Goal: Task Accomplishment & Management: Use online tool/utility

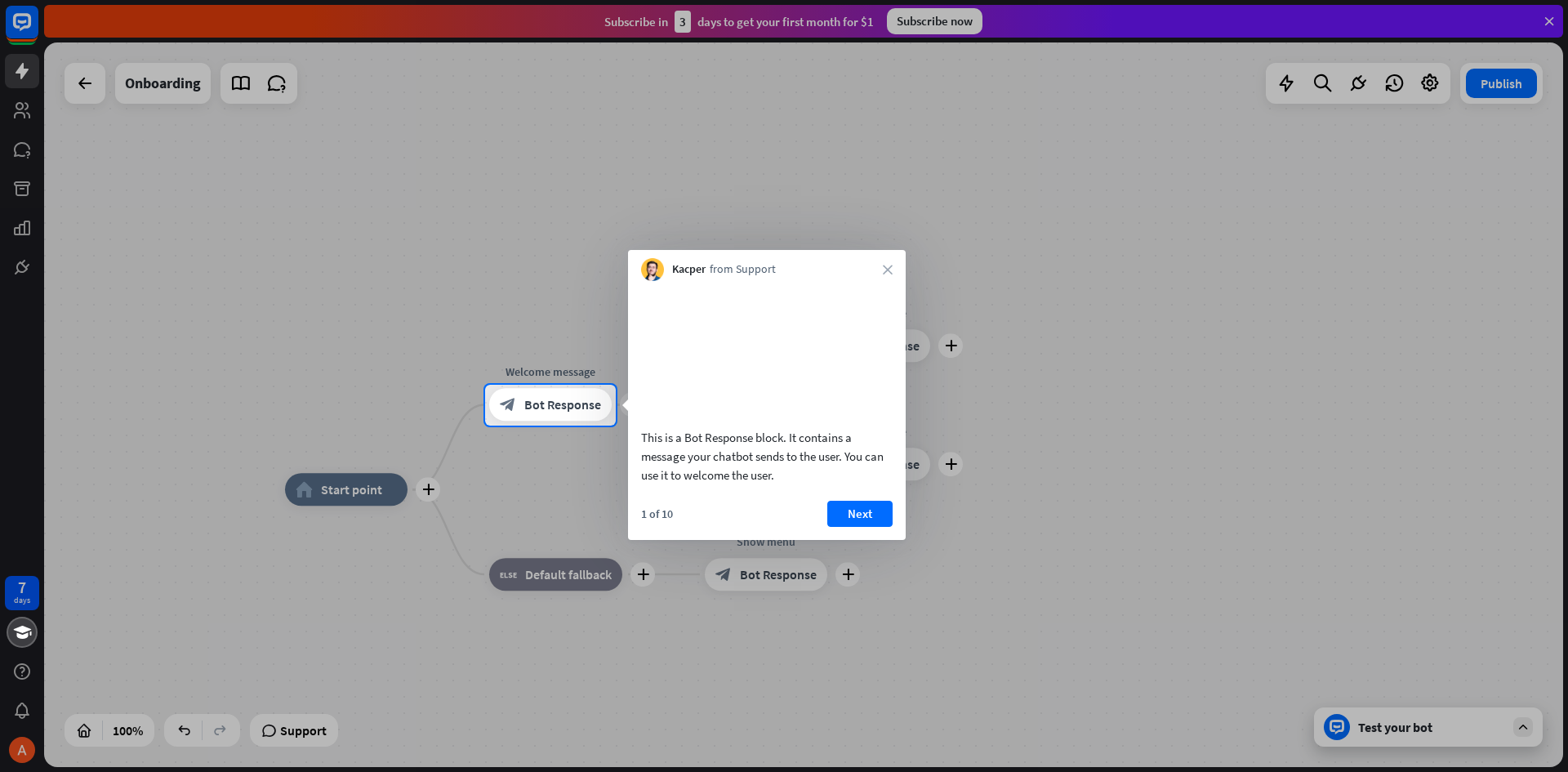
click at [369, 485] on div at bounding box center [784, 599] width 1568 height 348
click at [564, 400] on span "Bot Response" at bounding box center [563, 405] width 77 height 17
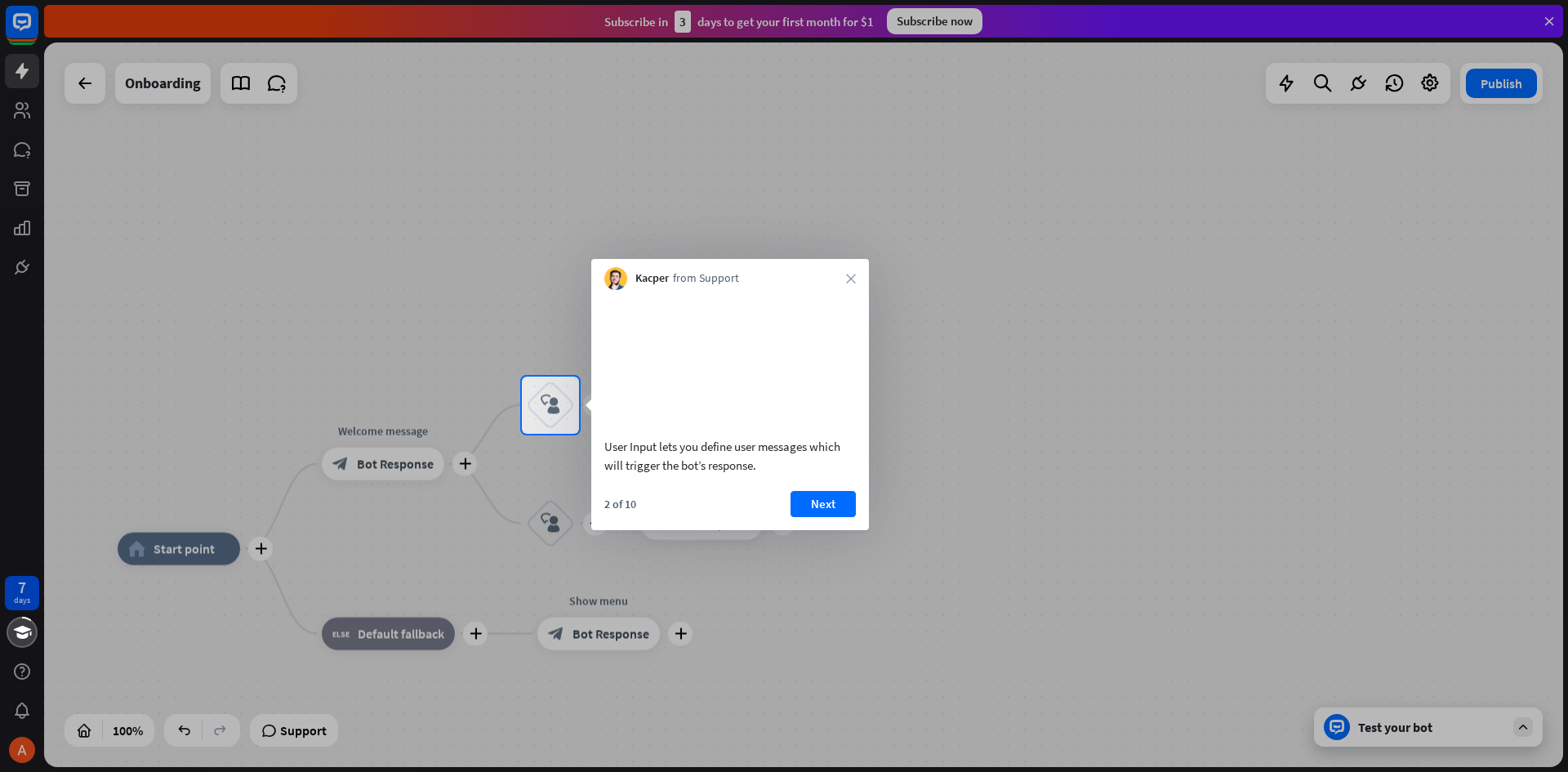
click at [396, 465] on div at bounding box center [784, 603] width 1568 height 339
click at [559, 388] on div "block_user_input" at bounding box center [551, 406] width 49 height 49
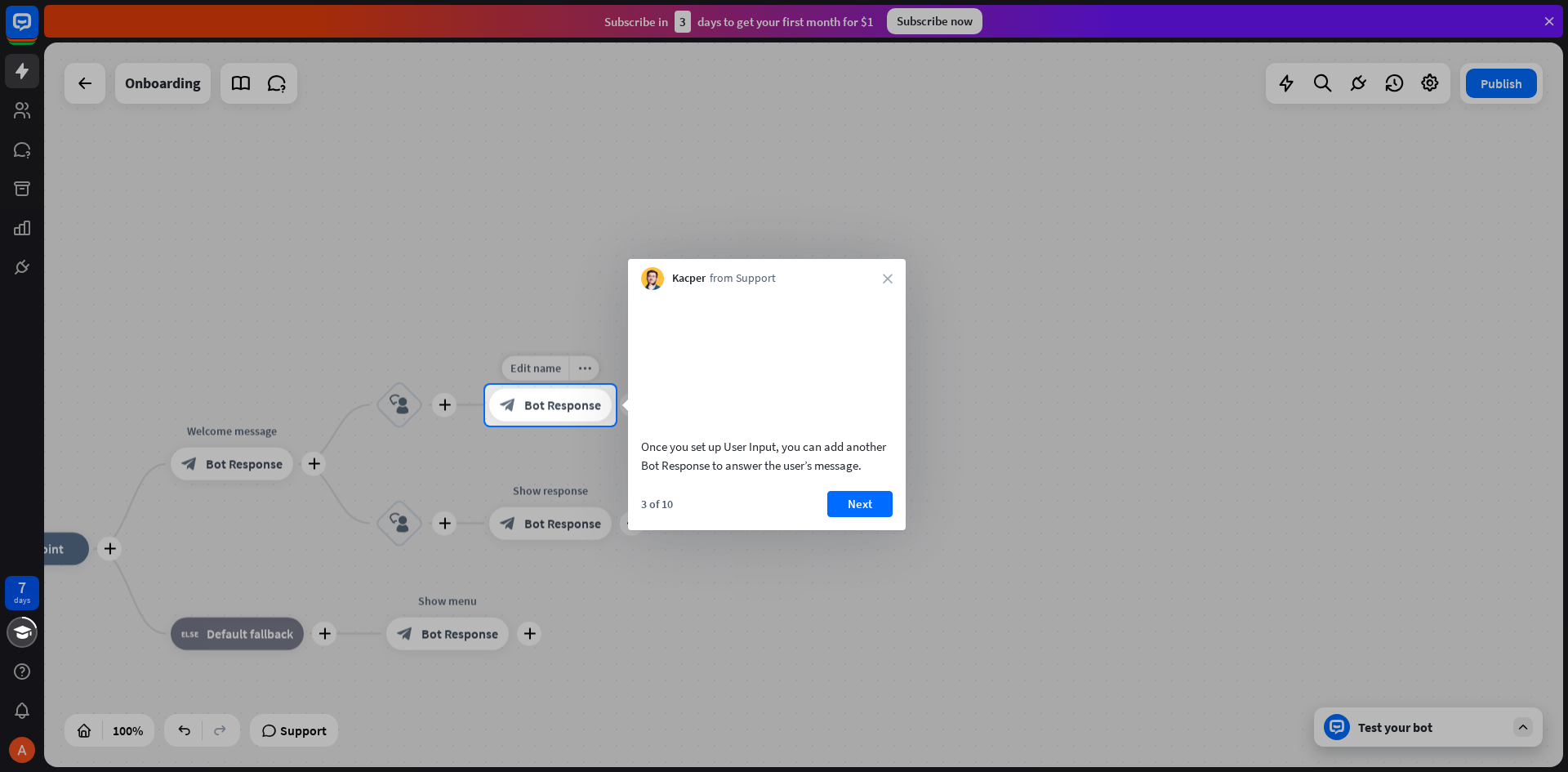
click at [562, 393] on div "block_bot_response Bot Response" at bounding box center [550, 405] width 123 height 32
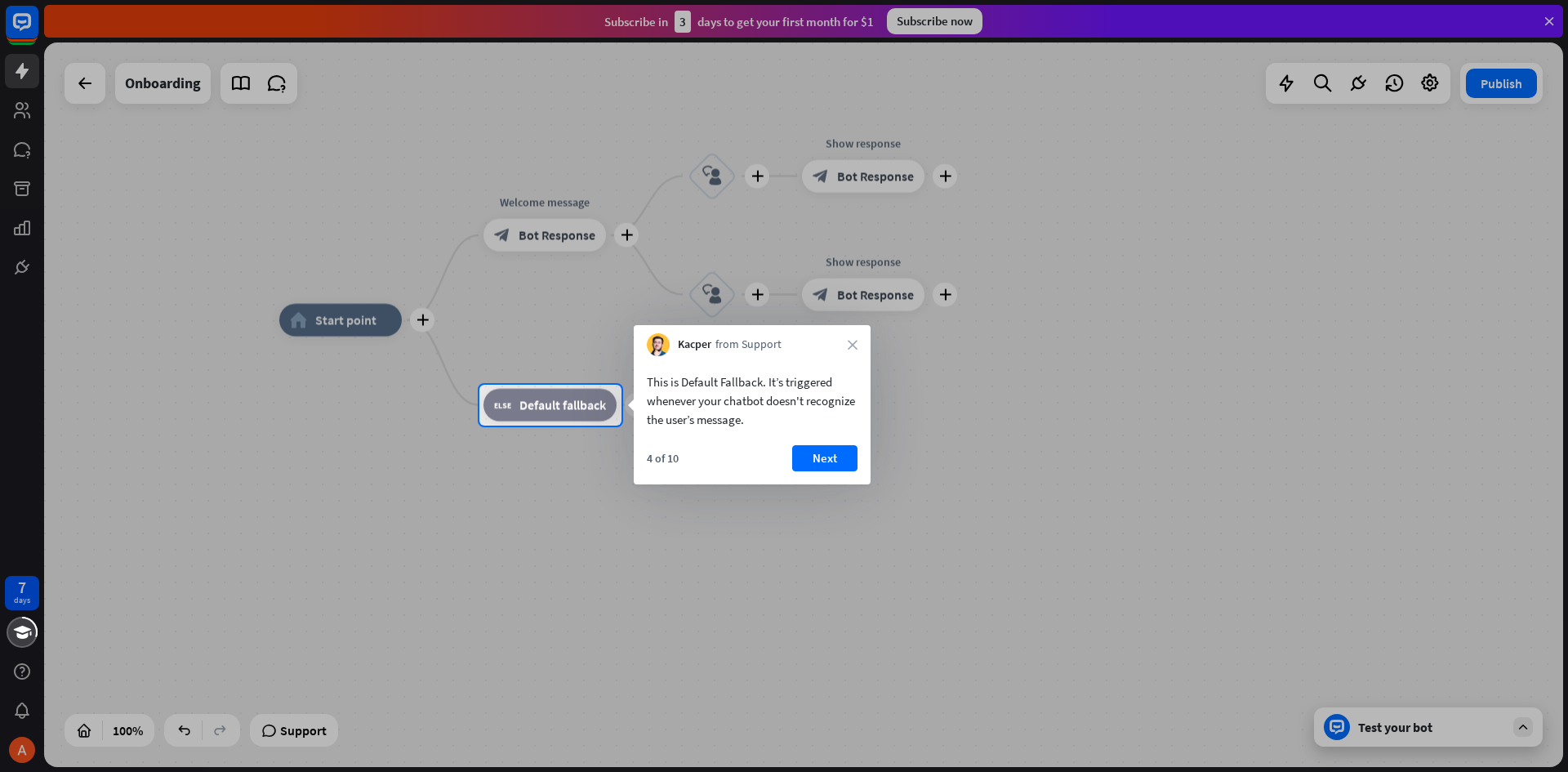
click at [14, 20] on div at bounding box center [784, 193] width 1568 height 385
click at [18, 111] on div at bounding box center [784, 193] width 1568 height 385
click at [25, 71] on div at bounding box center [784, 193] width 1568 height 385
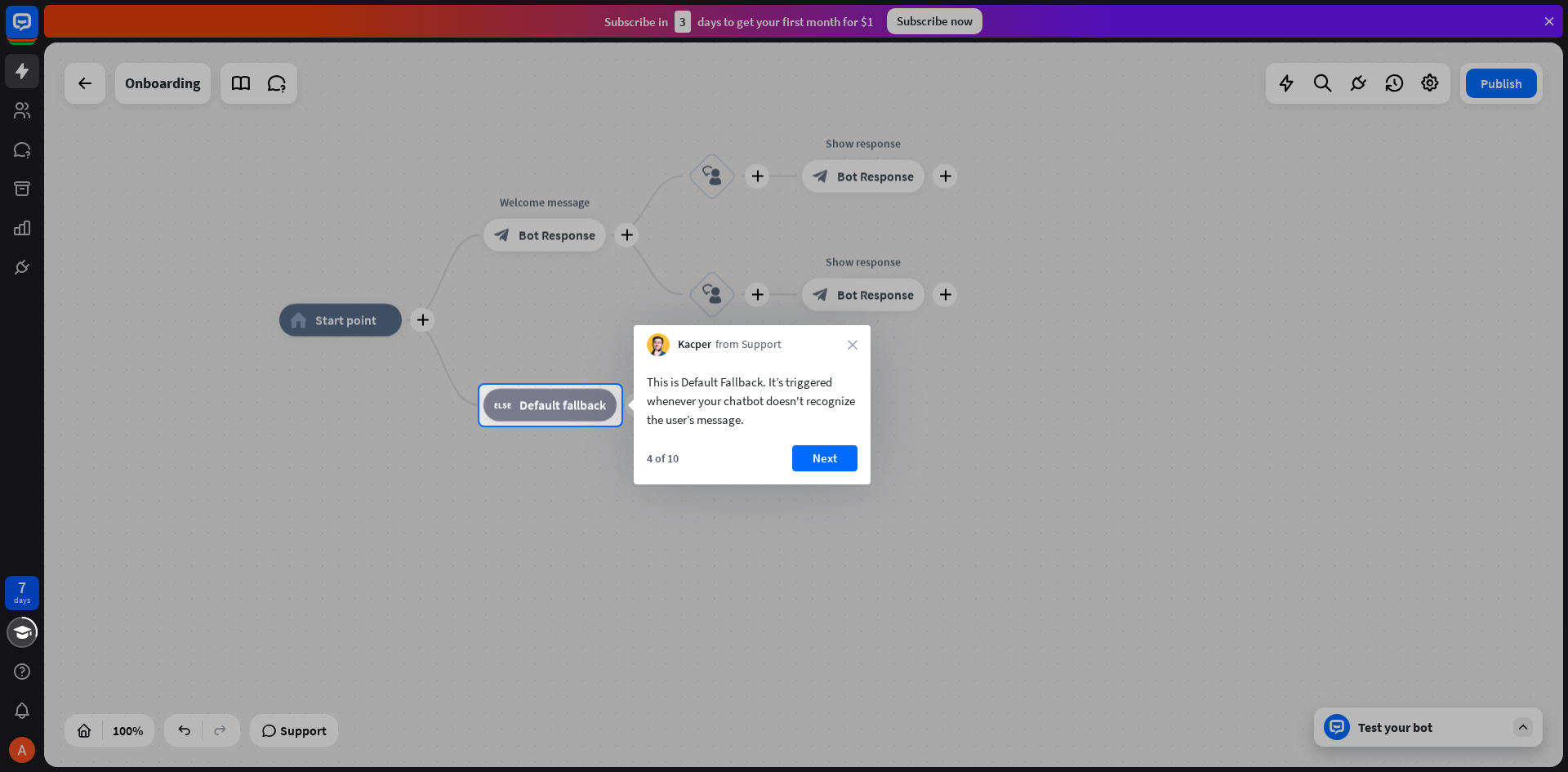
click at [92, 89] on div at bounding box center [784, 193] width 1568 height 385
click at [135, 134] on div at bounding box center [784, 193] width 1568 height 385
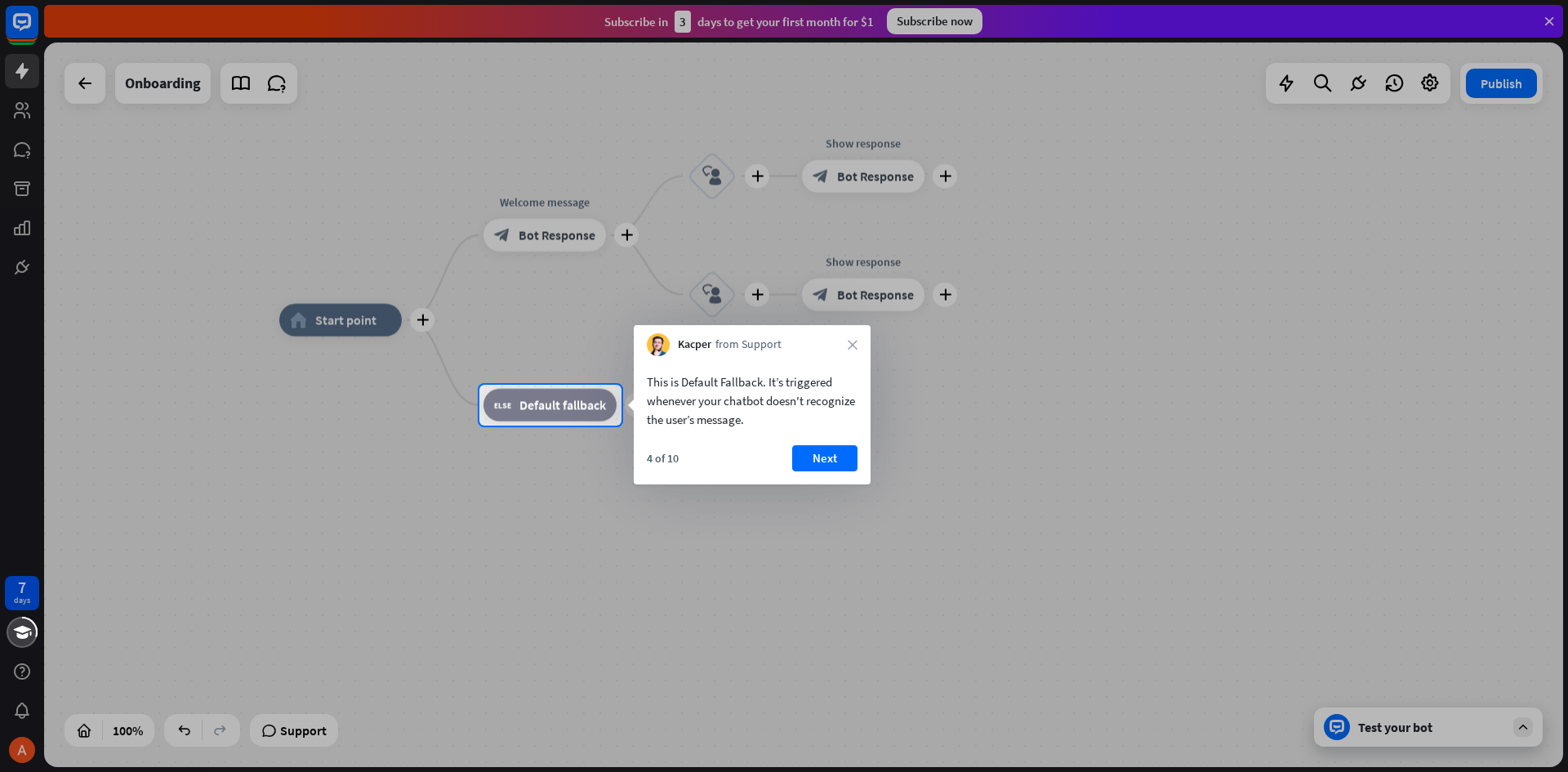
click at [709, 168] on div at bounding box center [784, 193] width 1568 height 385
click at [845, 182] on div at bounding box center [784, 193] width 1568 height 385
click at [946, 174] on div at bounding box center [784, 193] width 1568 height 385
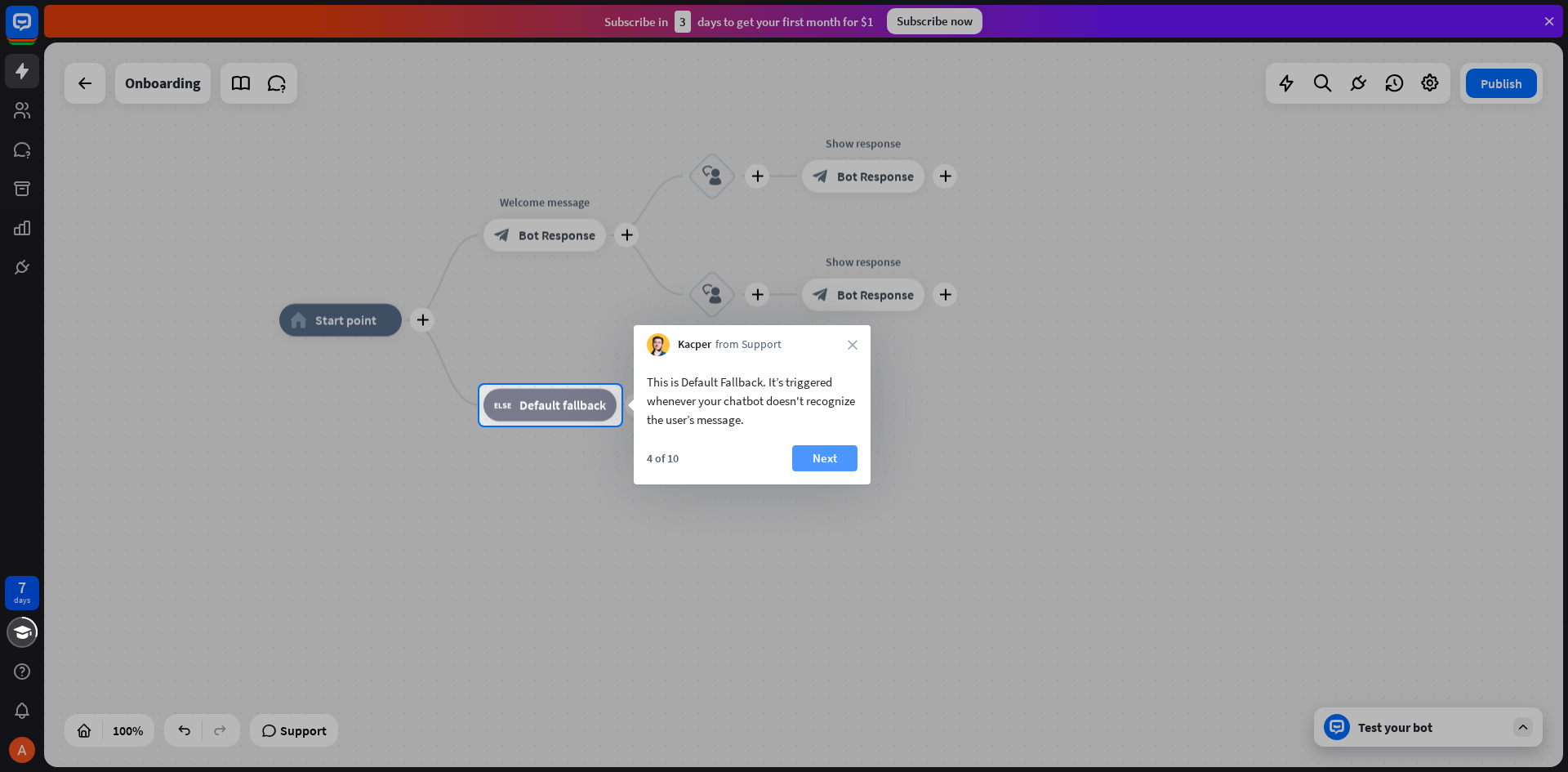
click at [827, 462] on button "Next" at bounding box center [825, 458] width 66 height 27
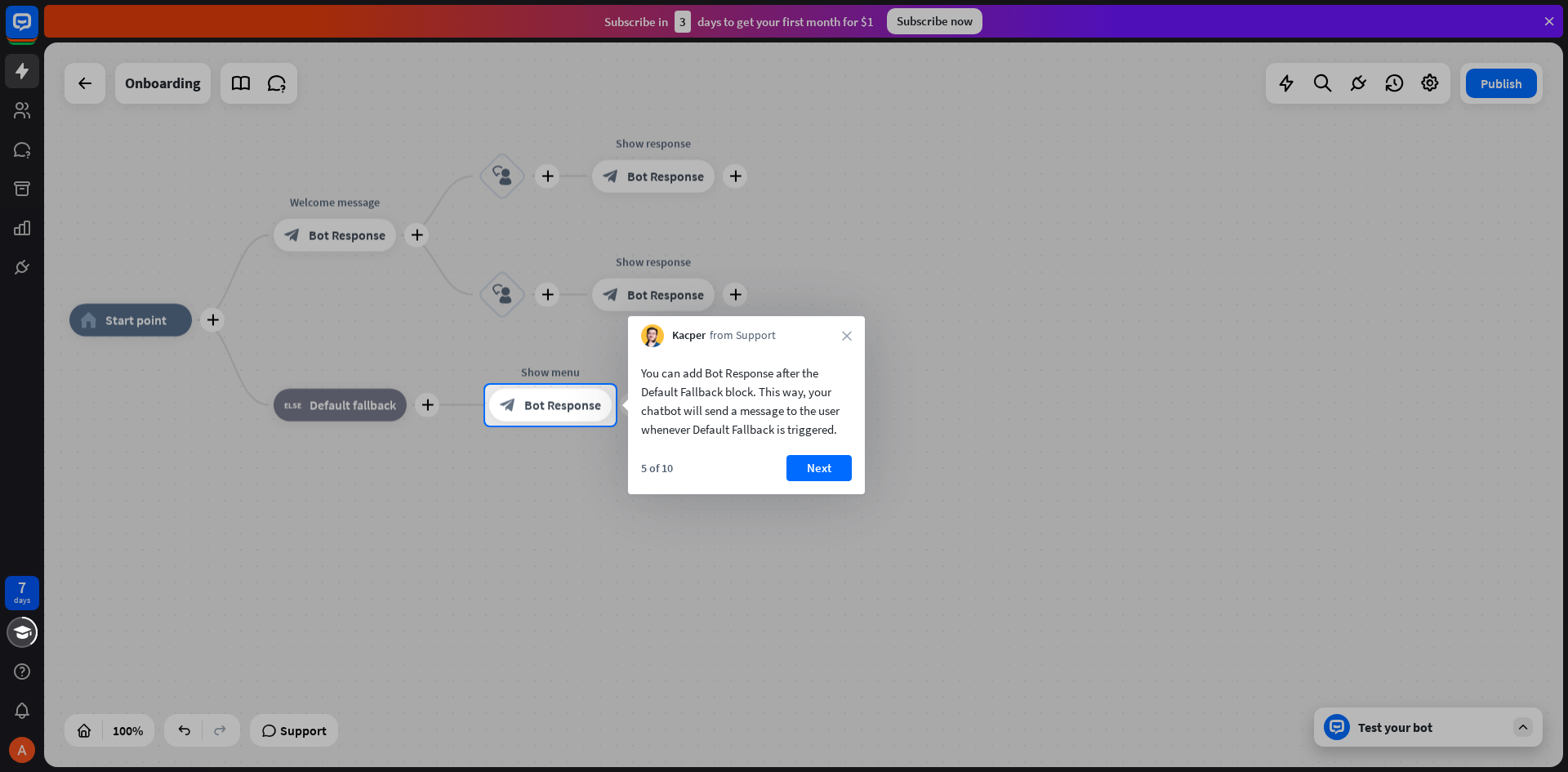
click at [634, 171] on div at bounding box center [784, 193] width 1568 height 385
click at [28, 61] on div at bounding box center [784, 193] width 1568 height 385
click at [19, 114] on div at bounding box center [784, 193] width 1568 height 385
click at [97, 83] on div at bounding box center [784, 193] width 1568 height 385
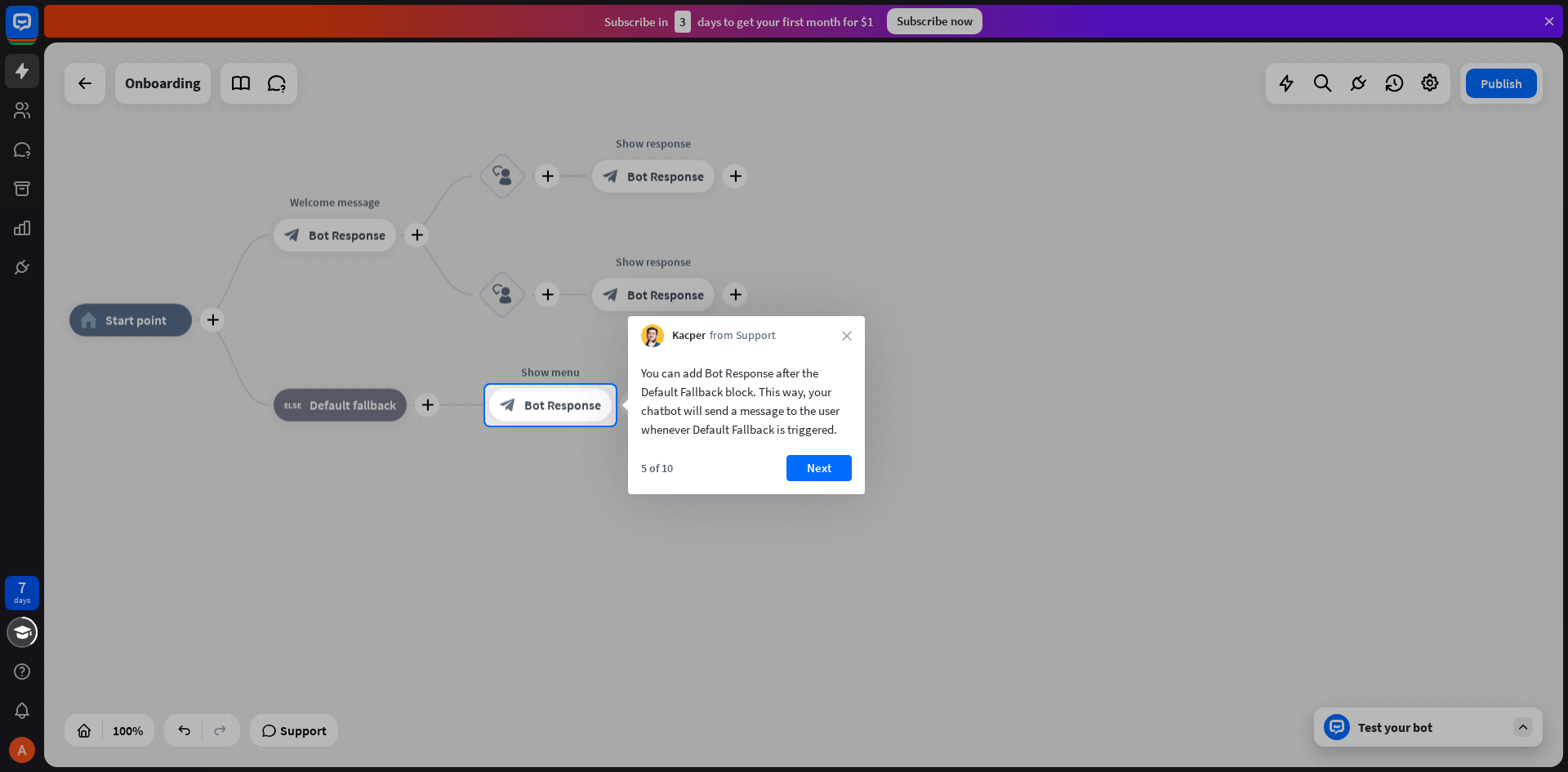
click at [85, 83] on div at bounding box center [784, 193] width 1568 height 385
click at [659, 176] on div at bounding box center [784, 193] width 1568 height 385
click at [547, 173] on div at bounding box center [784, 193] width 1568 height 385
click at [556, 176] on div at bounding box center [784, 193] width 1568 height 385
click at [739, 175] on div at bounding box center [784, 193] width 1568 height 385
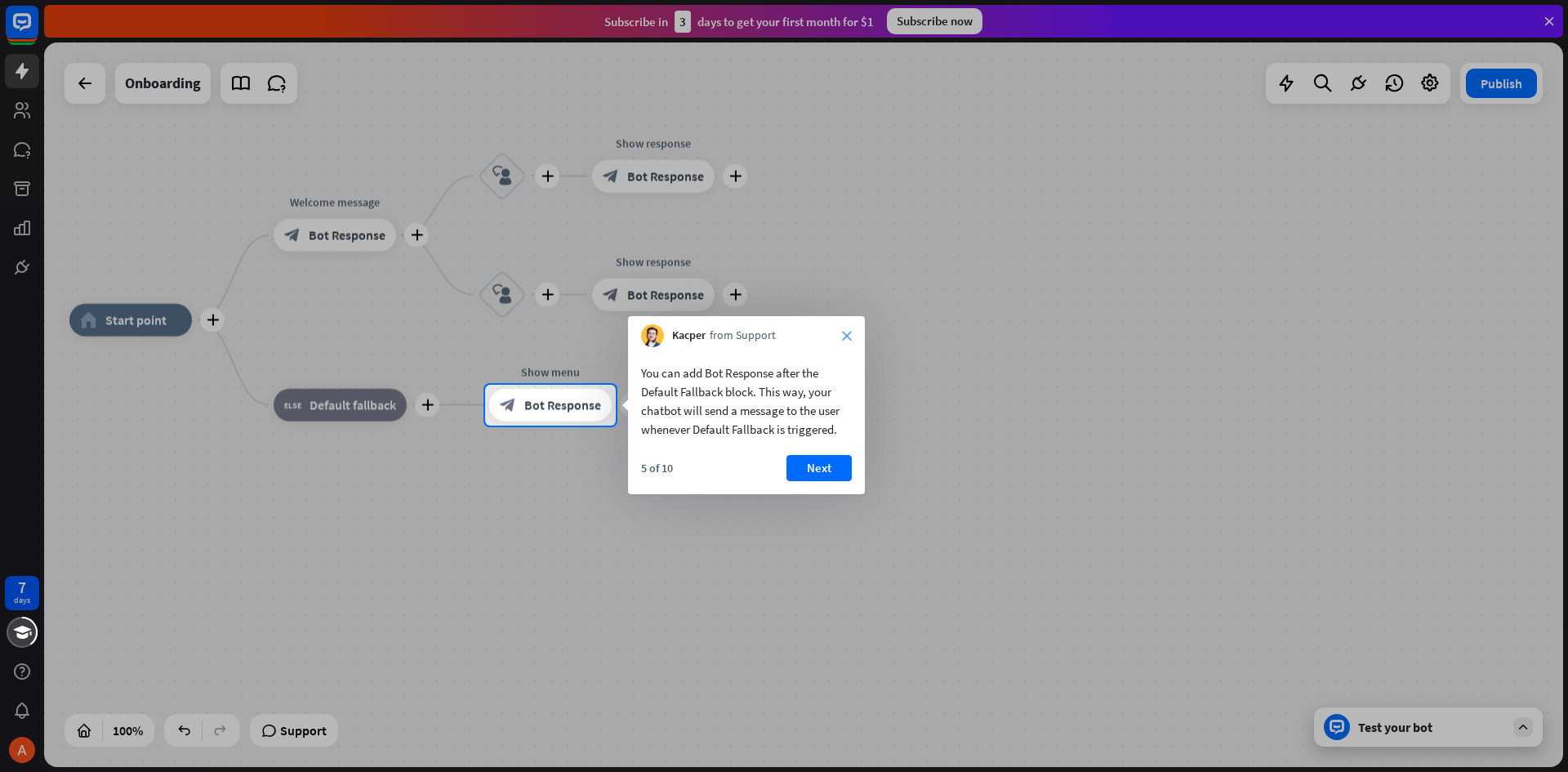
click at [850, 331] on icon "close" at bounding box center [847, 336] width 10 height 10
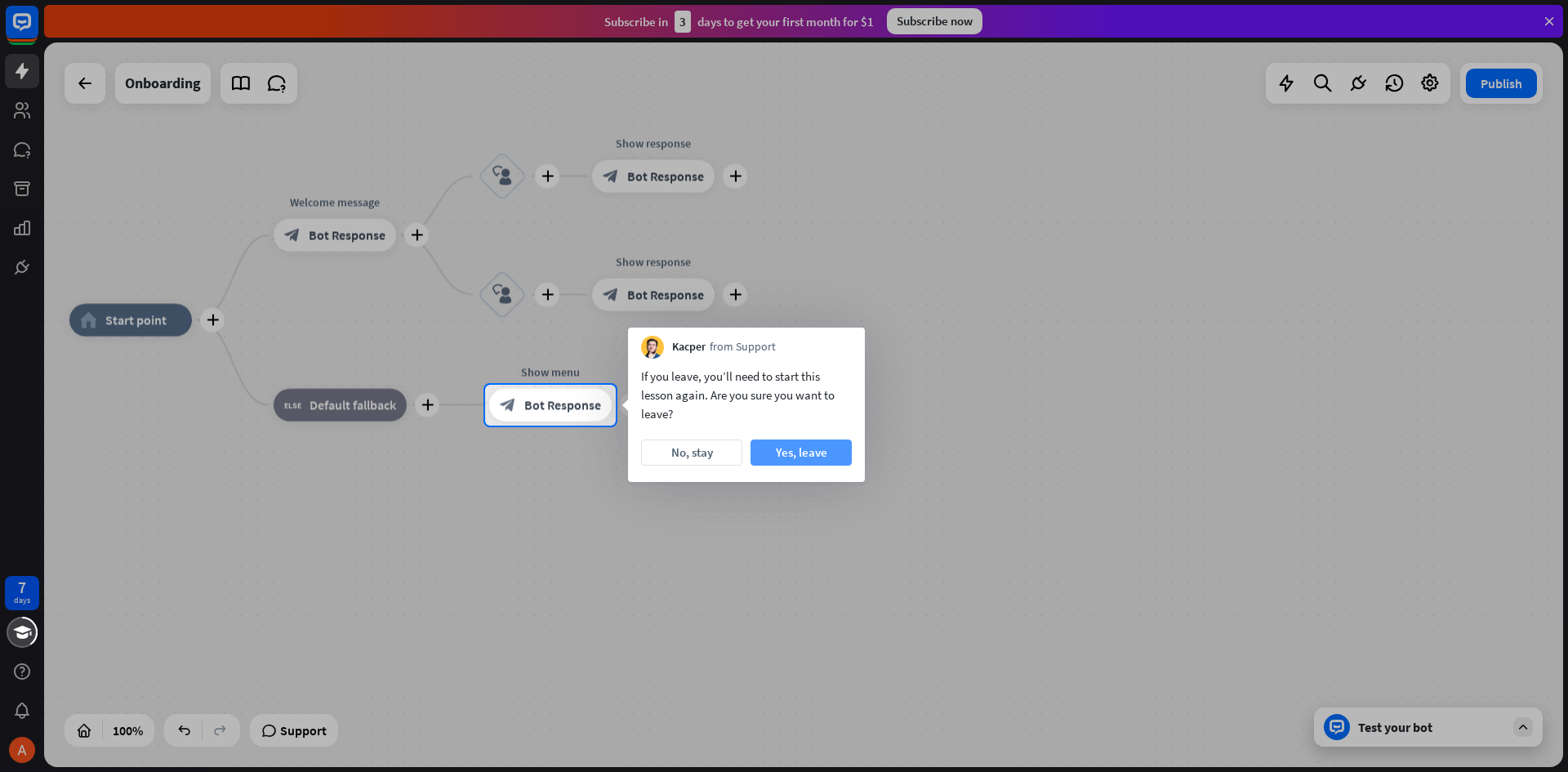
click at [772, 457] on button "Yes, leave" at bounding box center [801, 453] width 101 height 27
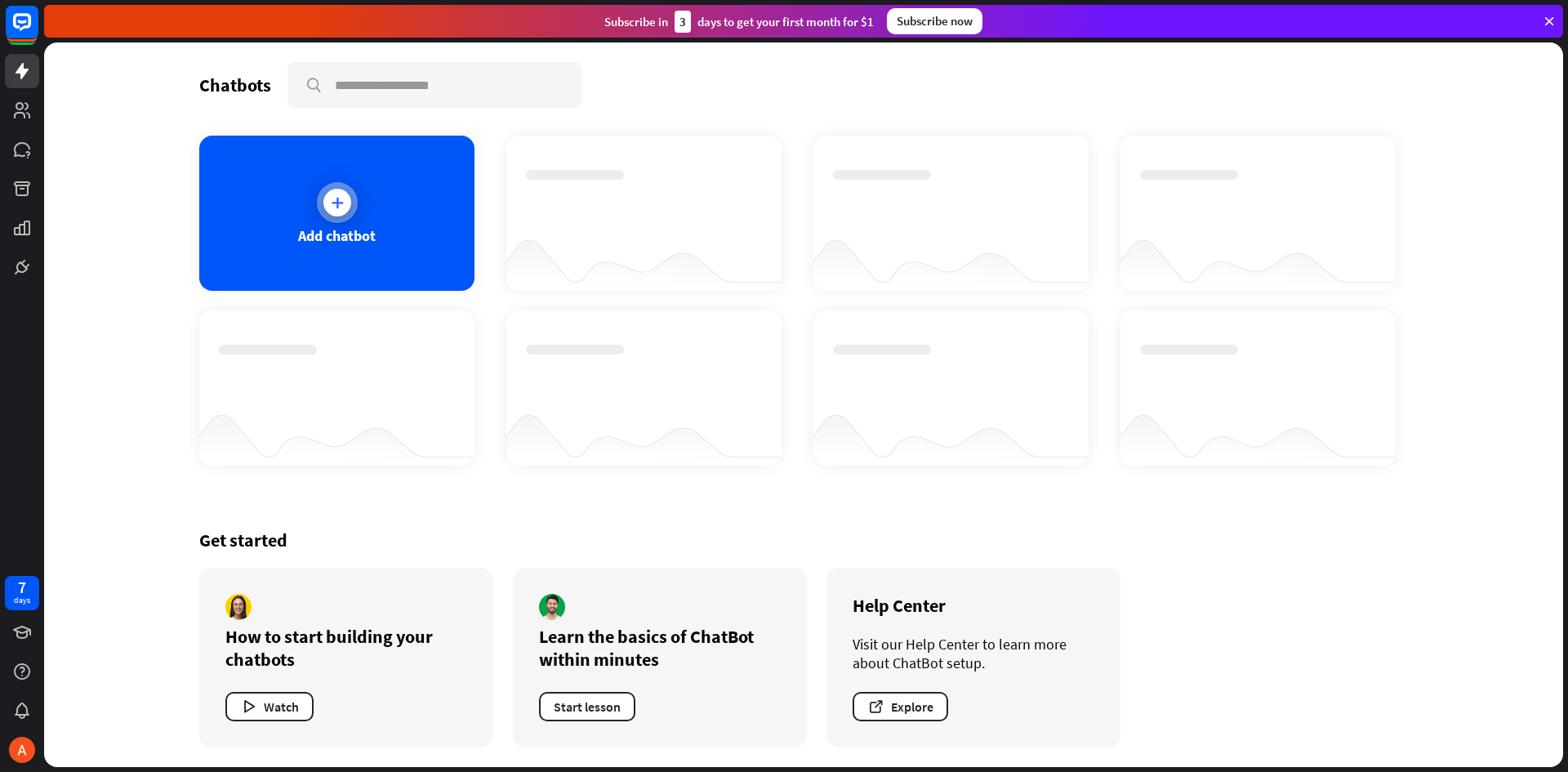
click at [340, 202] on icon at bounding box center [337, 202] width 17 height 17
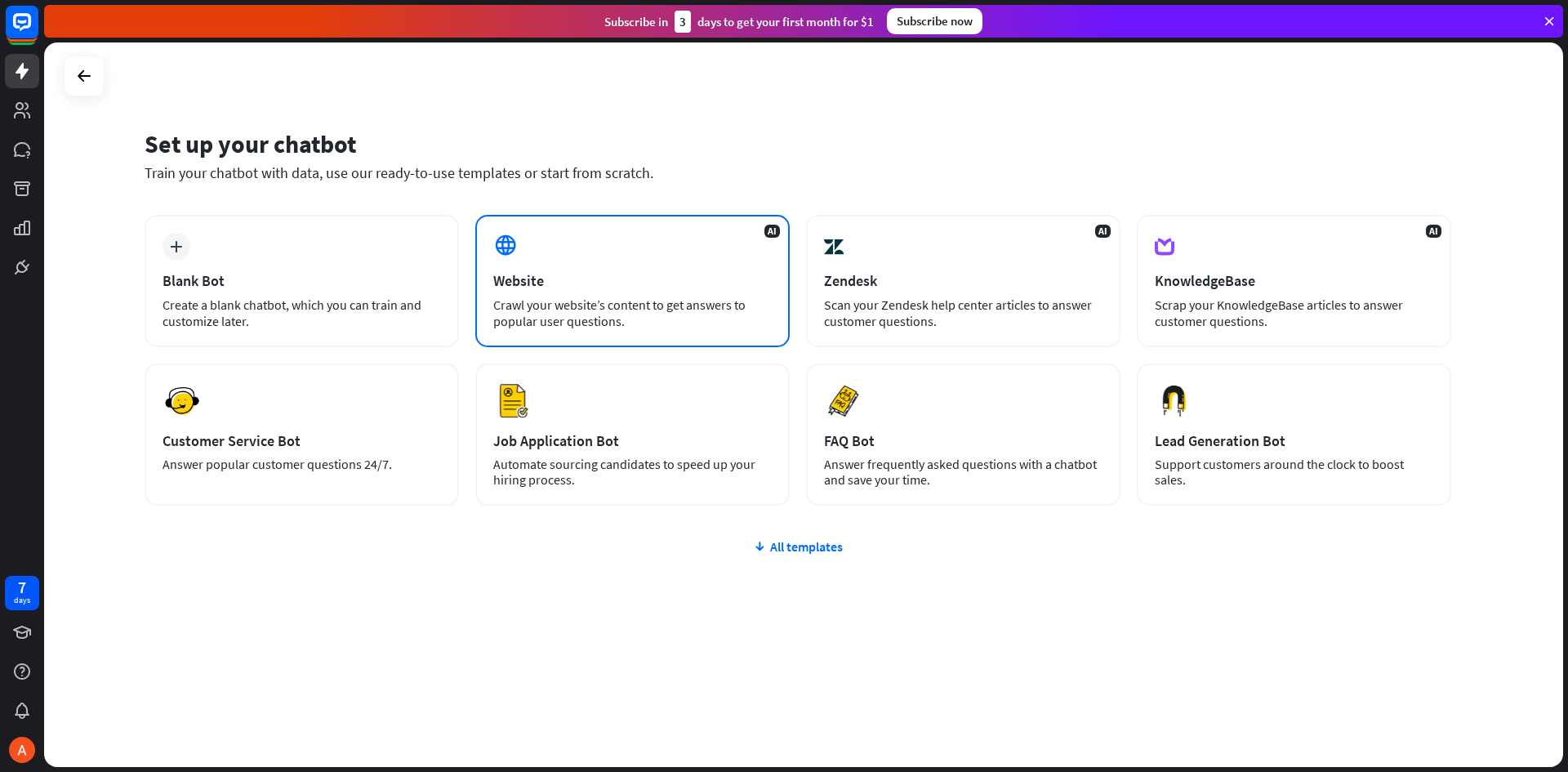
click at [508, 281] on div "Website" at bounding box center [632, 280] width 279 height 19
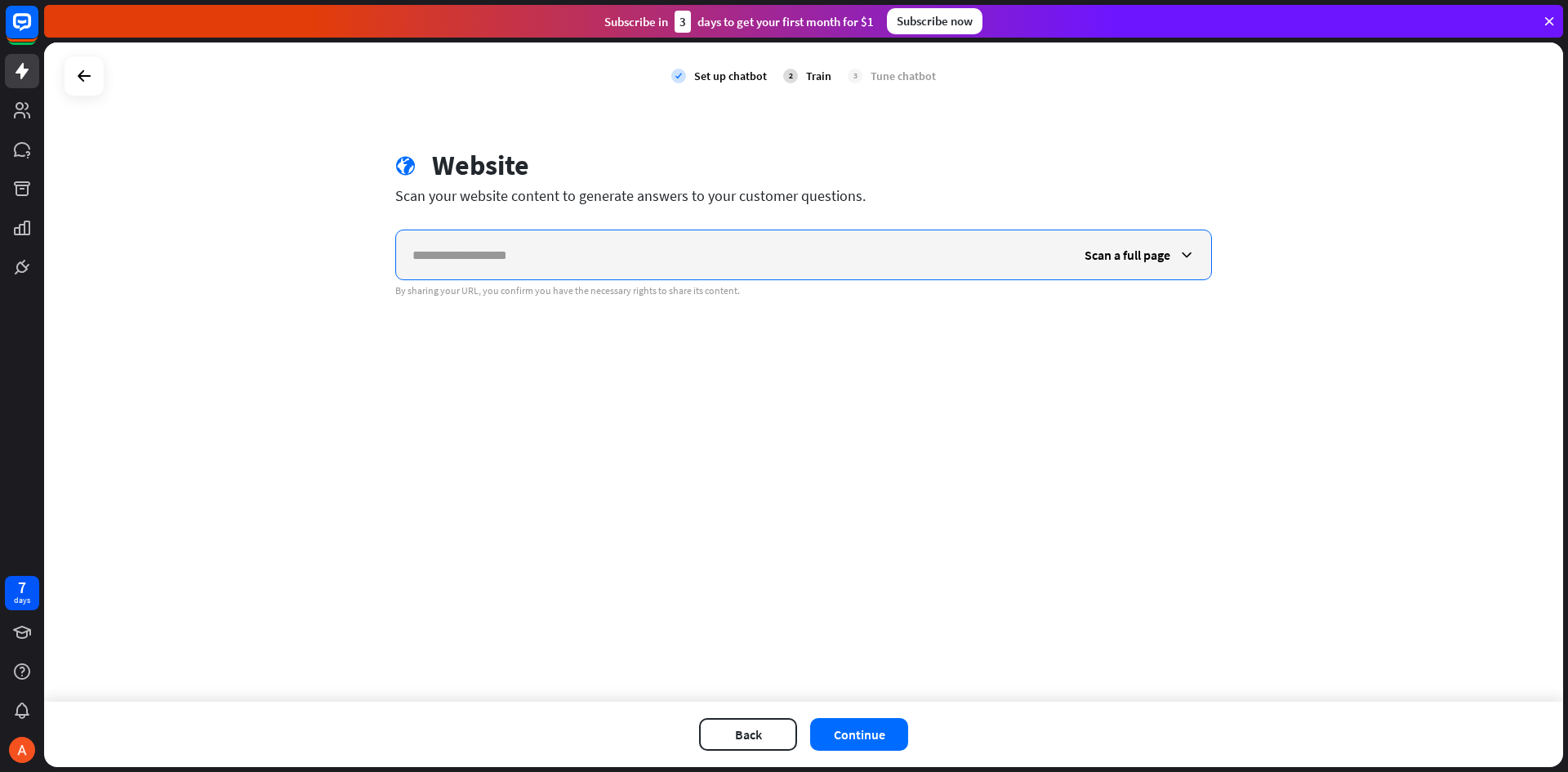
paste input "**********"
type input "**********"
click at [839, 734] on button "Continue" at bounding box center [859, 734] width 98 height 32
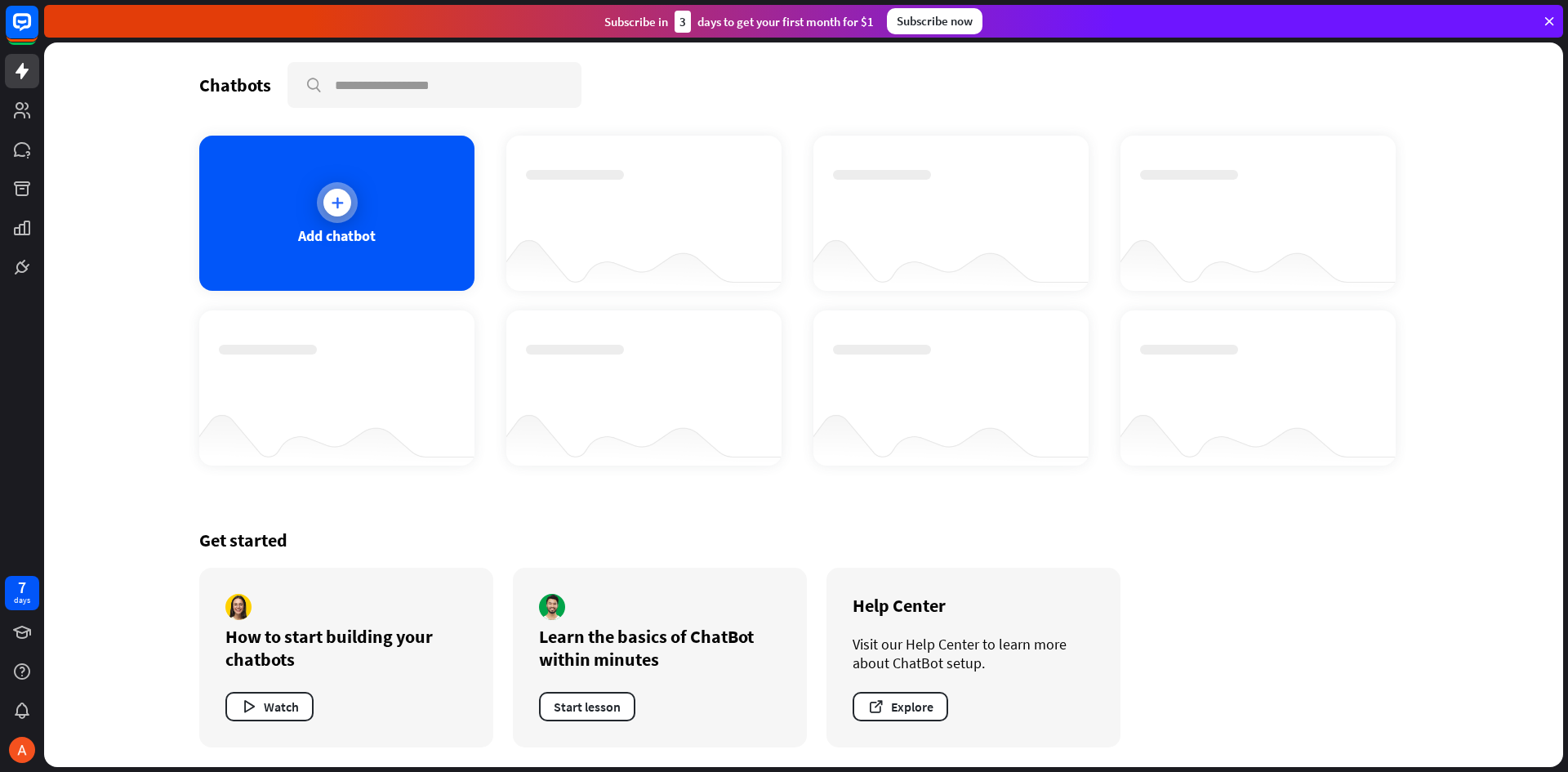
click at [334, 201] on icon at bounding box center [337, 202] width 17 height 17
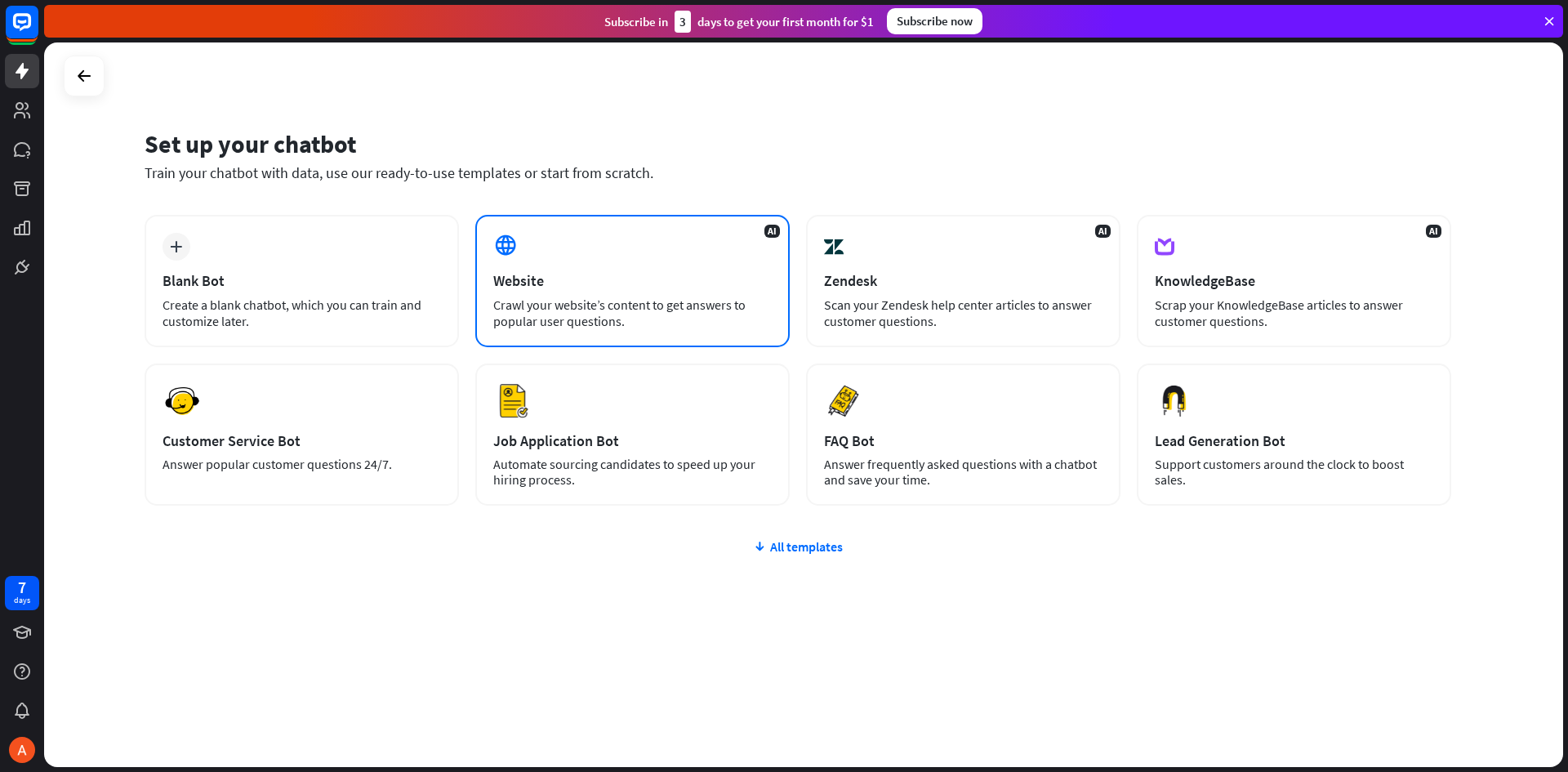
click at [527, 250] on div "AI Website Crawl your website’s content to get answers to popular user question…" at bounding box center [632, 281] width 314 height 133
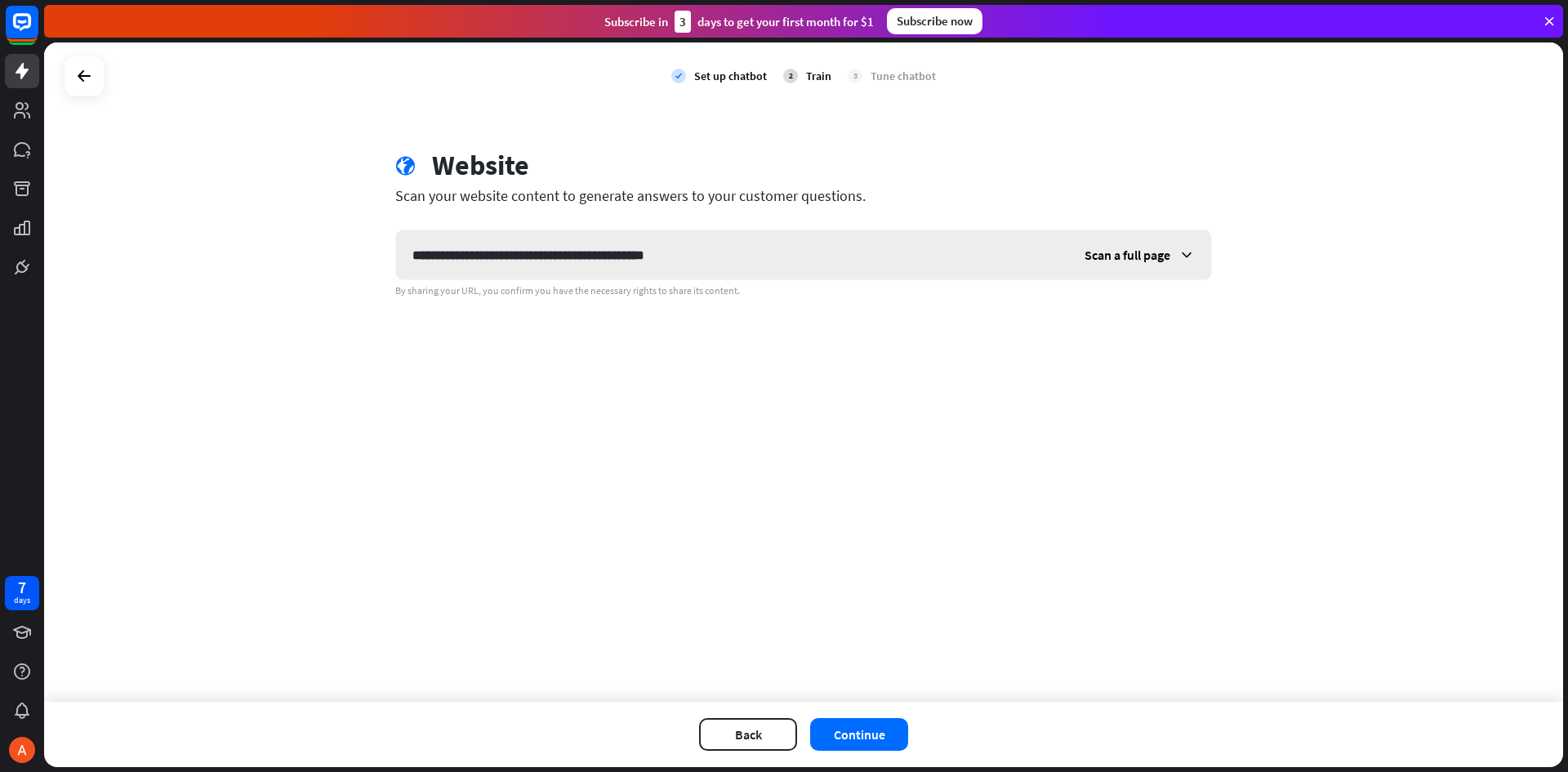
type input "**********"
click at [1184, 255] on icon at bounding box center [1186, 254] width 17 height 17
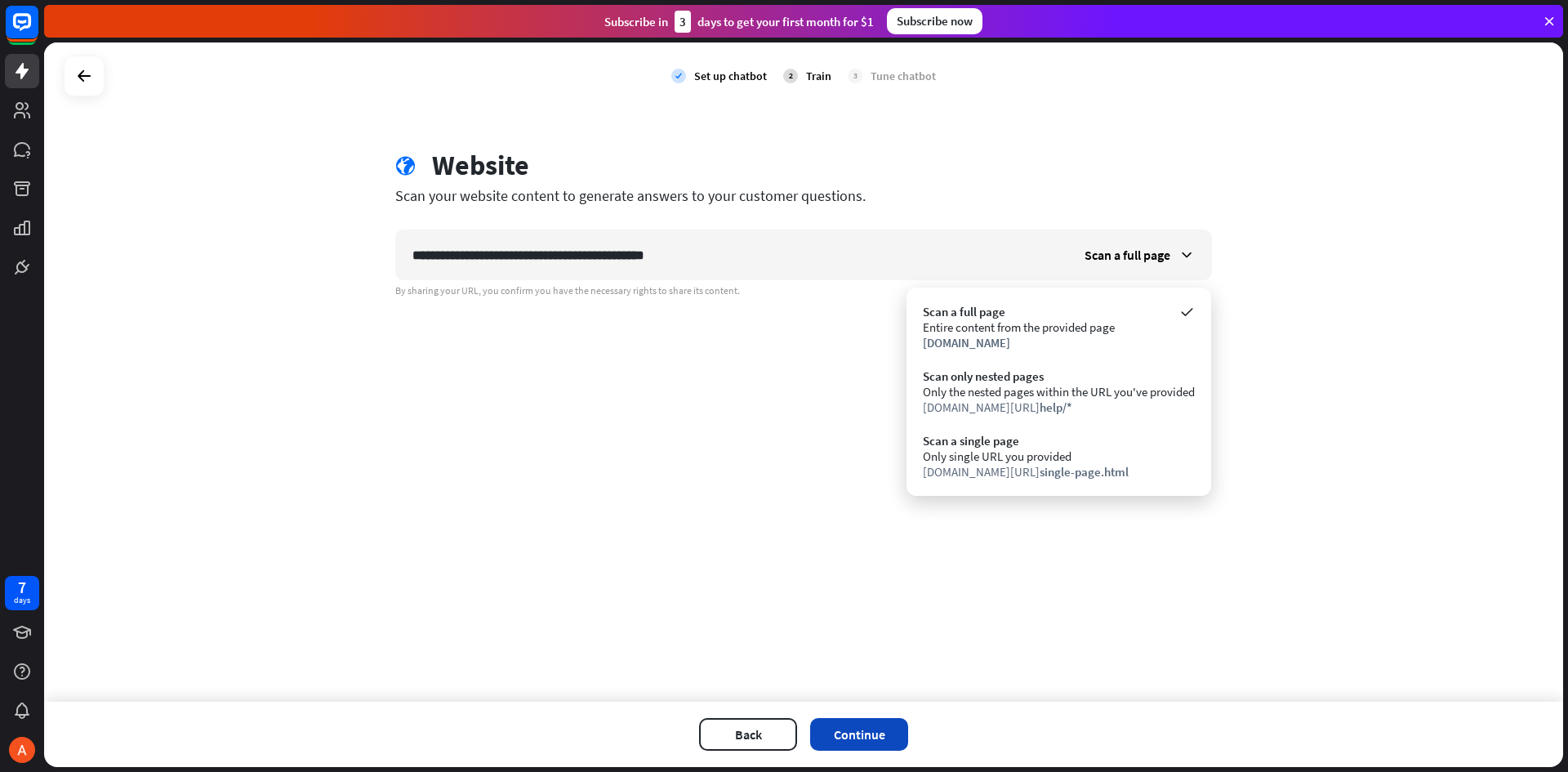
click at [865, 738] on button "Continue" at bounding box center [859, 734] width 98 height 32
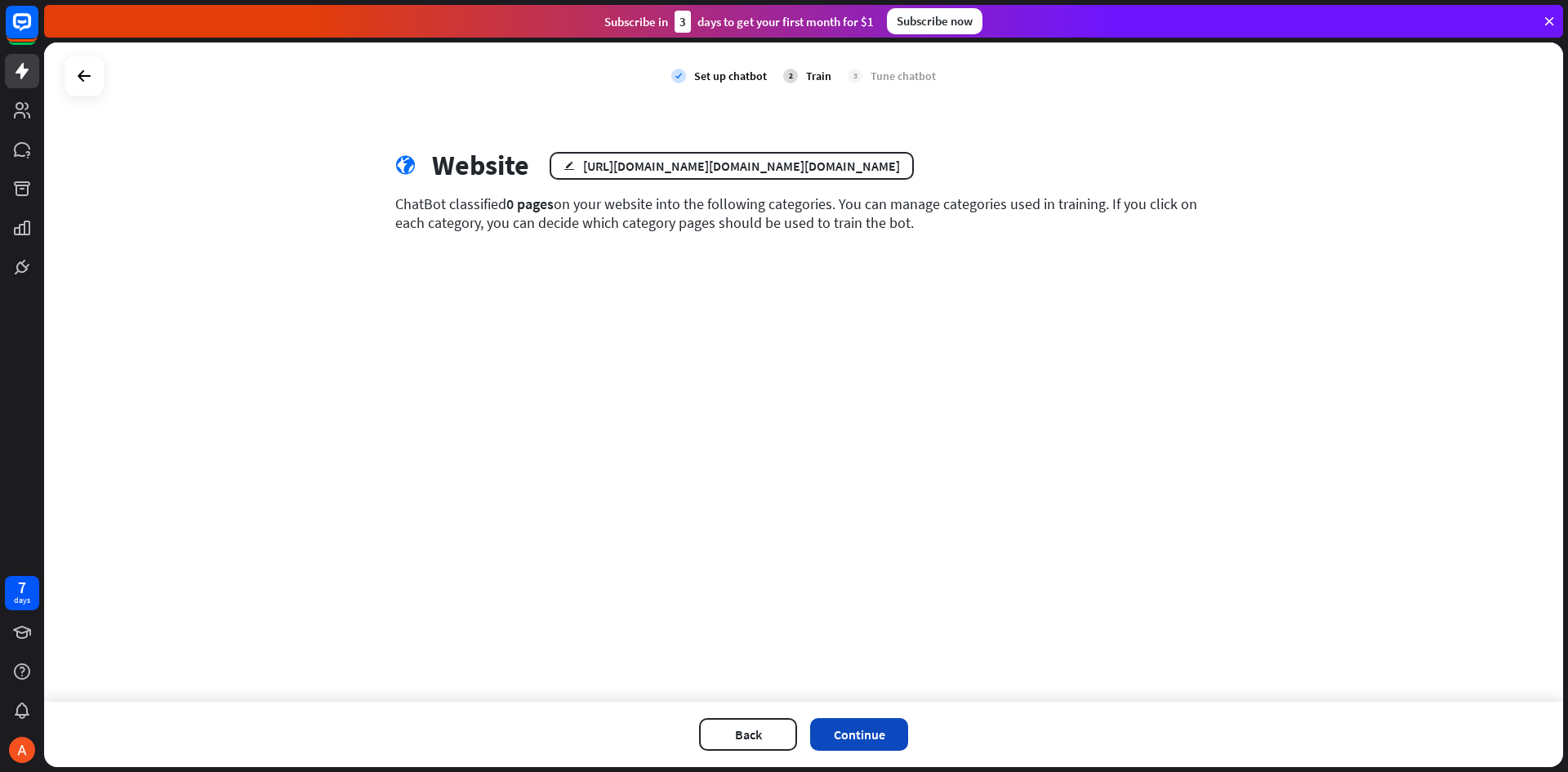
click at [882, 732] on button "Continue" at bounding box center [859, 734] width 98 height 32
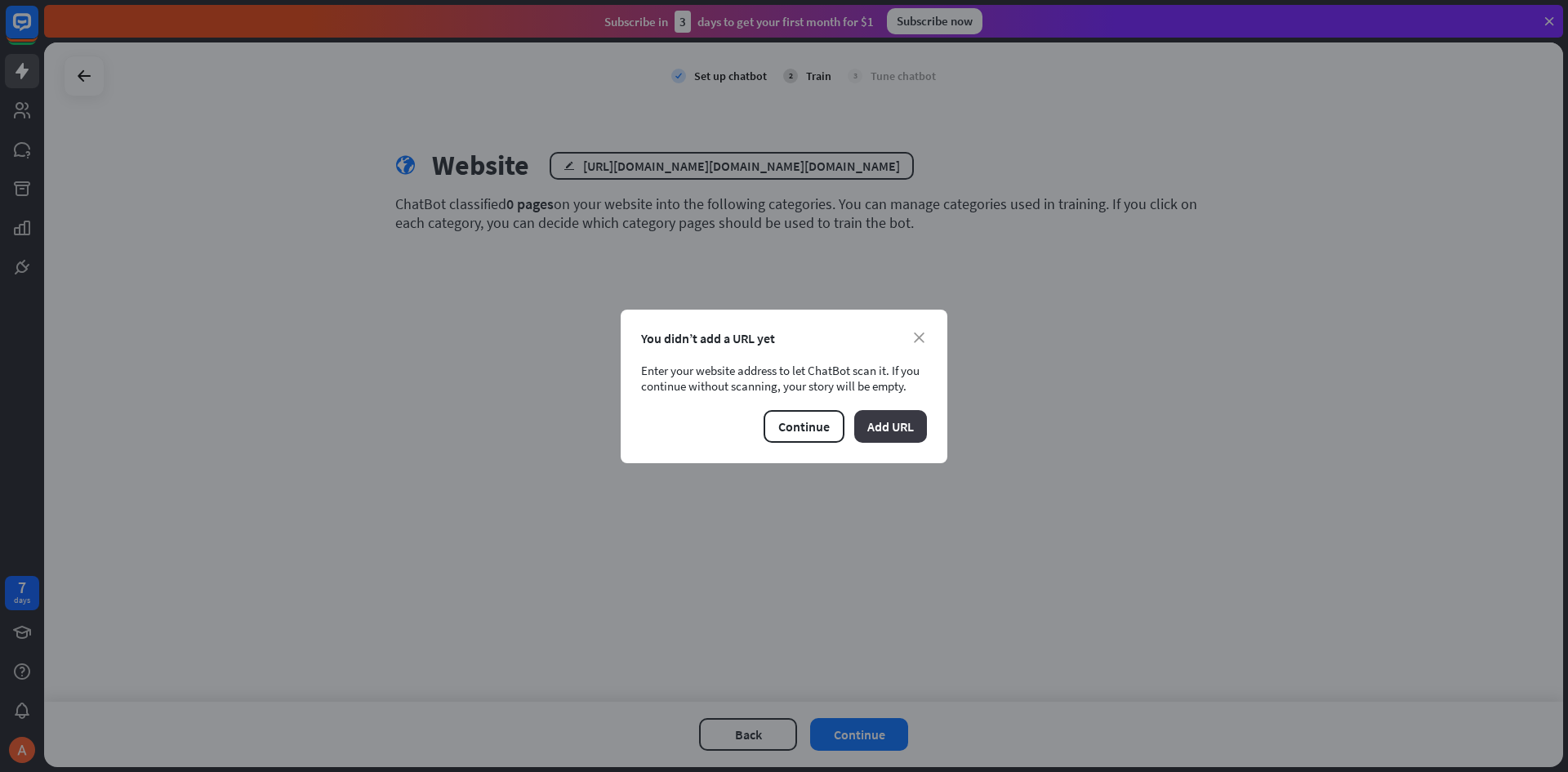
click at [862, 423] on button "Add URL" at bounding box center [891, 426] width 73 height 32
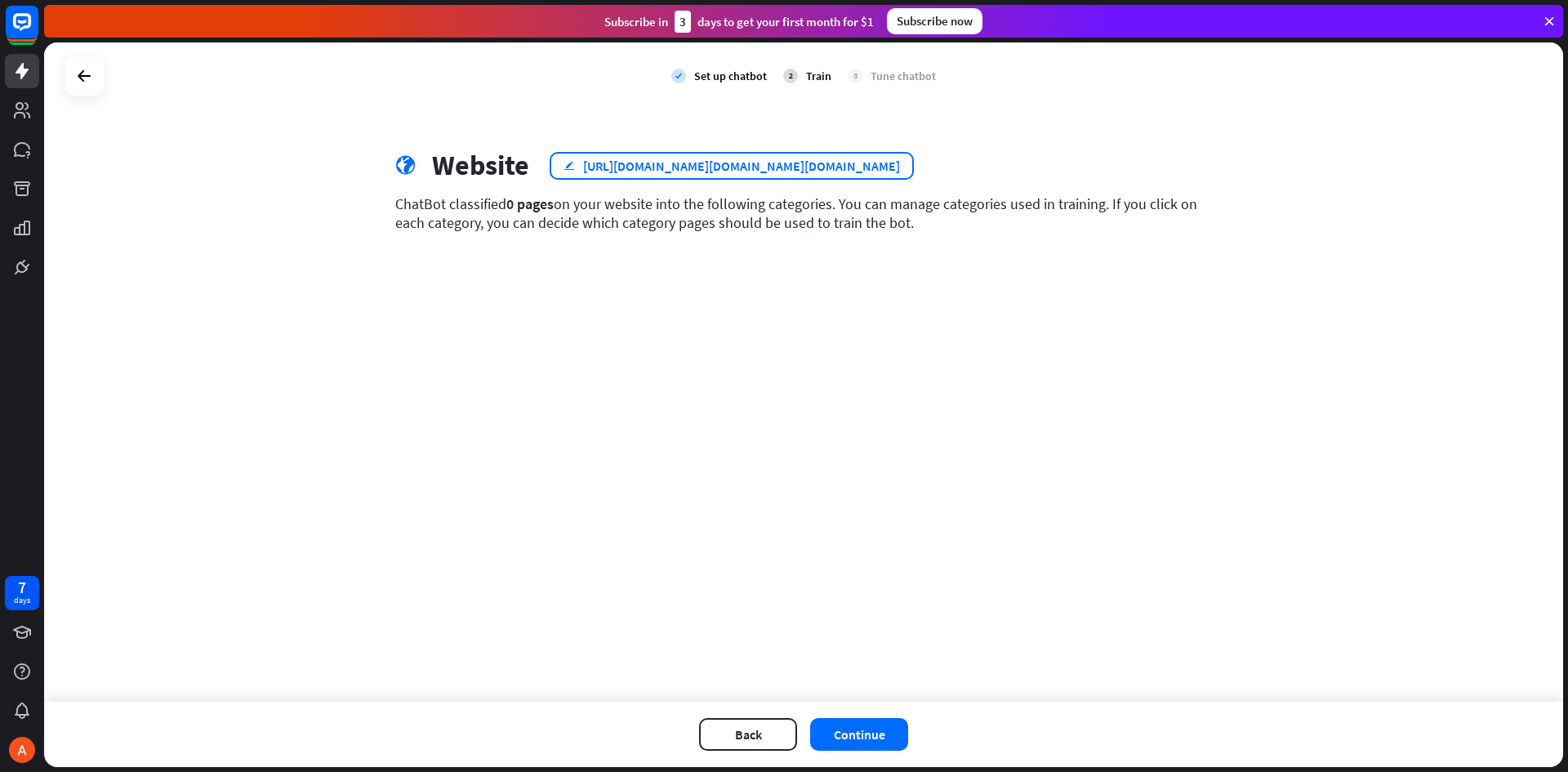
click at [799, 160] on div "[URL][DOMAIN_NAME][DOMAIN_NAME][DOMAIN_NAME]" at bounding box center [741, 166] width 317 height 17
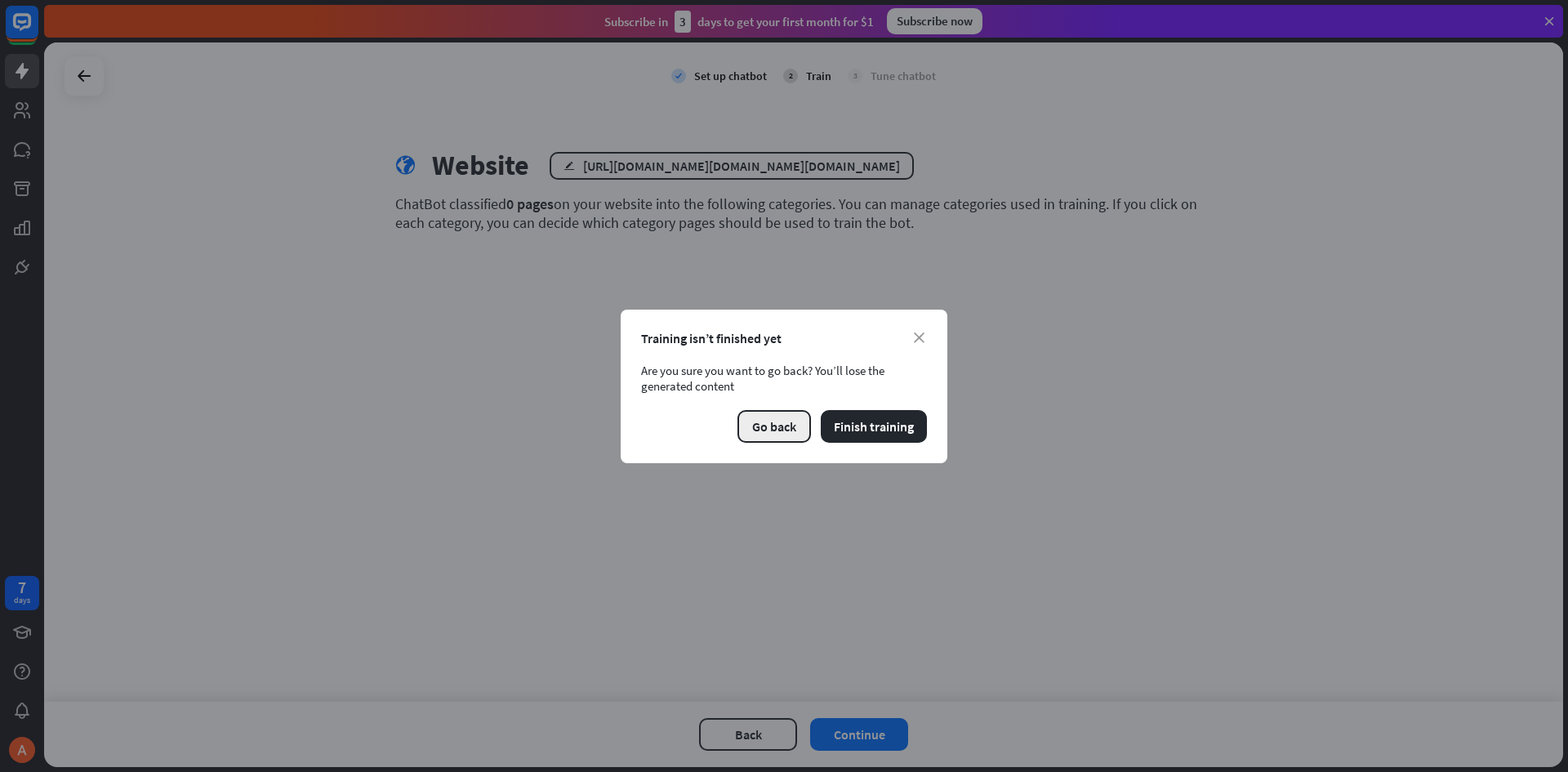
click at [780, 424] on button "Go back" at bounding box center [774, 426] width 74 height 32
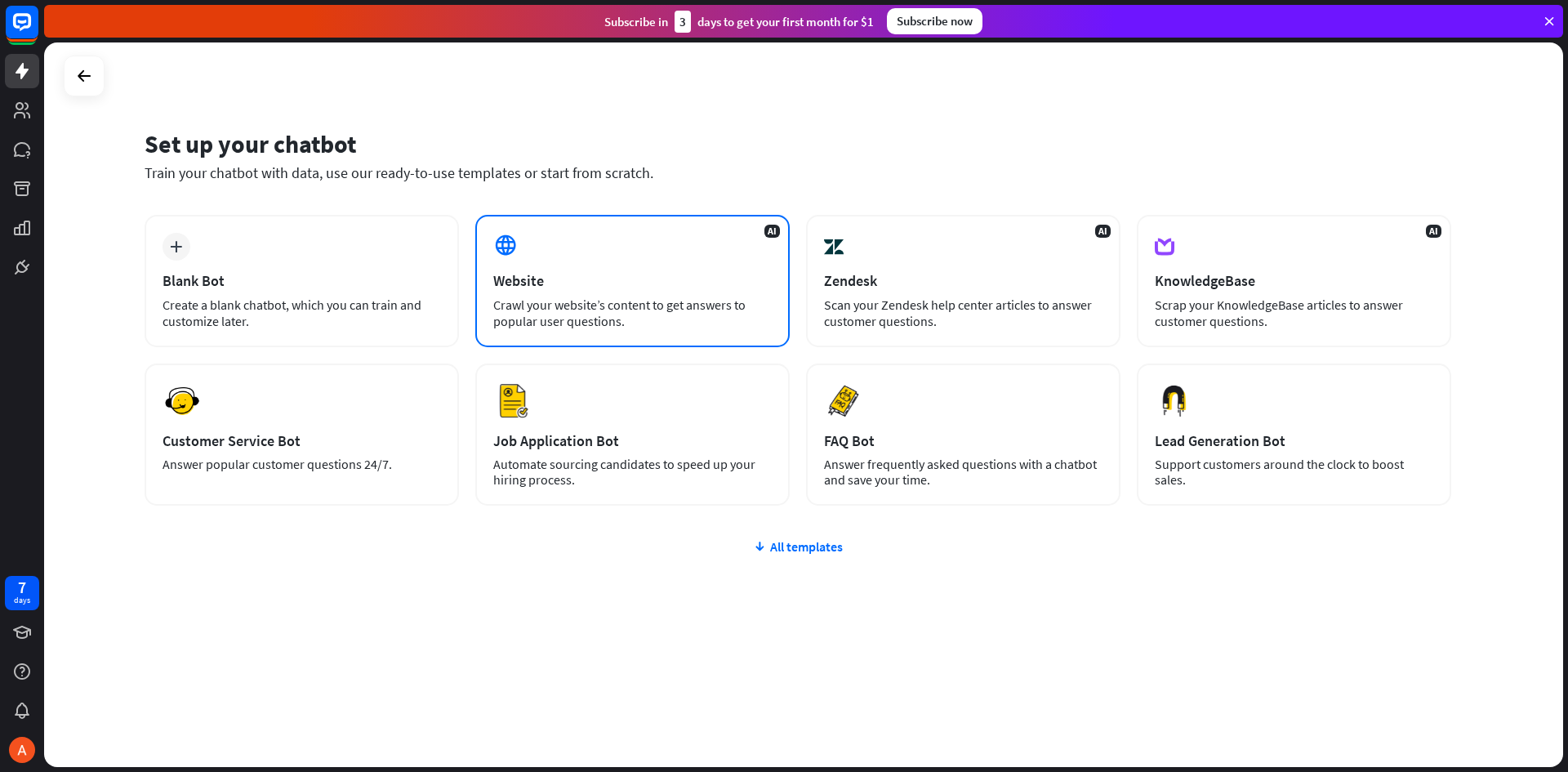
click at [571, 300] on div "Crawl your website’s content to get answers to popular user questions." at bounding box center [632, 312] width 279 height 32
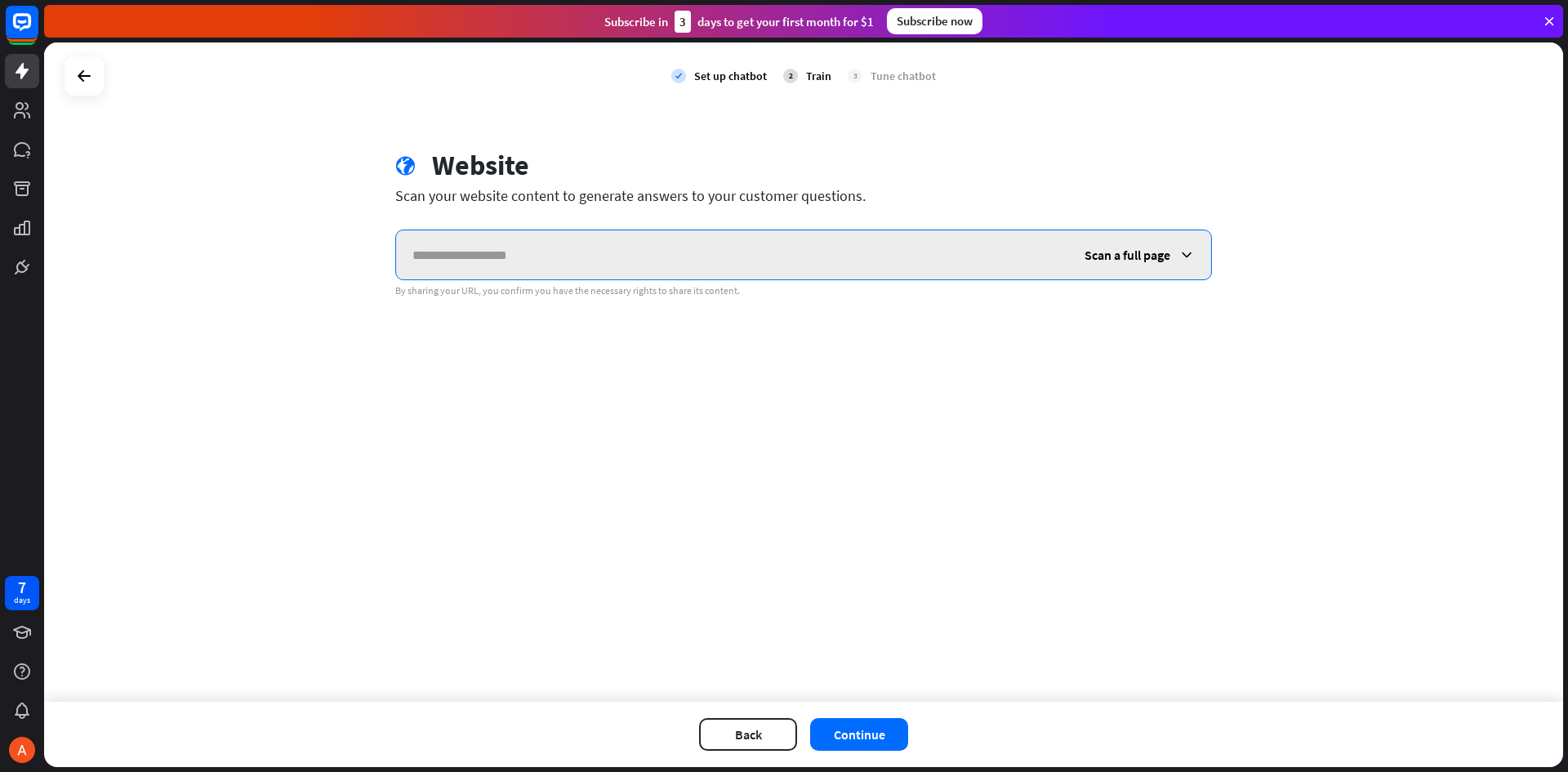
paste input "**********"
type input "**********"
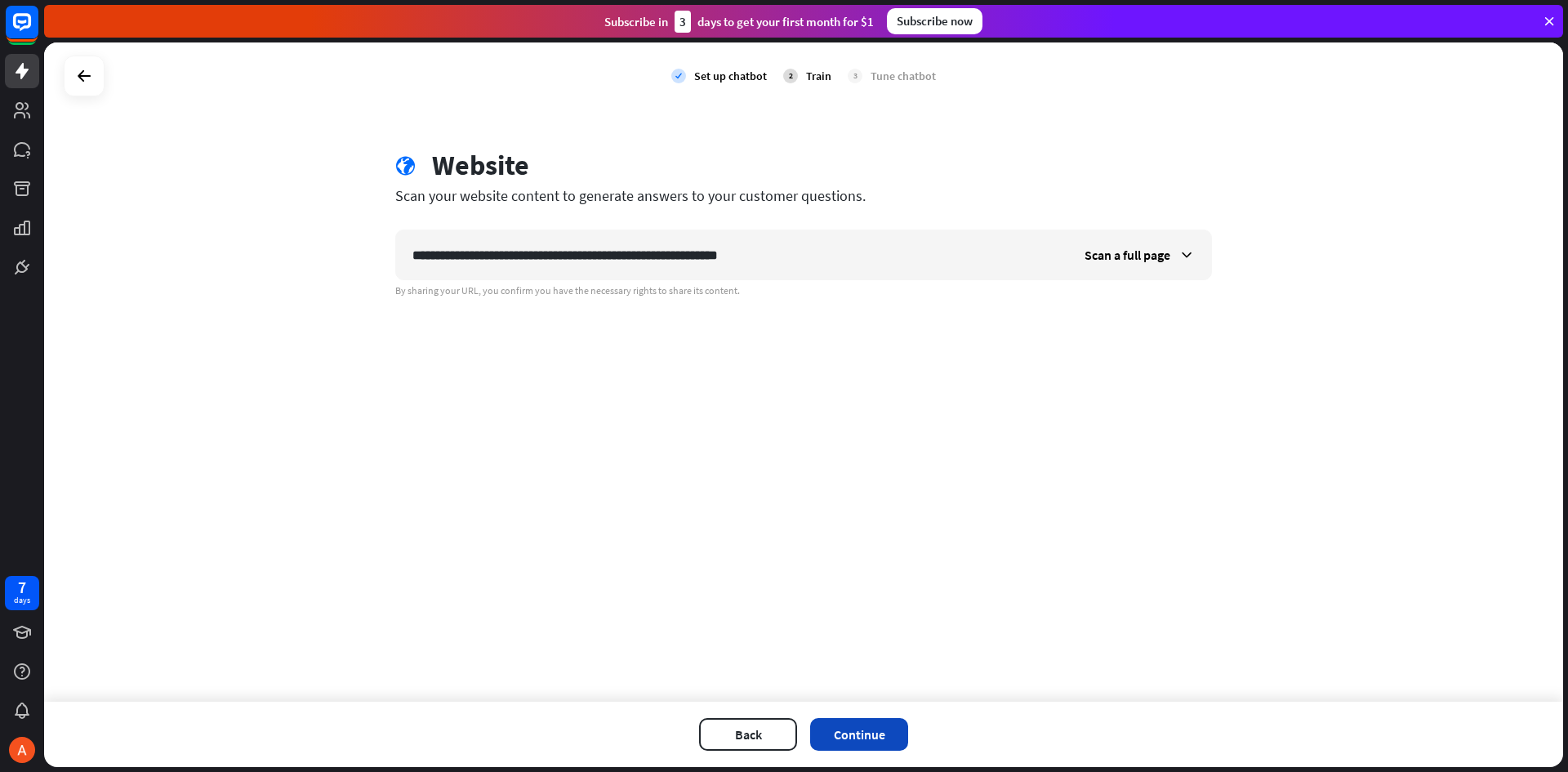
click at [853, 737] on button "Continue" at bounding box center [859, 734] width 98 height 32
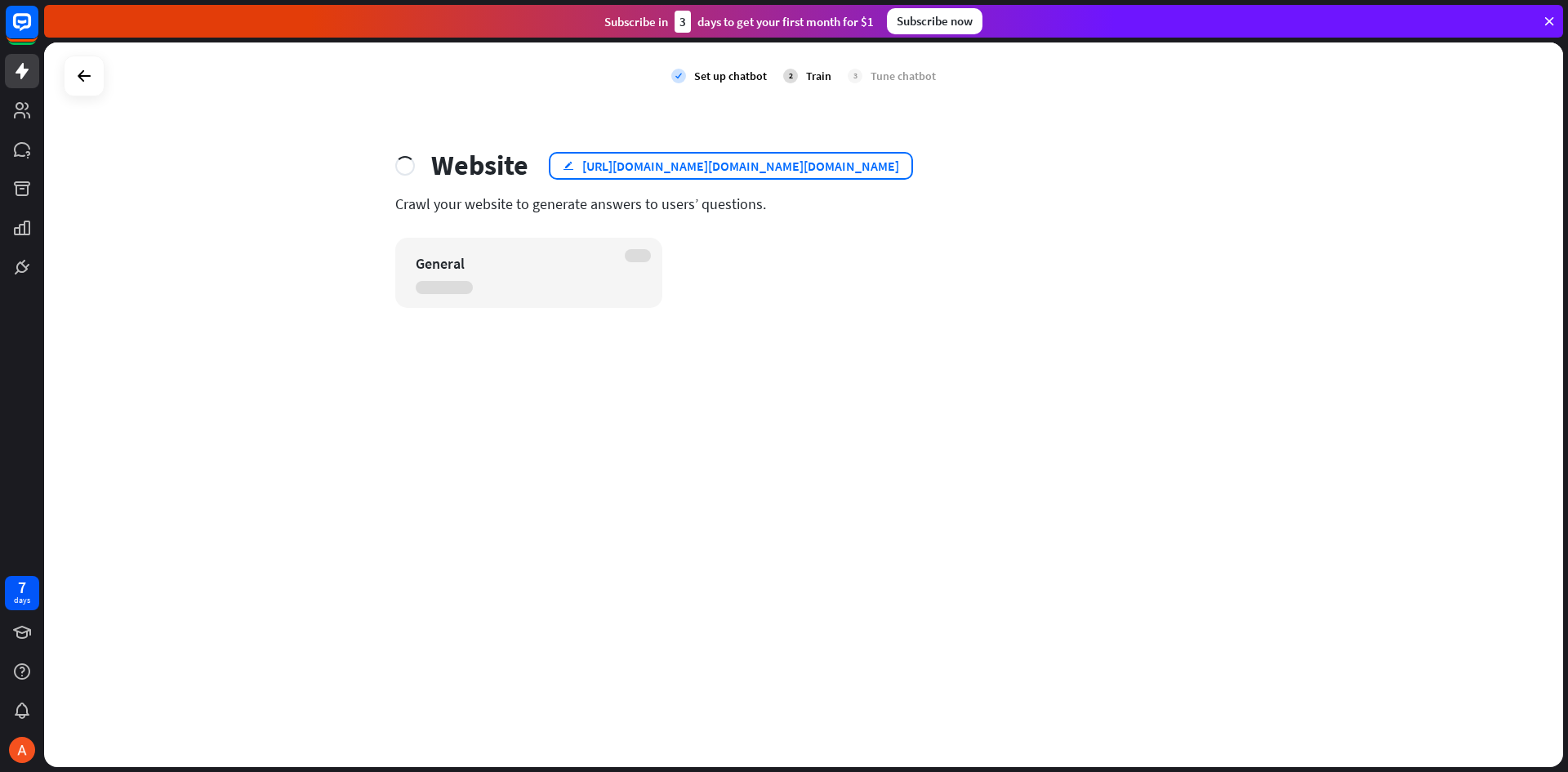
click at [769, 161] on div "[URL][DOMAIN_NAME][DOMAIN_NAME][DOMAIN_NAME]" at bounding box center [740, 166] width 317 height 17
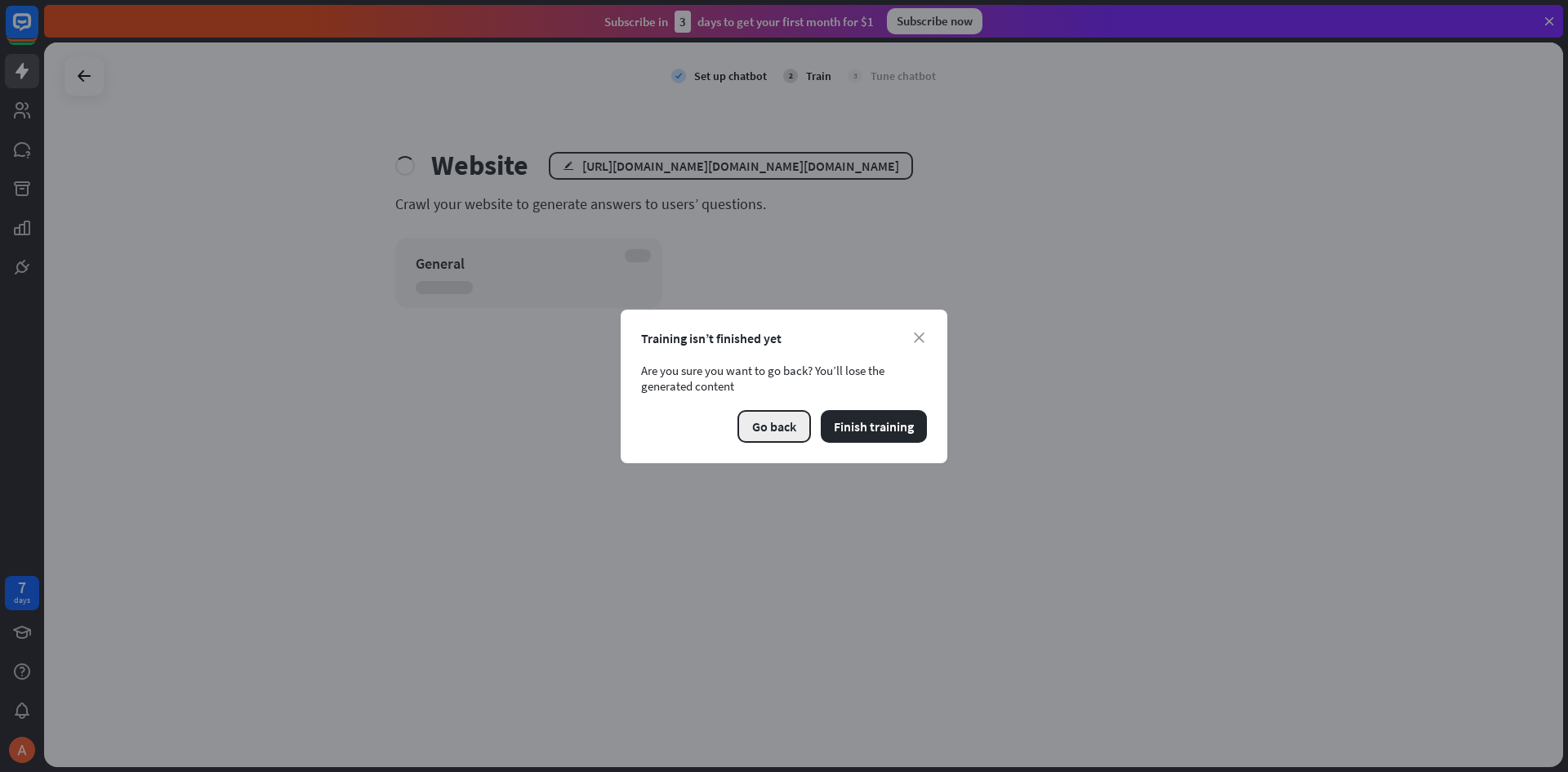
click at [768, 432] on button "Go back" at bounding box center [774, 426] width 74 height 32
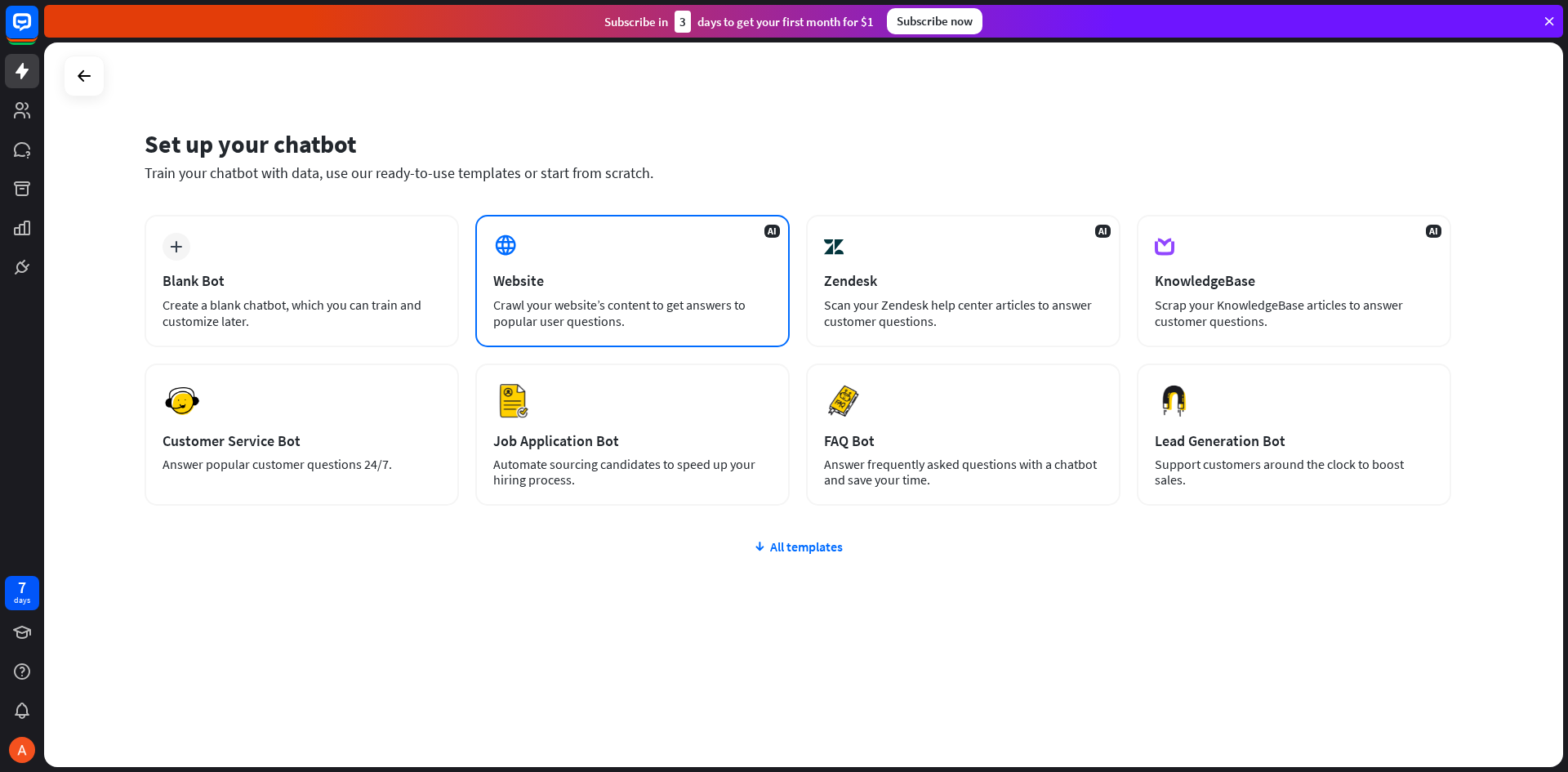
click at [586, 296] on div "AI Website Crawl your website’s content to get answers to popular user question…" at bounding box center [632, 281] width 314 height 133
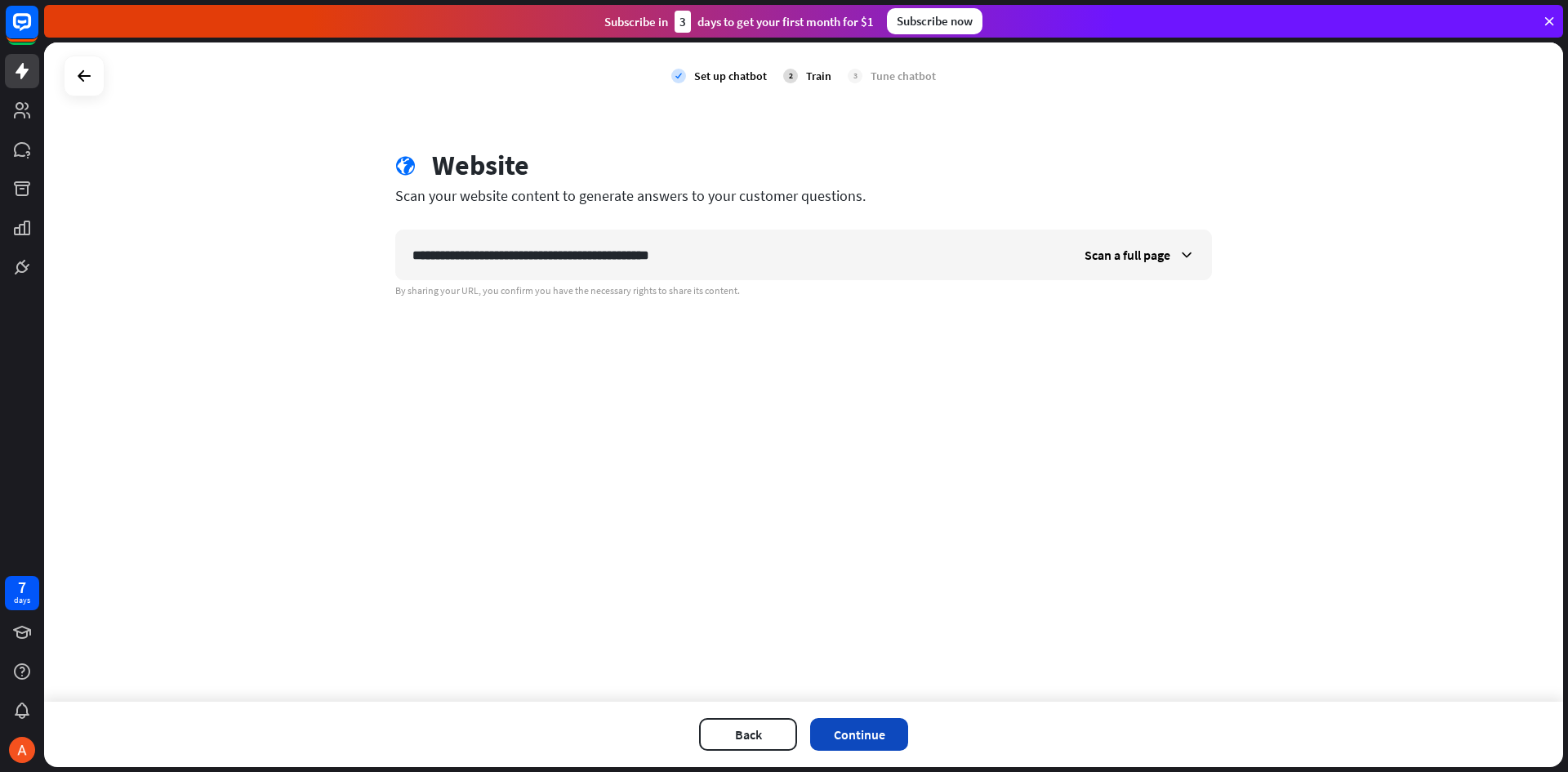
type input "**********"
click at [866, 730] on button "Continue" at bounding box center [859, 734] width 98 height 32
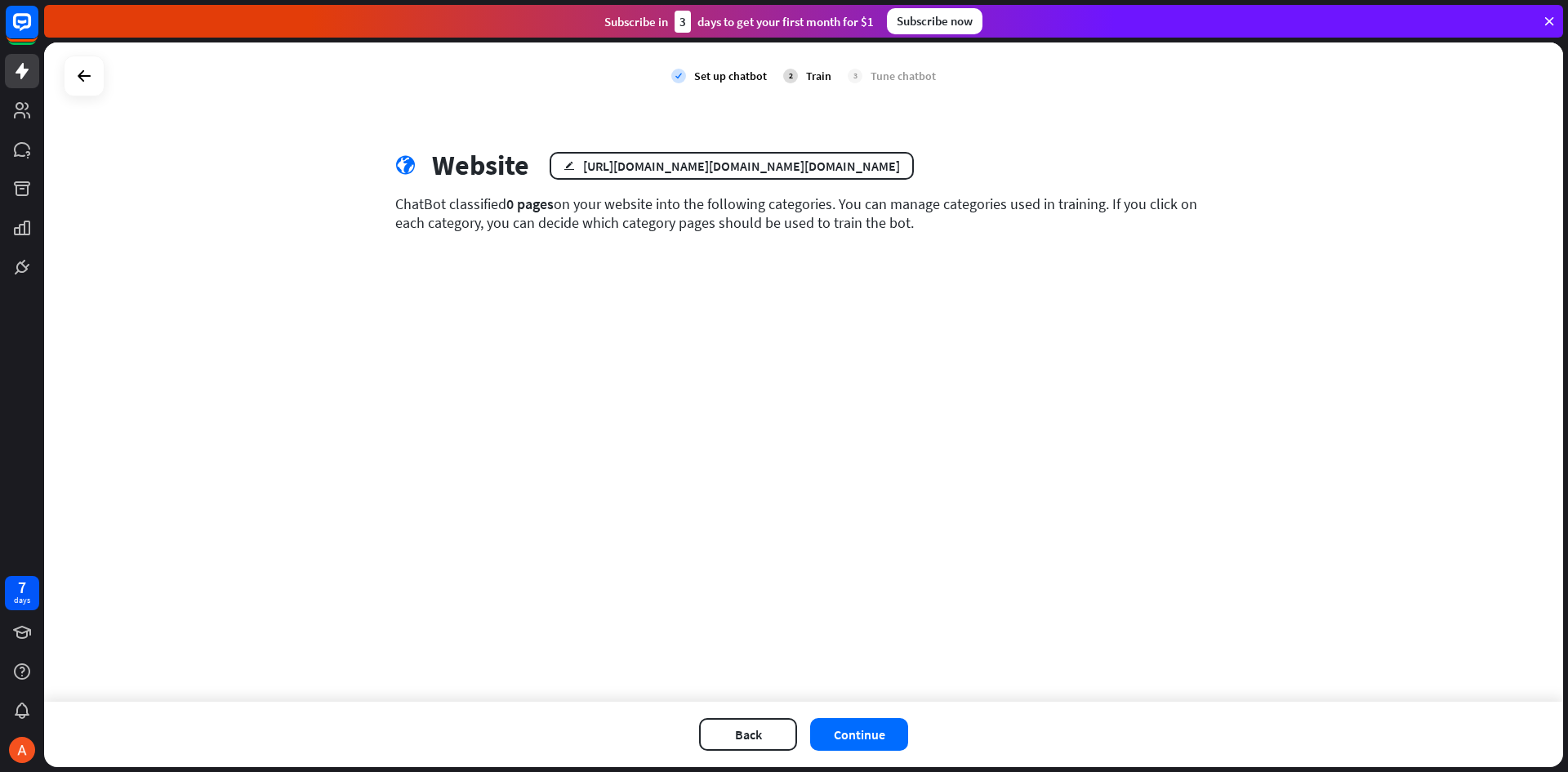
click at [866, 730] on button "Continue" at bounding box center [859, 734] width 98 height 32
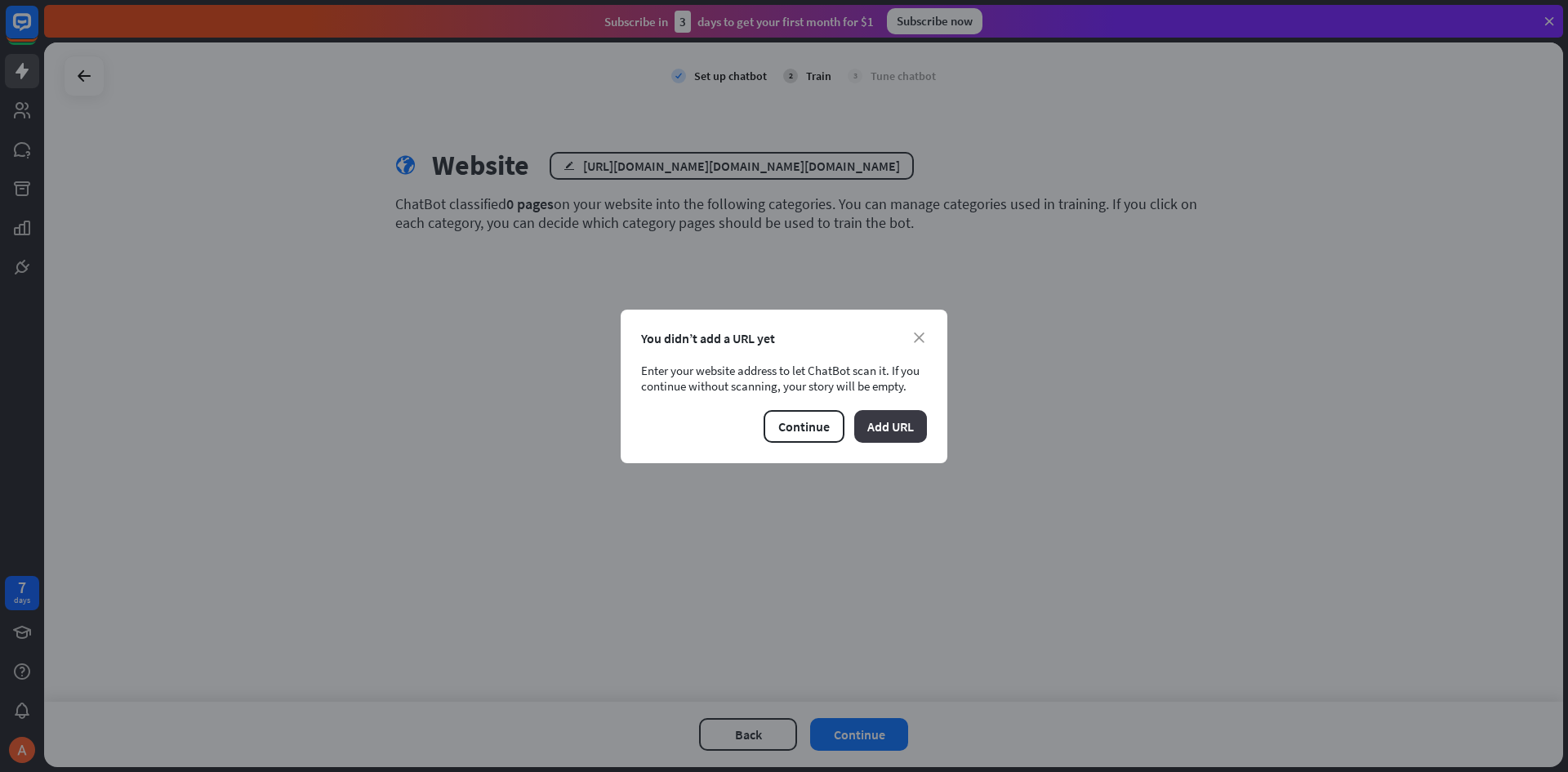
click at [882, 424] on button "Add URL" at bounding box center [891, 426] width 73 height 32
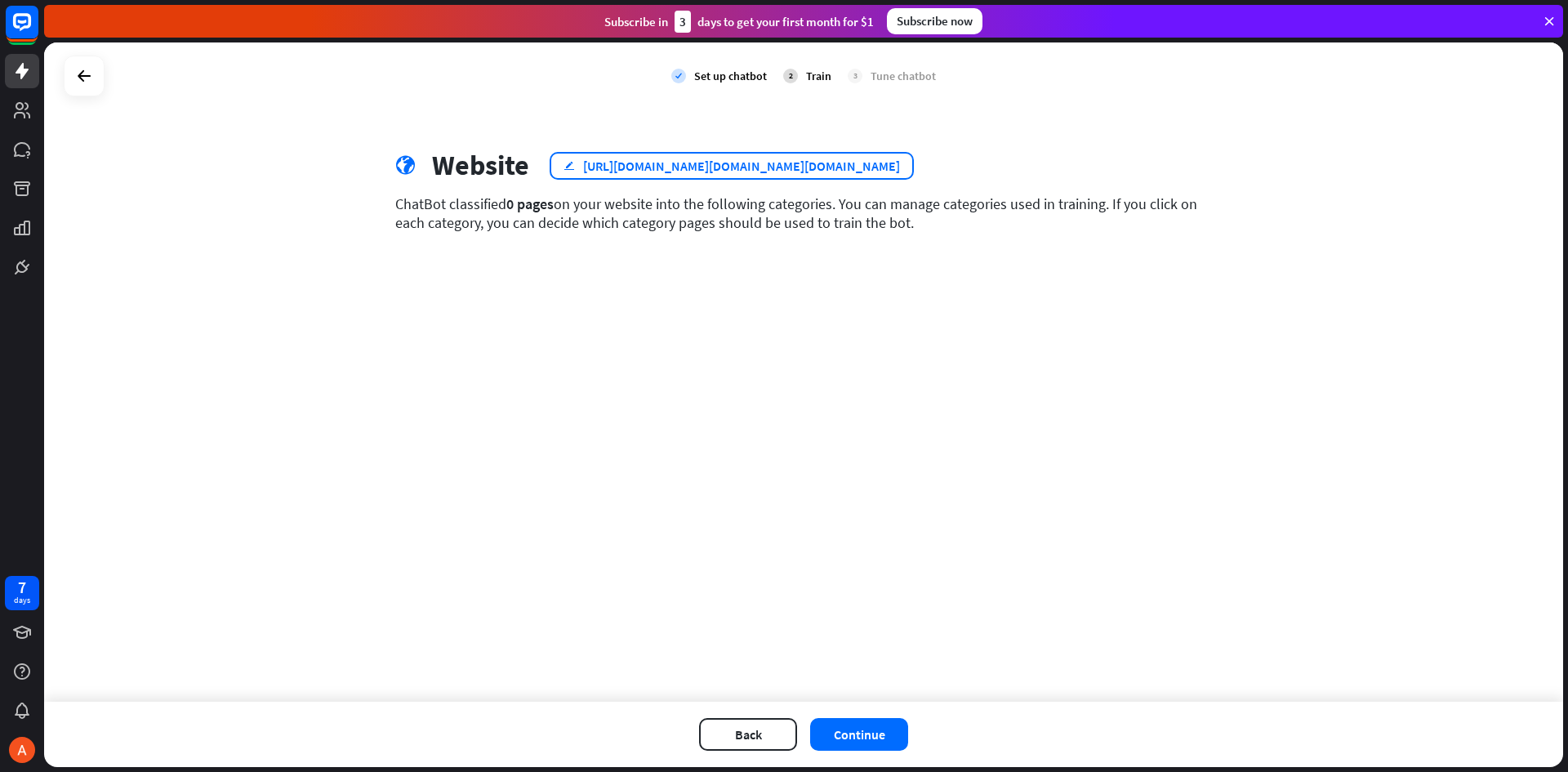
click at [564, 164] on icon "edit" at bounding box center [569, 165] width 12 height 11
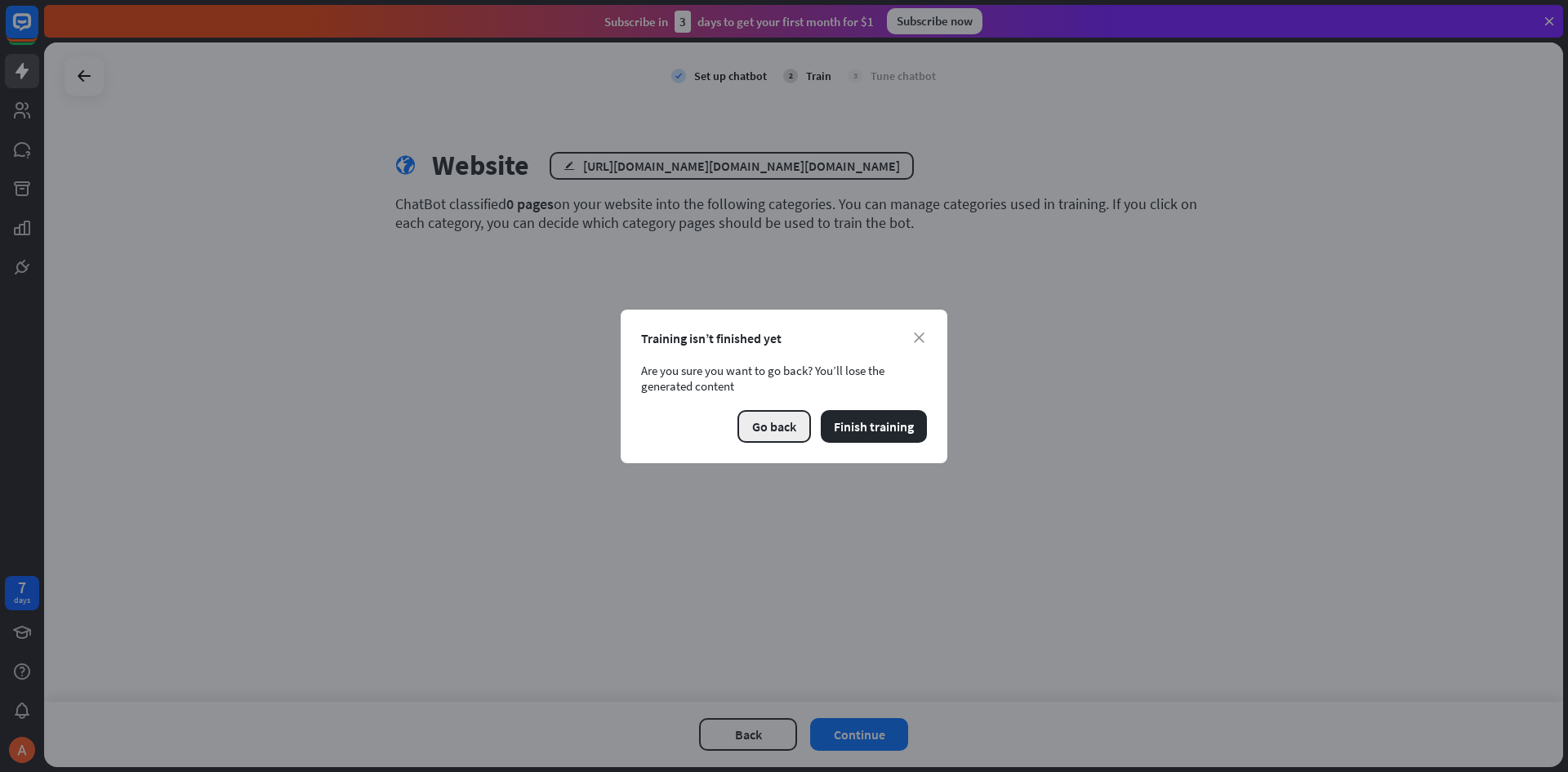
click at [760, 432] on button "Go back" at bounding box center [774, 426] width 74 height 32
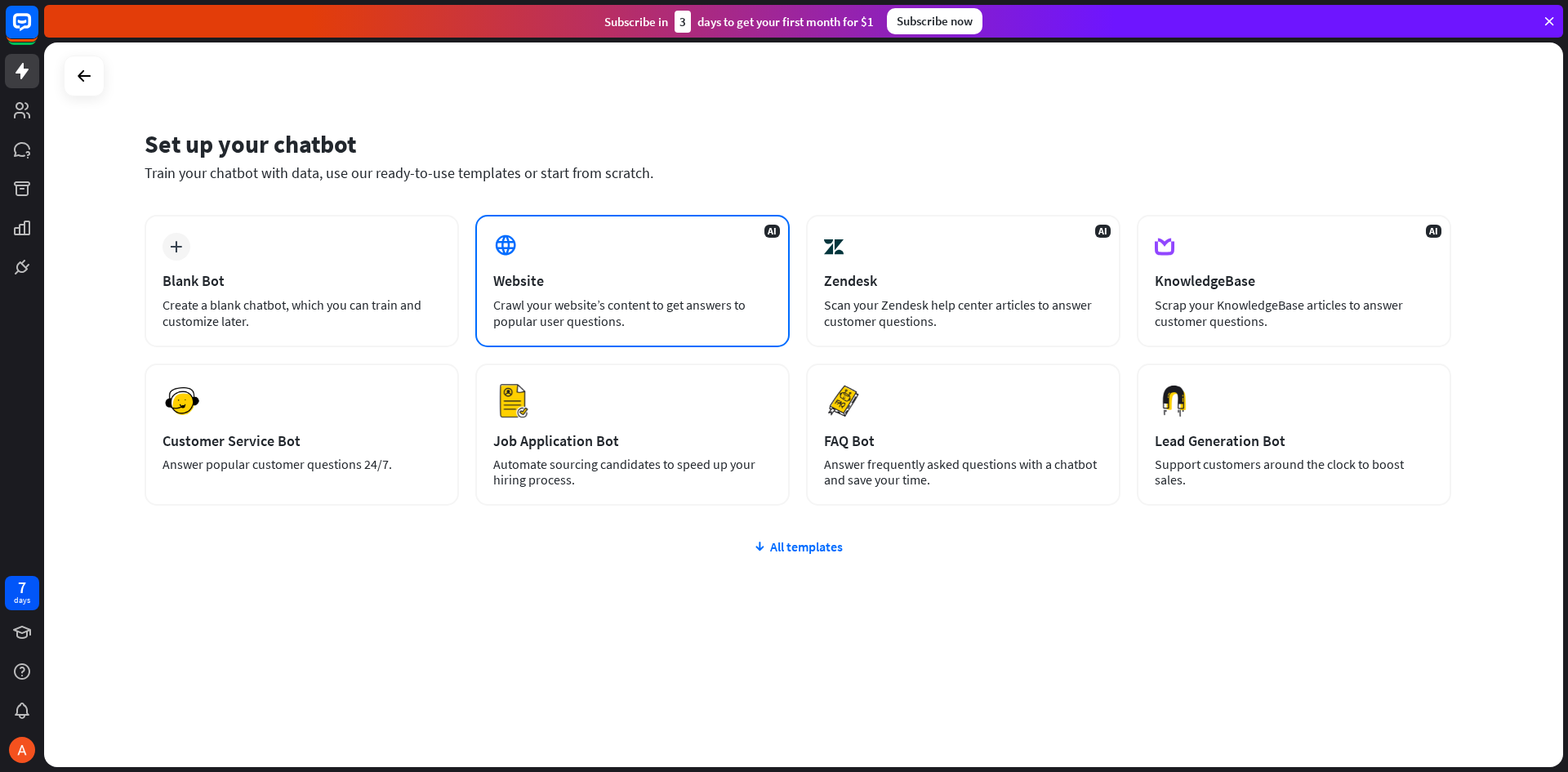
click at [610, 299] on div "Crawl your website’s content to get answers to popular user questions." at bounding box center [632, 312] width 279 height 32
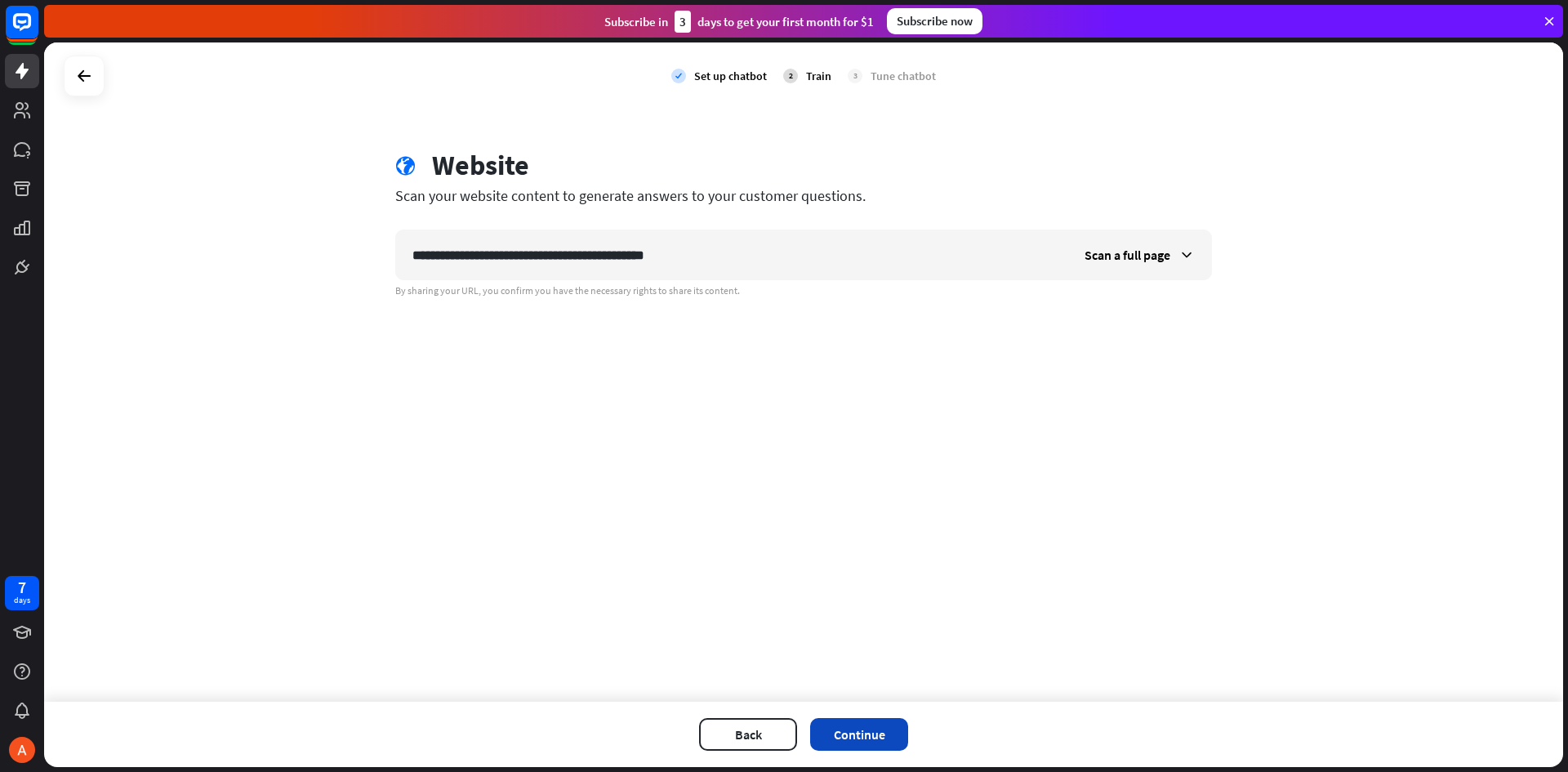
type input "**********"
click at [858, 735] on button "Continue" at bounding box center [859, 734] width 98 height 32
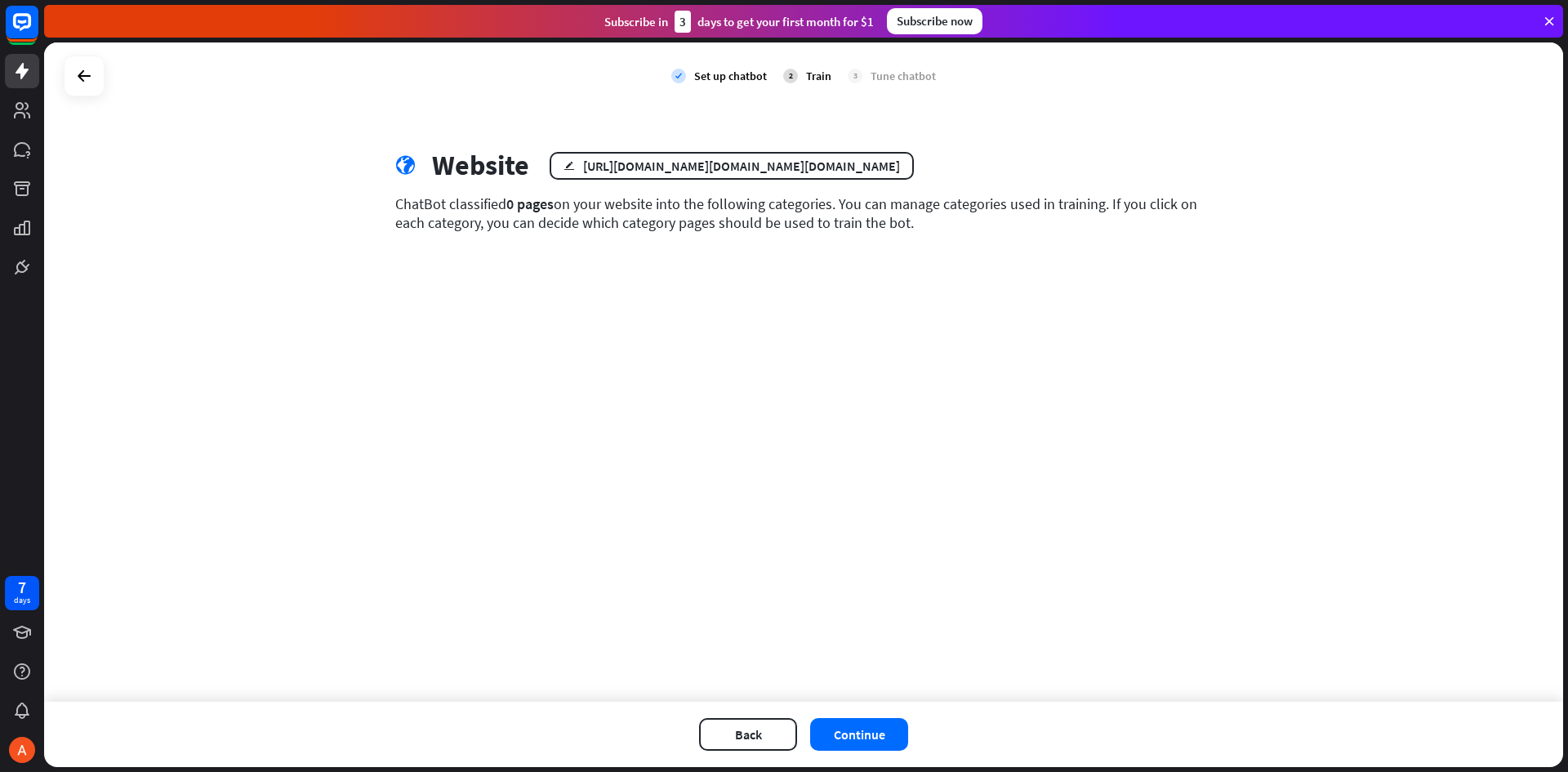
drag, startPoint x: 397, startPoint y: 202, endPoint x: 994, endPoint y: 247, distance: 598.7
click at [994, 247] on div "globe Website edit [URL][DOMAIN_NAME][DOMAIN_NAME][DOMAIN_NAME] ChatBot classif…" at bounding box center [804, 202] width 856 height 108
copy div "ChatBot classified 0 pages on your website into the following categories. You c…"
click at [766, 741] on button "Back" at bounding box center [748, 734] width 98 height 32
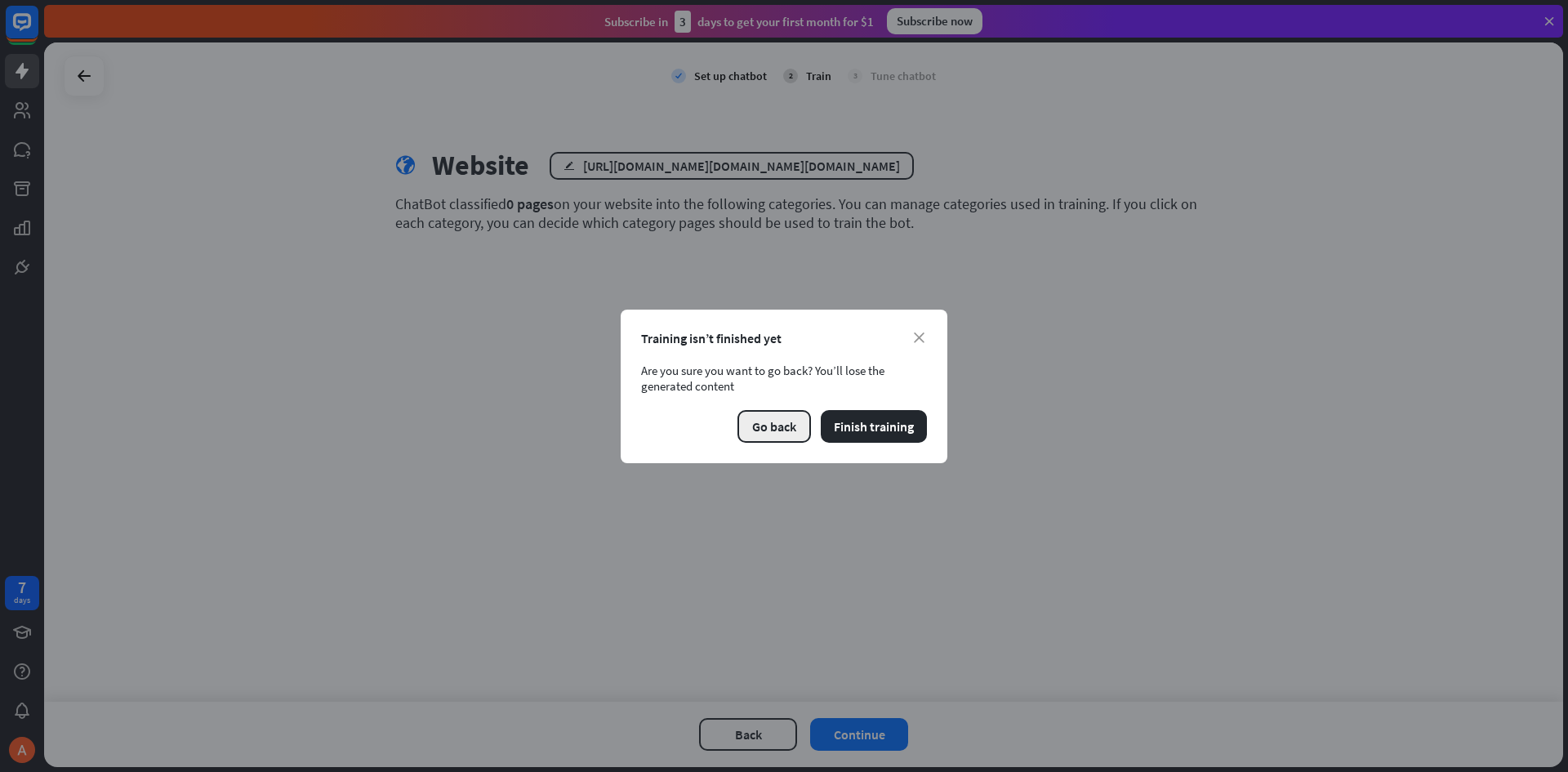
click at [782, 429] on button "Go back" at bounding box center [774, 426] width 74 height 32
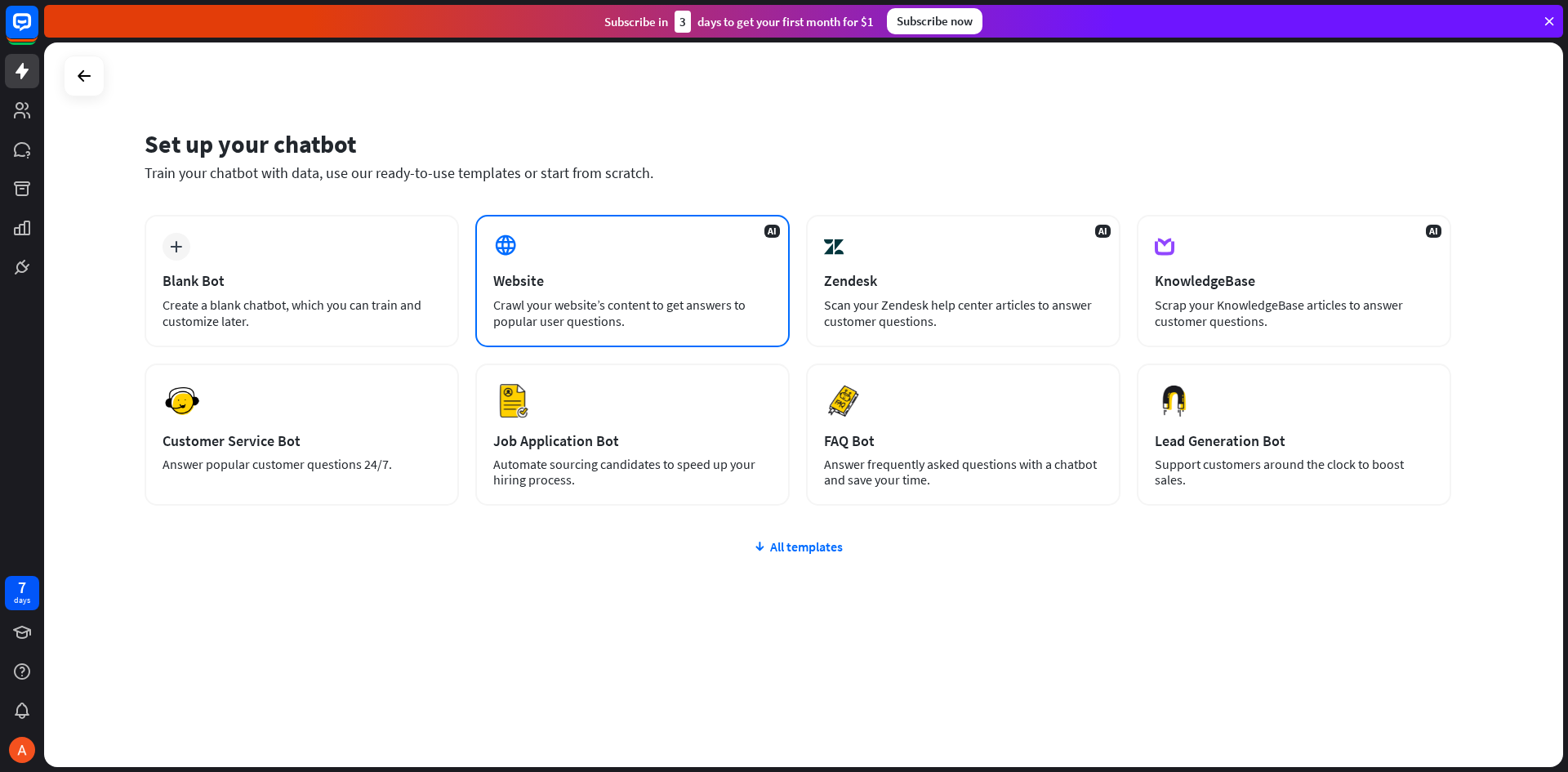
click at [629, 286] on div "Website" at bounding box center [632, 280] width 279 height 19
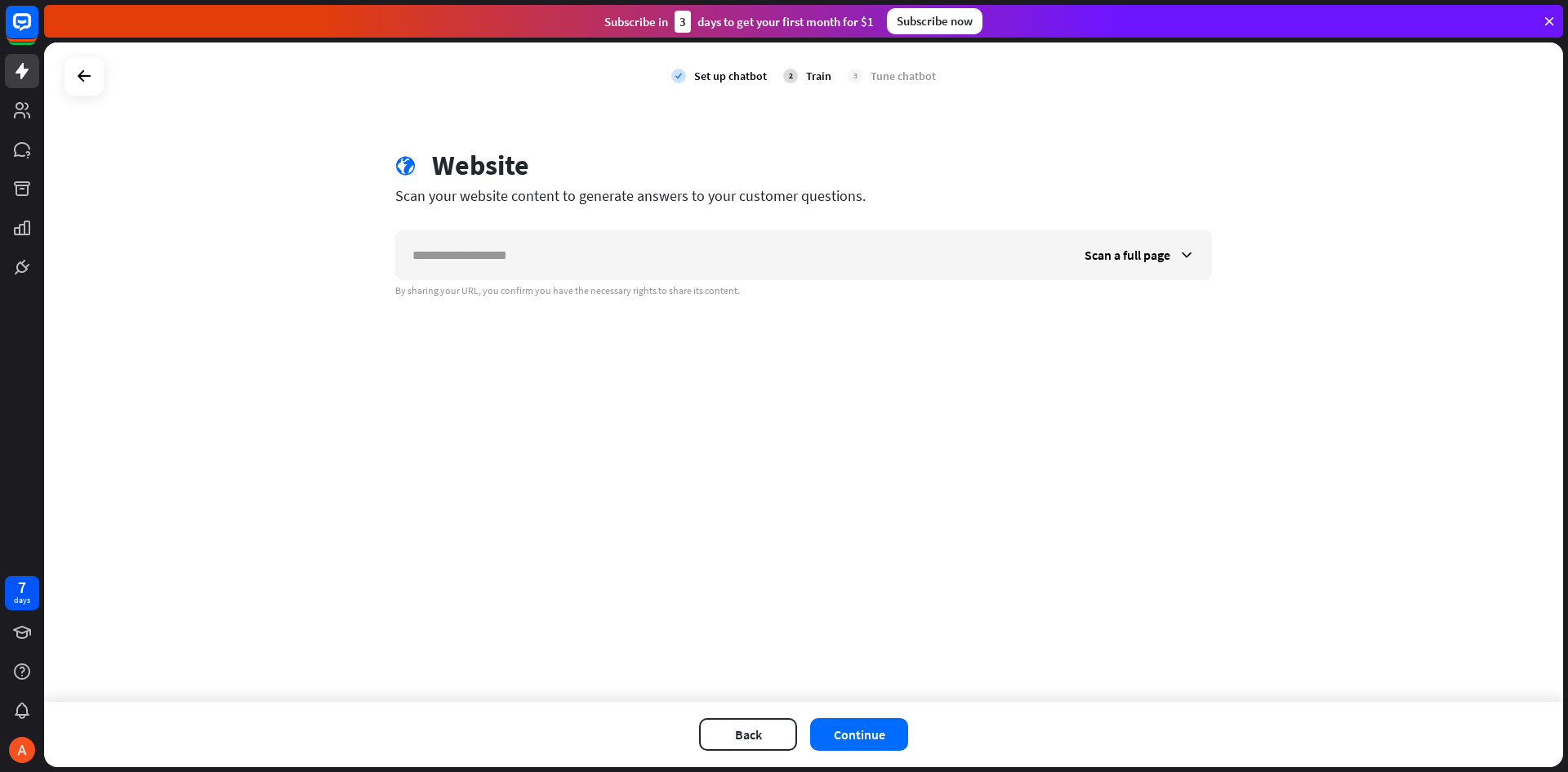
type input "**********"
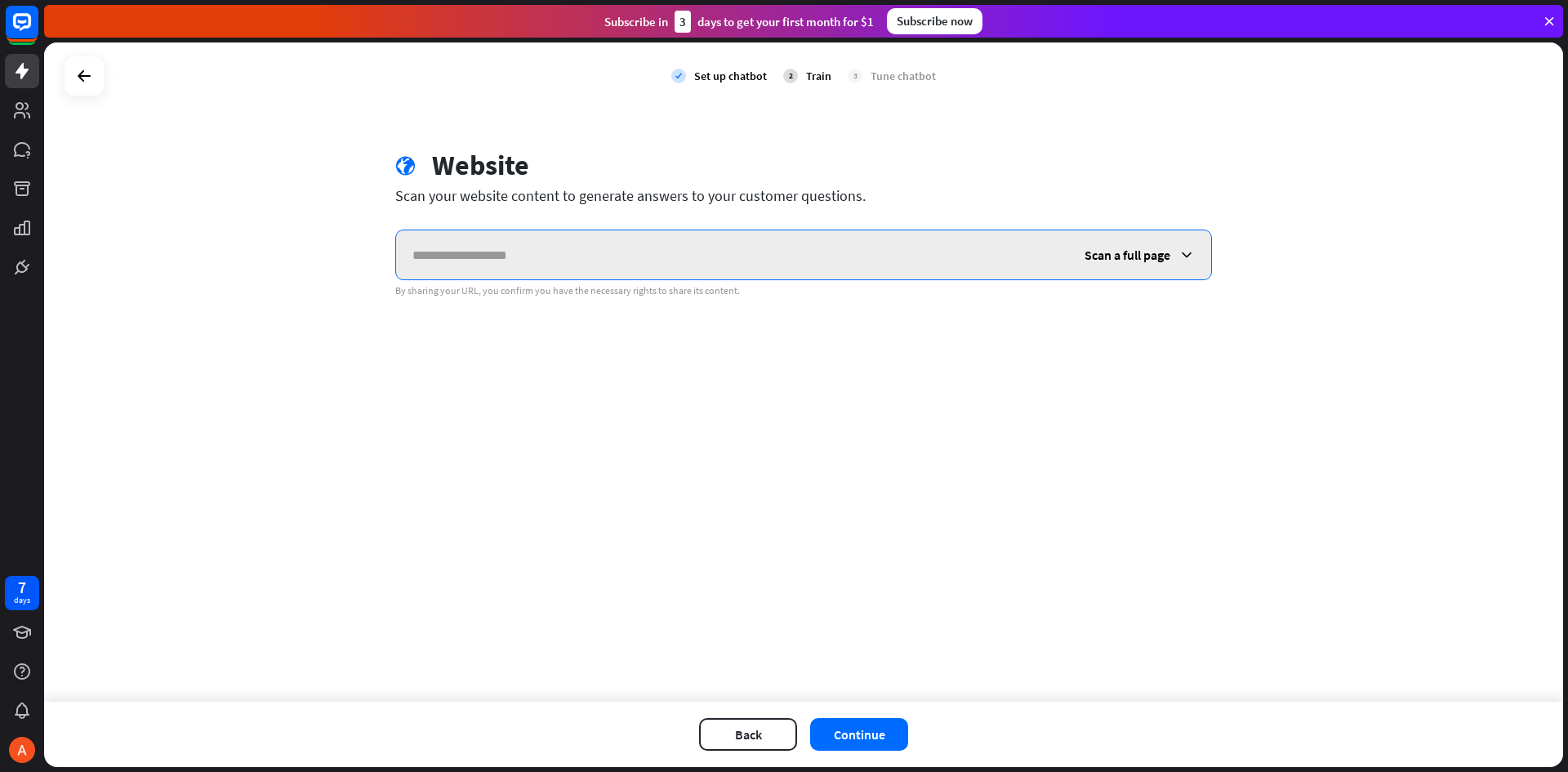
click at [532, 243] on input "text" at bounding box center [730, 255] width 671 height 49
paste input "**********"
type input "**********"
click at [1194, 248] on icon at bounding box center [1186, 254] width 17 height 17
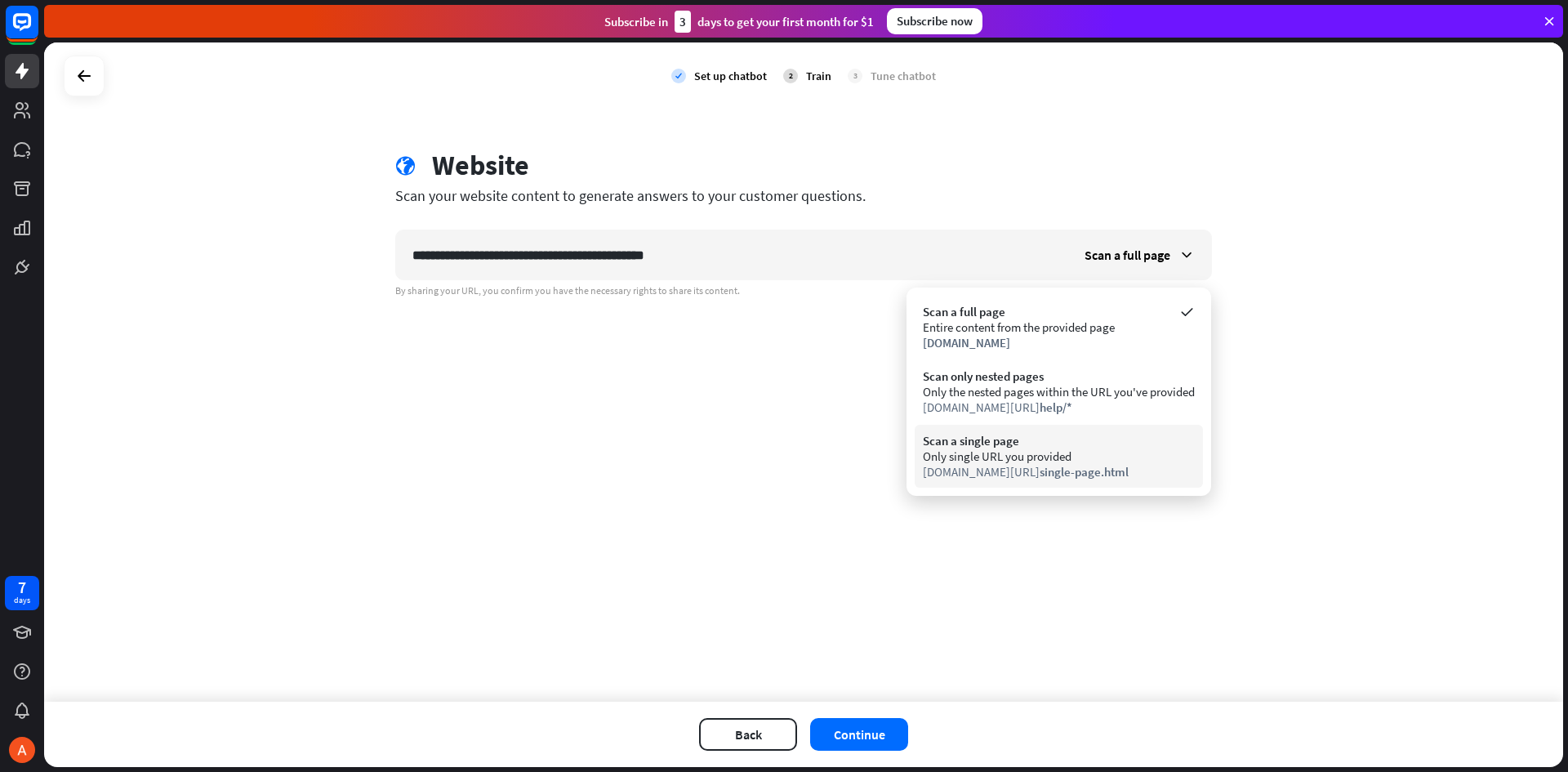
click at [983, 444] on div "Scan a single page" at bounding box center [1058, 441] width 272 height 16
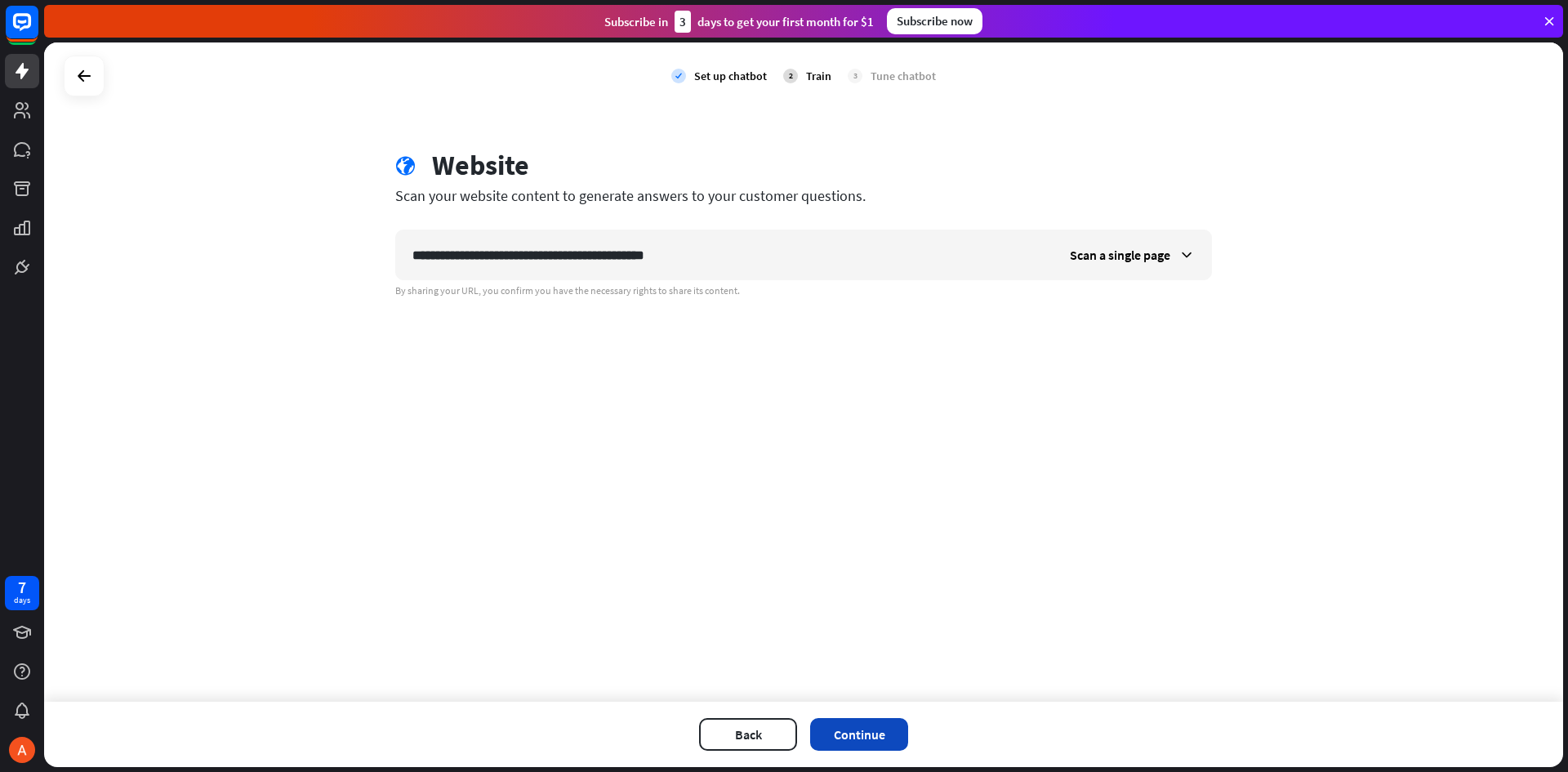
click at [852, 737] on button "Continue" at bounding box center [859, 734] width 98 height 32
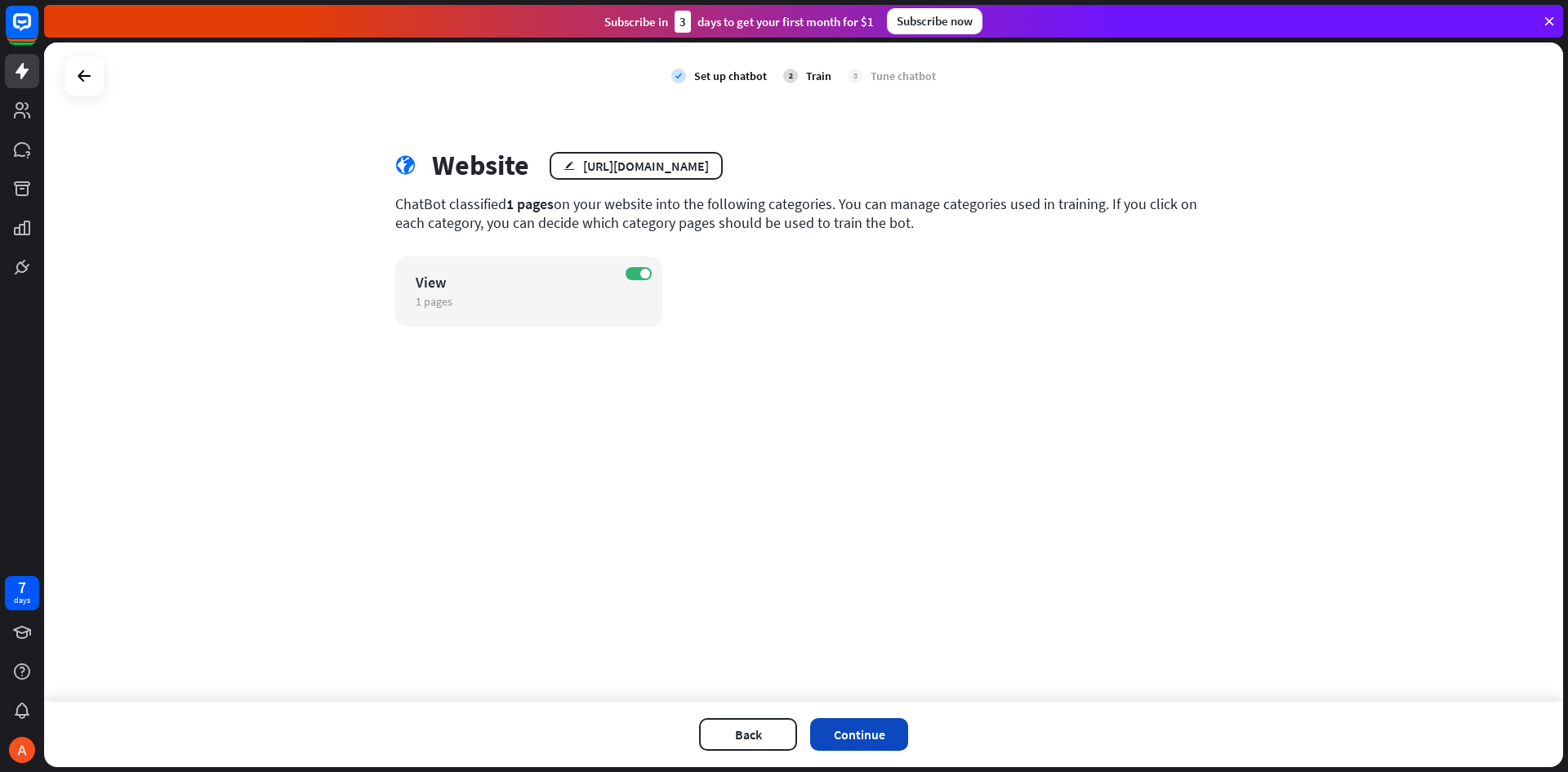
click at [876, 737] on button "Continue" at bounding box center [859, 734] width 98 height 32
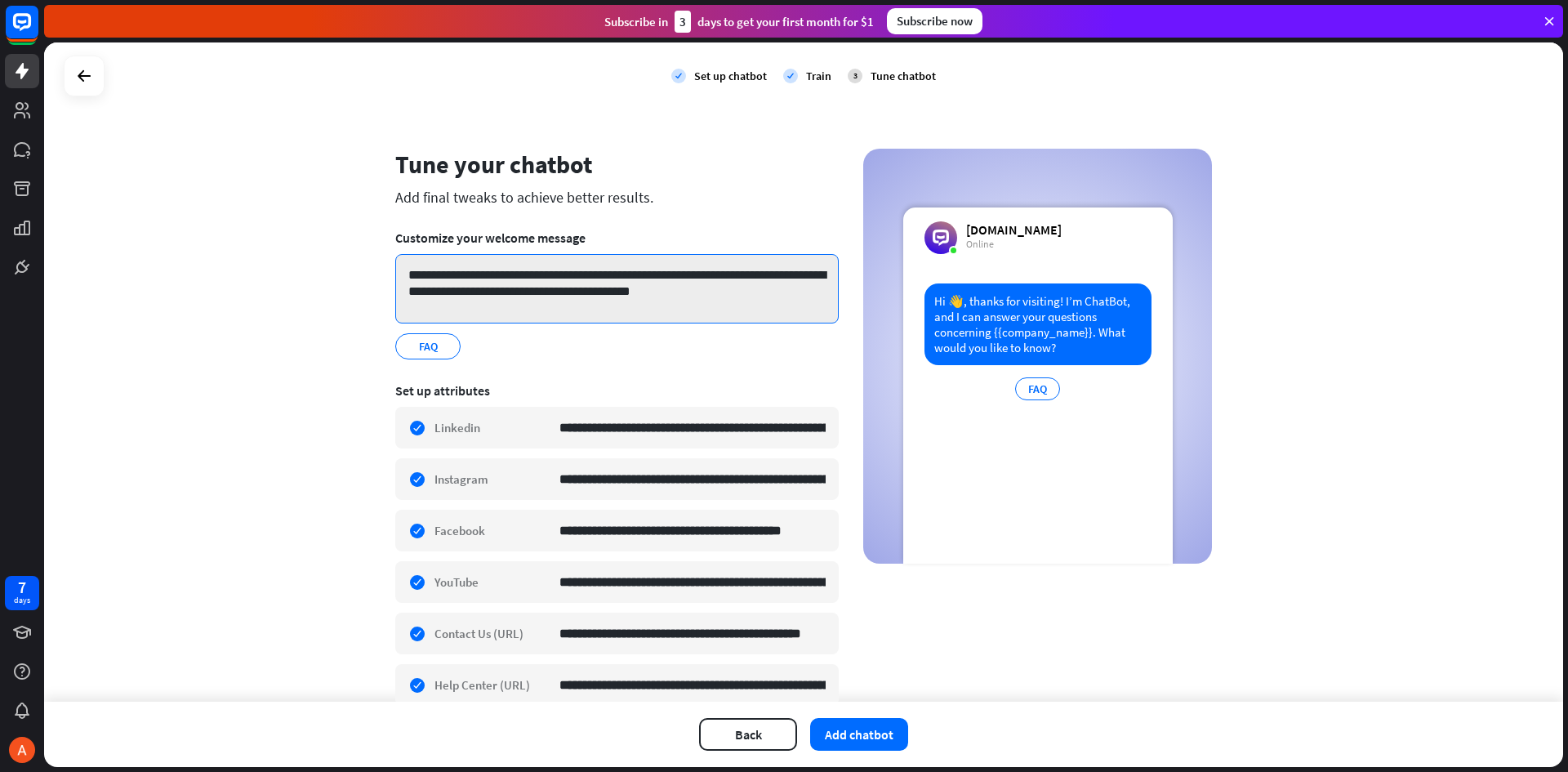
click at [465, 276] on textarea "**********" at bounding box center [618, 289] width 444 height 70
drag, startPoint x: 406, startPoint y: 270, endPoint x: 787, endPoint y: 300, distance: 382.2
click at [787, 300] on textarea "**********" at bounding box center [618, 289] width 444 height 70
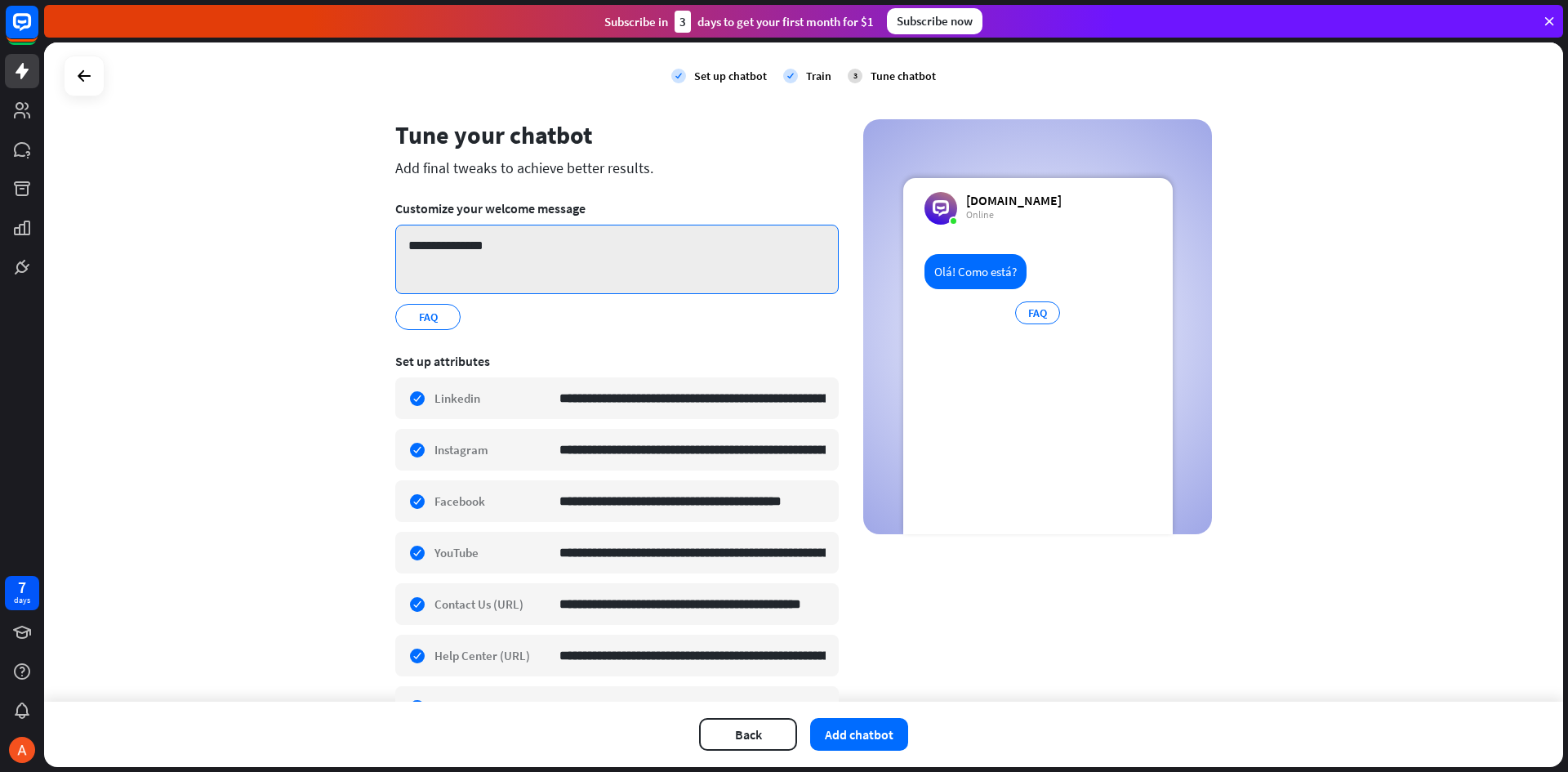
scroll to position [17, 0]
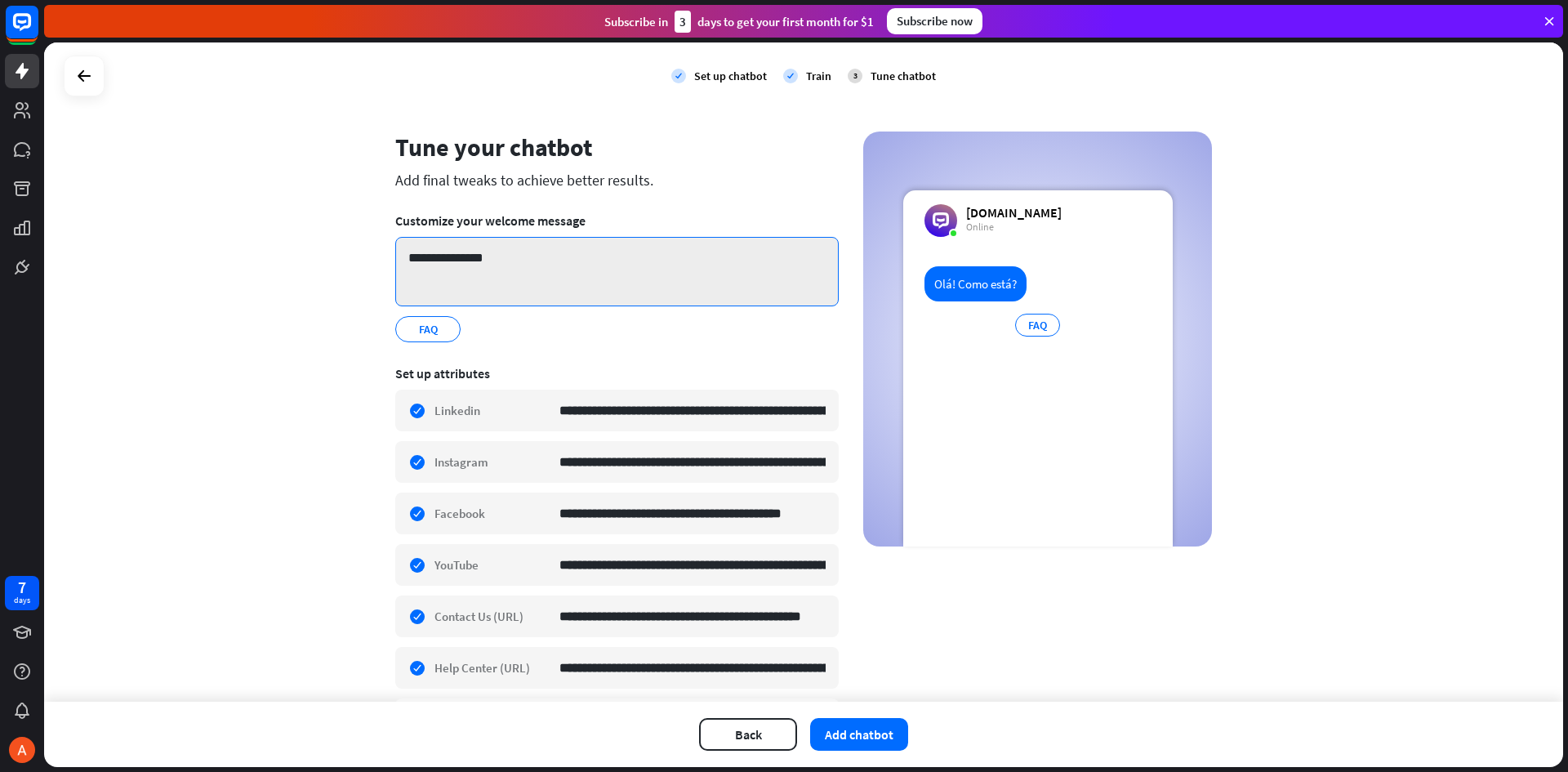
type textarea "**********"
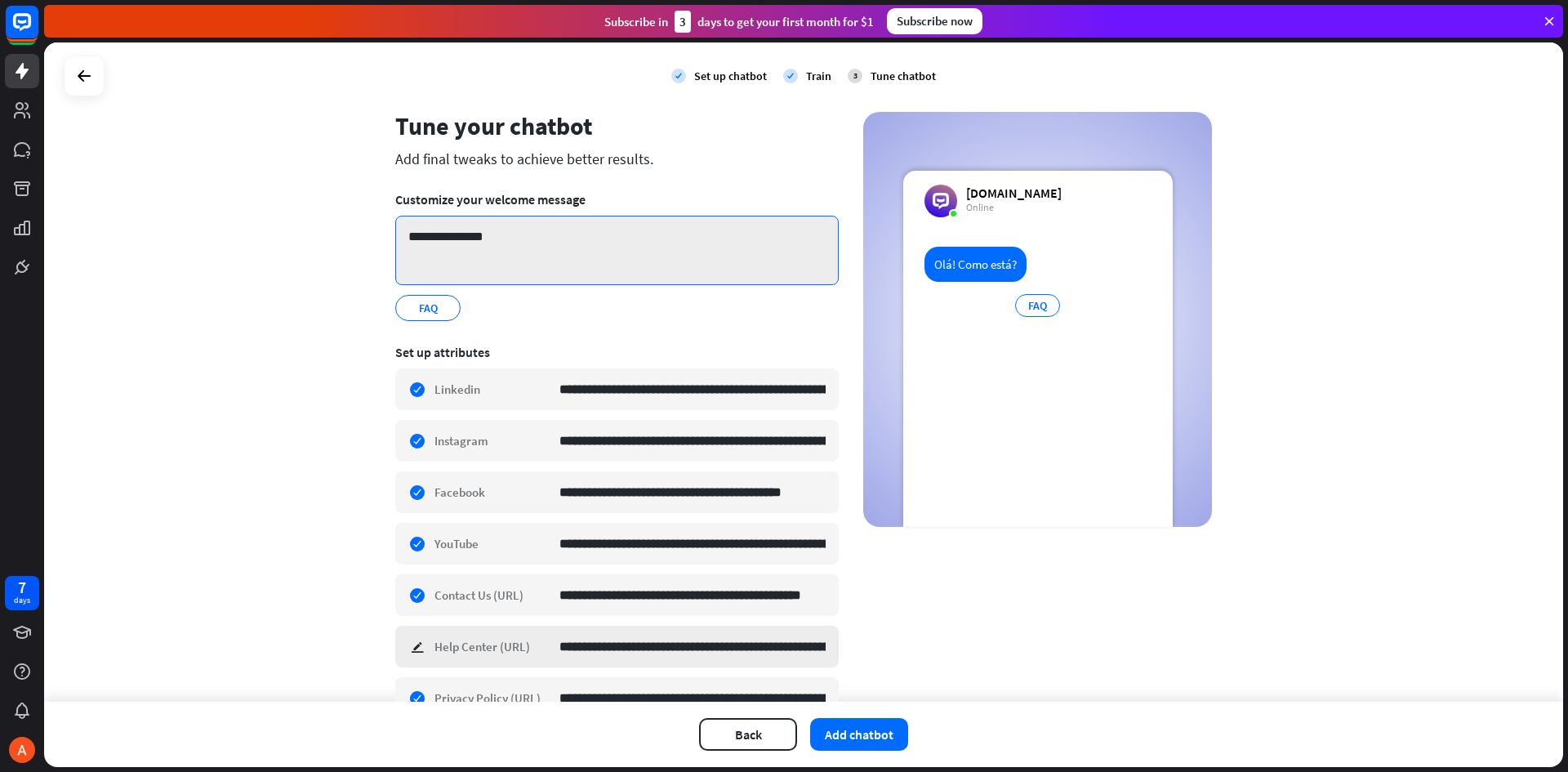
scroll to position [0, 0]
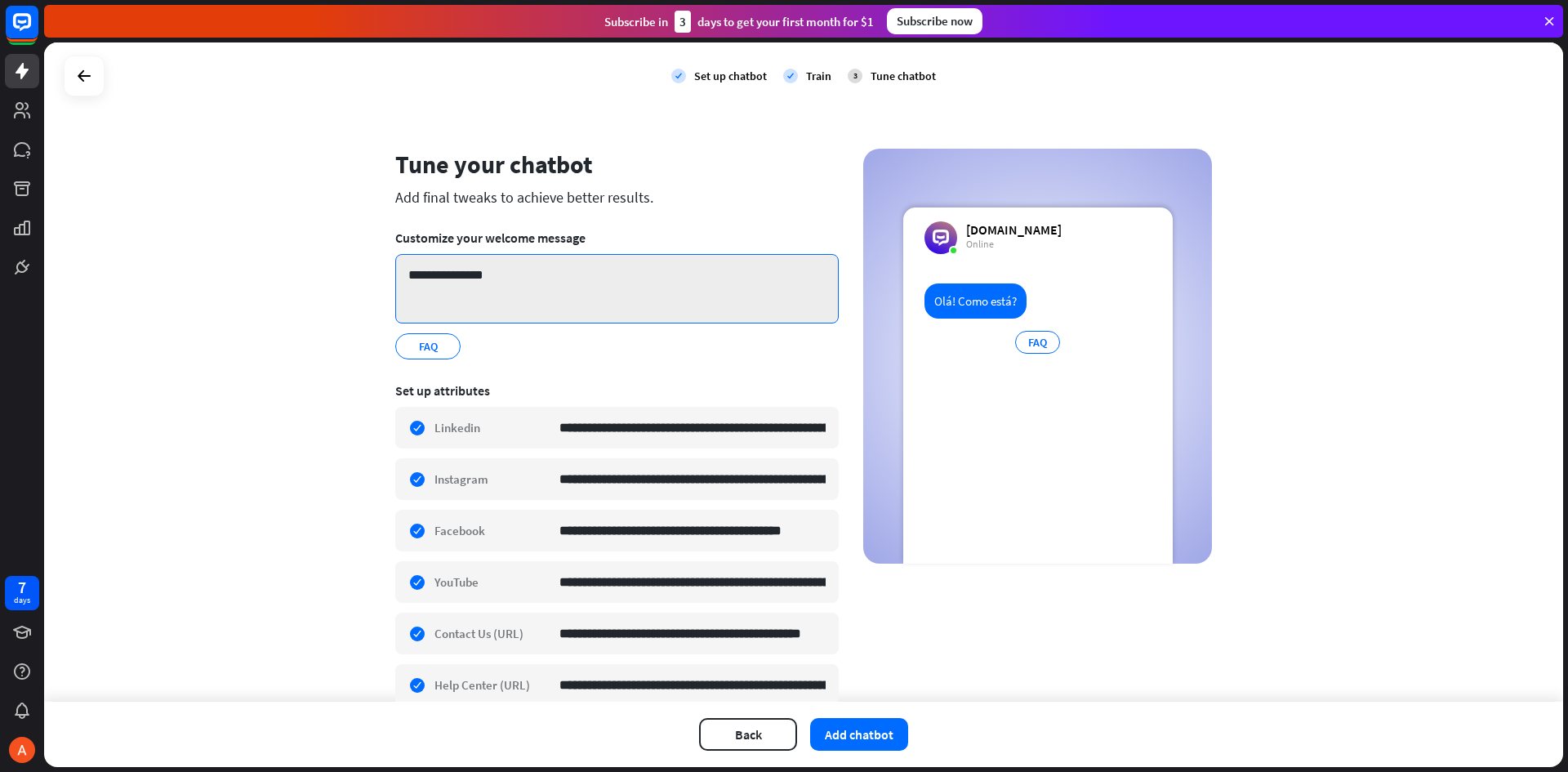
click at [481, 308] on textarea "**********" at bounding box center [618, 289] width 444 height 70
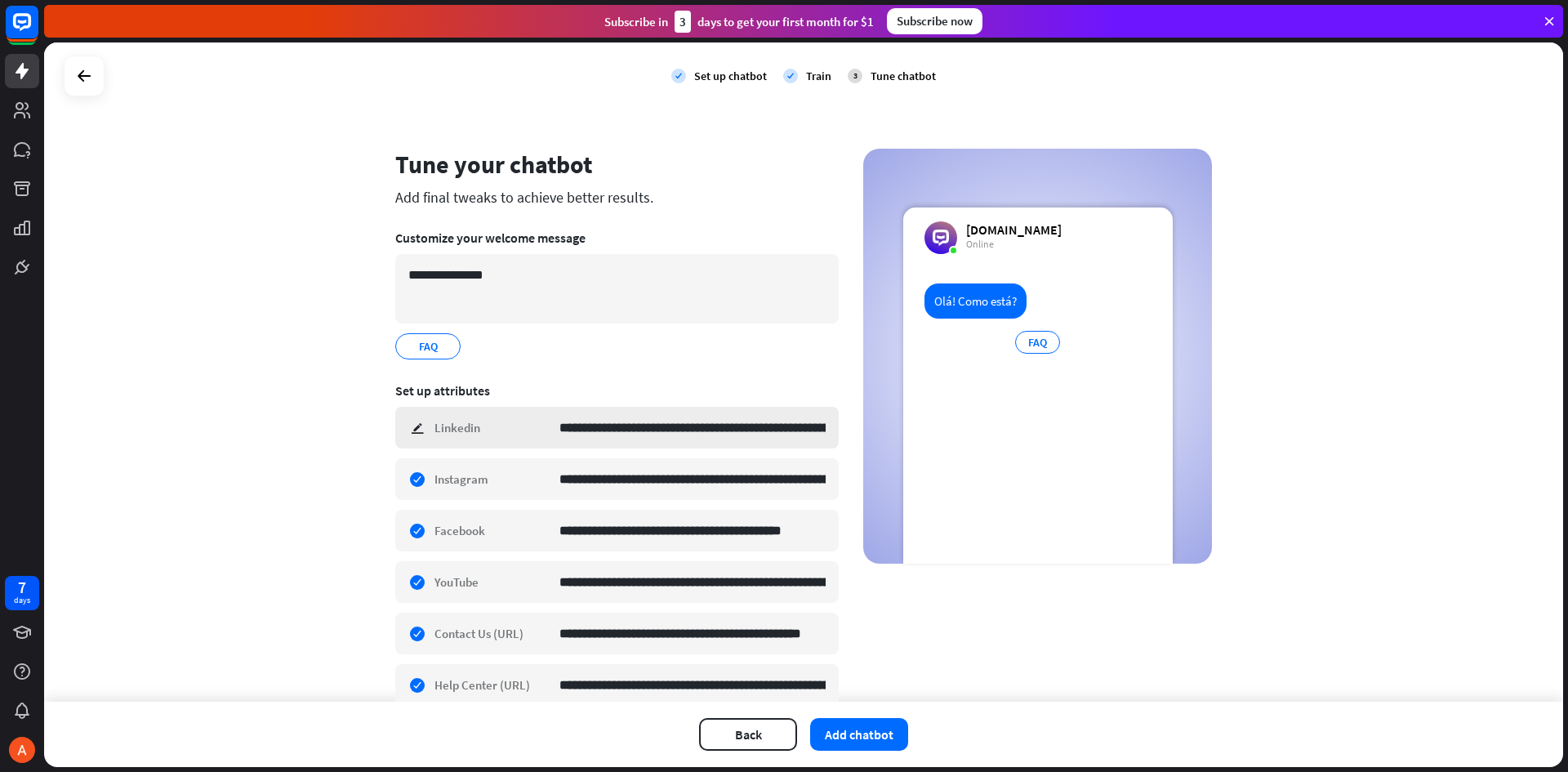
click at [410, 429] on div "**********" at bounding box center [618, 427] width 444 height 41
type input "**********"
click at [836, 735] on button "Add chatbot" at bounding box center [859, 734] width 98 height 32
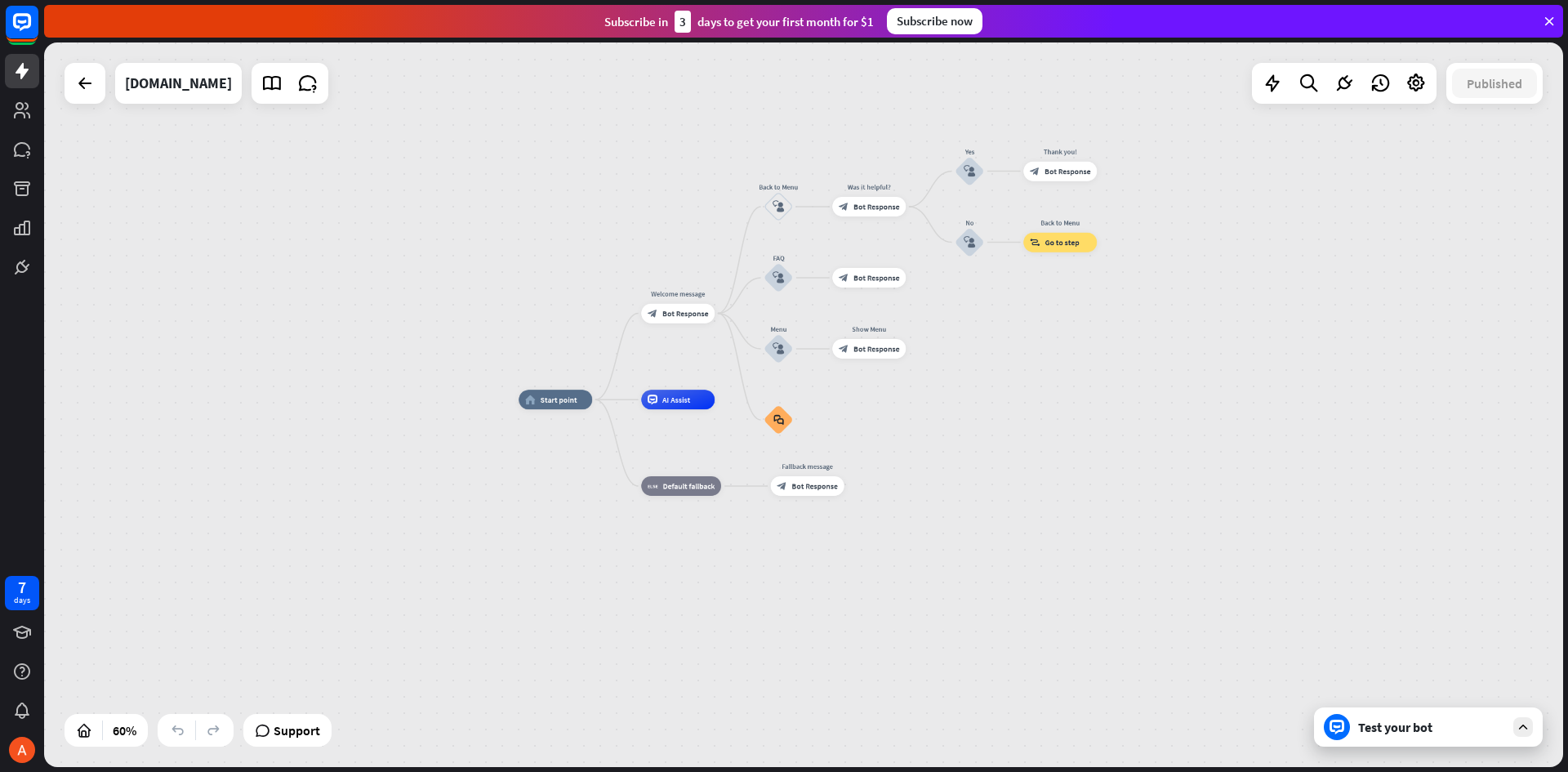
click at [1409, 734] on div "Test your bot" at bounding box center [1433, 727] width 147 height 17
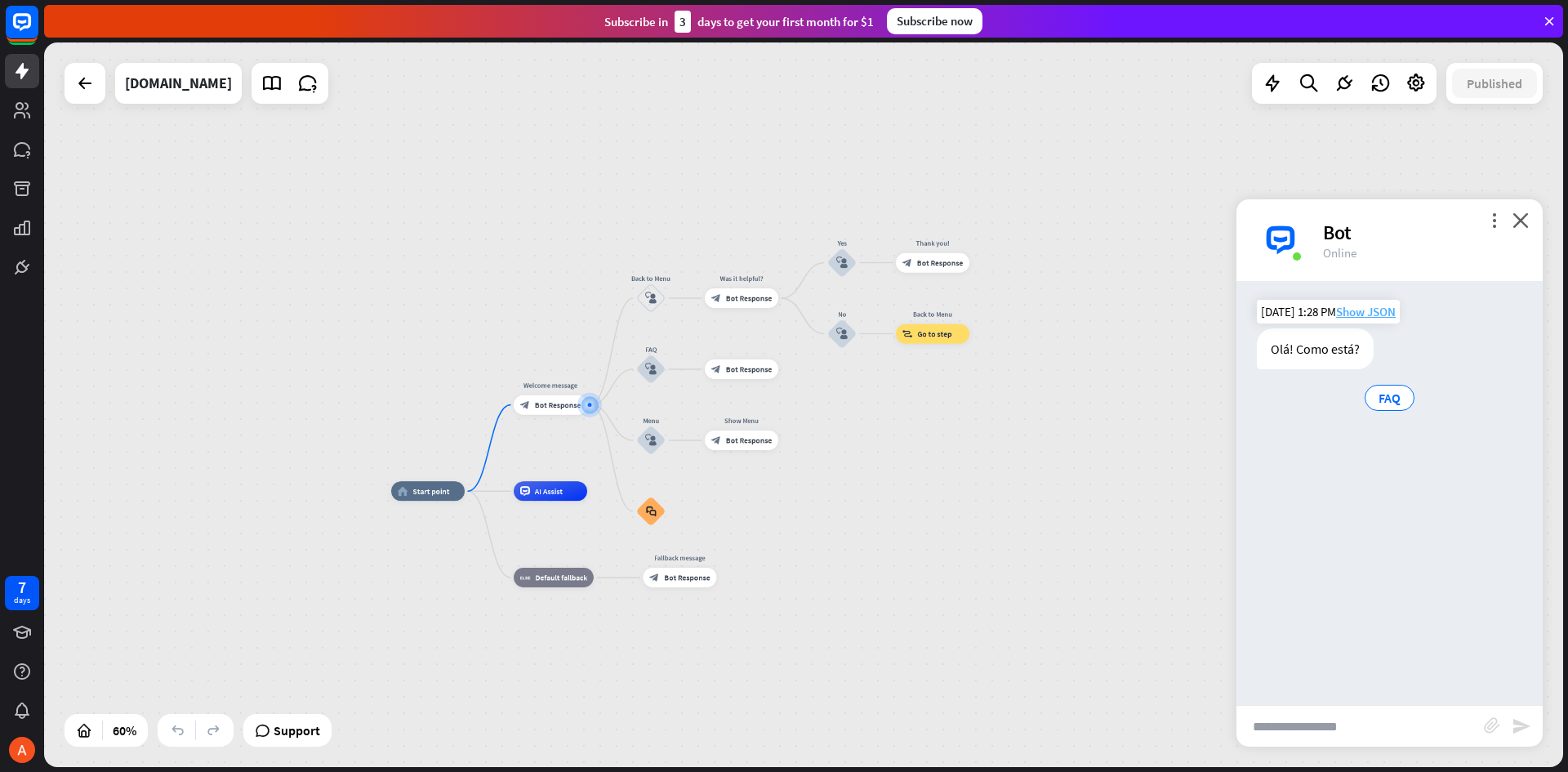
click at [1364, 312] on span "Show JSON" at bounding box center [1366, 311] width 60 height 16
click at [1382, 305] on div "JSON Response close { "id": "5d889596-3a12-4507-8387-d4ab1dc916ef" , "chatId": …" at bounding box center [784, 386] width 1568 height 772
click at [1498, 225] on icon "more_vert" at bounding box center [1494, 220] width 16 height 16
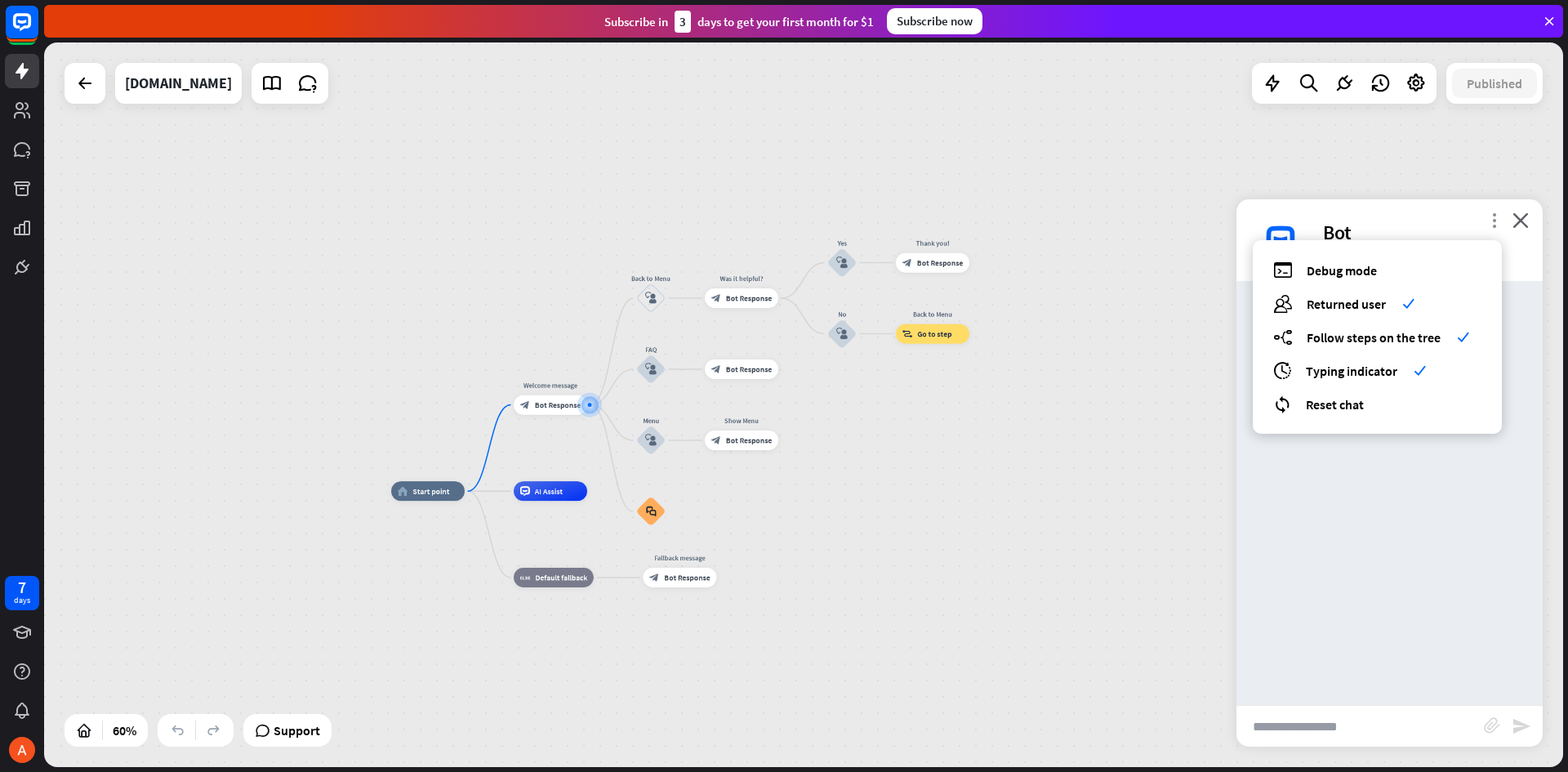
click at [1498, 226] on icon "more_vert" at bounding box center [1494, 220] width 16 height 16
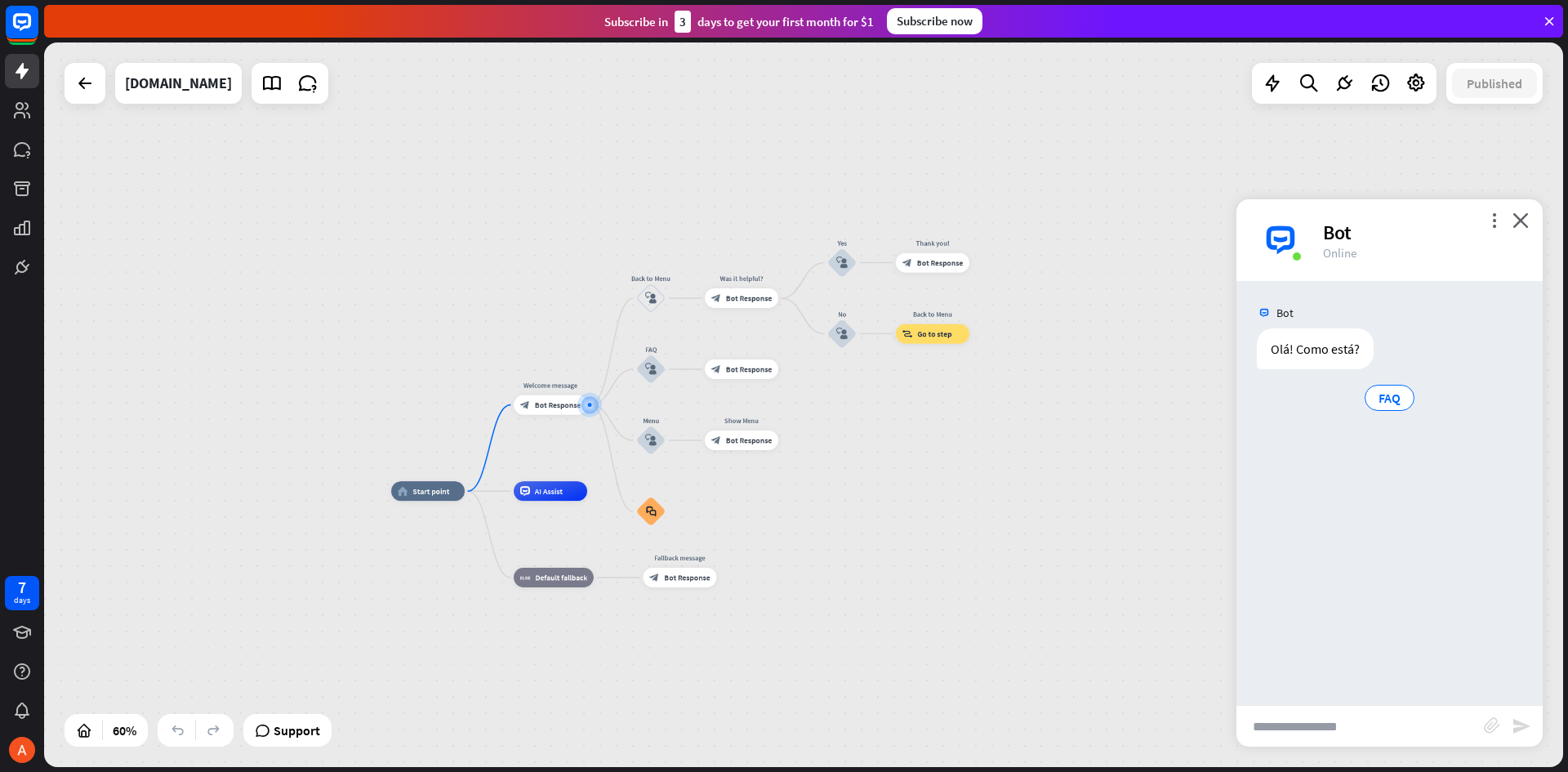
click at [1308, 722] on input "text" at bounding box center [1361, 727] width 247 height 41
type input "**********"
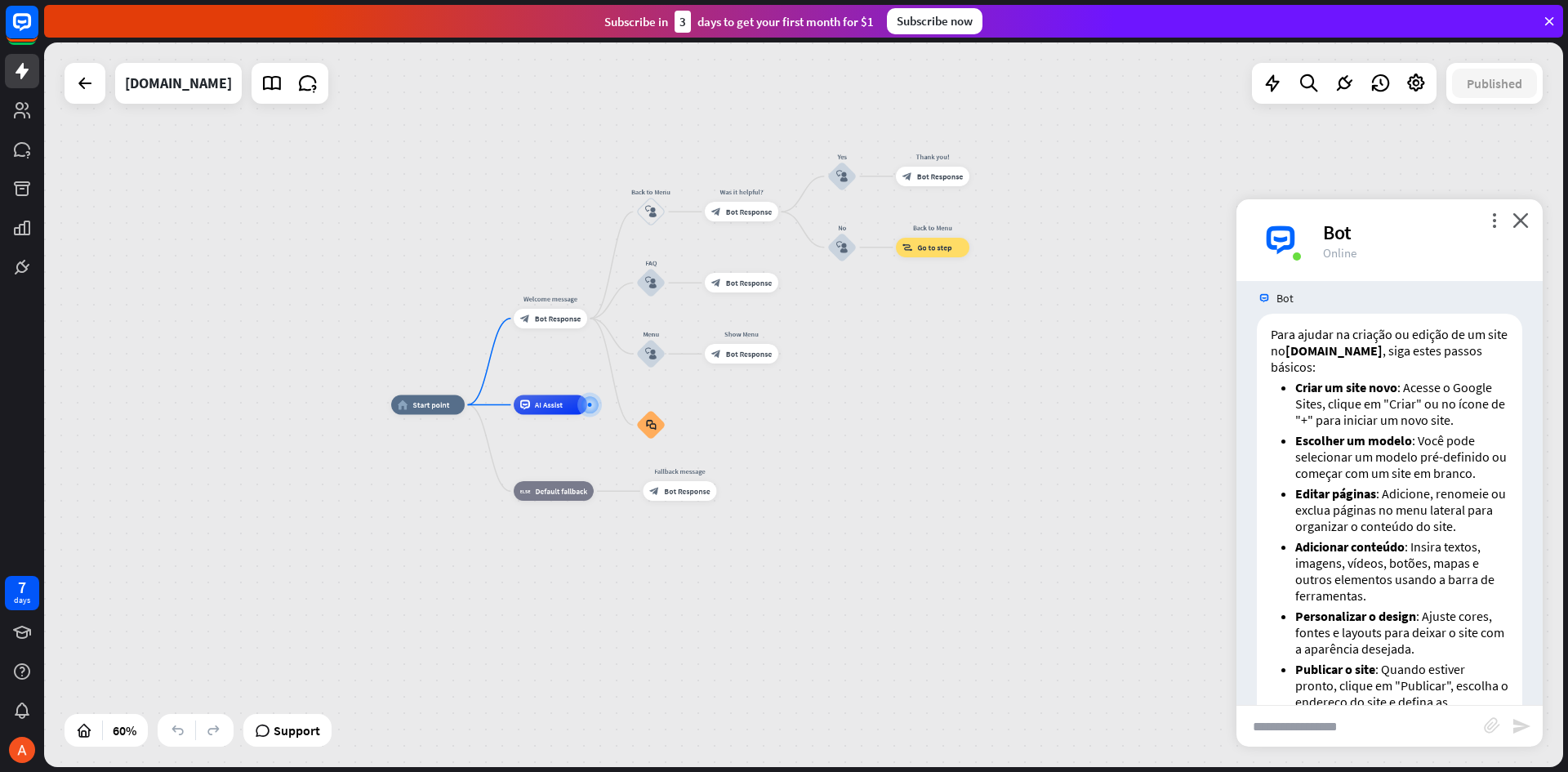
scroll to position [327, 0]
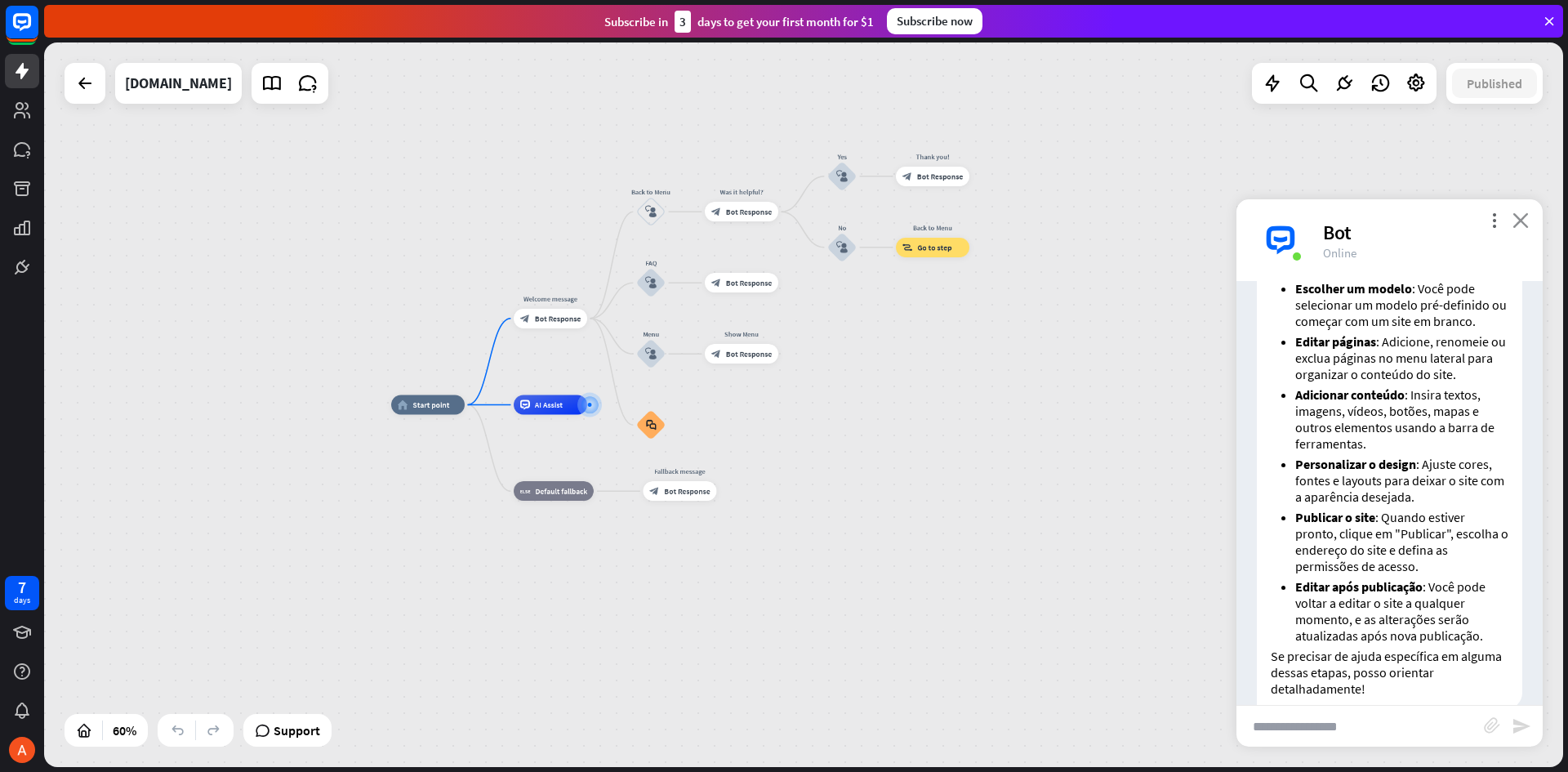
click at [1526, 225] on icon "close" at bounding box center [1521, 220] width 17 height 16
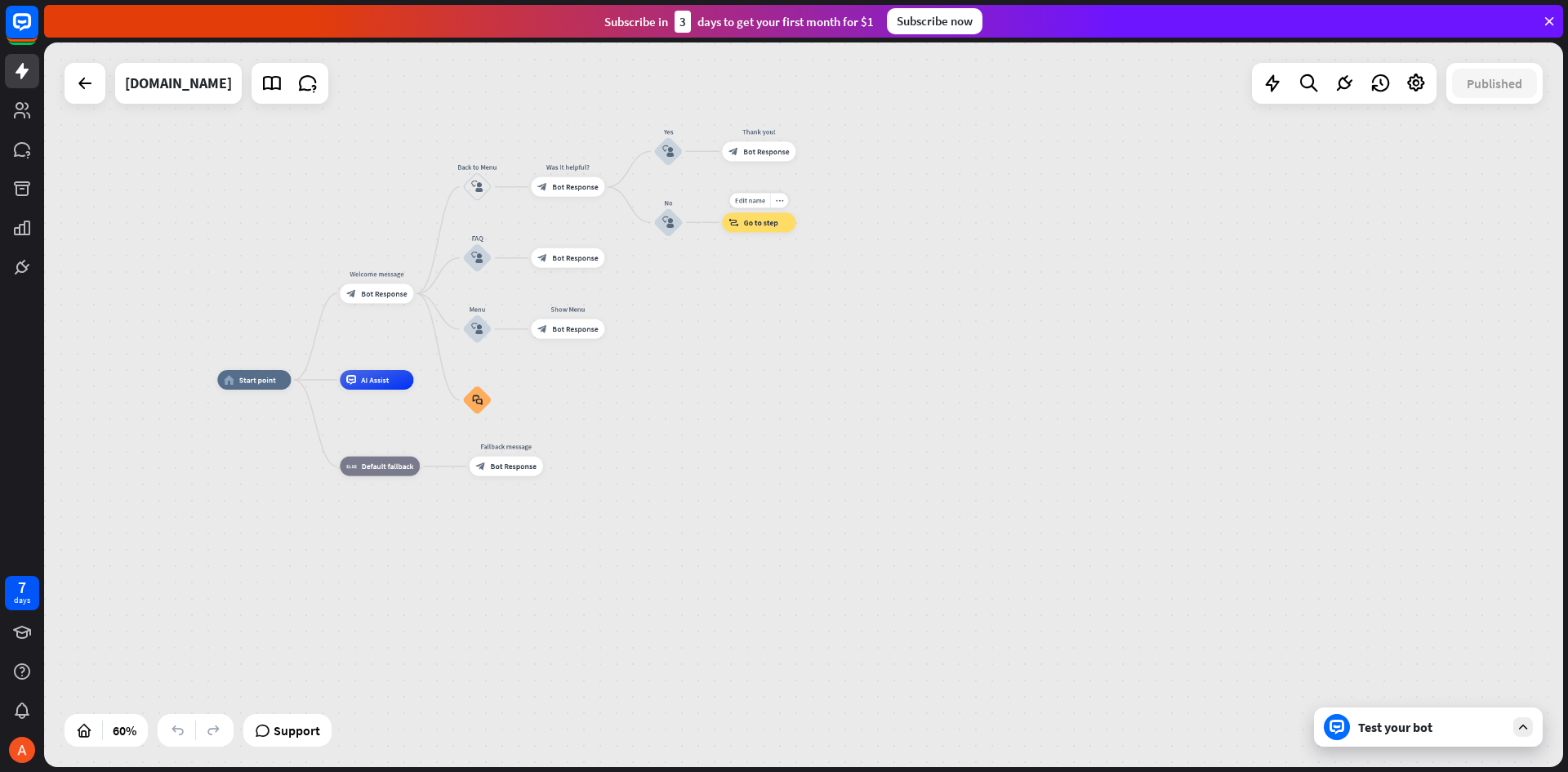
click at [766, 216] on div "block_goto Go to step" at bounding box center [758, 222] width 74 height 20
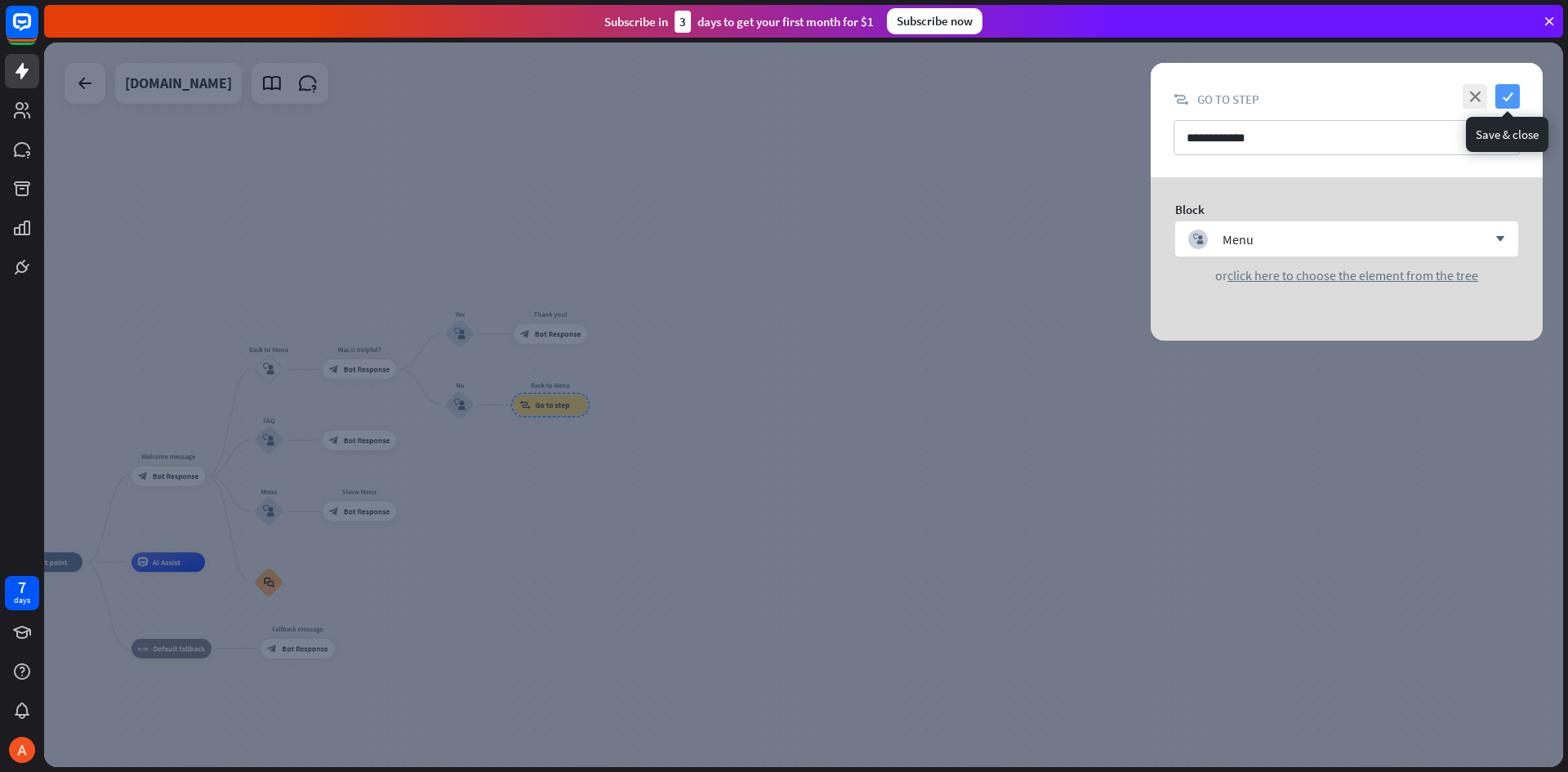
click at [1517, 95] on icon "check" at bounding box center [1507, 96] width 25 height 25
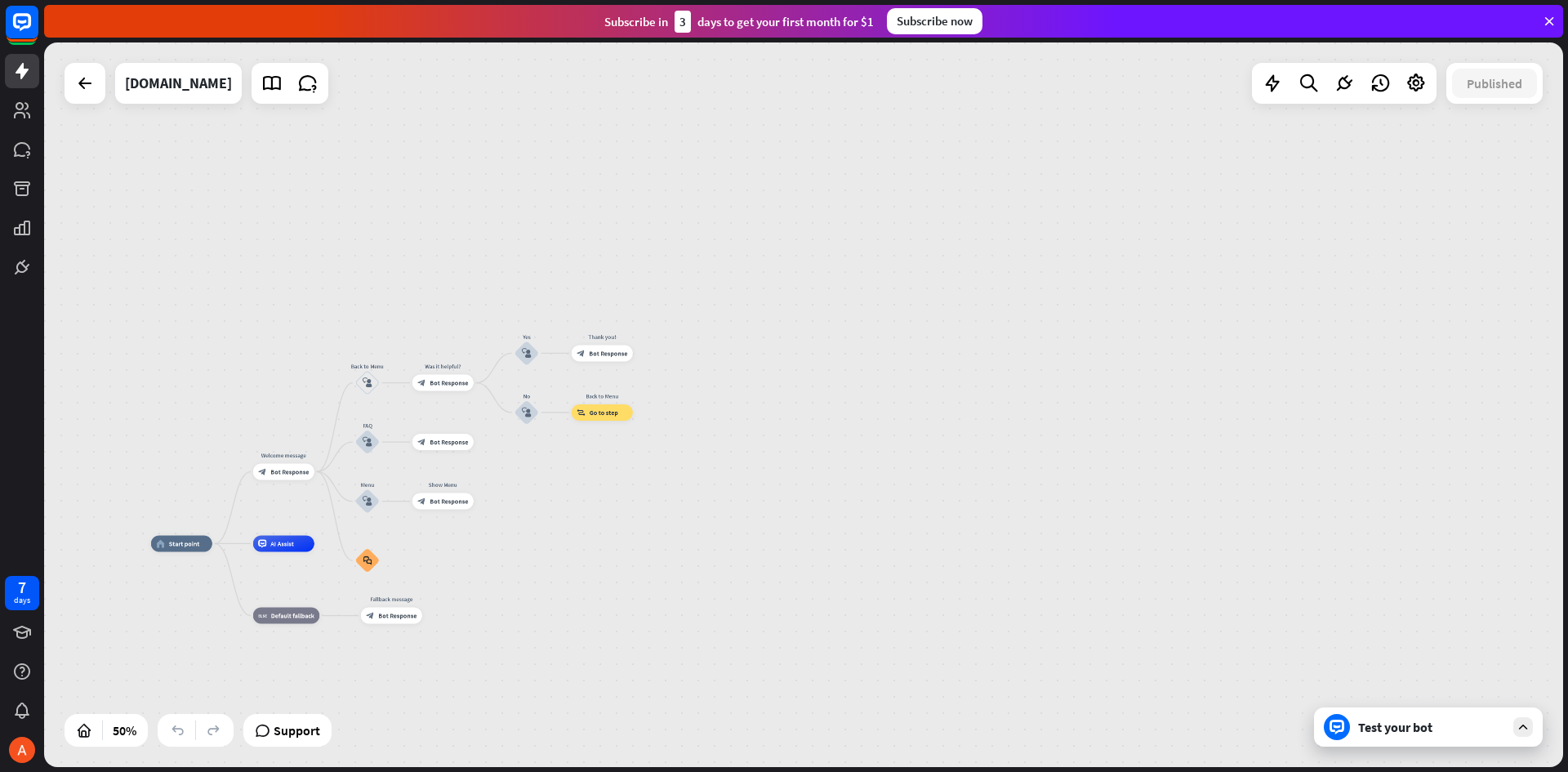
click at [1391, 743] on div "Test your bot" at bounding box center [1429, 727] width 229 height 39
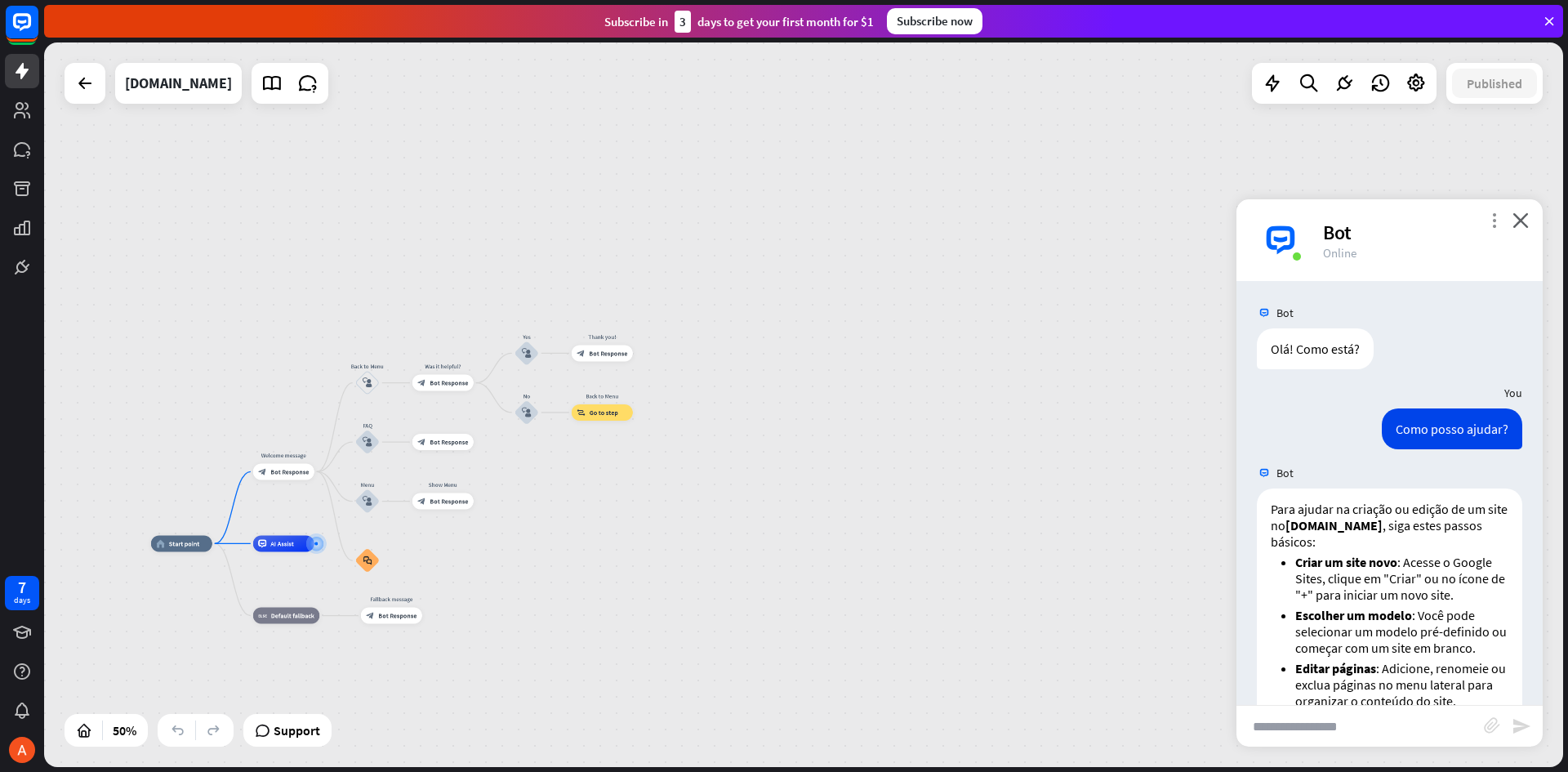
click at [1496, 218] on icon "more_vert" at bounding box center [1494, 220] width 16 height 16
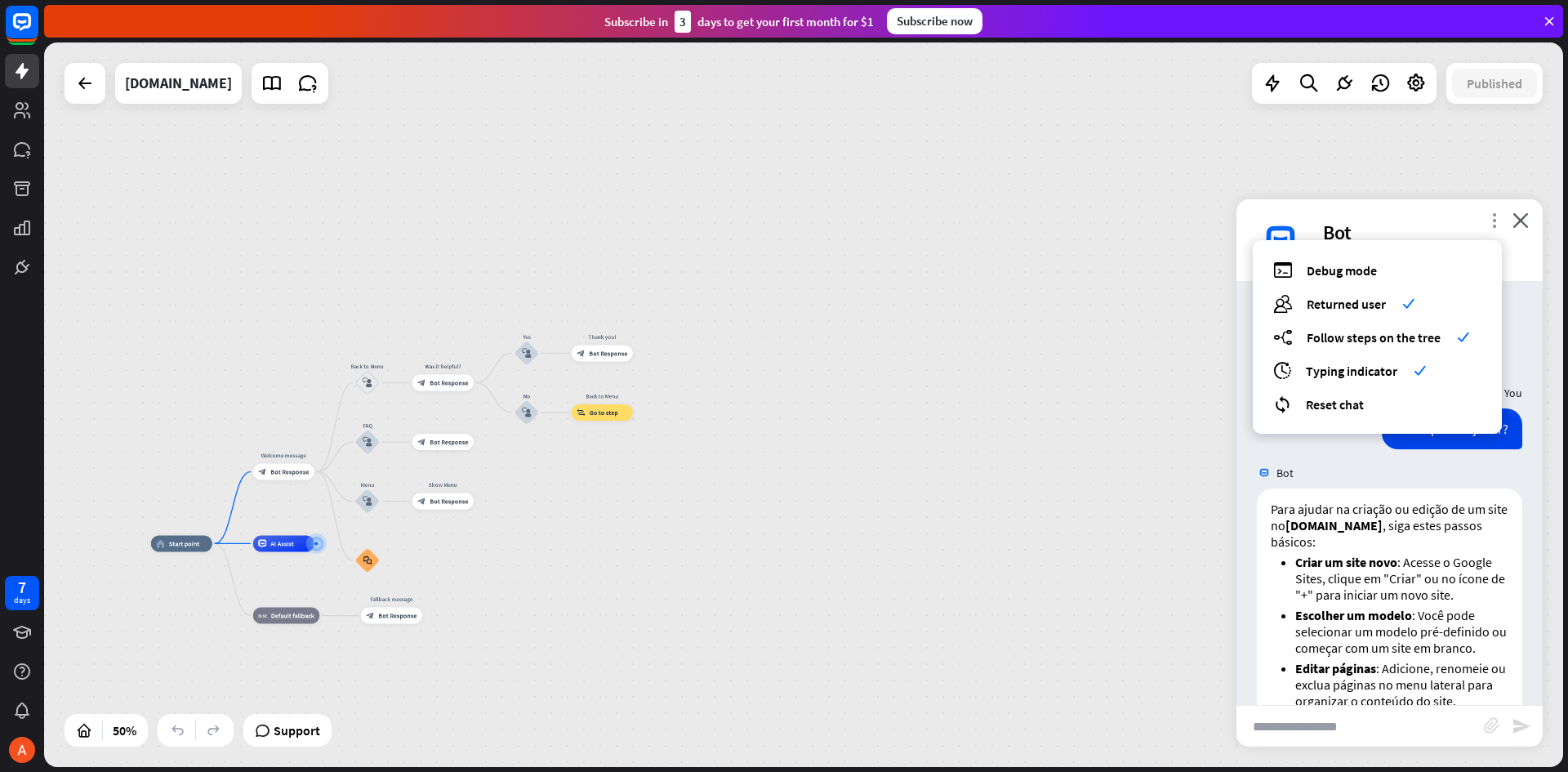
click at [1495, 217] on icon "more_vert" at bounding box center [1494, 220] width 16 height 16
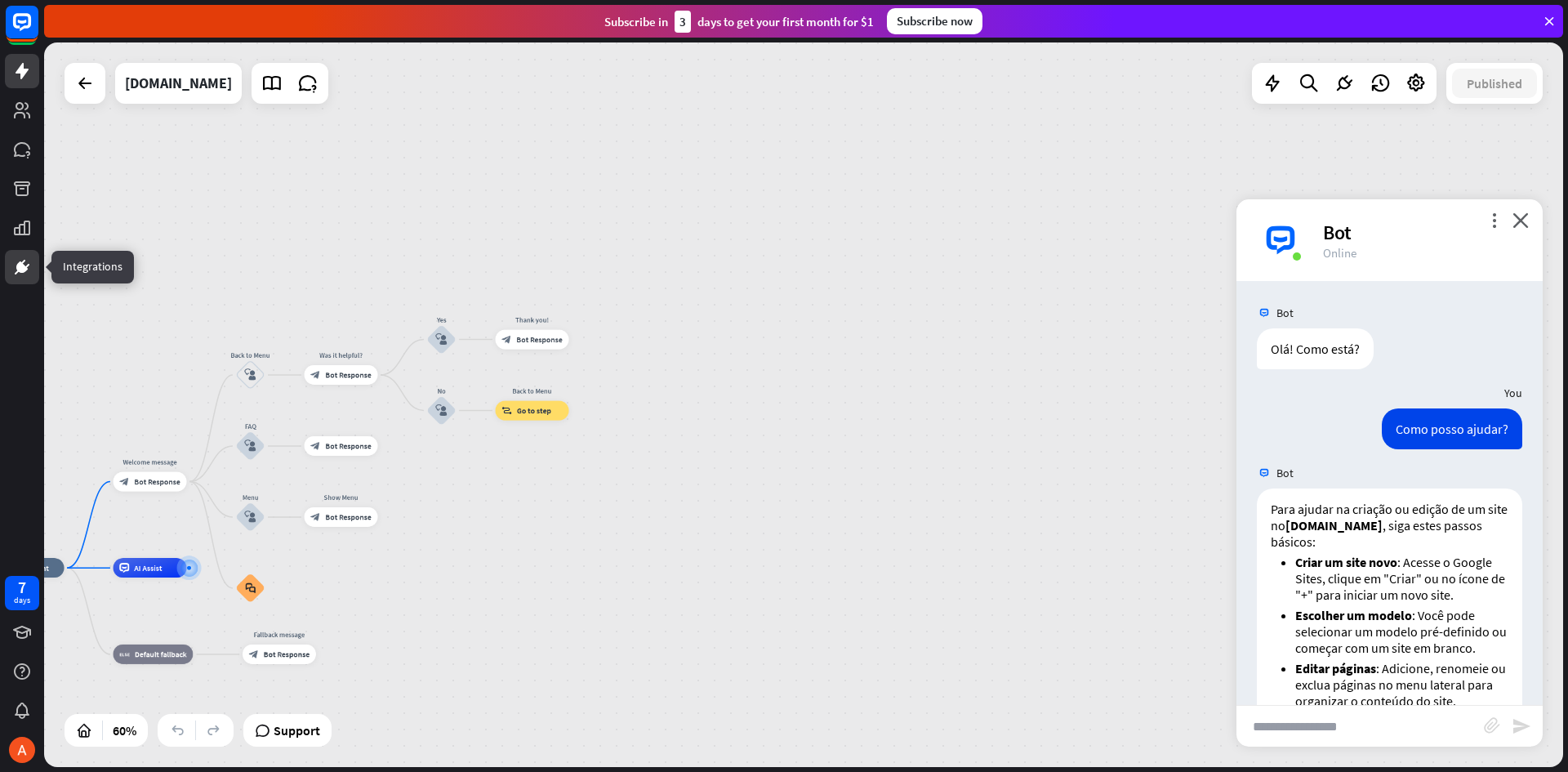
click at [21, 259] on icon at bounding box center [22, 267] width 20 height 20
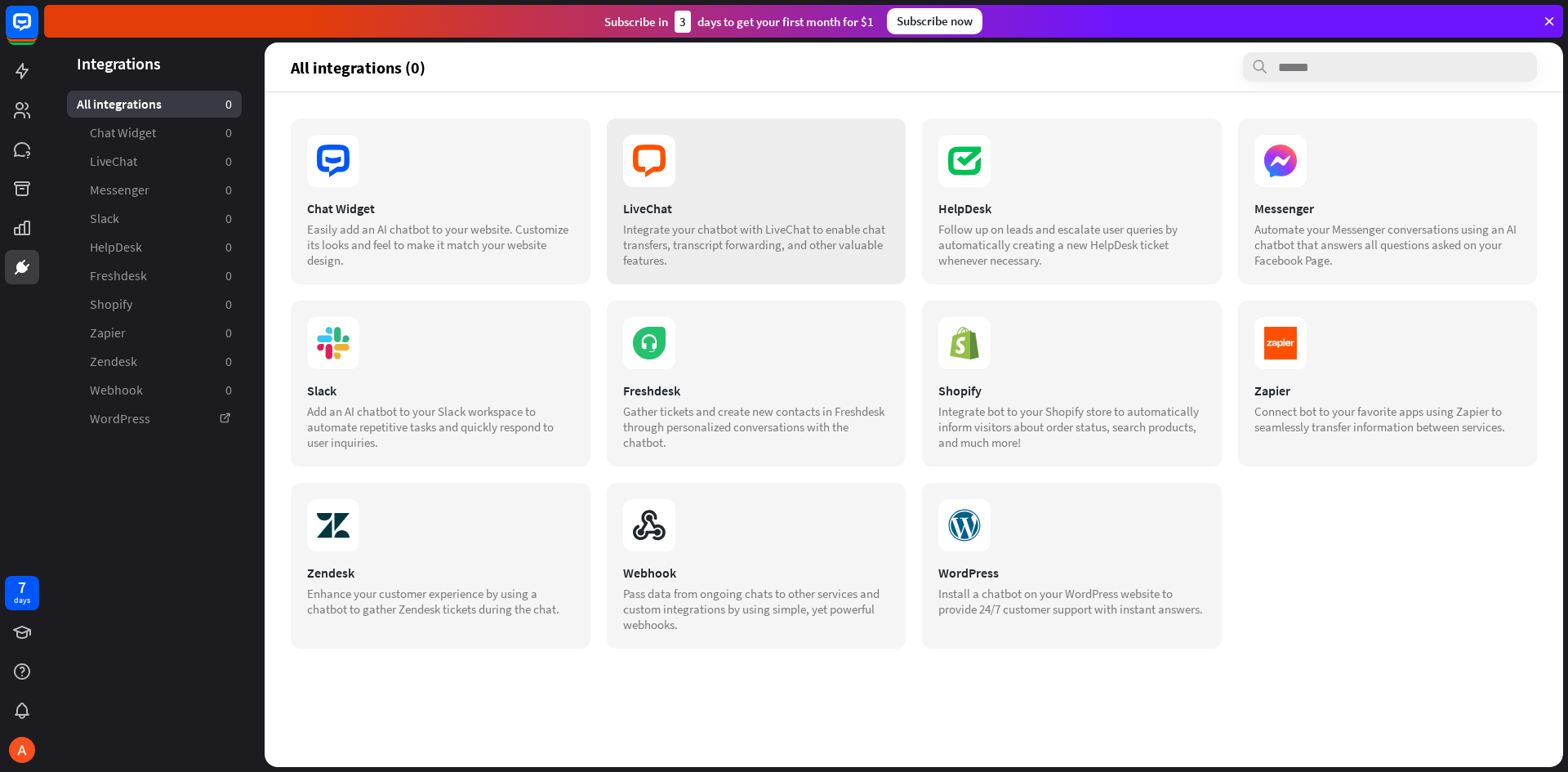
click at [667, 221] on div "Integrate your chatbot with LiveChat to enable chat transfers, transcript forwa…" at bounding box center [757, 244] width 267 height 46
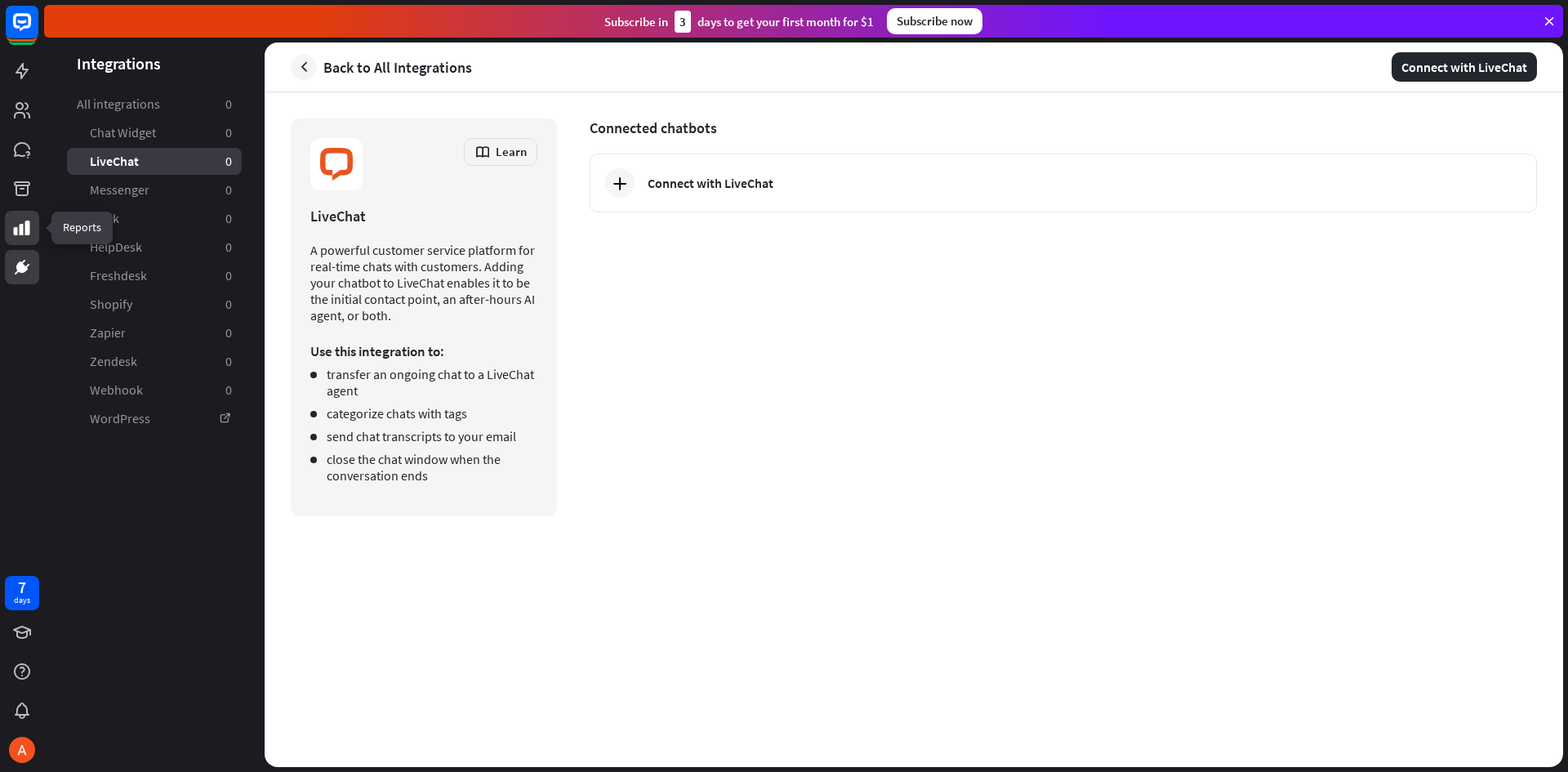
click at [22, 233] on icon at bounding box center [22, 228] width 17 height 15
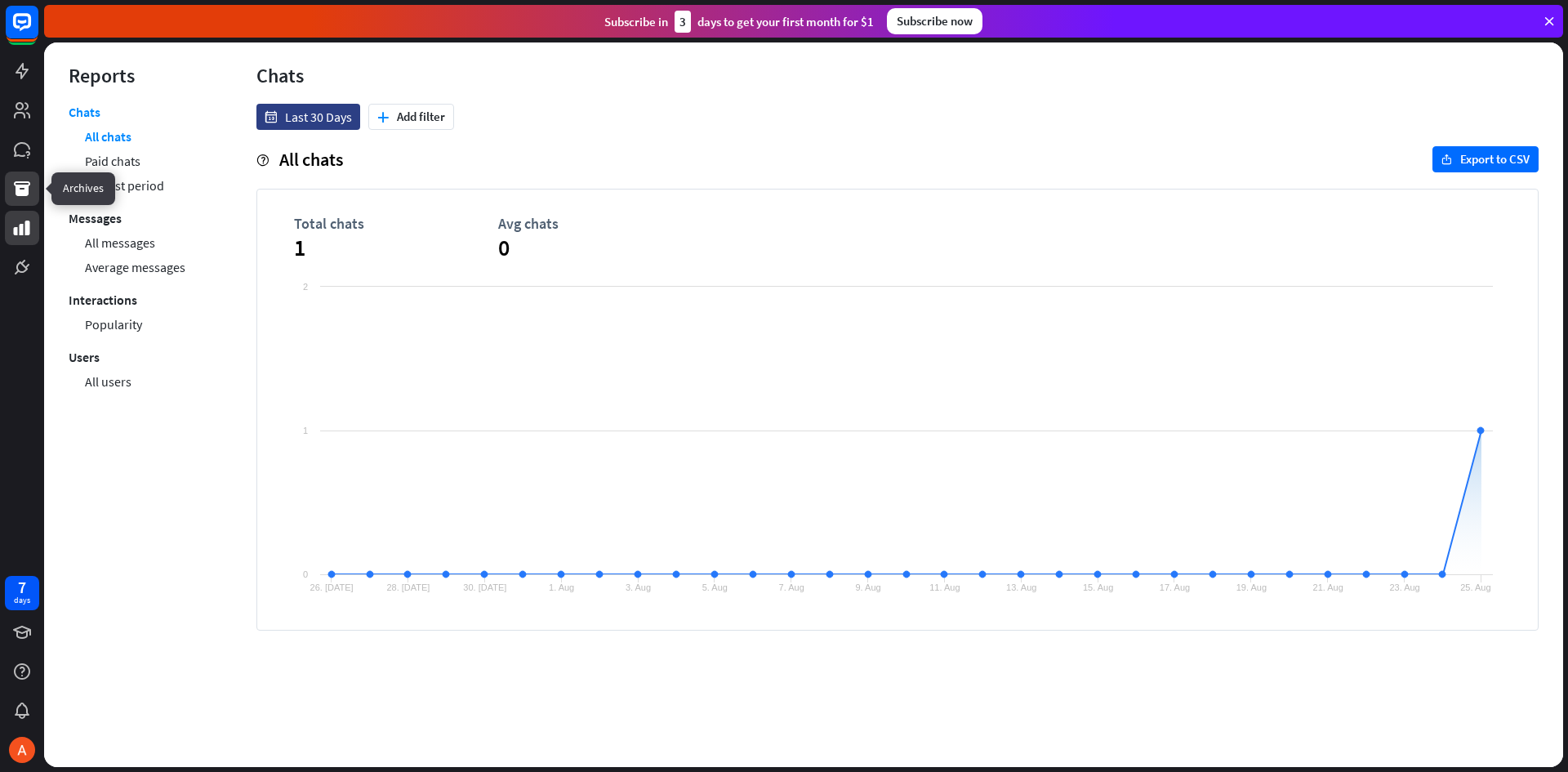
click at [23, 193] on icon at bounding box center [22, 189] width 17 height 15
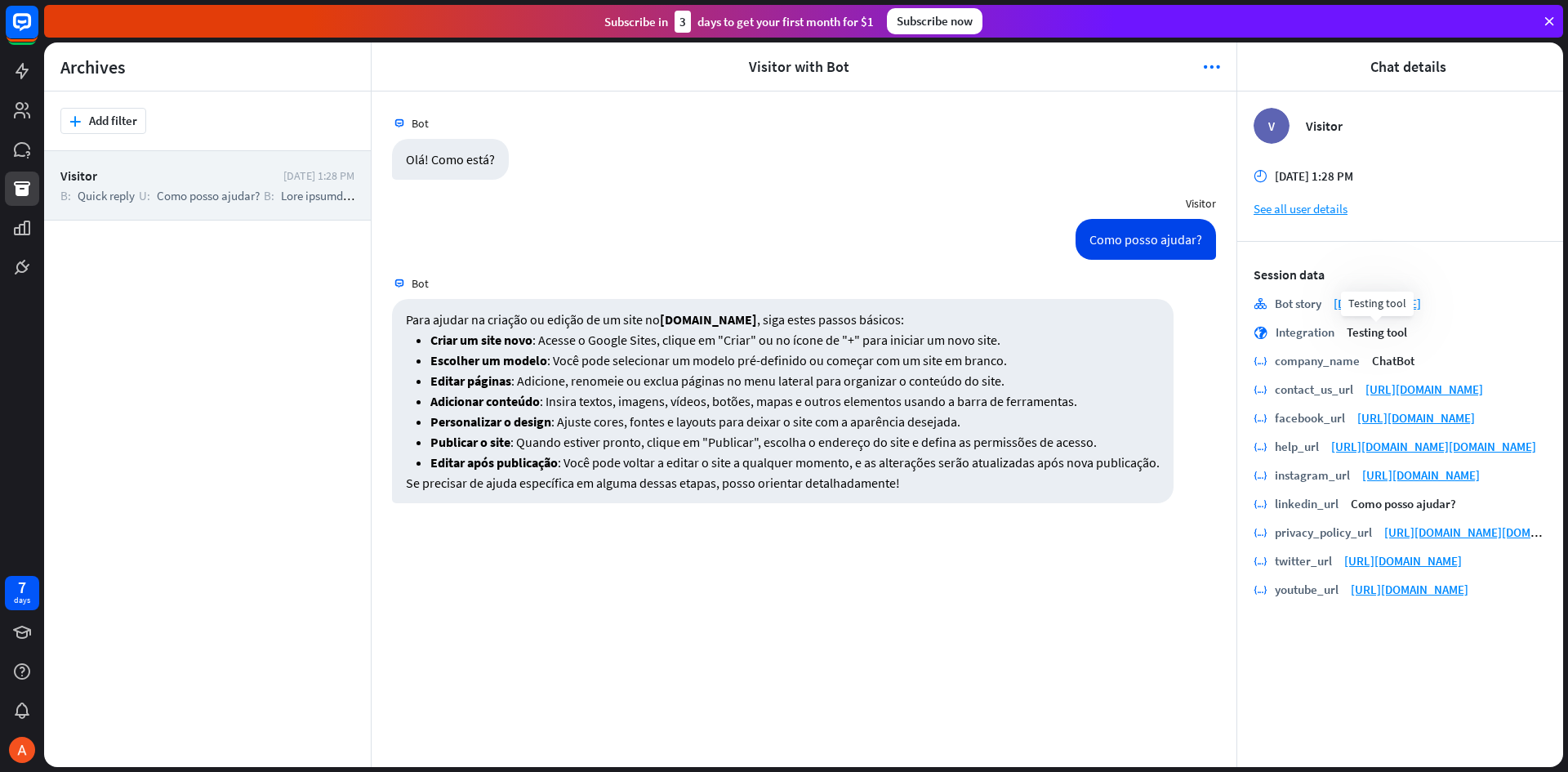
click at [1402, 301] on div "Testing tool" at bounding box center [1378, 303] width 73 height 25
click at [1415, 307] on link "[DOMAIN_NAME]" at bounding box center [1378, 303] width 87 height 16
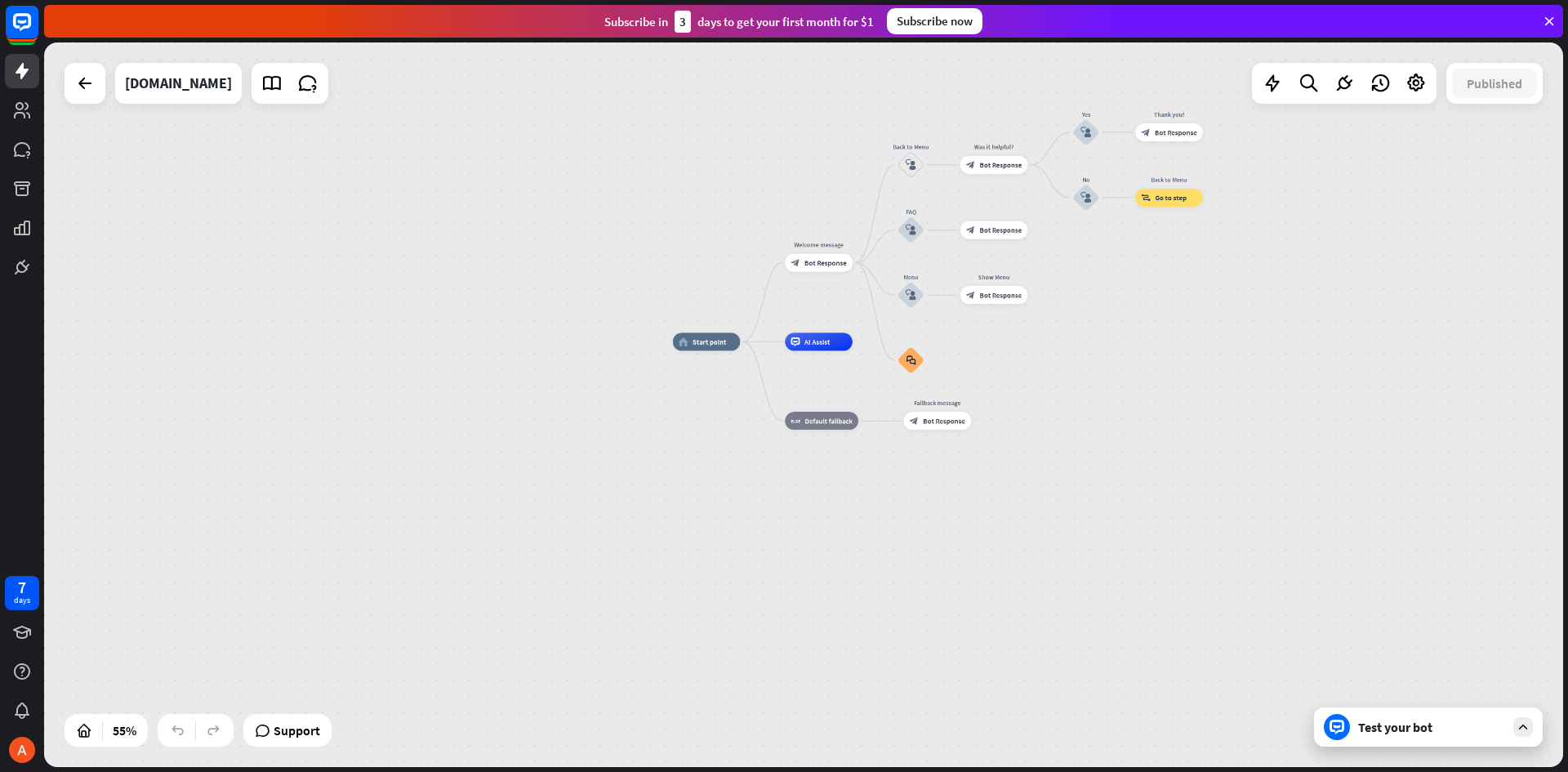
click at [1382, 740] on div "Test your bot" at bounding box center [1429, 727] width 229 height 39
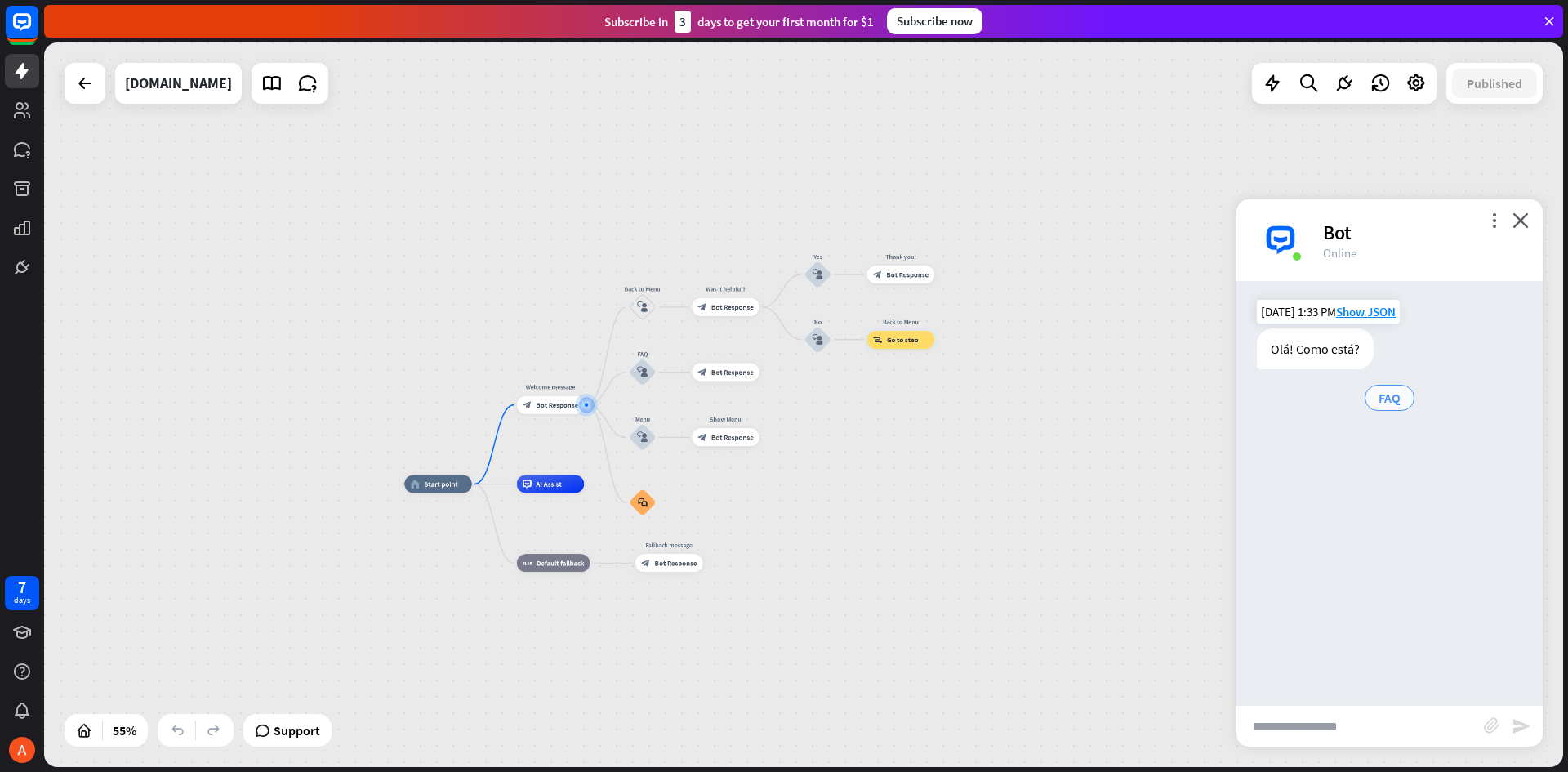
click at [1395, 400] on span "FAQ" at bounding box center [1389, 398] width 22 height 17
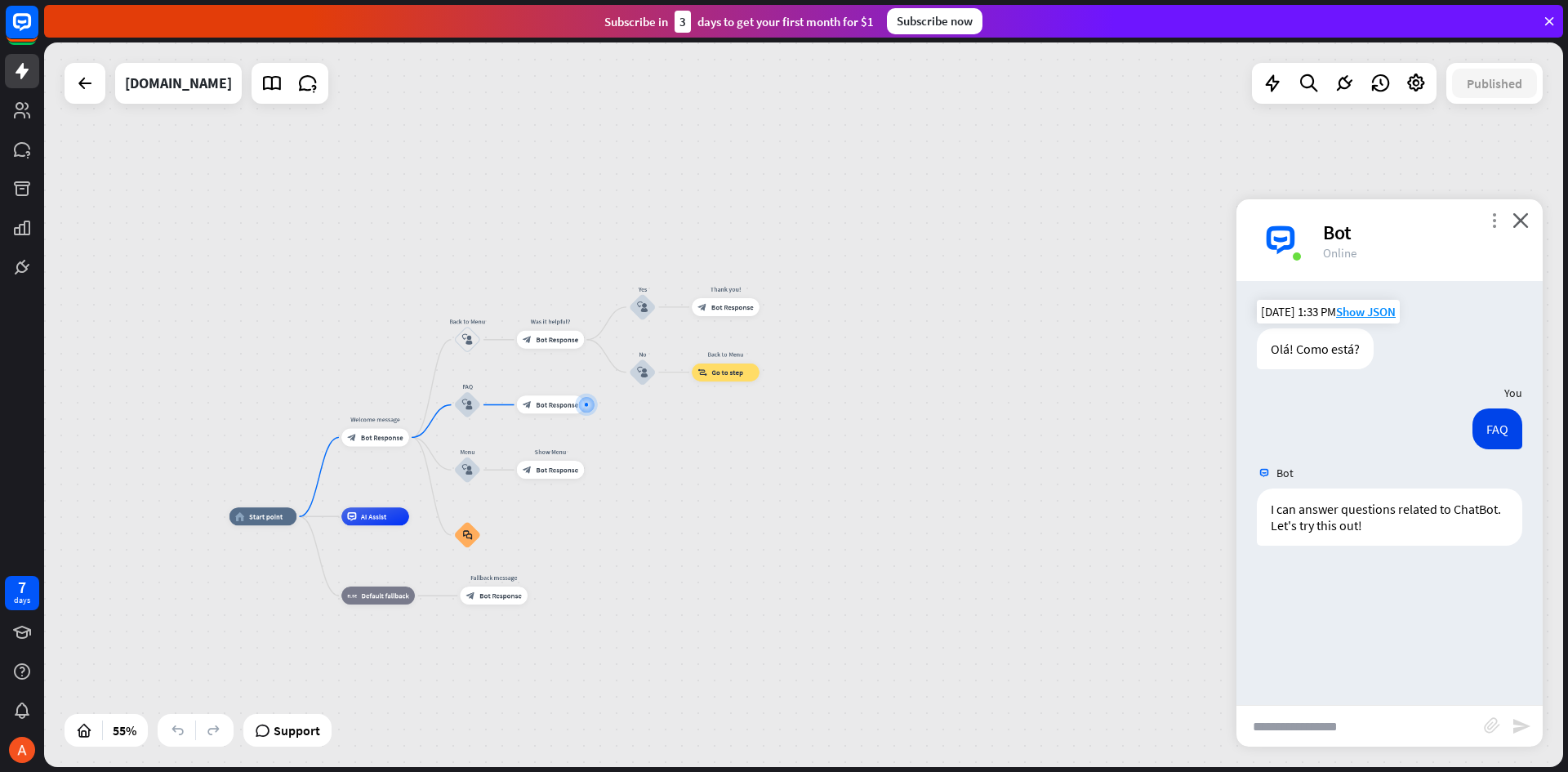
click at [1494, 221] on icon "more_vert" at bounding box center [1494, 220] width 16 height 16
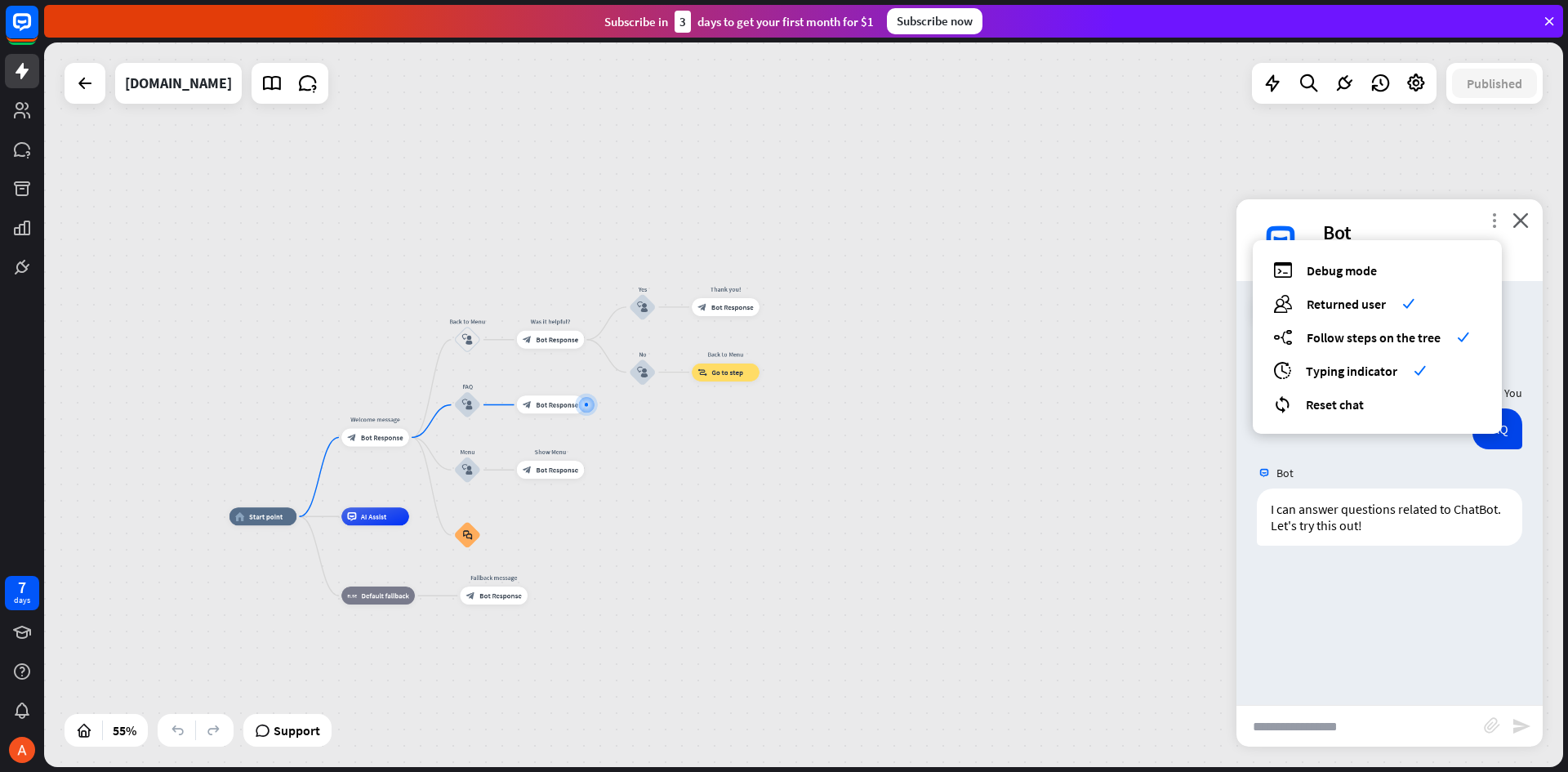
click at [1494, 221] on icon "more_vert" at bounding box center [1494, 220] width 16 height 16
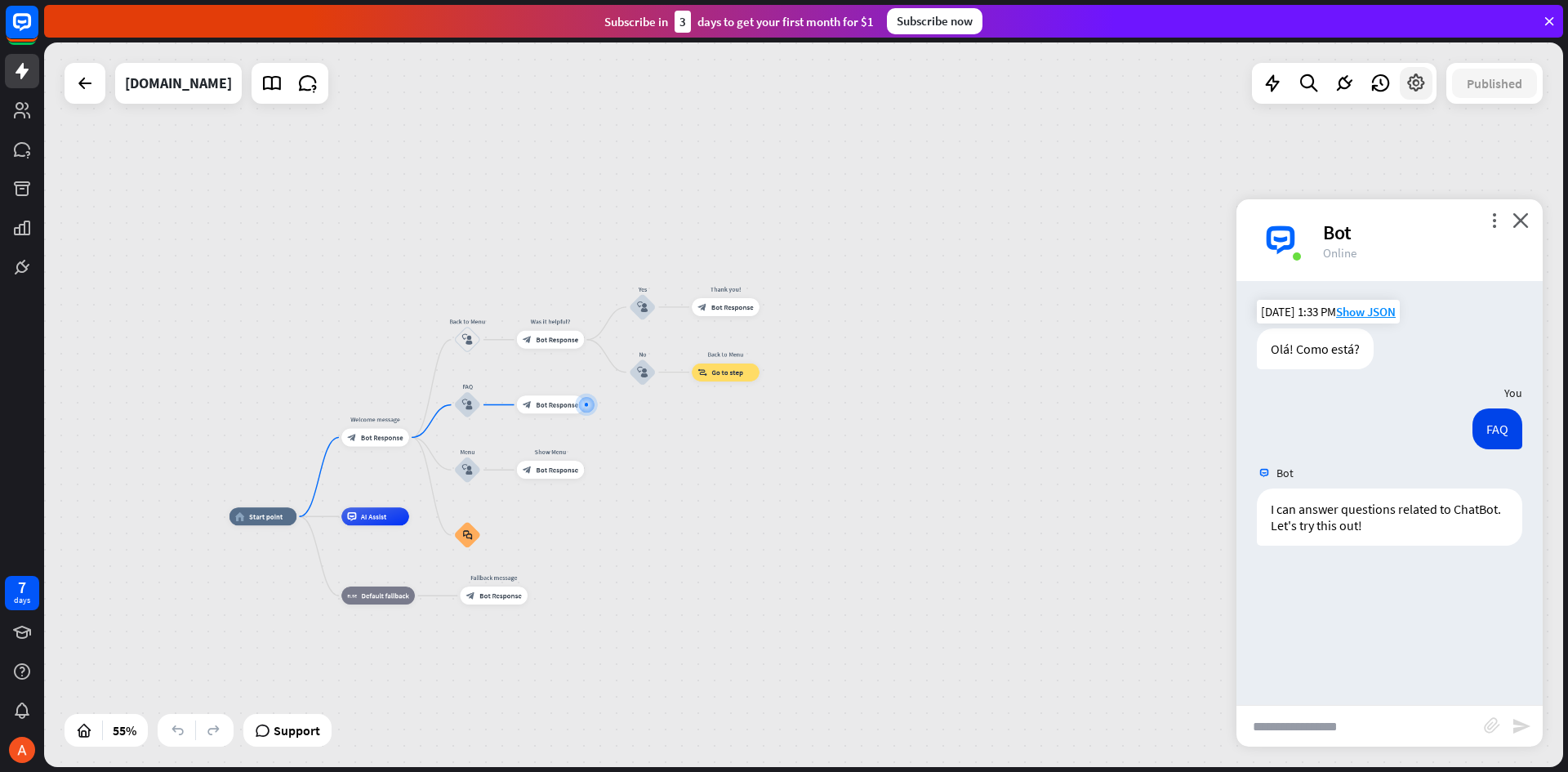
click at [1417, 84] on icon at bounding box center [1417, 83] width 22 height 22
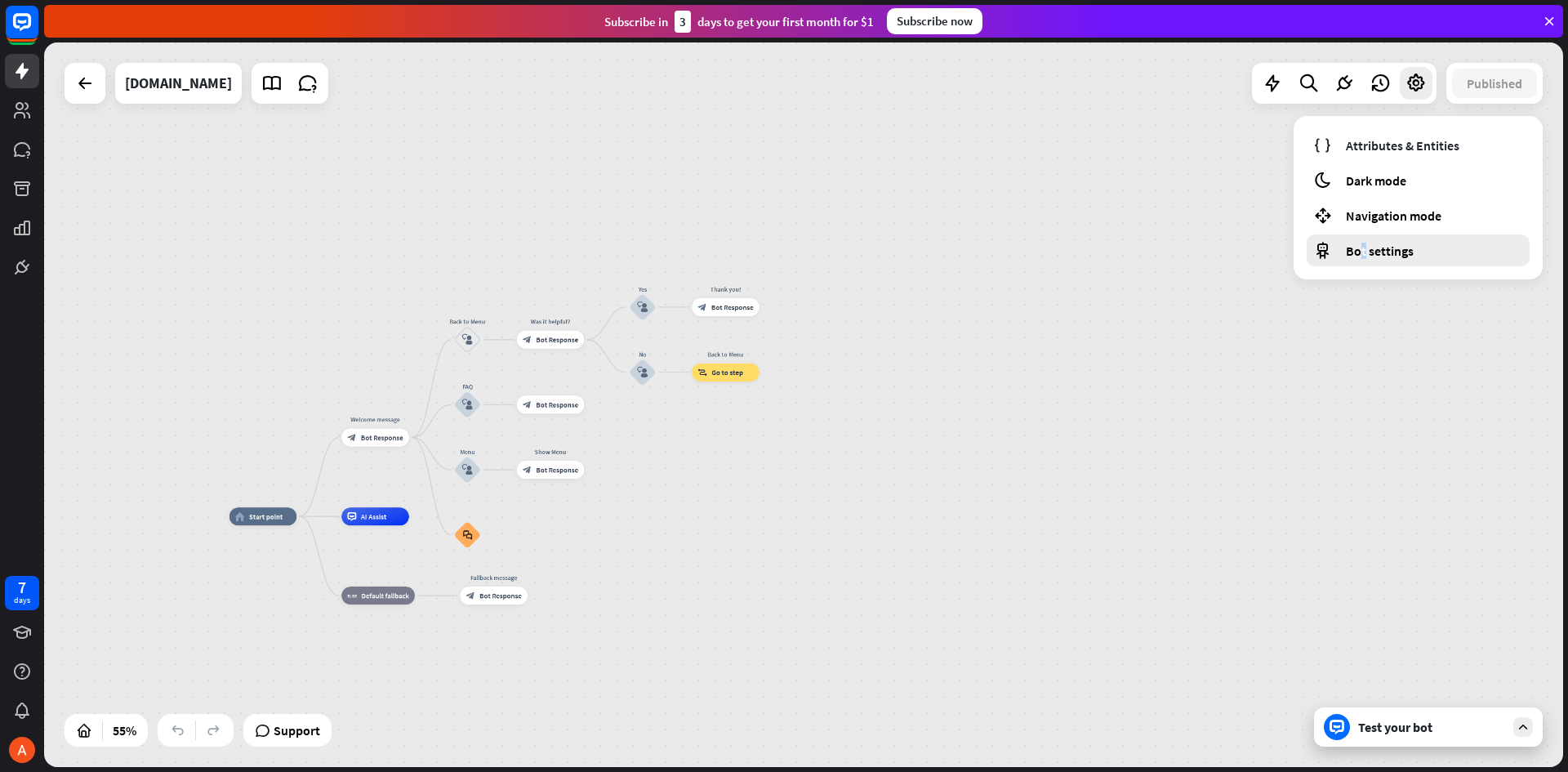
click at [1363, 240] on div "Bot settings" at bounding box center [1418, 250] width 223 height 31
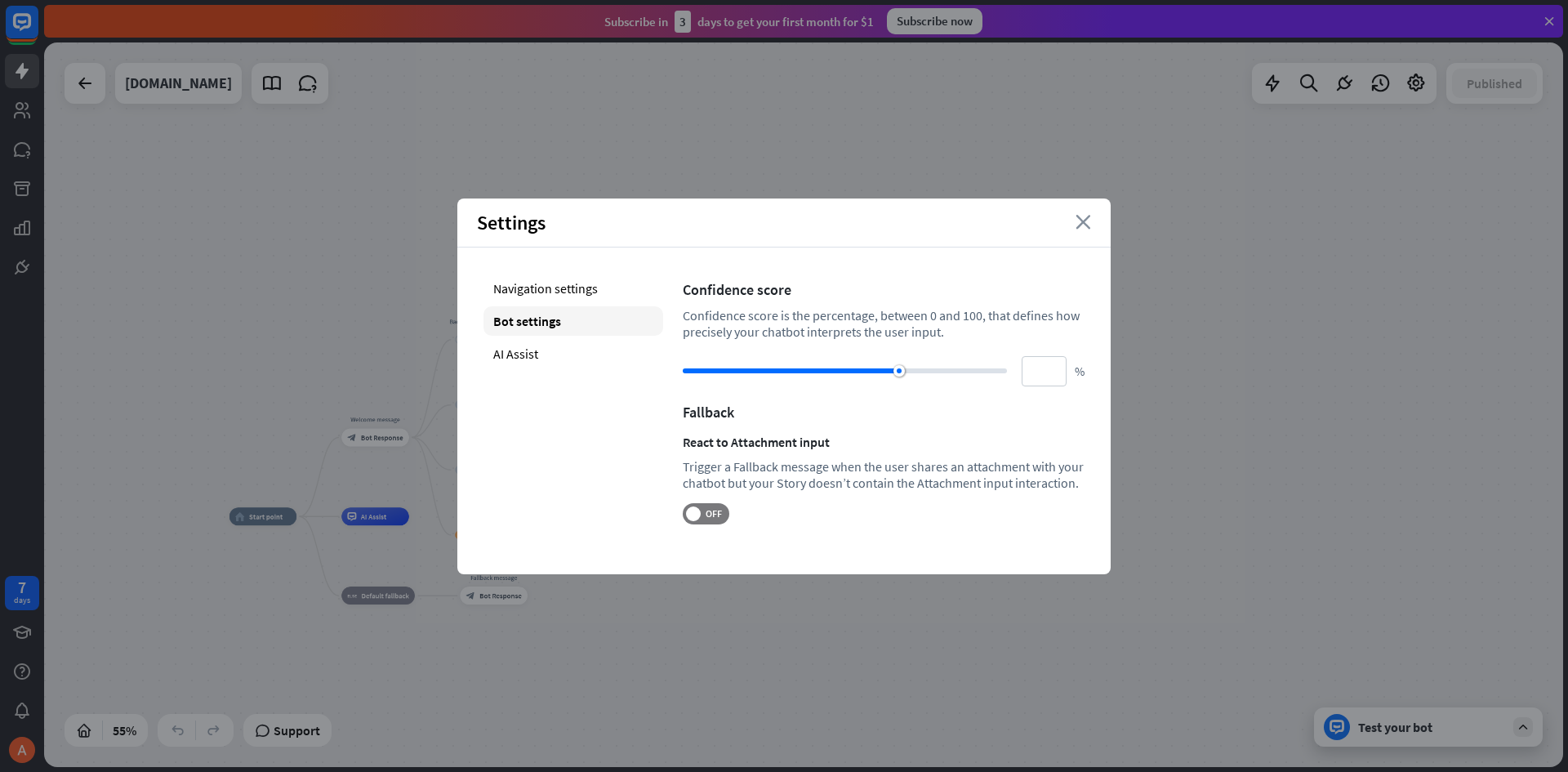
click at [1088, 221] on icon "close" at bounding box center [1084, 222] width 16 height 15
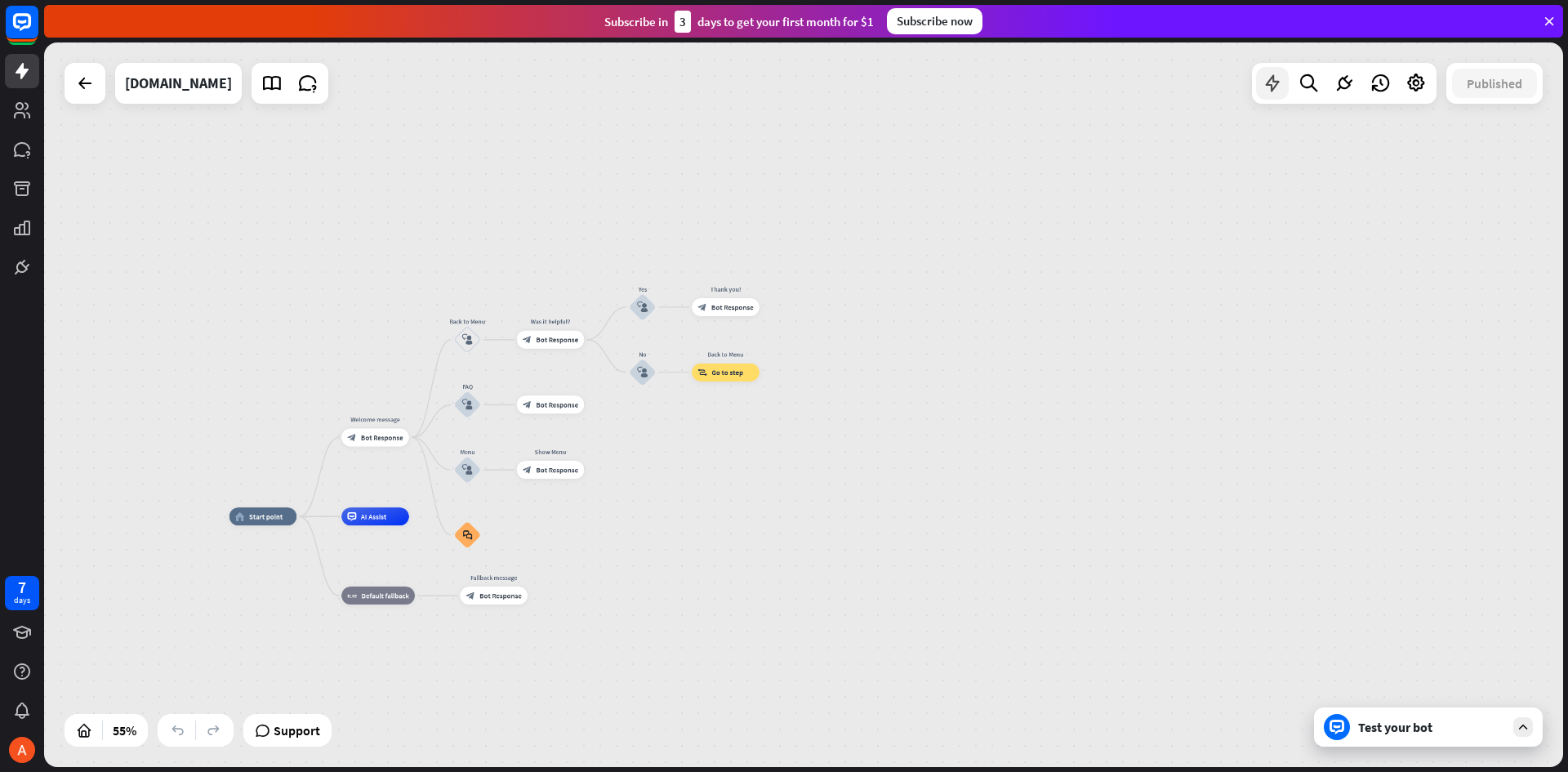
click at [1268, 82] on icon at bounding box center [1272, 83] width 22 height 22
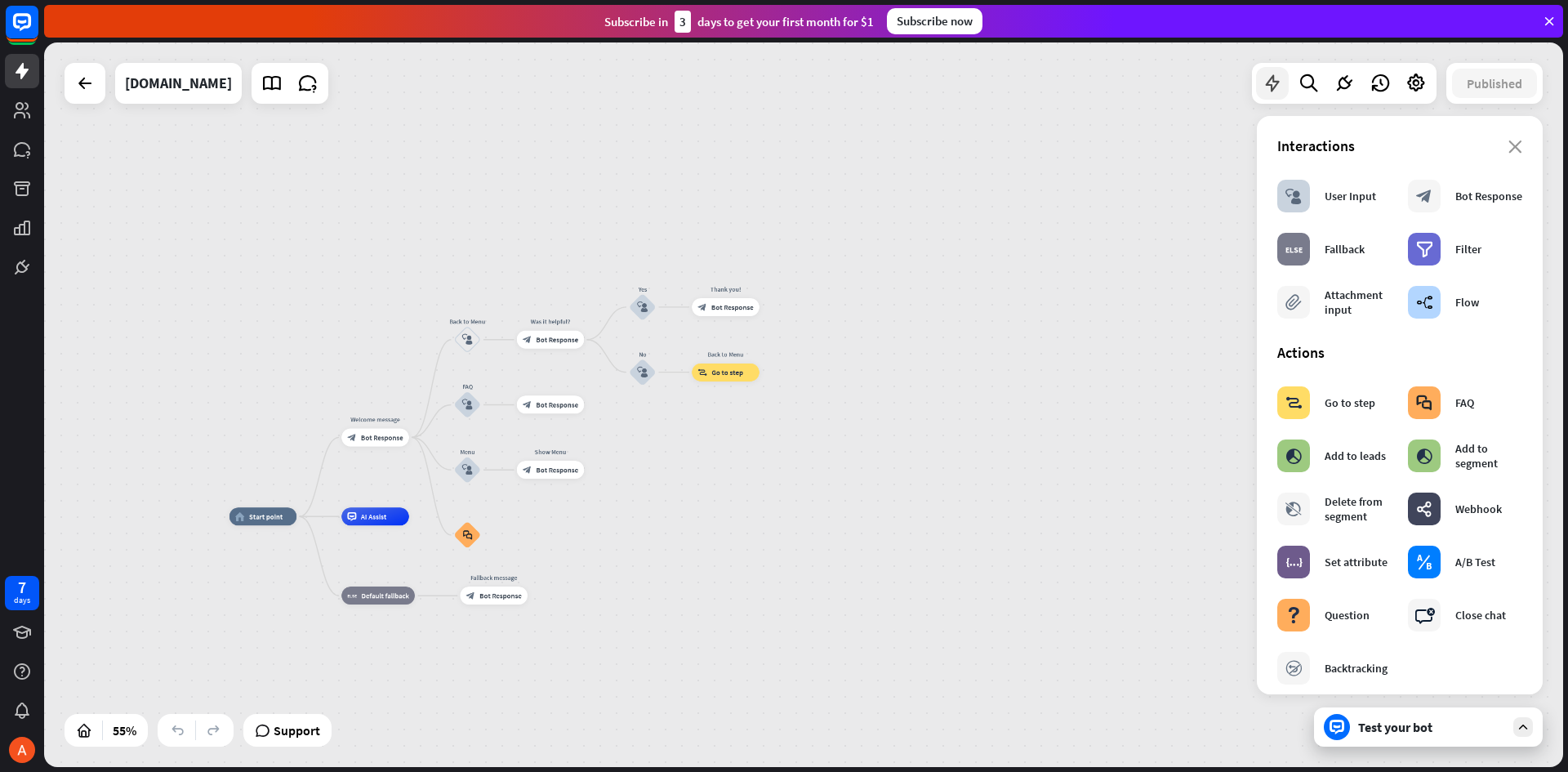
click at [1268, 82] on icon at bounding box center [1272, 83] width 22 height 22
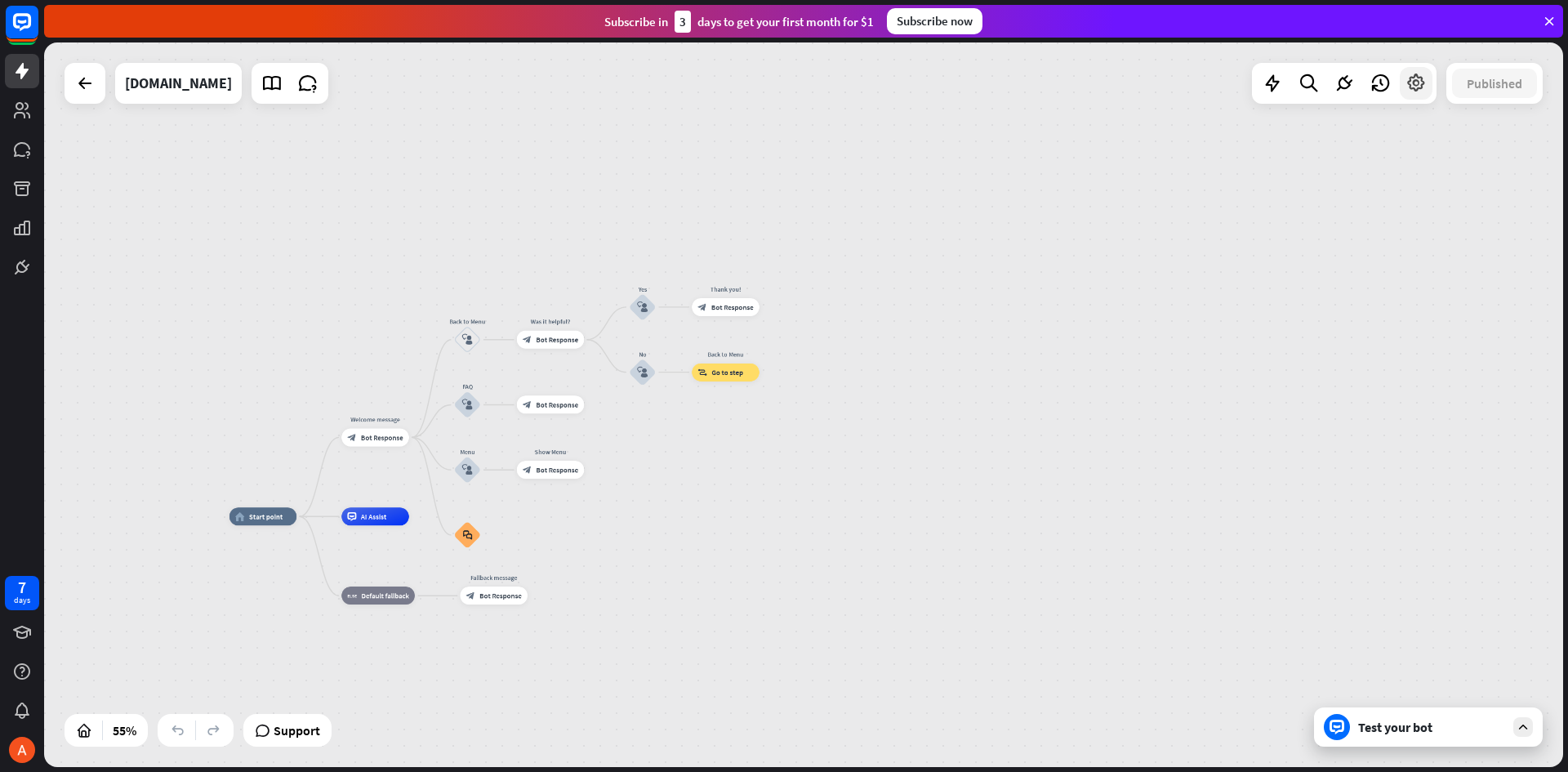
click at [1417, 82] on icon at bounding box center [1417, 83] width 22 height 22
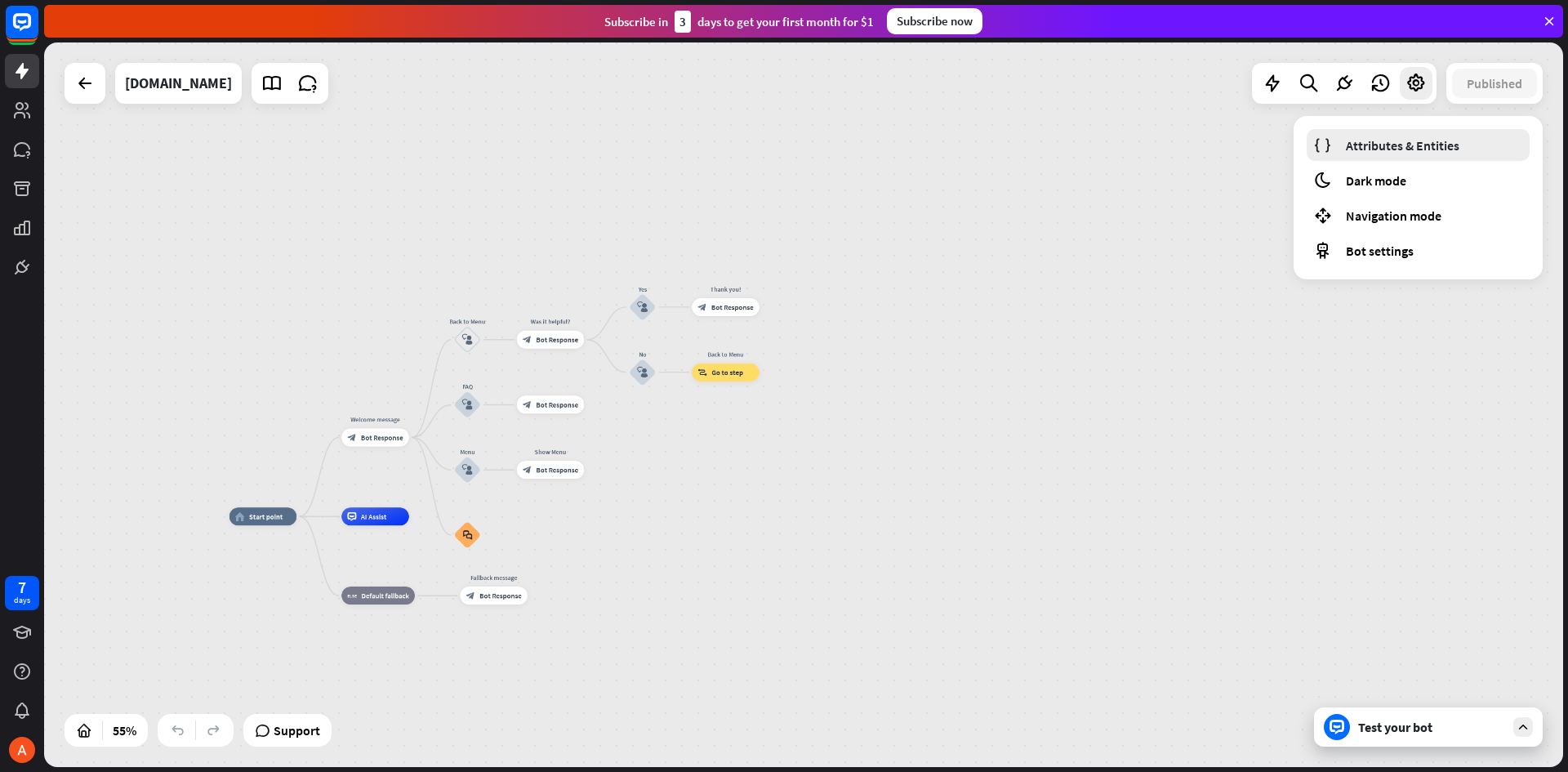
click at [1404, 145] on span "Attributes & Entities" at bounding box center [1403, 145] width 114 height 17
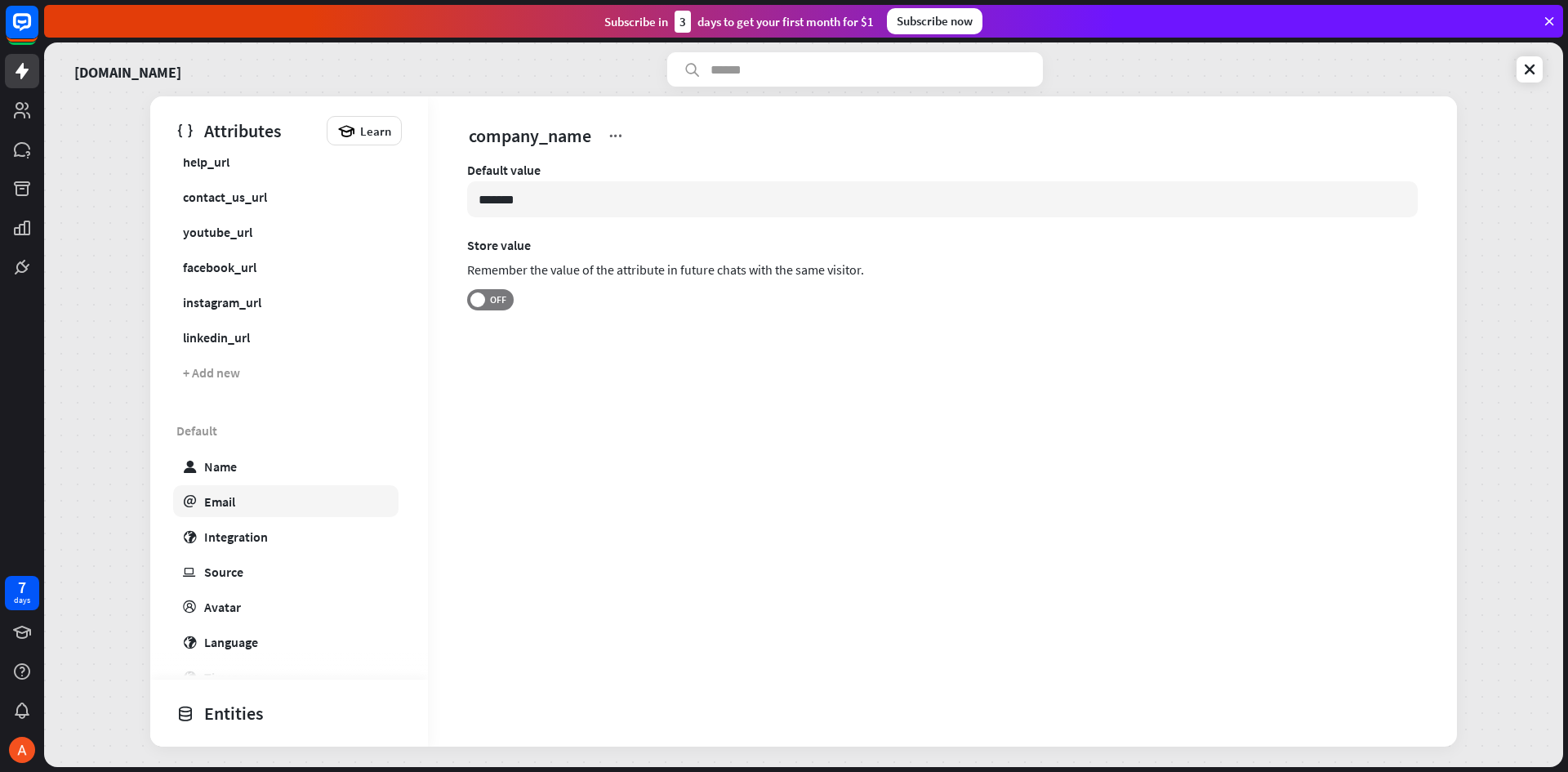
scroll to position [148, 0]
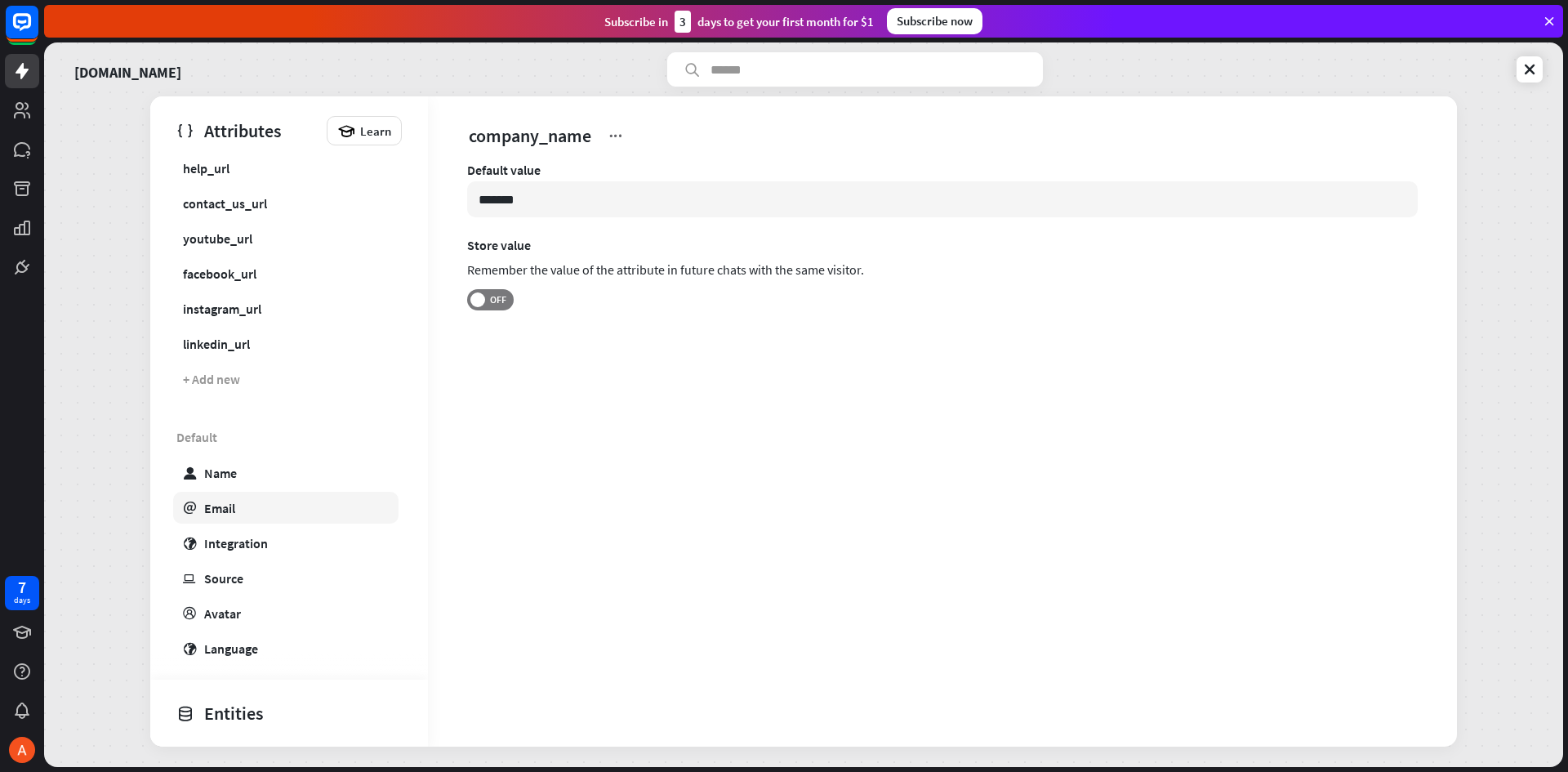
click at [227, 503] on div "Email" at bounding box center [220, 508] width 31 height 17
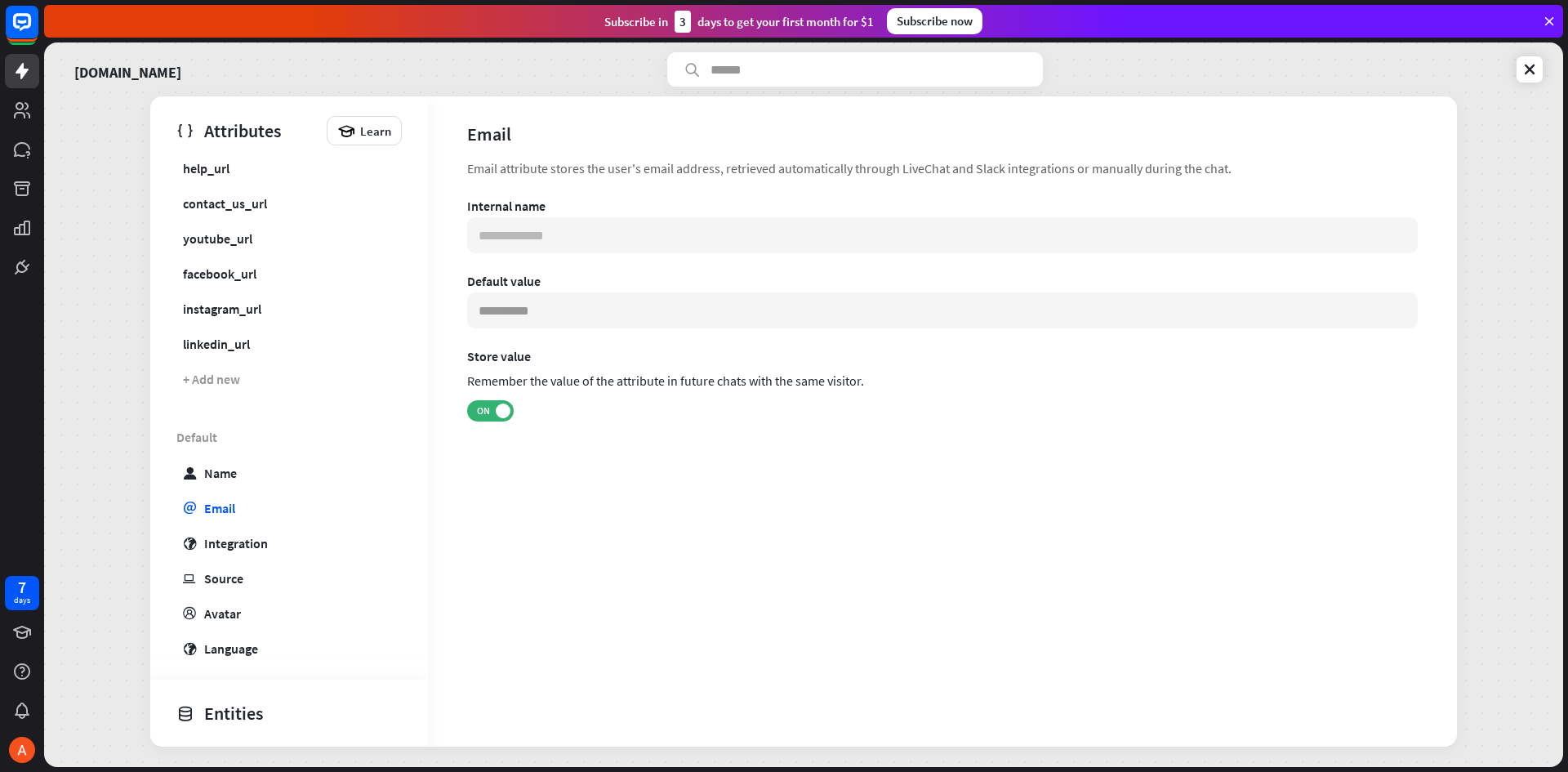
type input "*******"
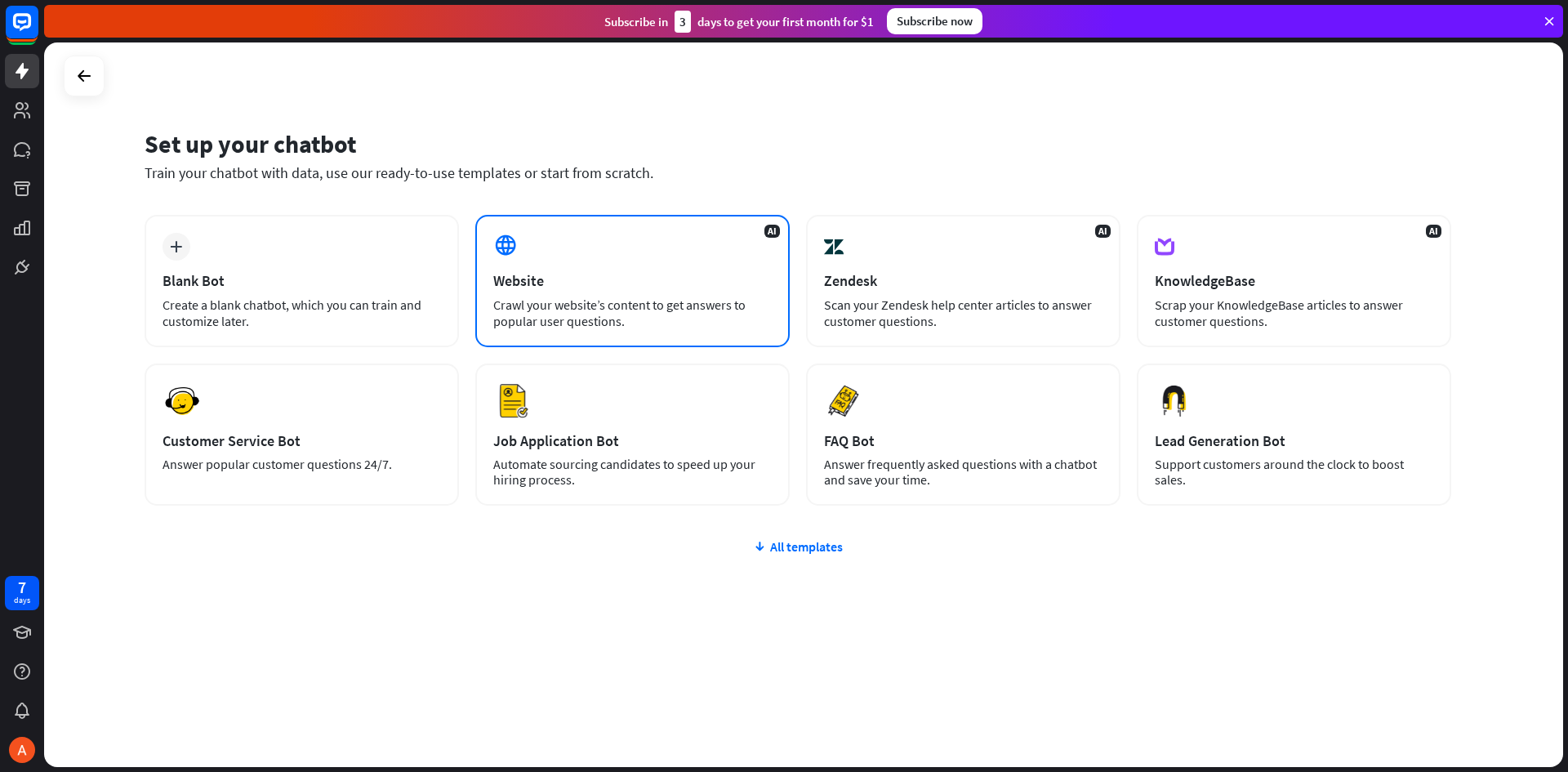
click at [557, 263] on div "AI Website Crawl your website’s content to get answers to popular user question…" at bounding box center [632, 281] width 314 height 133
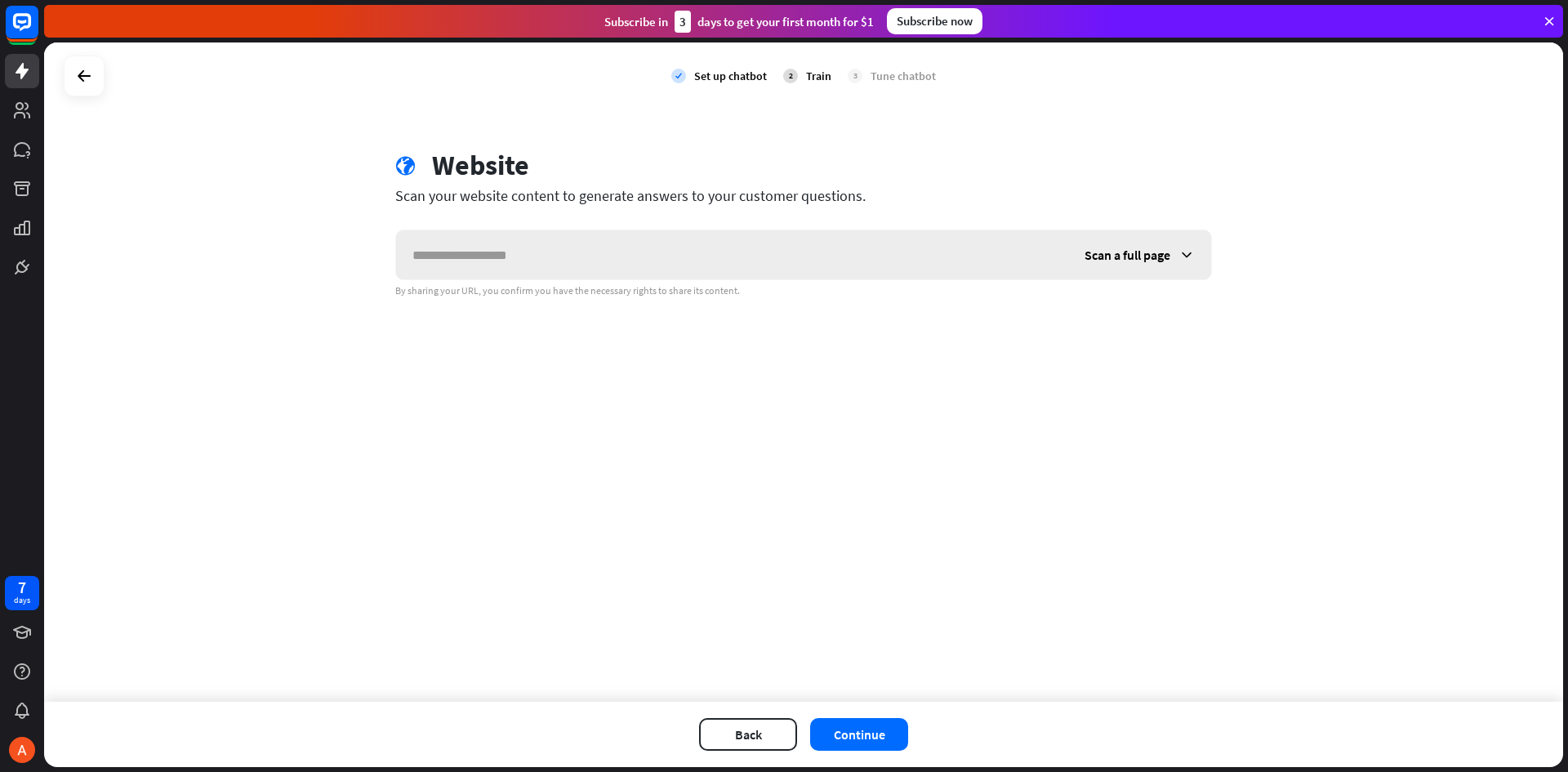
click at [558, 264] on input "text" at bounding box center [731, 255] width 673 height 49
type input "**********"
click at [1188, 251] on icon at bounding box center [1186, 254] width 17 height 17
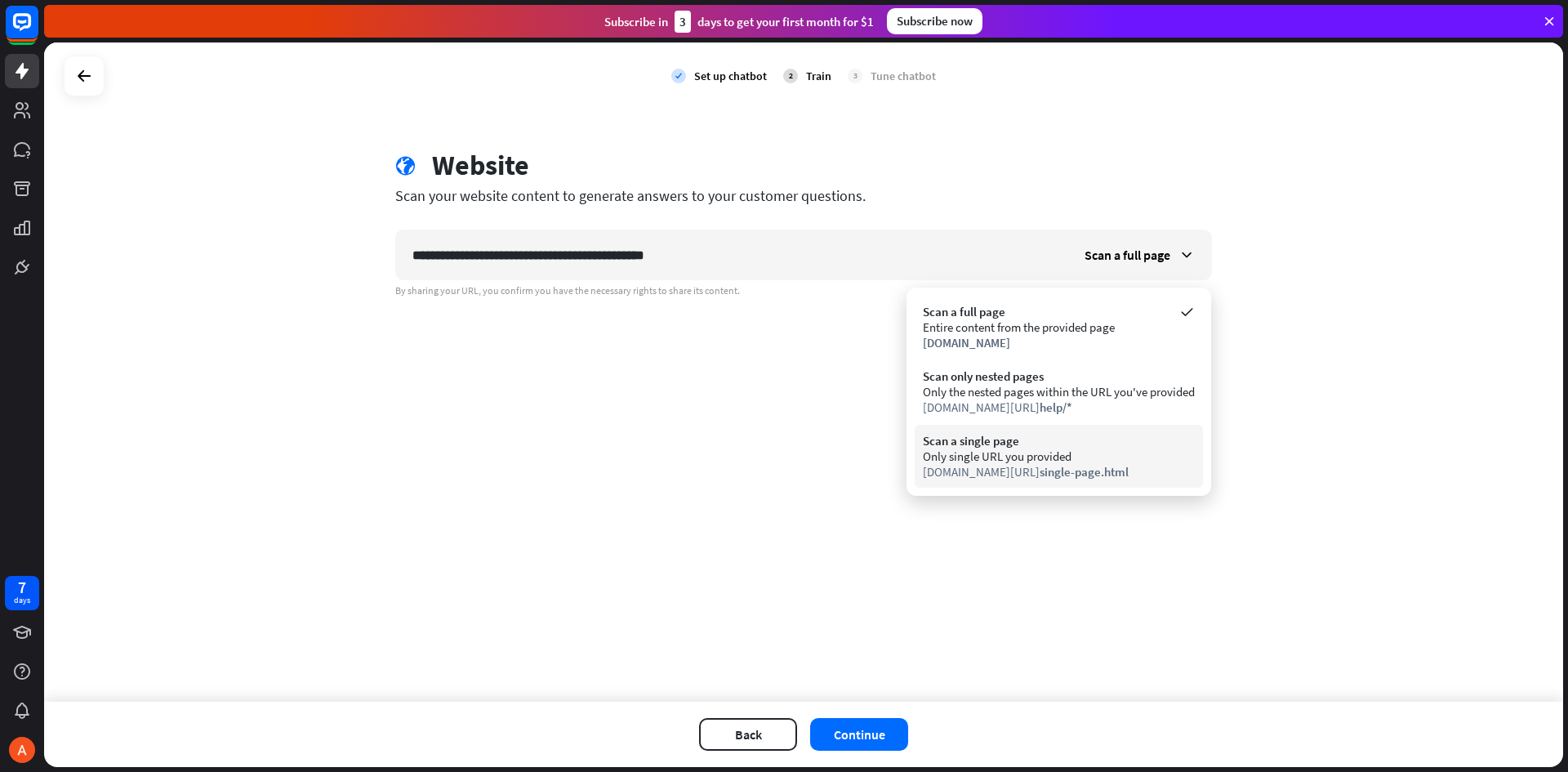
click at [1030, 454] on div "Only single URL you provided" at bounding box center [1058, 457] width 272 height 16
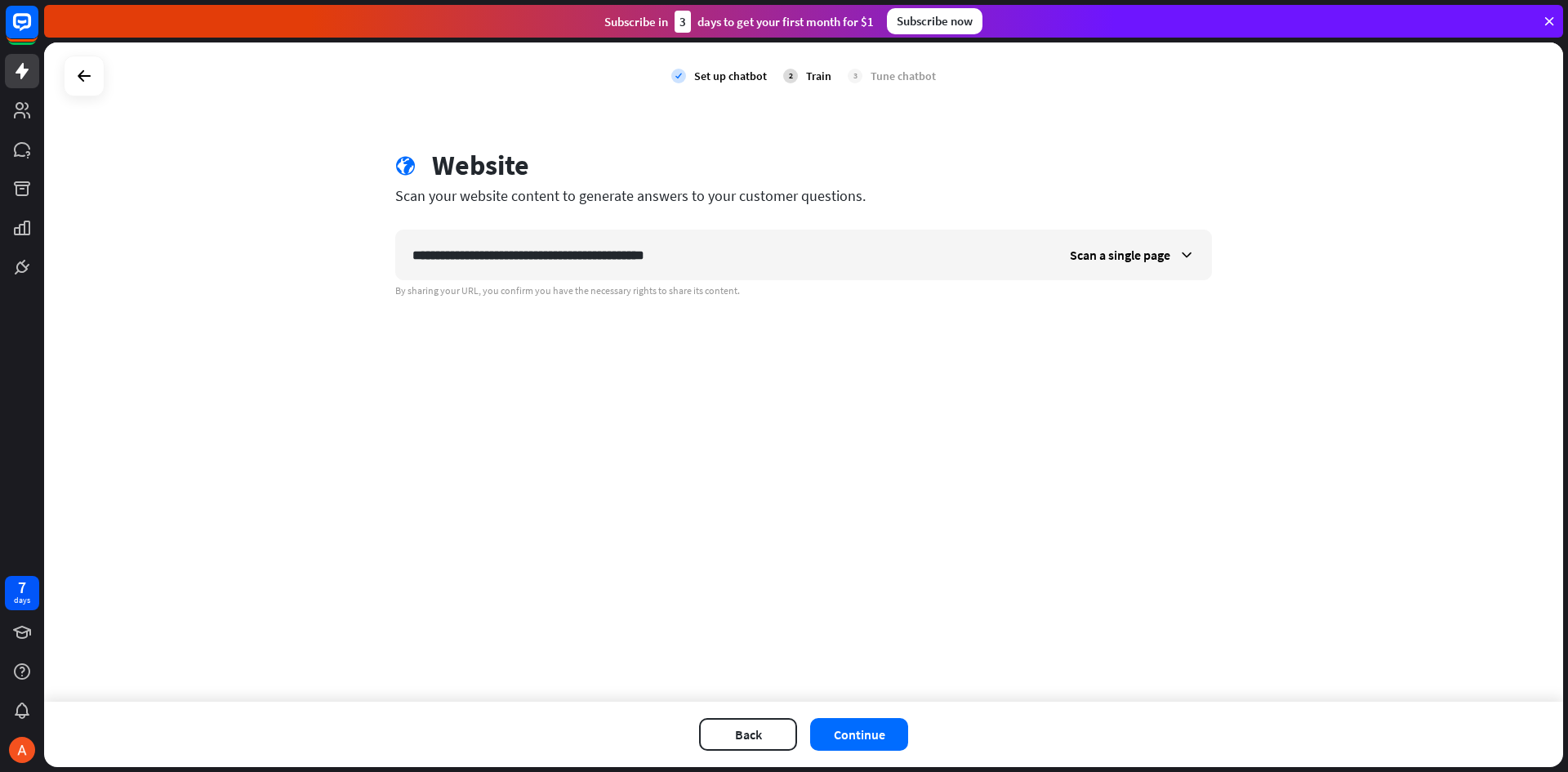
click at [857, 757] on div "Back Continue" at bounding box center [803, 735] width 1519 height 66
click at [868, 736] on button "Continue" at bounding box center [859, 734] width 98 height 32
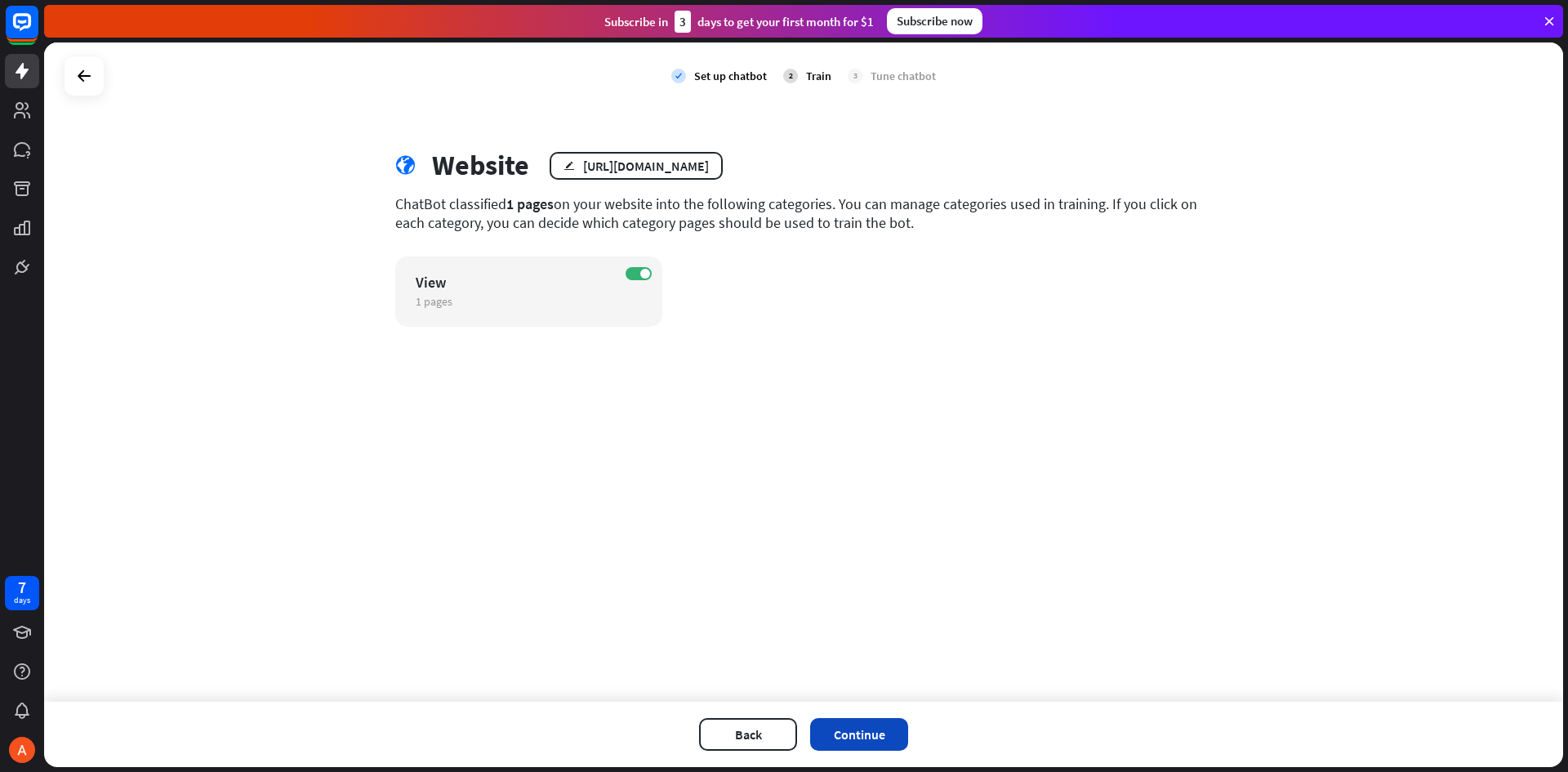
click at [878, 728] on button "Continue" at bounding box center [859, 734] width 98 height 32
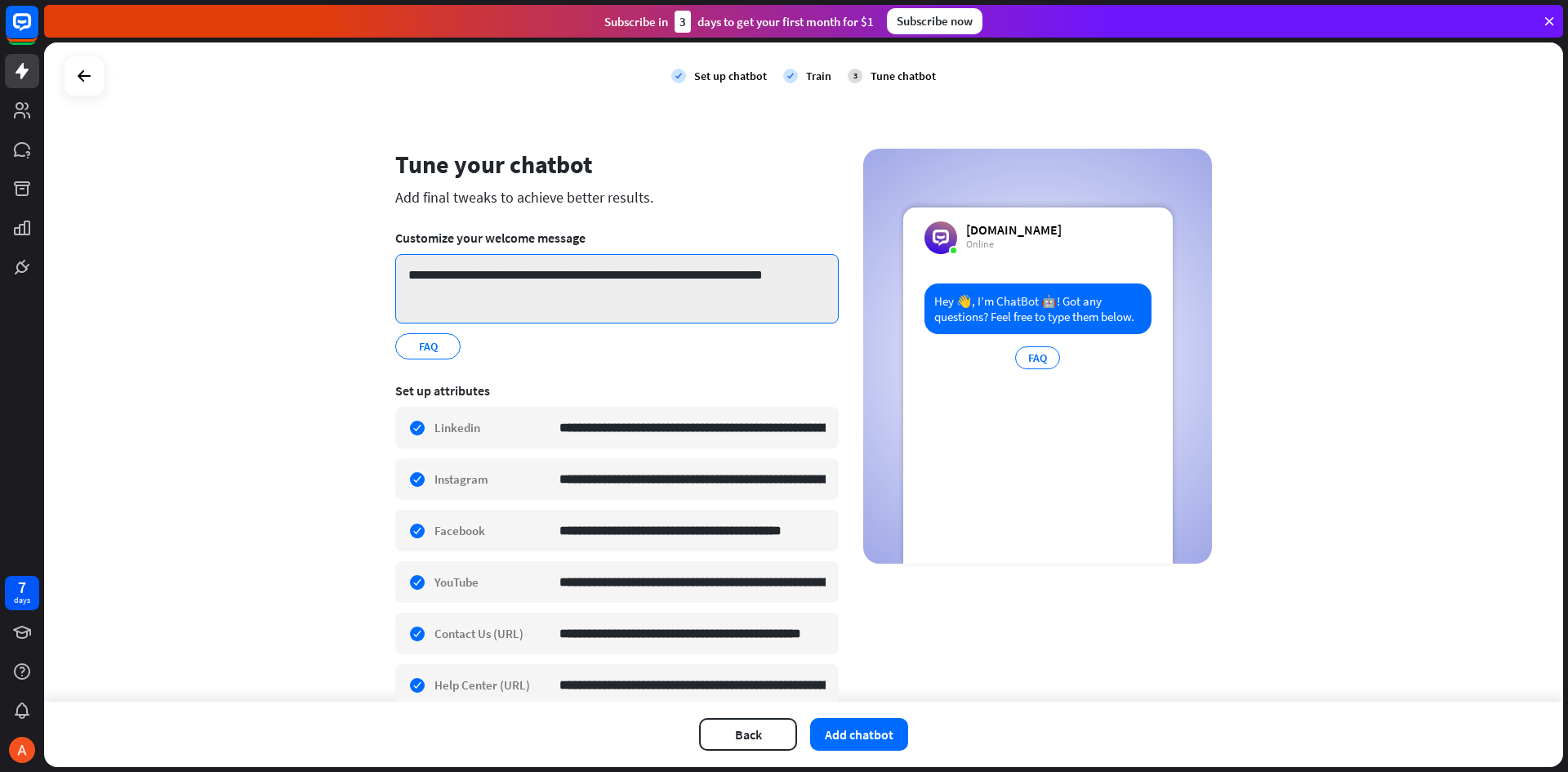
click at [402, 270] on textarea "**********" at bounding box center [618, 289] width 444 height 70
drag, startPoint x: 406, startPoint y: 271, endPoint x: 829, endPoint y: 280, distance: 423.1
click at [829, 280] on textarea "**********" at bounding box center [618, 289] width 444 height 70
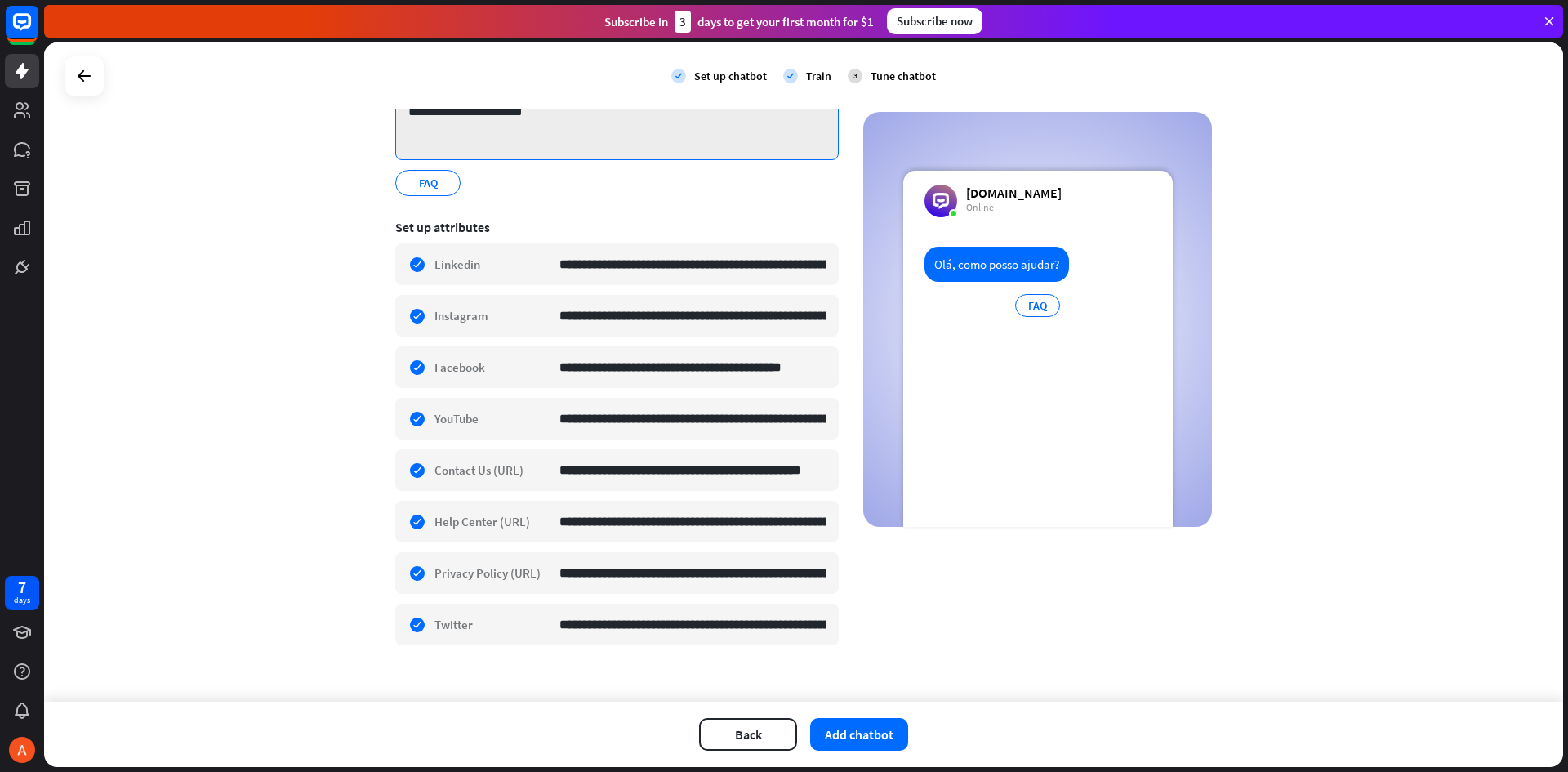
scroll to position [181, 0]
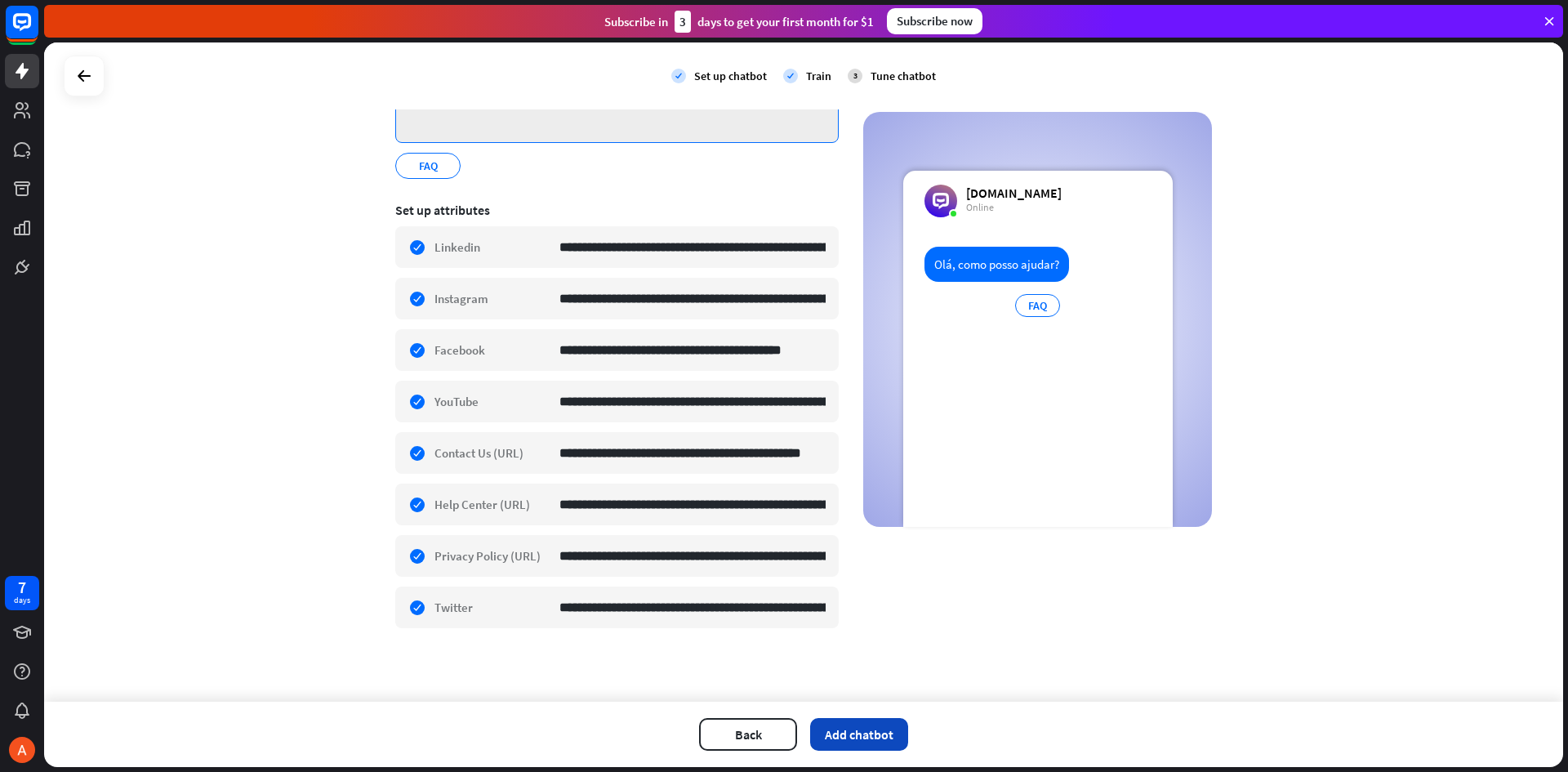
type textarea "**********"
click at [854, 740] on button "Add chatbot" at bounding box center [859, 734] width 98 height 32
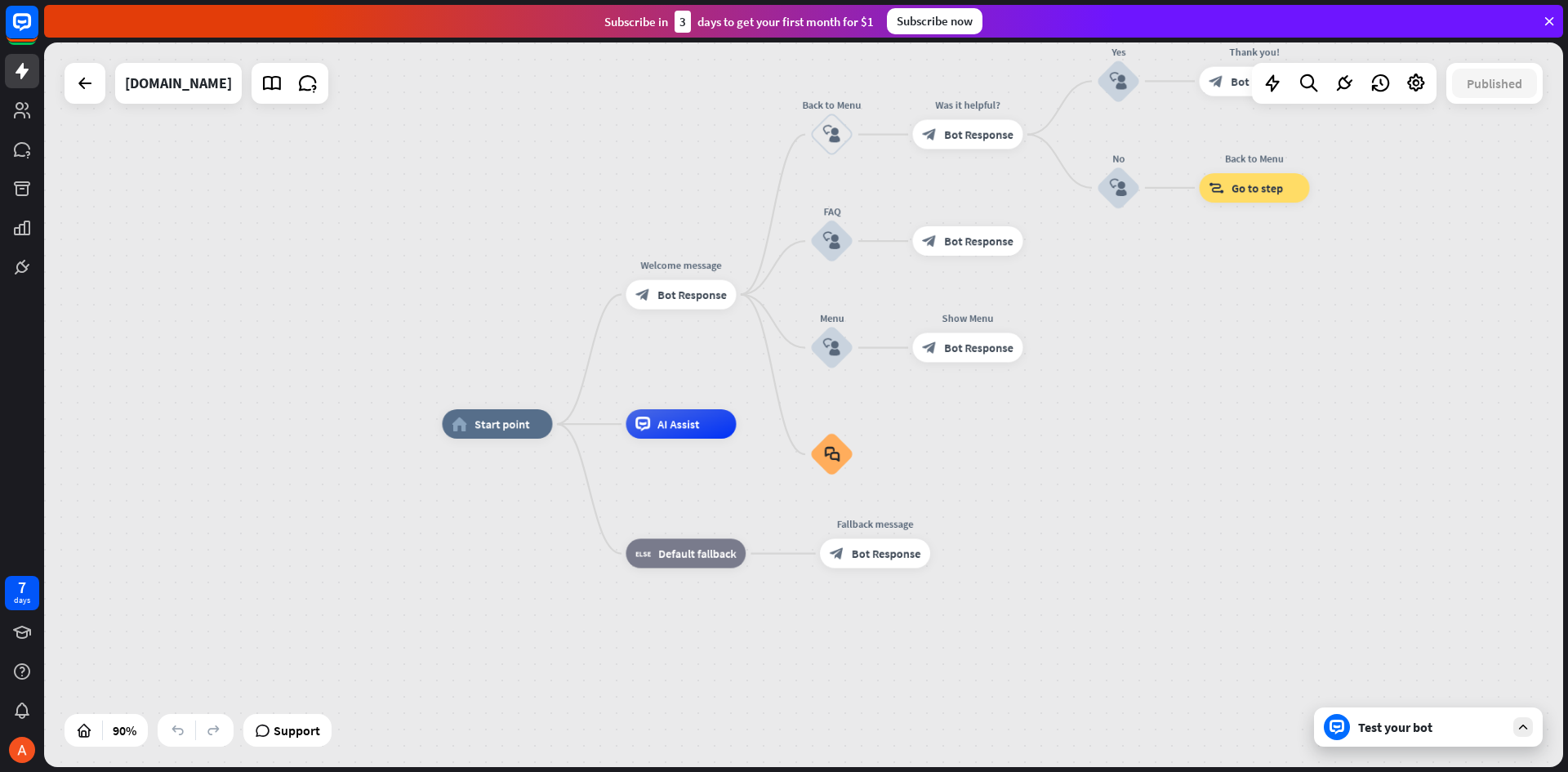
click at [1468, 732] on div "Test your bot" at bounding box center [1433, 727] width 147 height 17
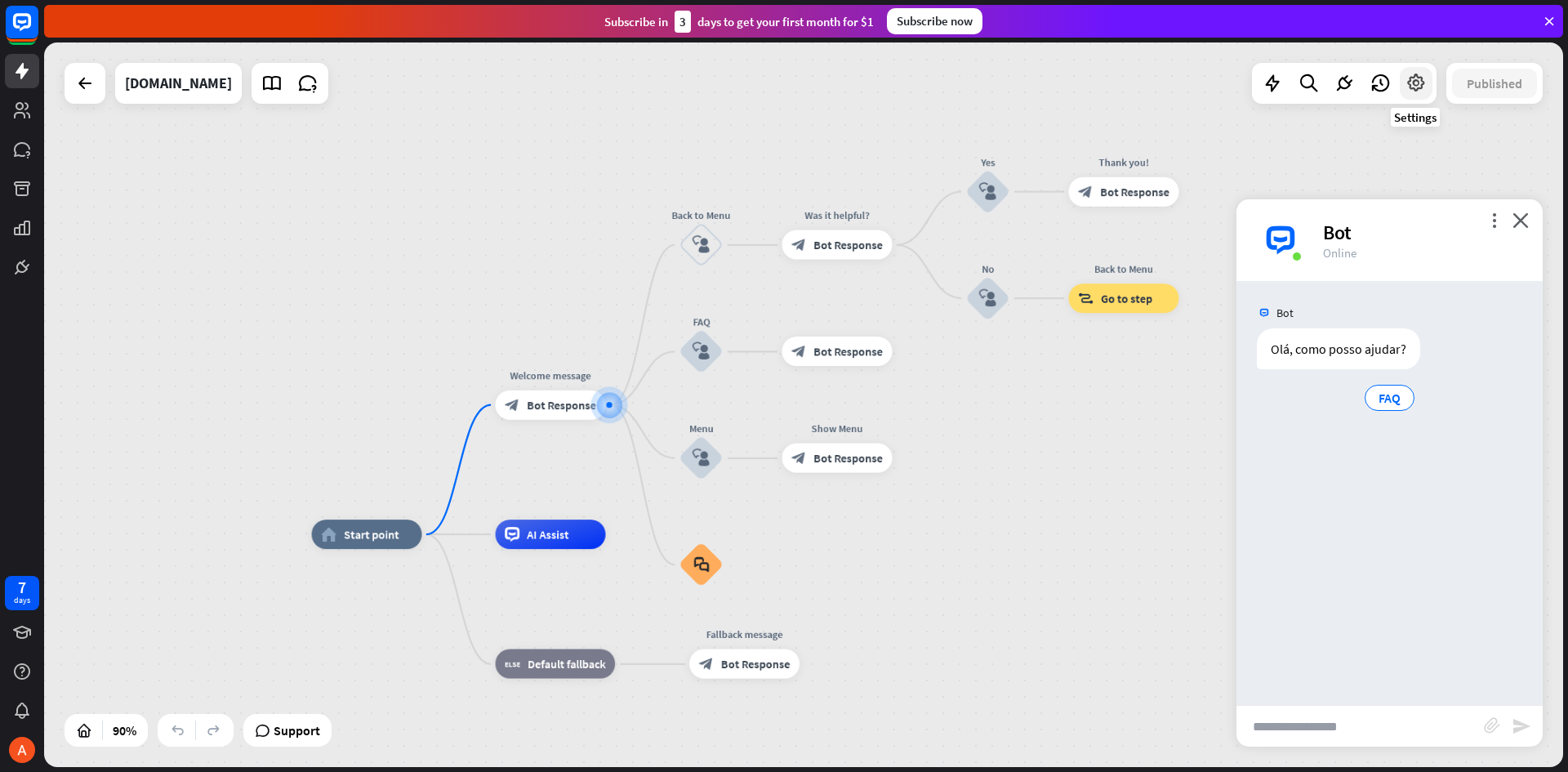
click at [1416, 94] on div at bounding box center [1416, 83] width 32 height 32
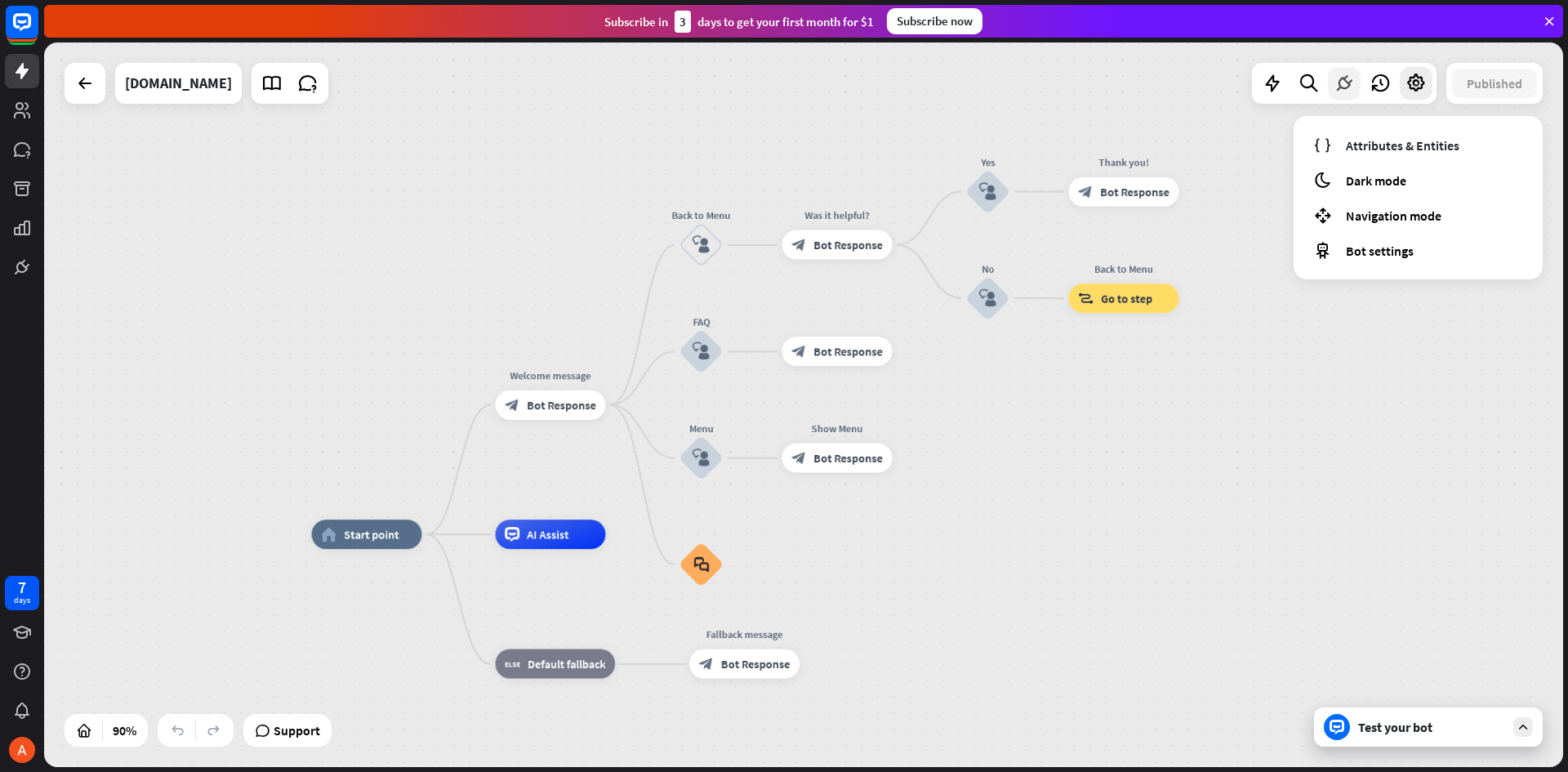
click at [1339, 83] on icon at bounding box center [1345, 83] width 22 height 22
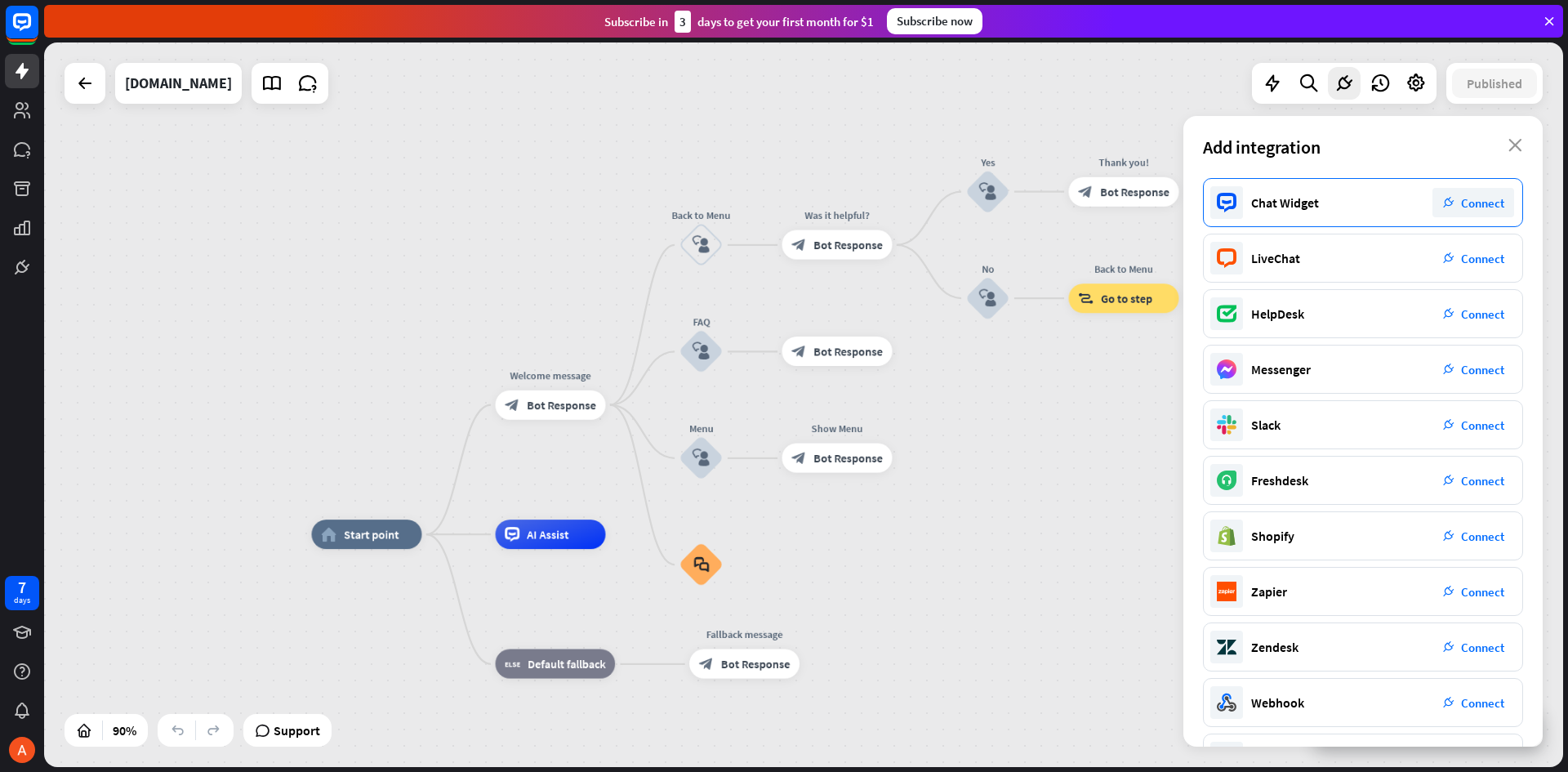
click at [1297, 206] on div "Chat Widget" at bounding box center [1285, 202] width 68 height 17
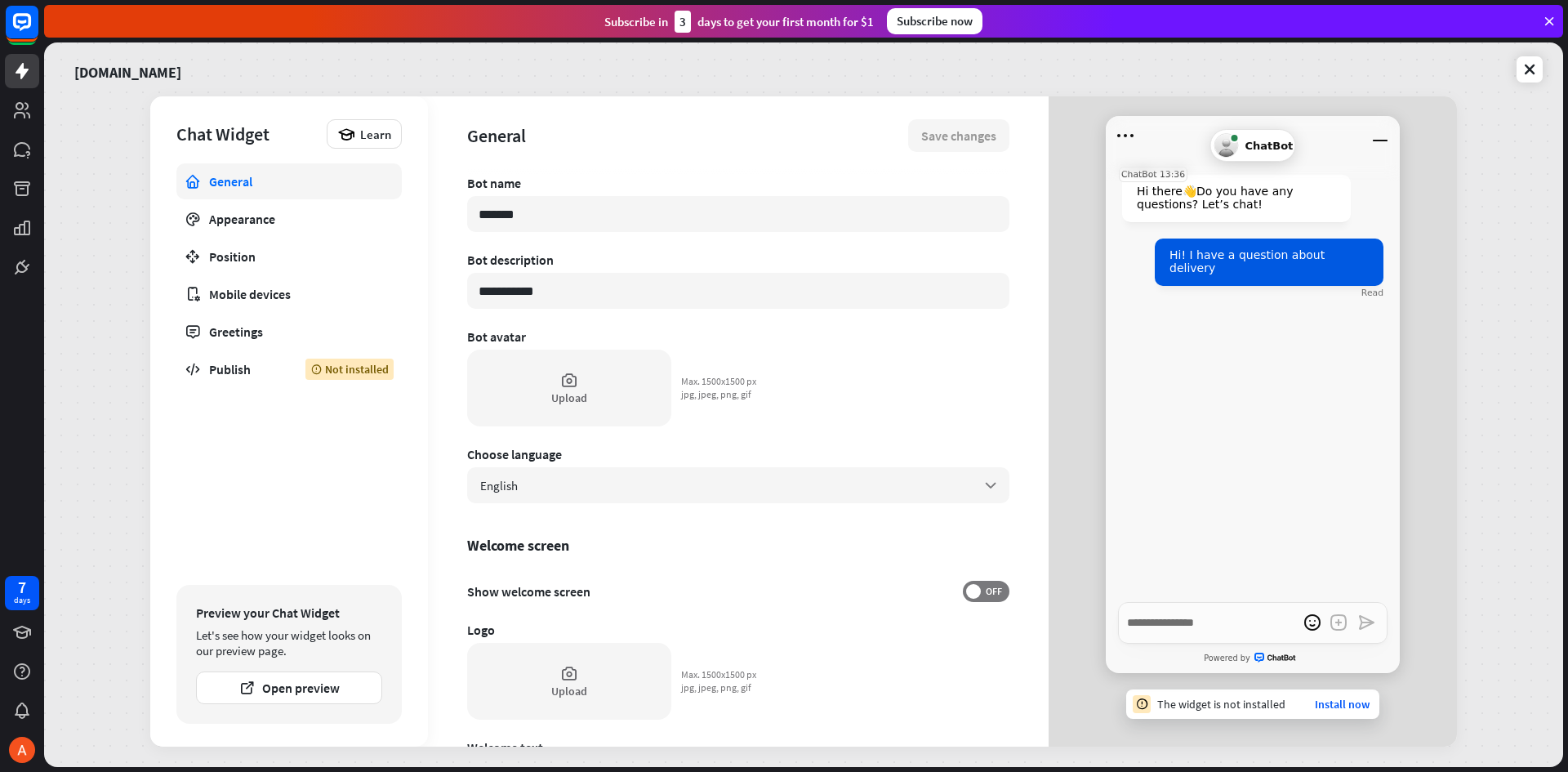
click at [1207, 196] on span "Hi there 👋 Do you have any questions? Let’s chat!" at bounding box center [1215, 197] width 156 height 27
drag, startPoint x: 1140, startPoint y: 192, endPoint x: 1264, endPoint y: 206, distance: 124.8
click at [1266, 210] on div "ChatBot 13:36 Hi there 👋 Do you have any questions? Let’s chat!" at bounding box center [1253, 198] width 261 height 48
click at [1186, 203] on span "Hi there 👋 Do you have any questions? Let’s chat!" at bounding box center [1215, 197] width 156 height 27
drag, startPoint x: 1140, startPoint y: 201, endPoint x: 1166, endPoint y: 206, distance: 26.5
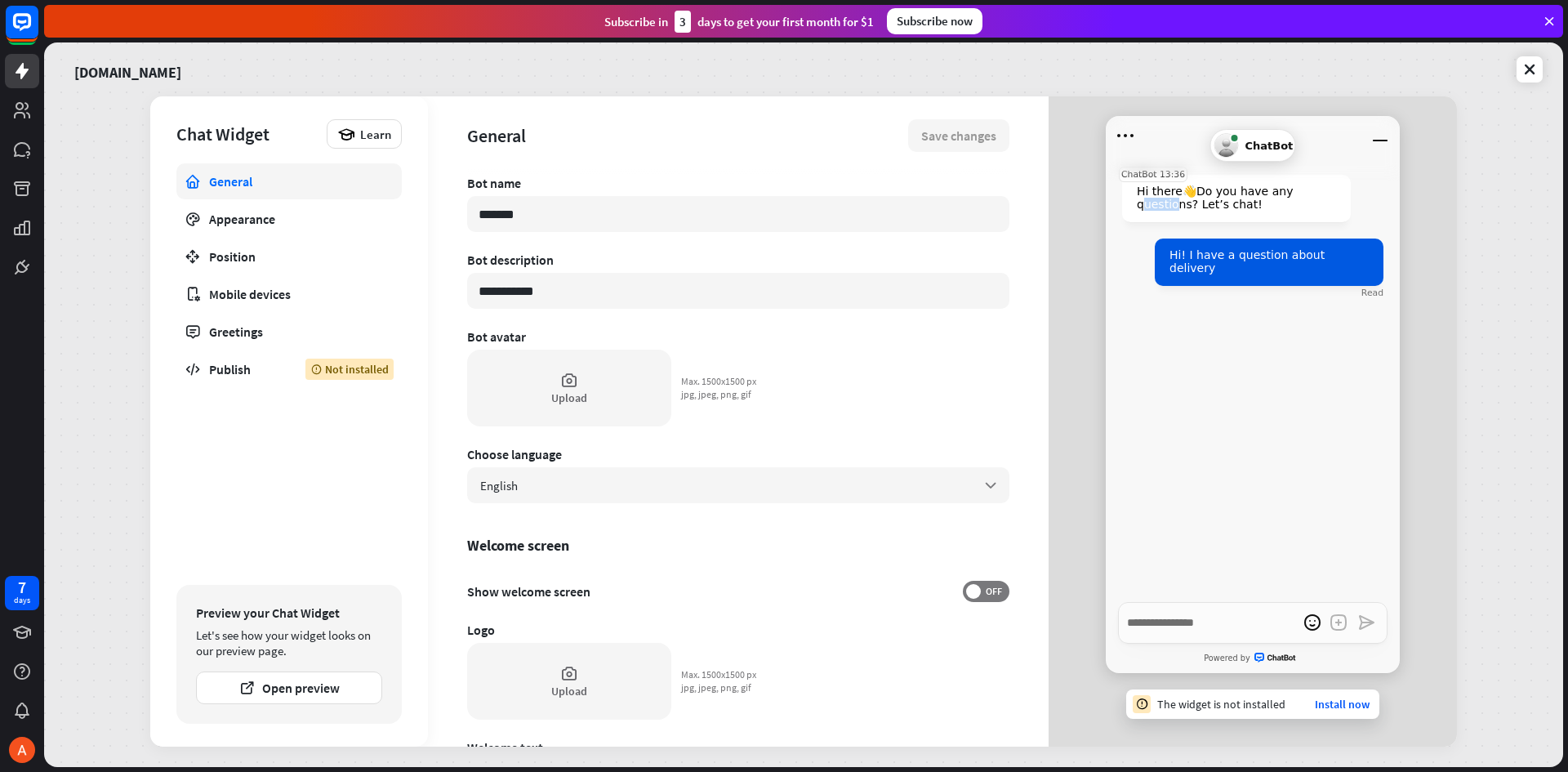
click at [1166, 206] on span "Hi there 👋 Do you have any questions? Let’s chat!" at bounding box center [1215, 197] width 156 height 27
click at [1275, 200] on div "Hi there 👋 Do you have any questions? Let’s chat!" at bounding box center [1236, 198] width 229 height 47
click at [225, 371] on div "Publish" at bounding box center [244, 369] width 72 height 17
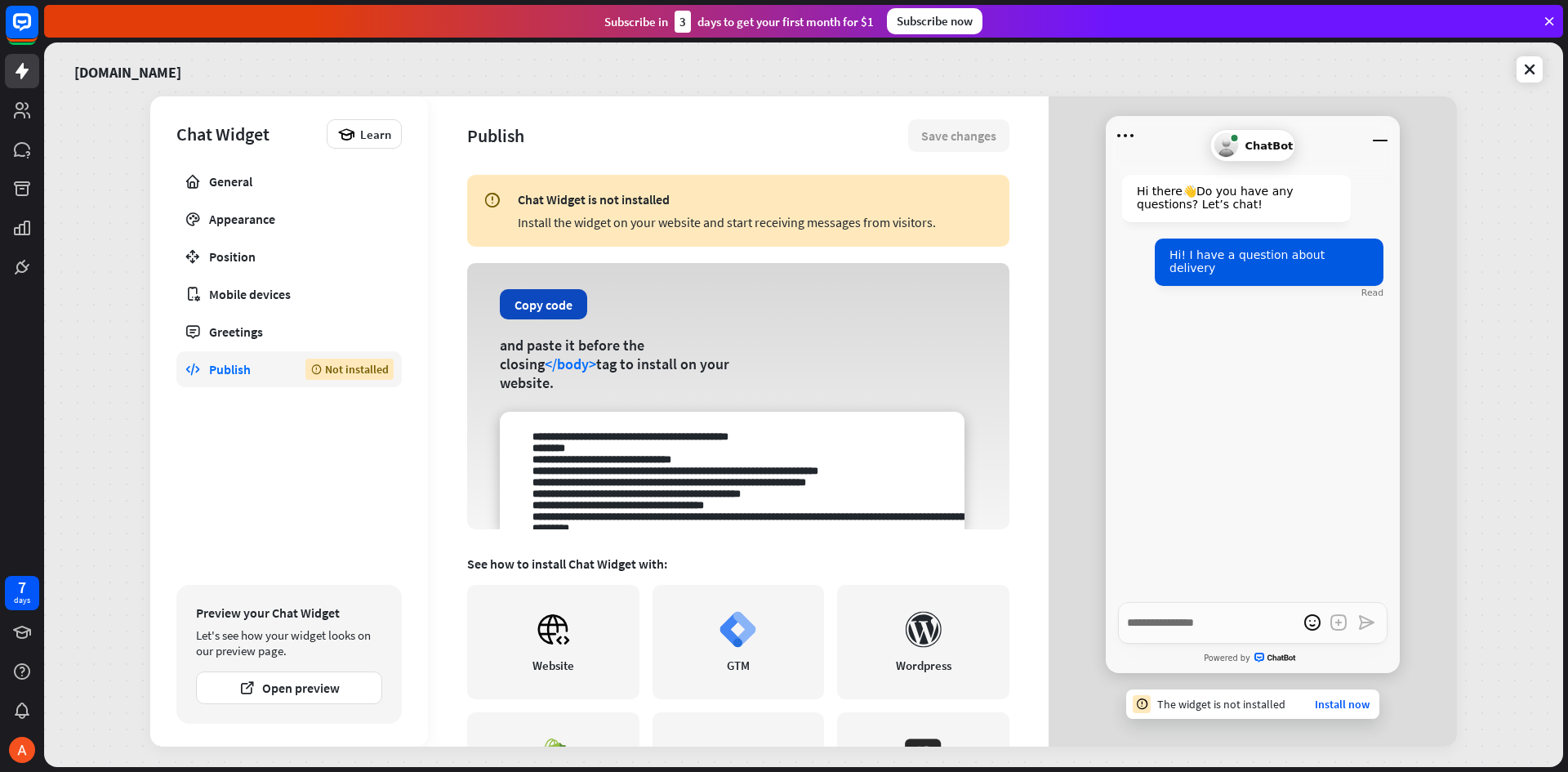
click at [547, 311] on button "Copy code" at bounding box center [543, 304] width 87 height 30
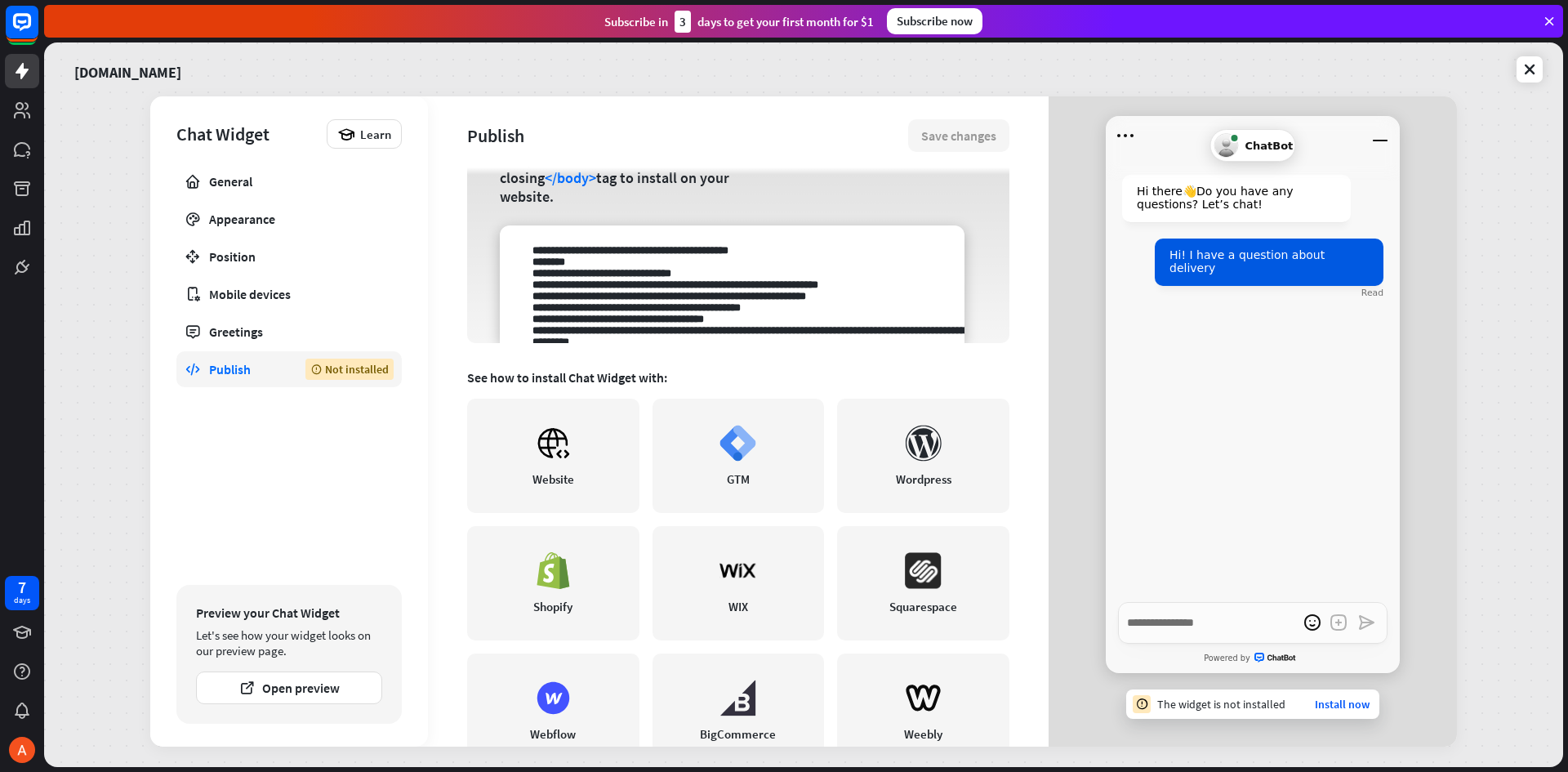
scroll to position [241, 0]
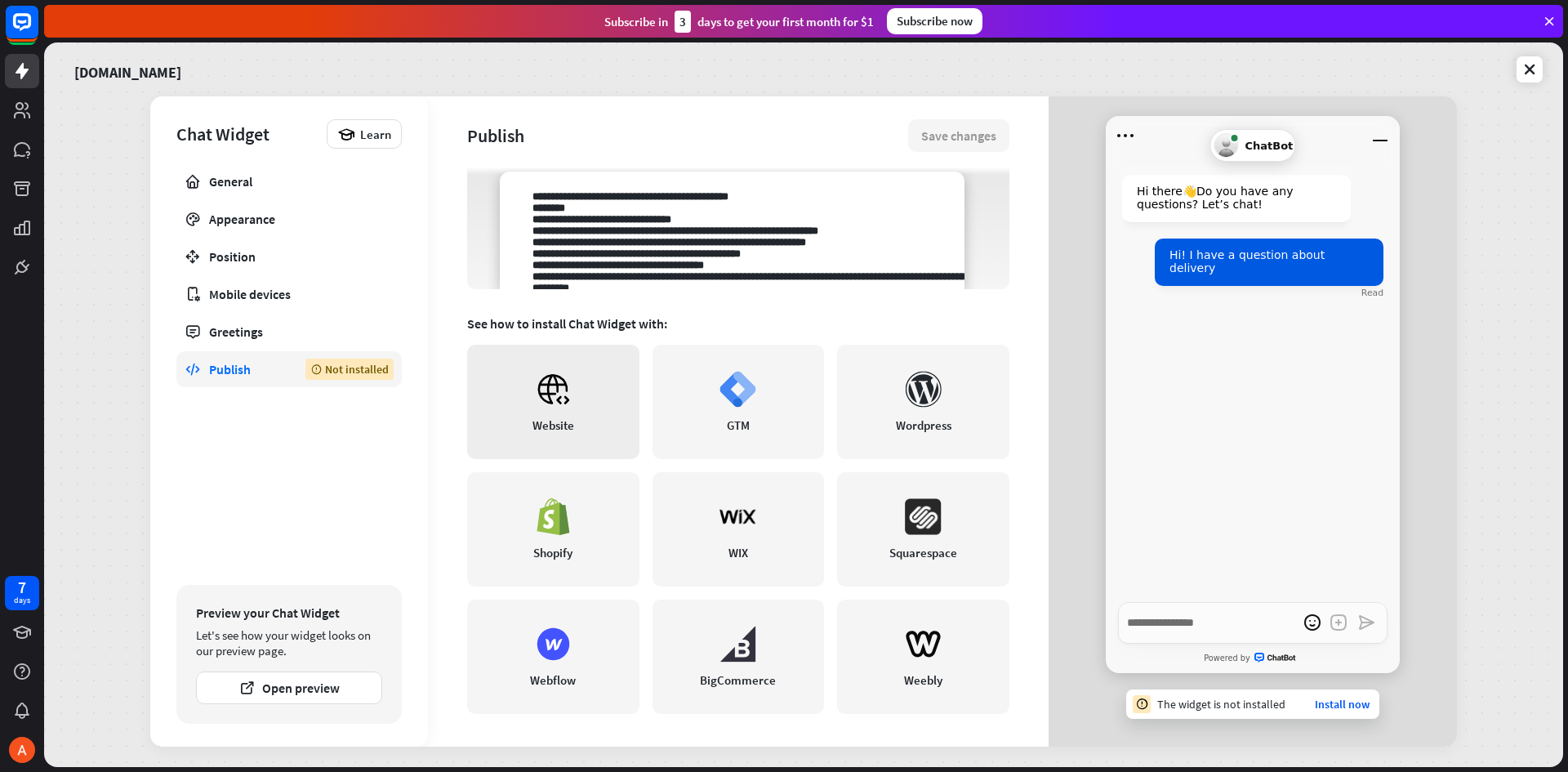
click at [548, 396] on icon at bounding box center [553, 389] width 36 height 36
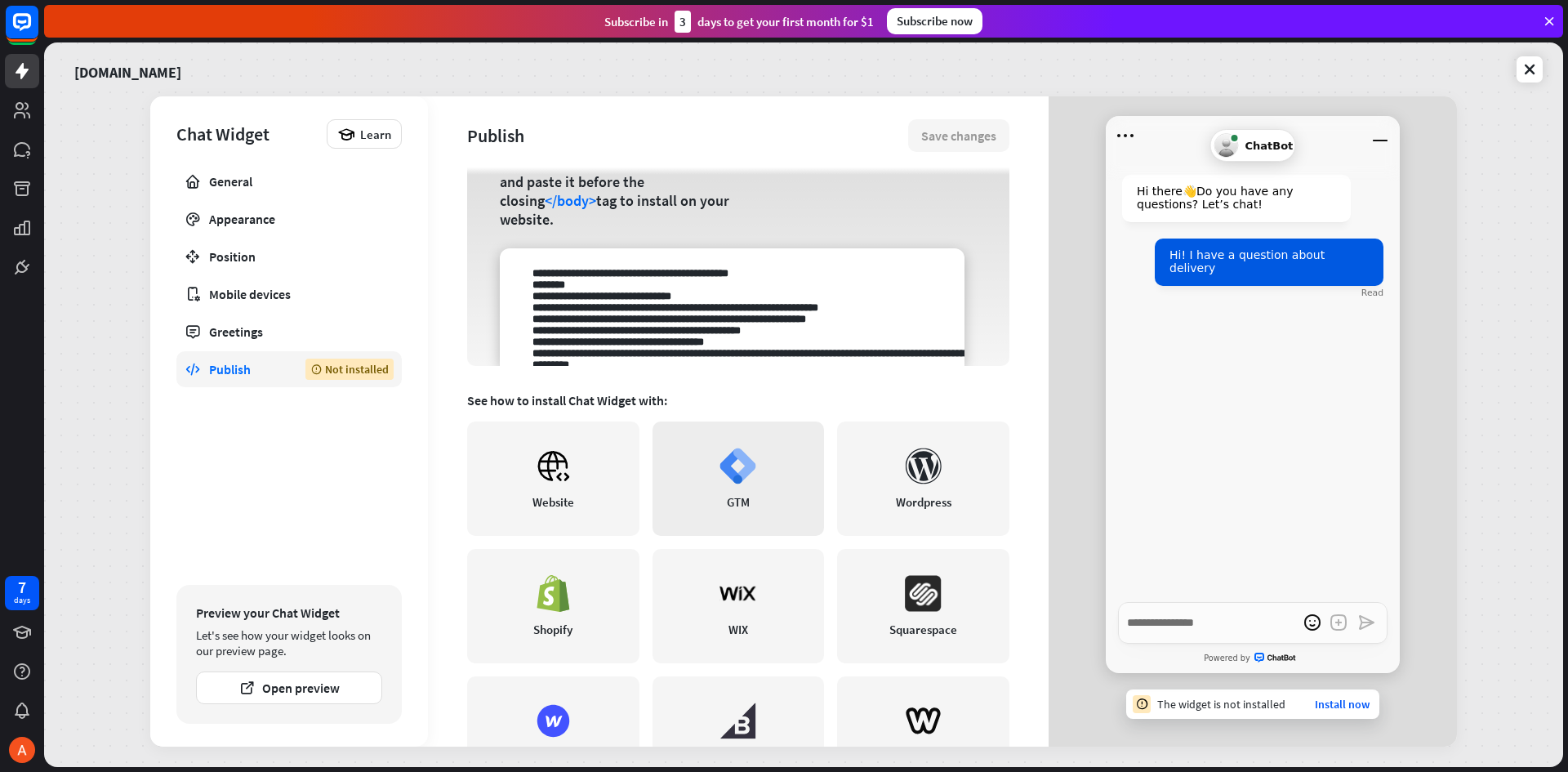
scroll to position [82, 0]
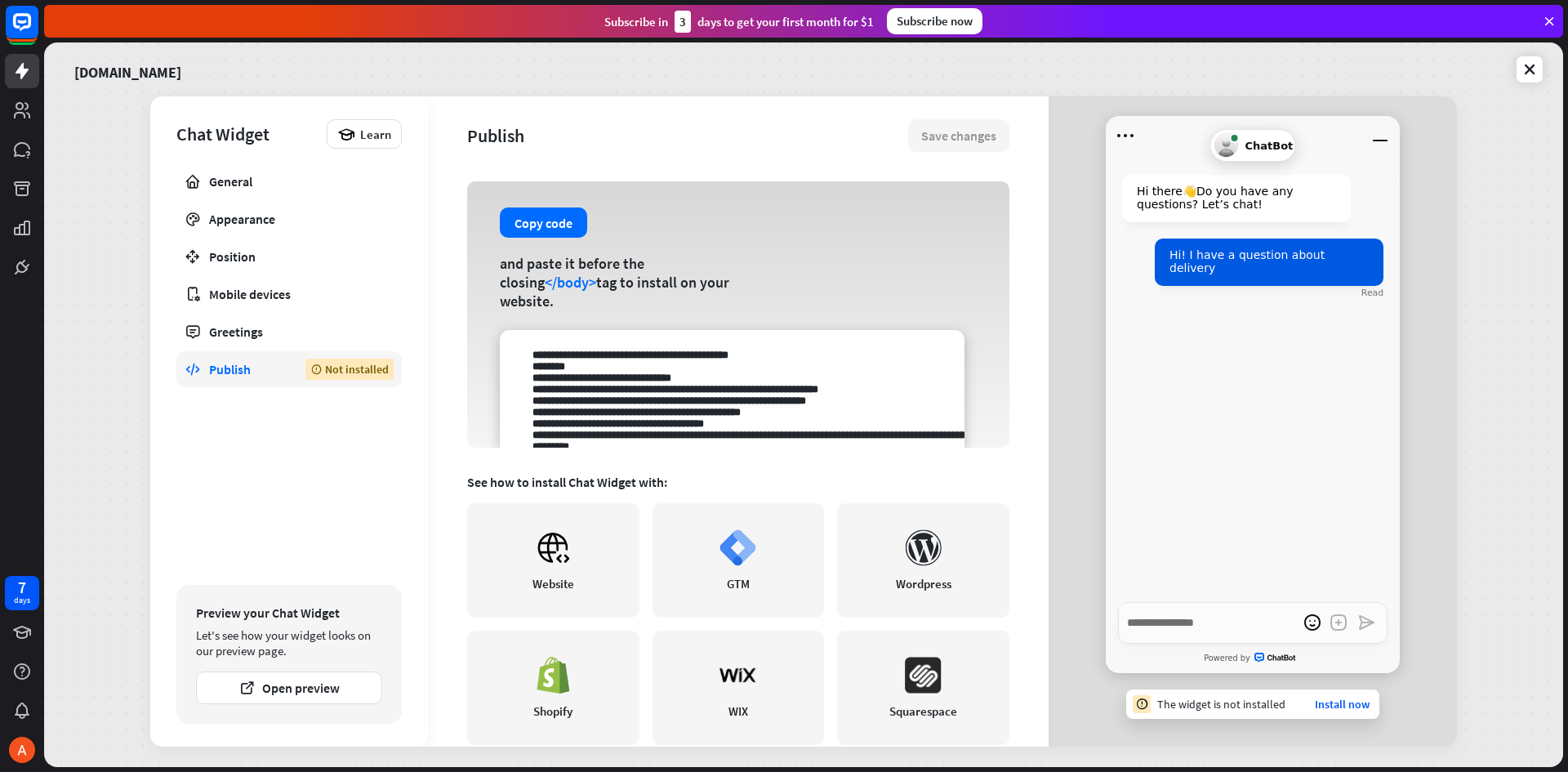
click at [352, 369] on div "Not installed" at bounding box center [350, 369] width 88 height 22
click at [230, 183] on div "General" at bounding box center [289, 181] width 160 height 17
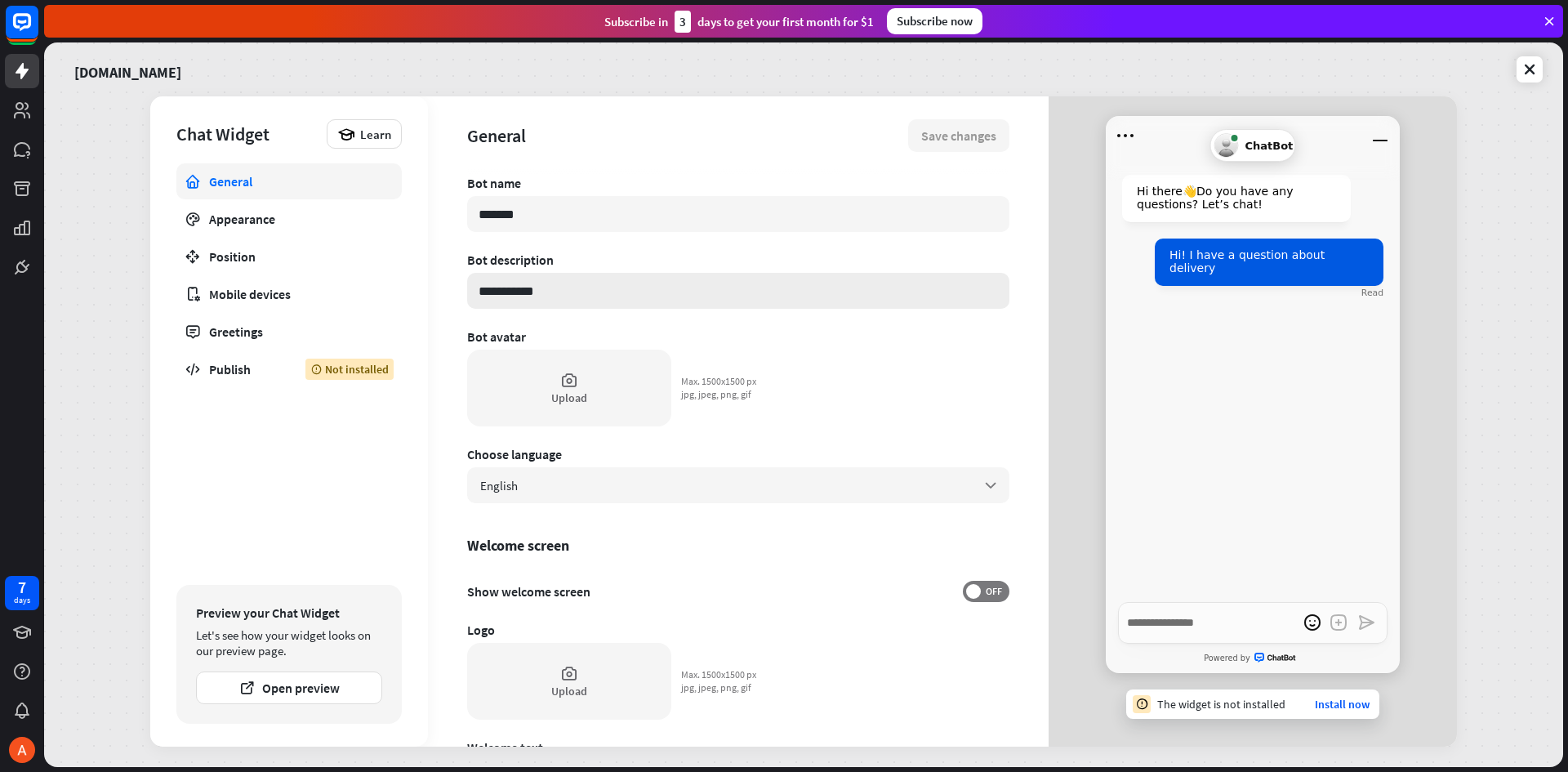
click at [538, 292] on input "**********" at bounding box center [738, 291] width 542 height 36
drag, startPoint x: 567, startPoint y: 294, endPoint x: 311, endPoint y: 294, distance: 256.0
click at [311, 294] on div "**********" at bounding box center [803, 421] width 1307 height 650
click at [496, 484] on span "English" at bounding box center [499, 486] width 37 height 16
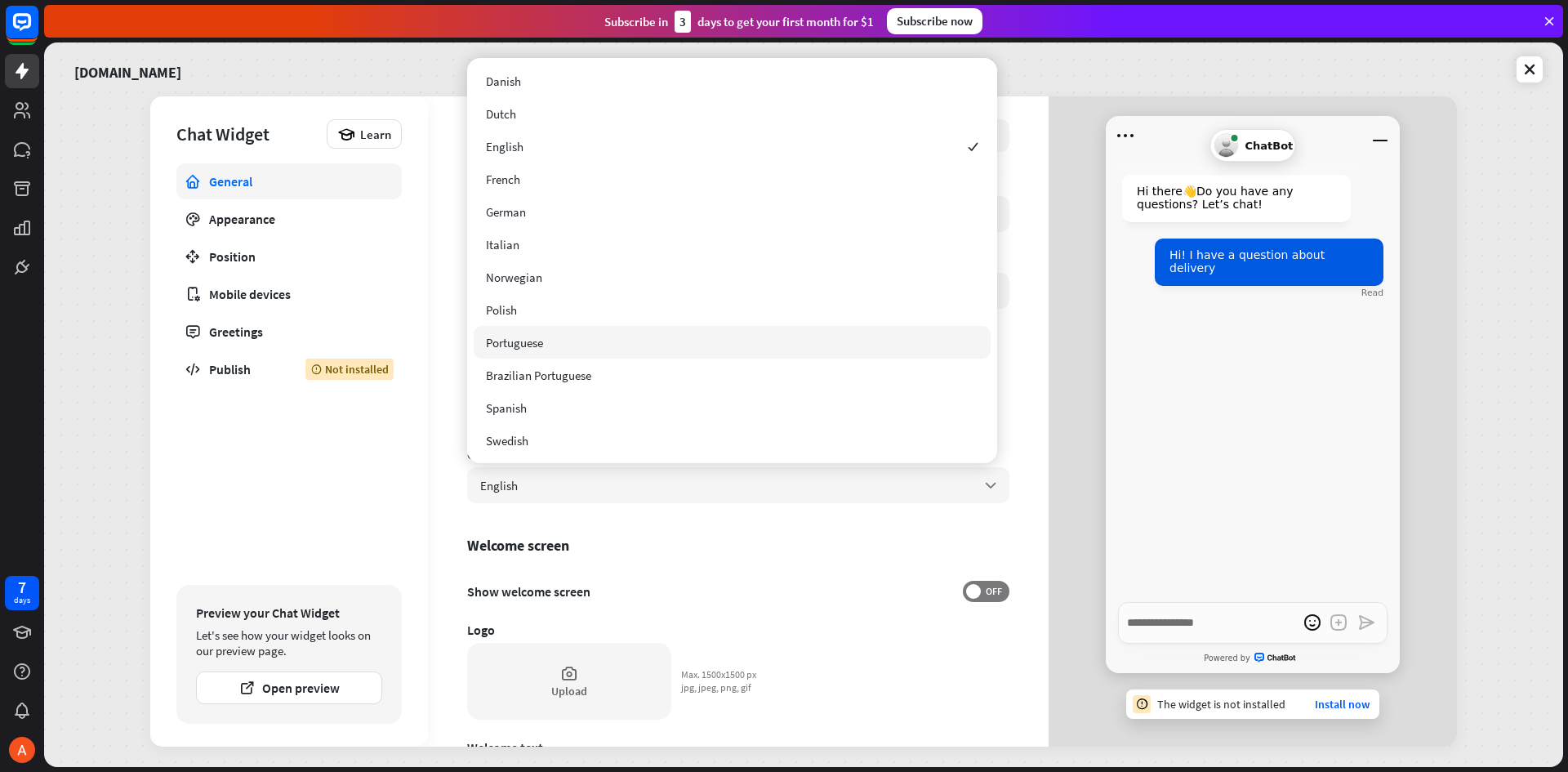
click at [526, 331] on div "Portuguese" at bounding box center [732, 342] width 517 height 32
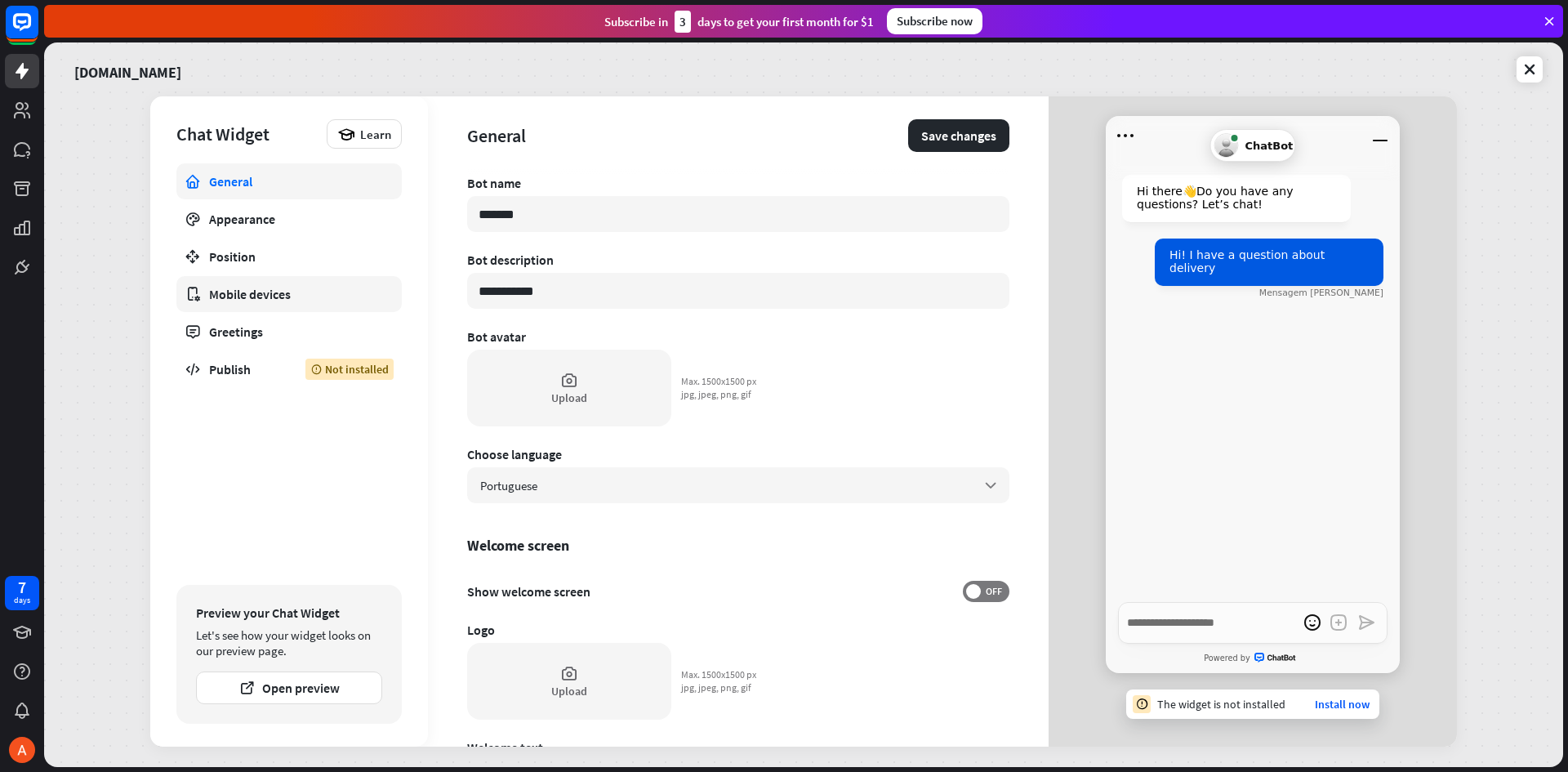
drag, startPoint x: 560, startPoint y: 288, endPoint x: 338, endPoint y: 294, distance: 222.1
click at [338, 294] on div "**********" at bounding box center [803, 421] width 1307 height 650
type textarea "*"
type input "*"
type textarea "*"
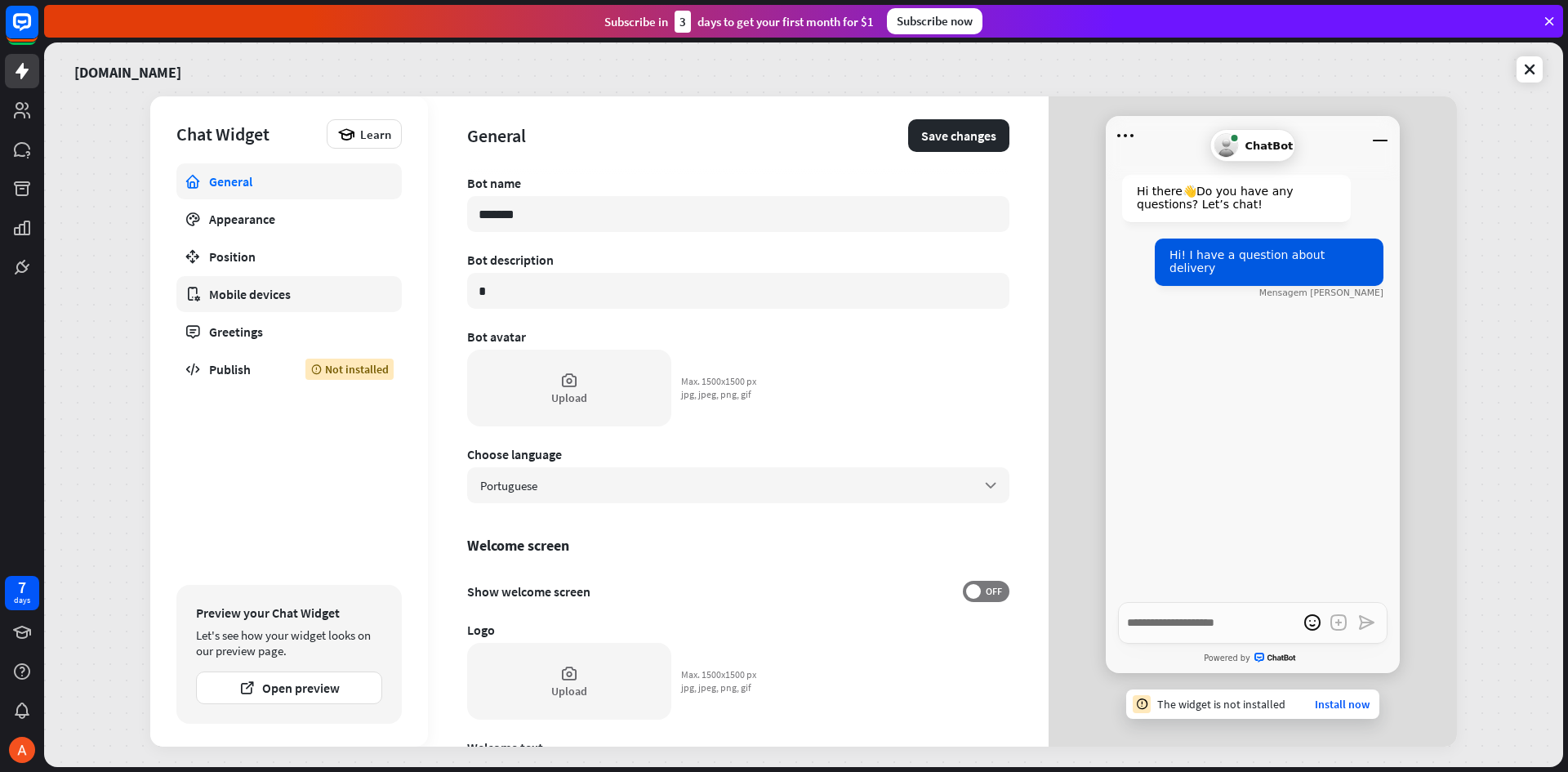
type input "**"
type textarea "*"
type input "***"
type textarea "*"
type input "****"
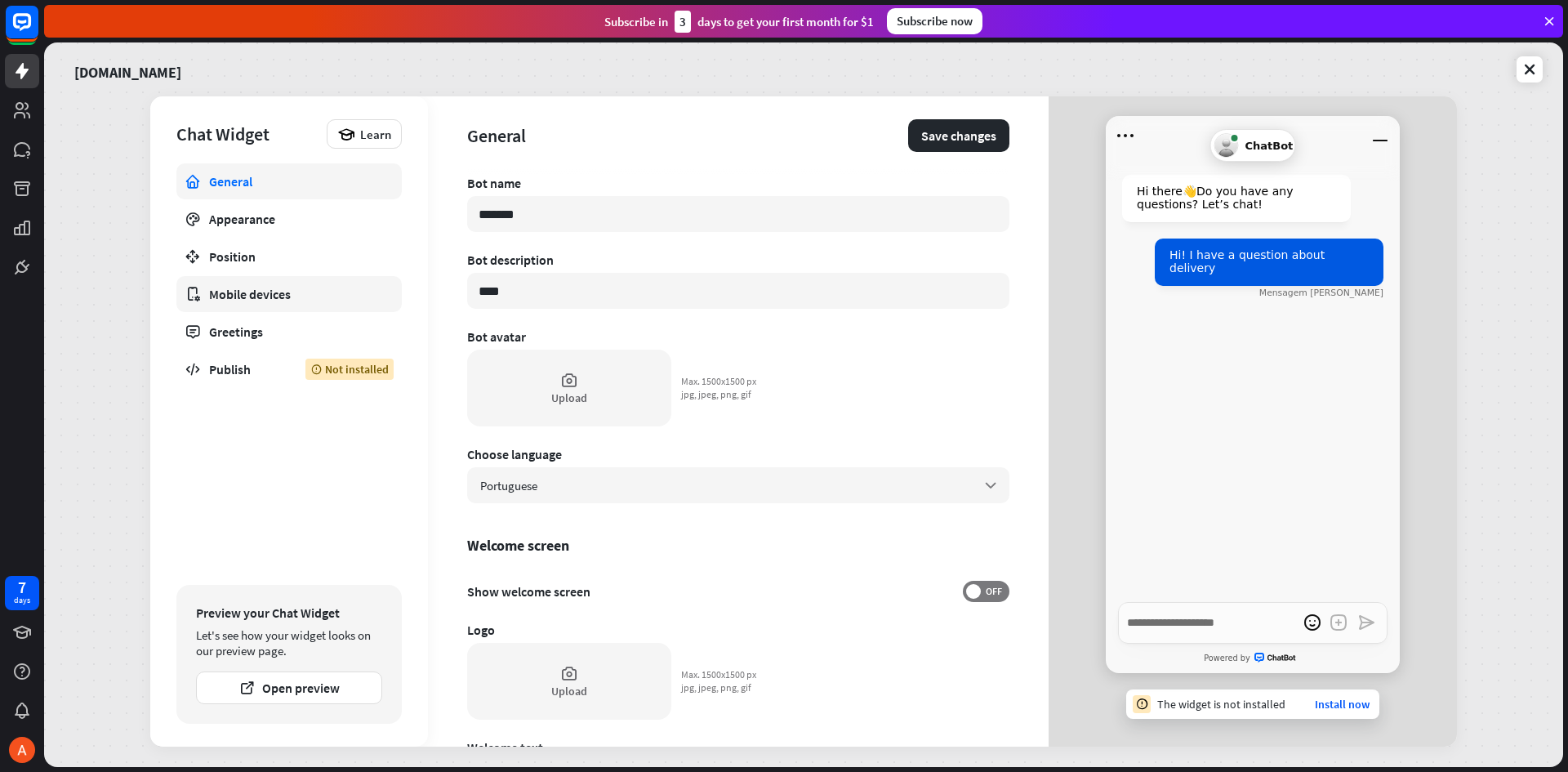
type textarea "*"
type input "*****"
type textarea "*"
type input "******"
type textarea "*"
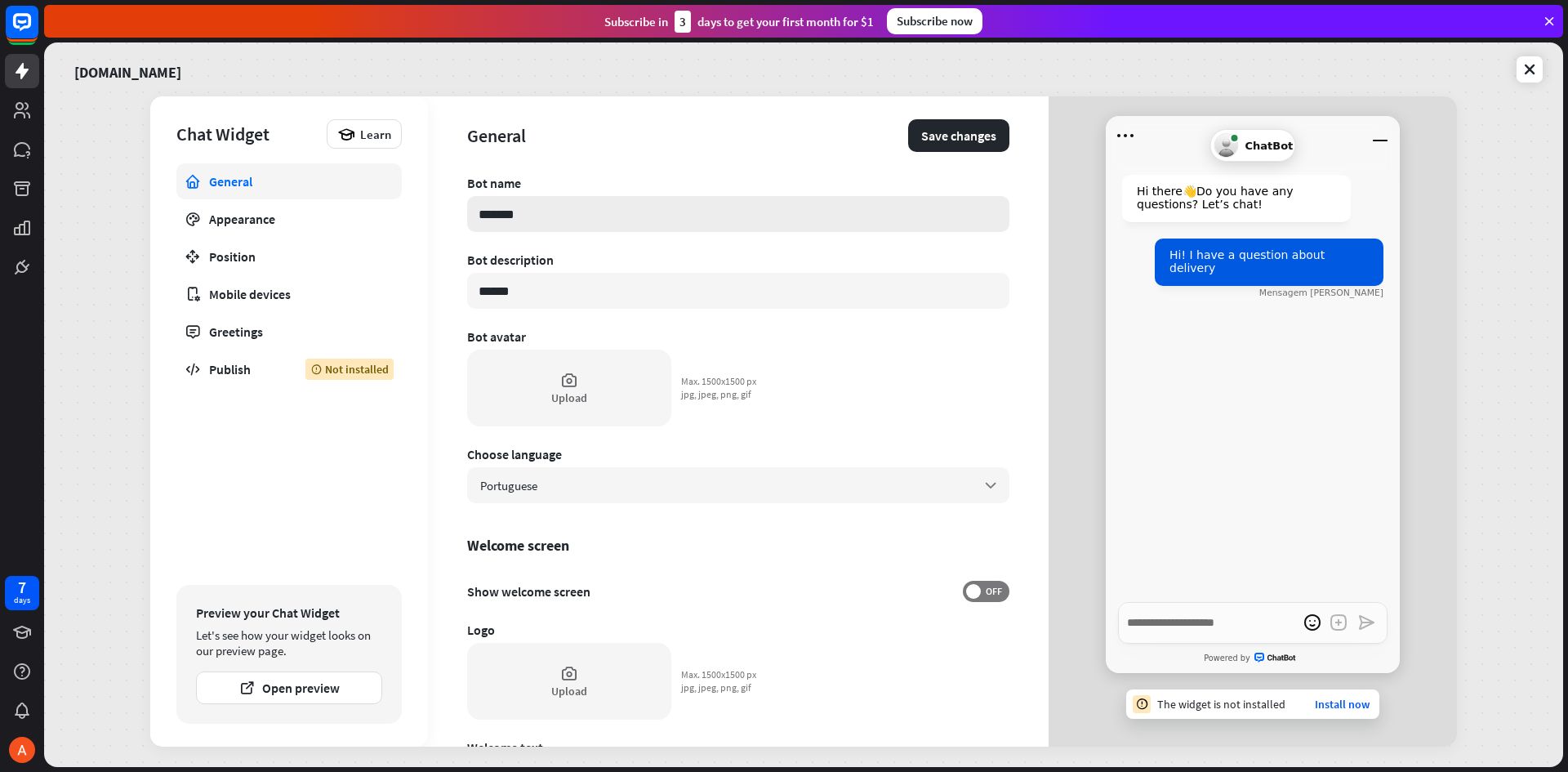
type input "*******"
type textarea "*"
type input "********"
type textarea "*"
type input "*********"
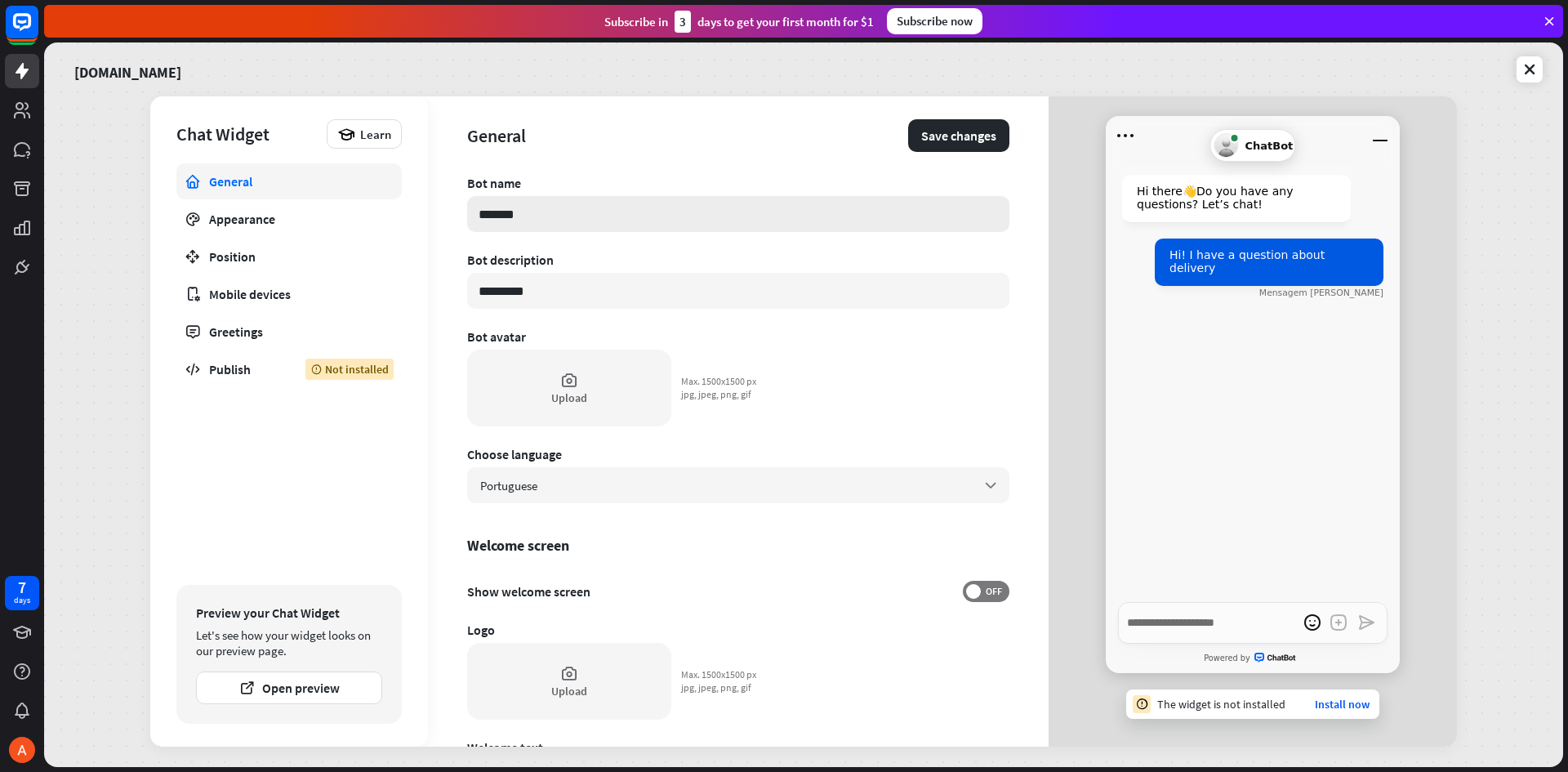
type textarea "*"
type input "**********"
type textarea "*"
type input "**********"
type textarea "*"
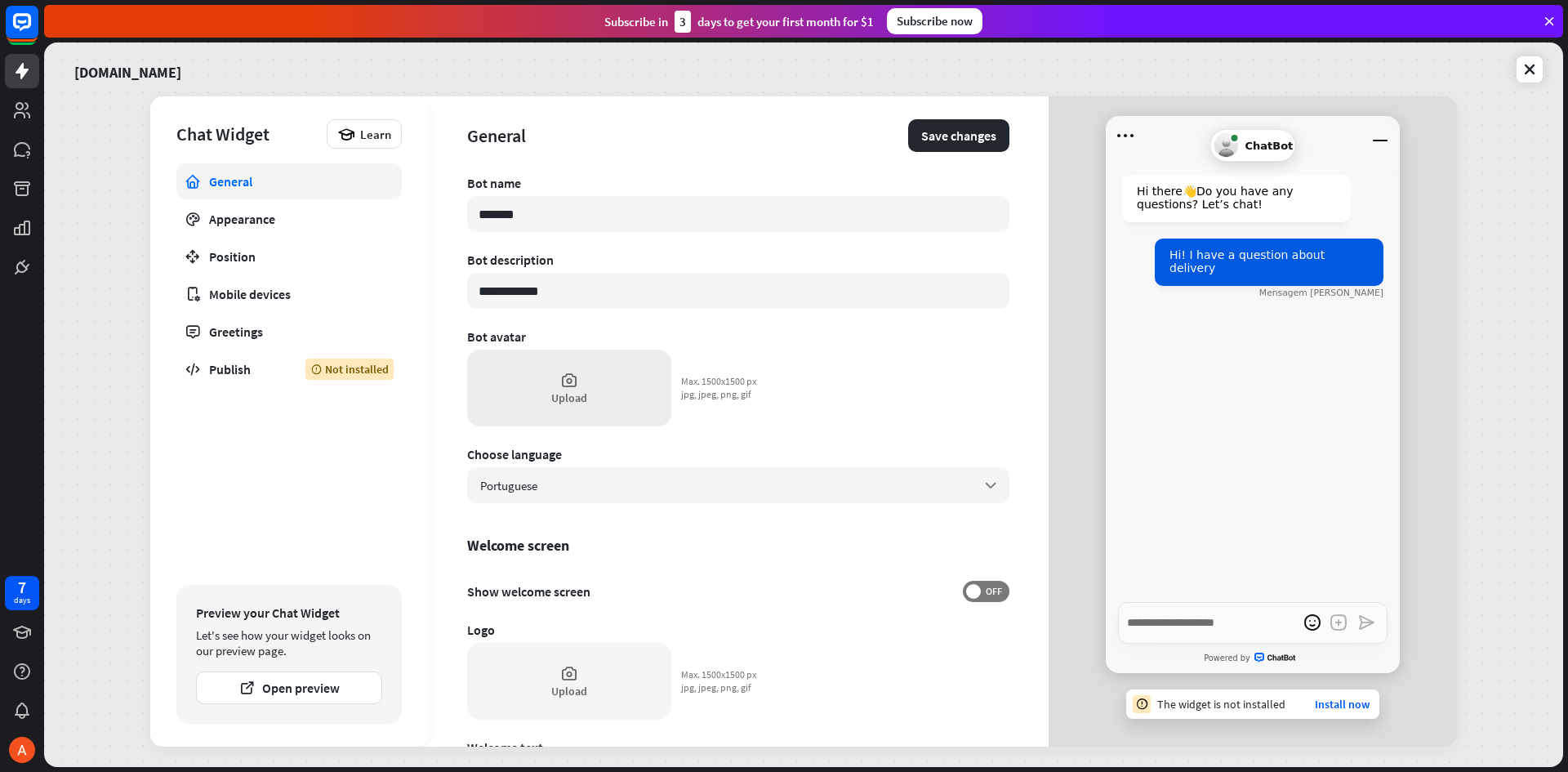
type input "**********"
click at [486, 385] on div "Upload" at bounding box center [569, 388] width 204 height 77
click at [931, 135] on button "Save changes" at bounding box center [958, 135] width 101 height 32
click at [226, 368] on div "Publish" at bounding box center [244, 369] width 72 height 17
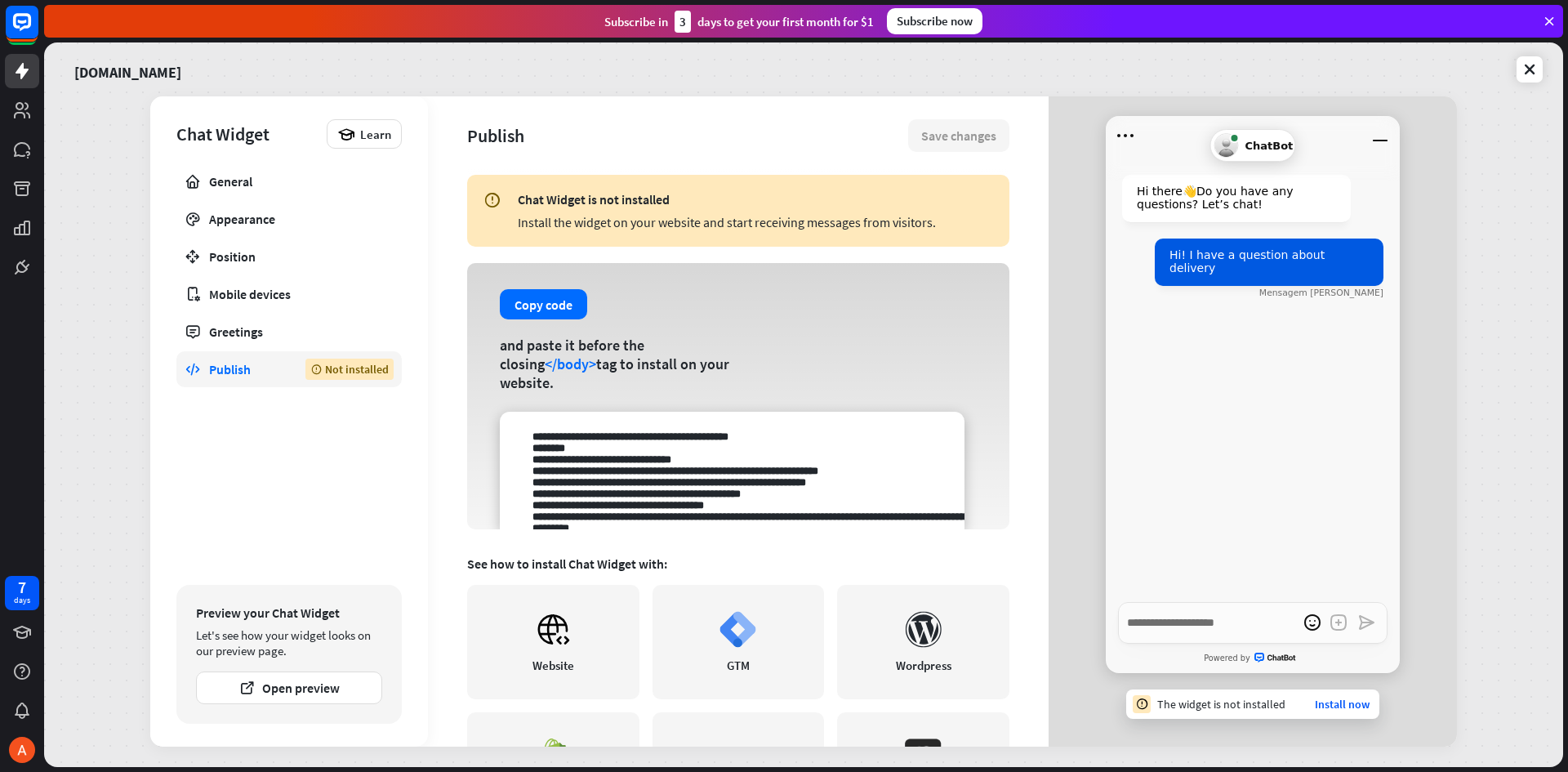
click at [492, 201] on icon at bounding box center [493, 211] width 18 height 39
click at [238, 177] on div "General" at bounding box center [289, 181] width 160 height 17
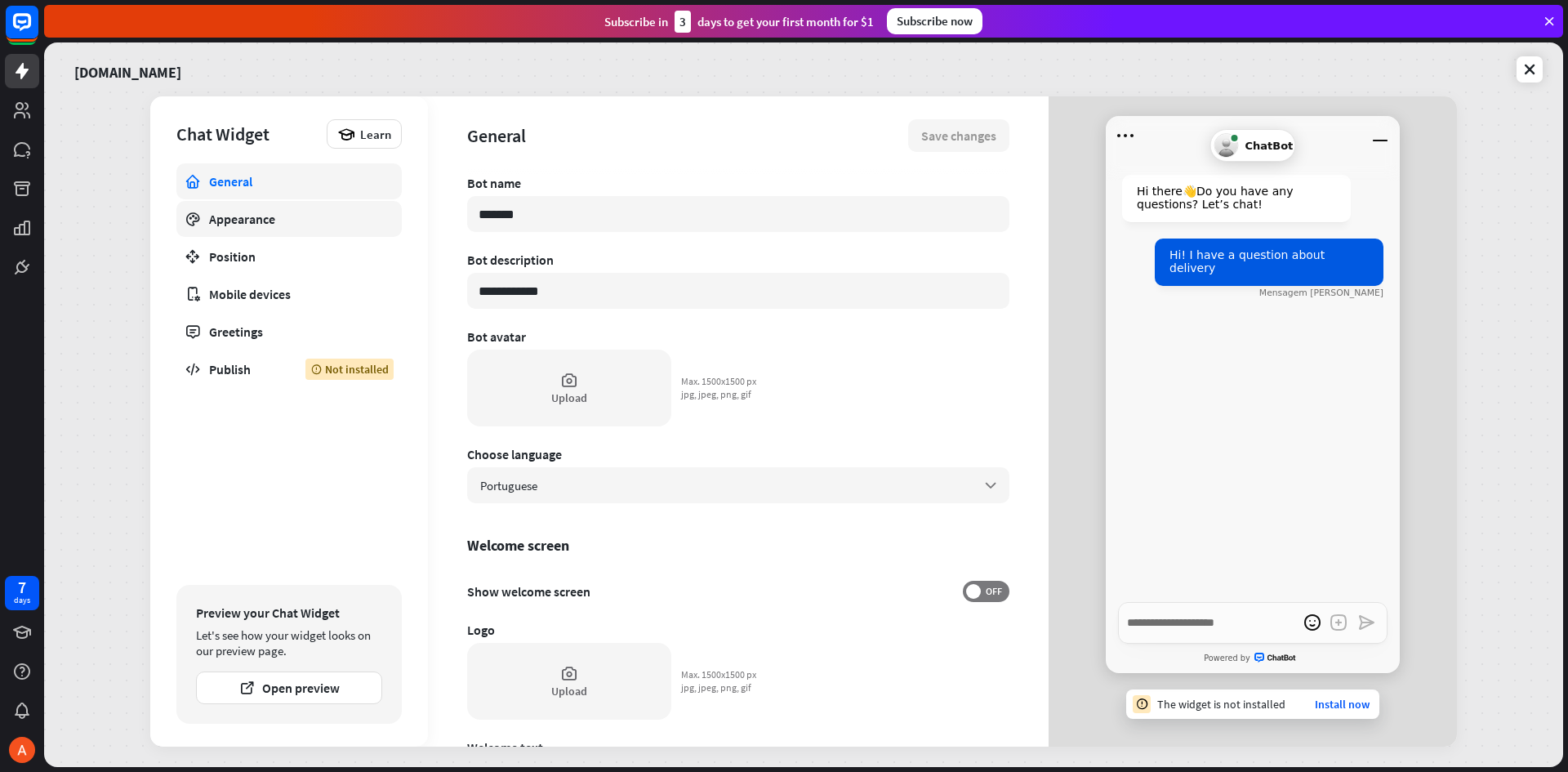
click at [261, 216] on div "Appearance" at bounding box center [289, 219] width 160 height 17
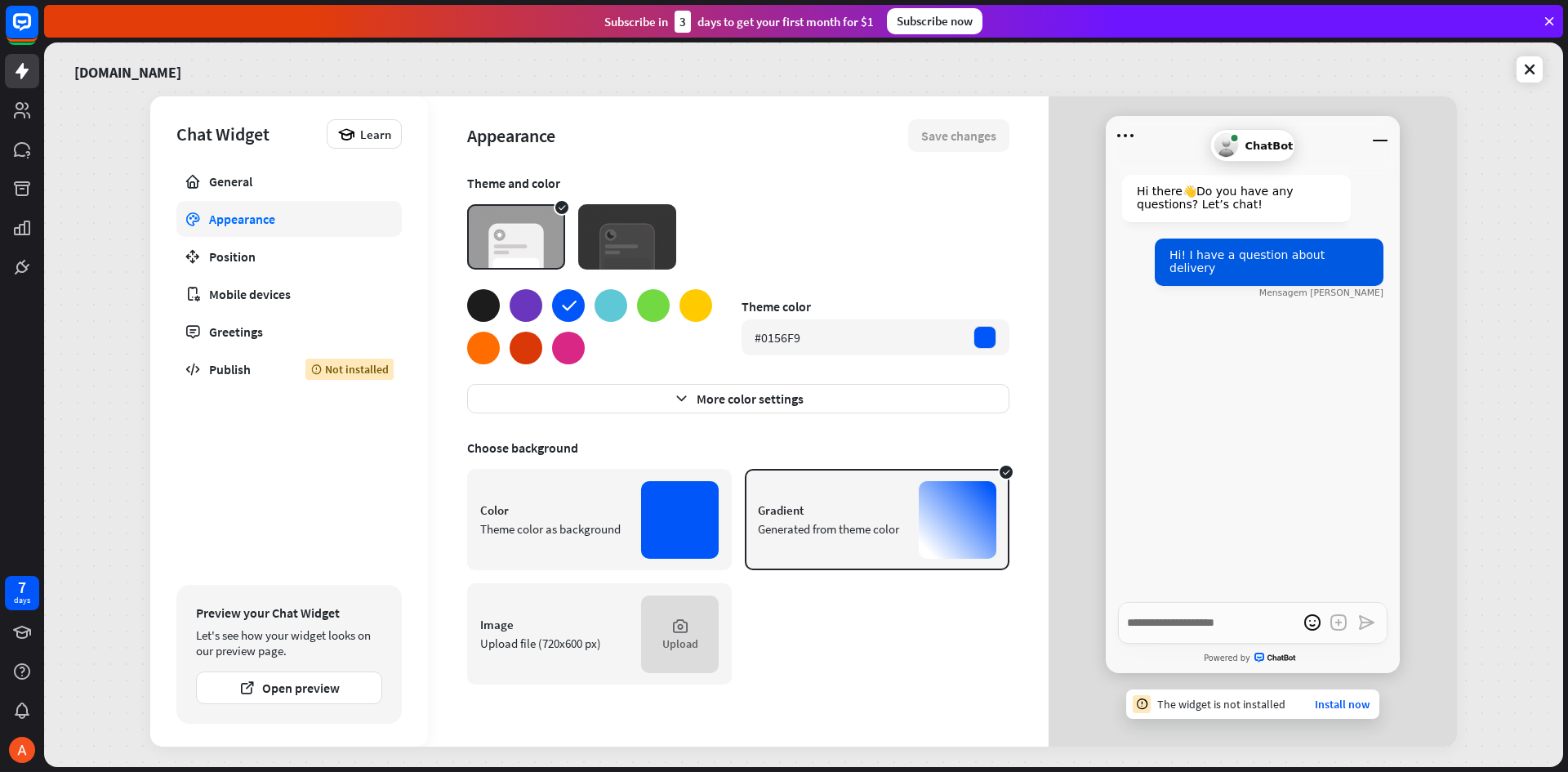
click at [685, 510] on div at bounding box center [679, 520] width 78 height 78
type textarea "*"
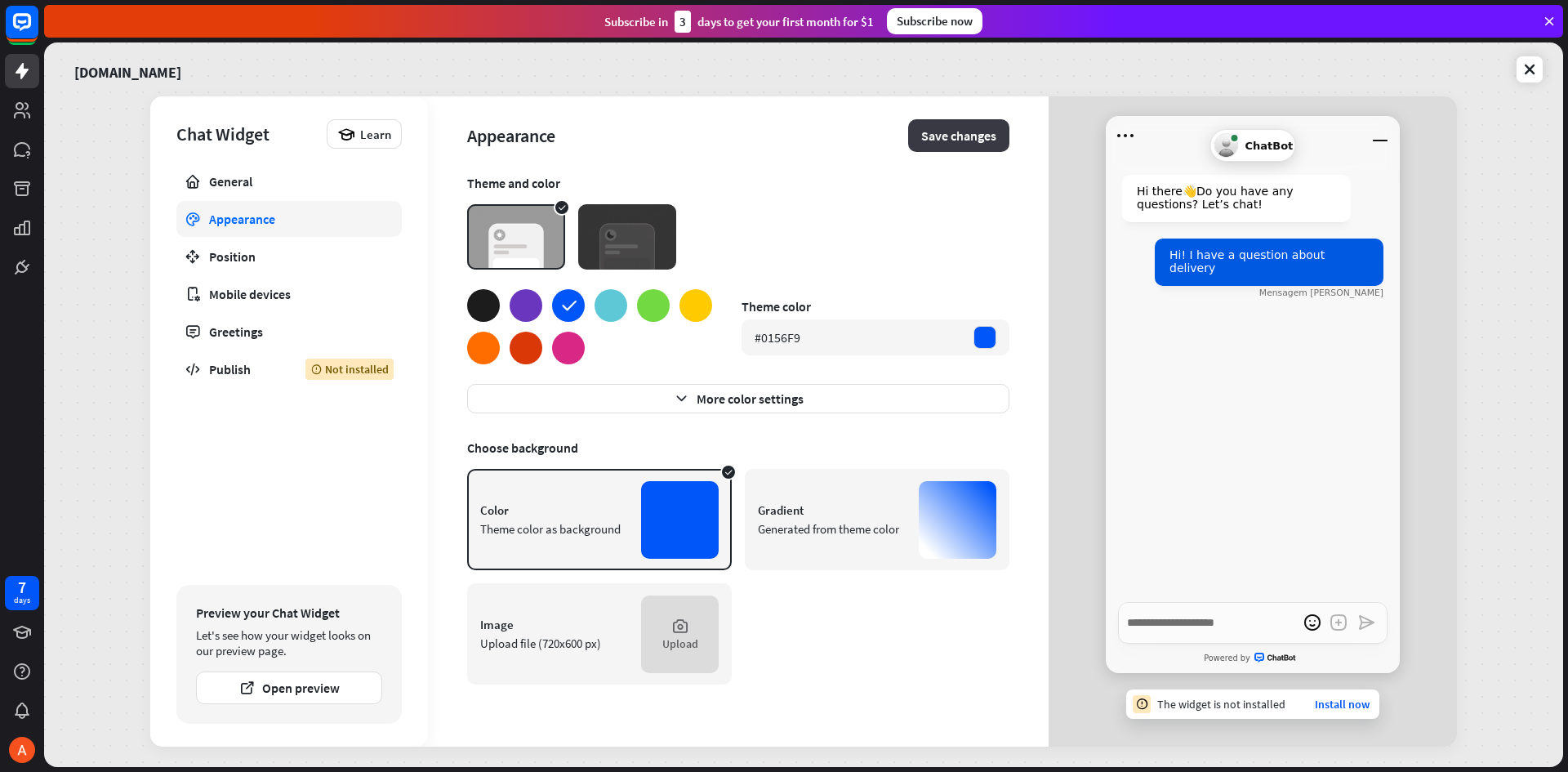
click at [962, 143] on button "Save changes" at bounding box center [958, 135] width 101 height 32
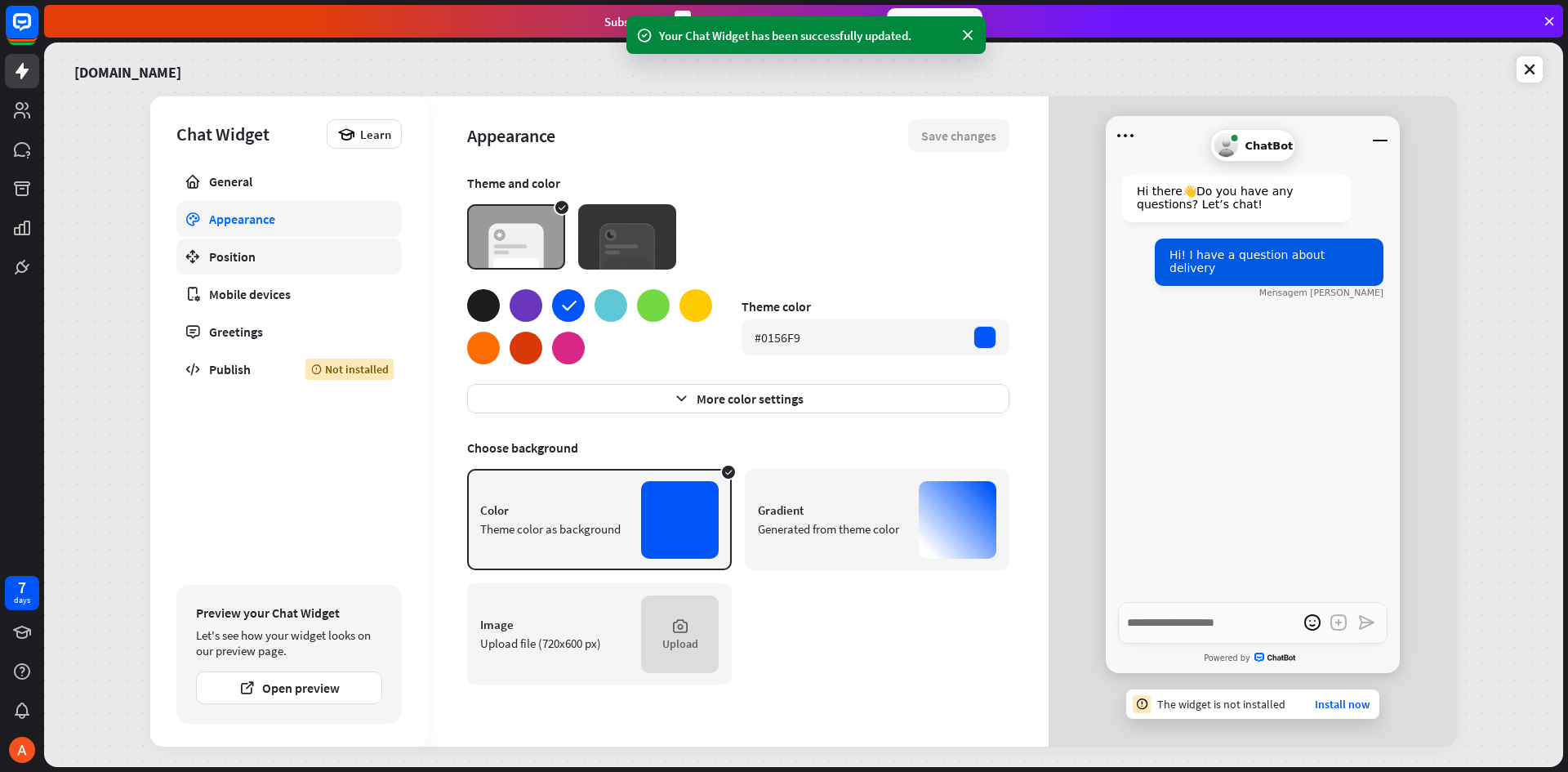
click at [243, 258] on div "Position" at bounding box center [289, 256] width 160 height 17
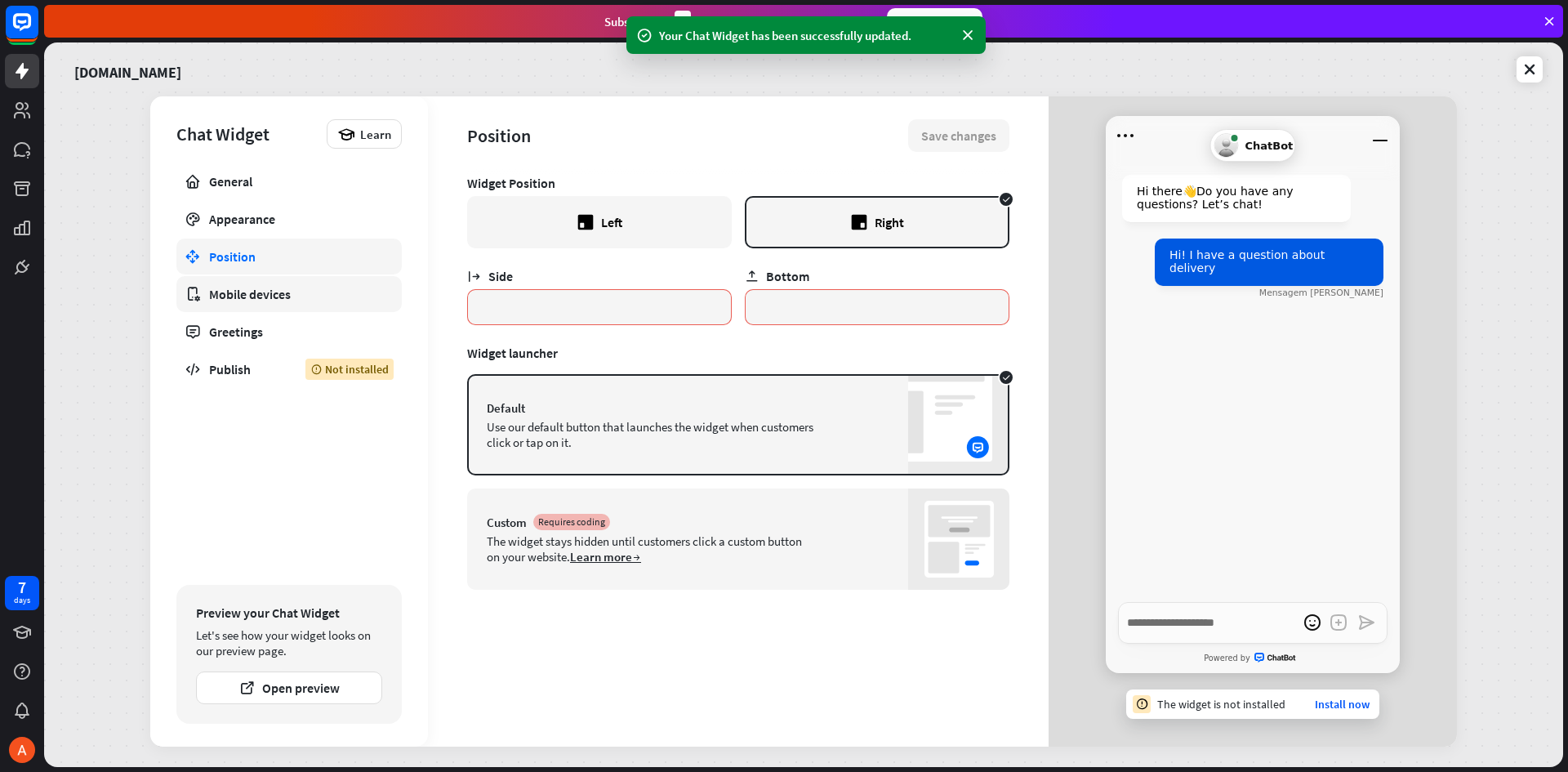
click at [241, 300] on div "Mobile devices" at bounding box center [289, 294] width 160 height 17
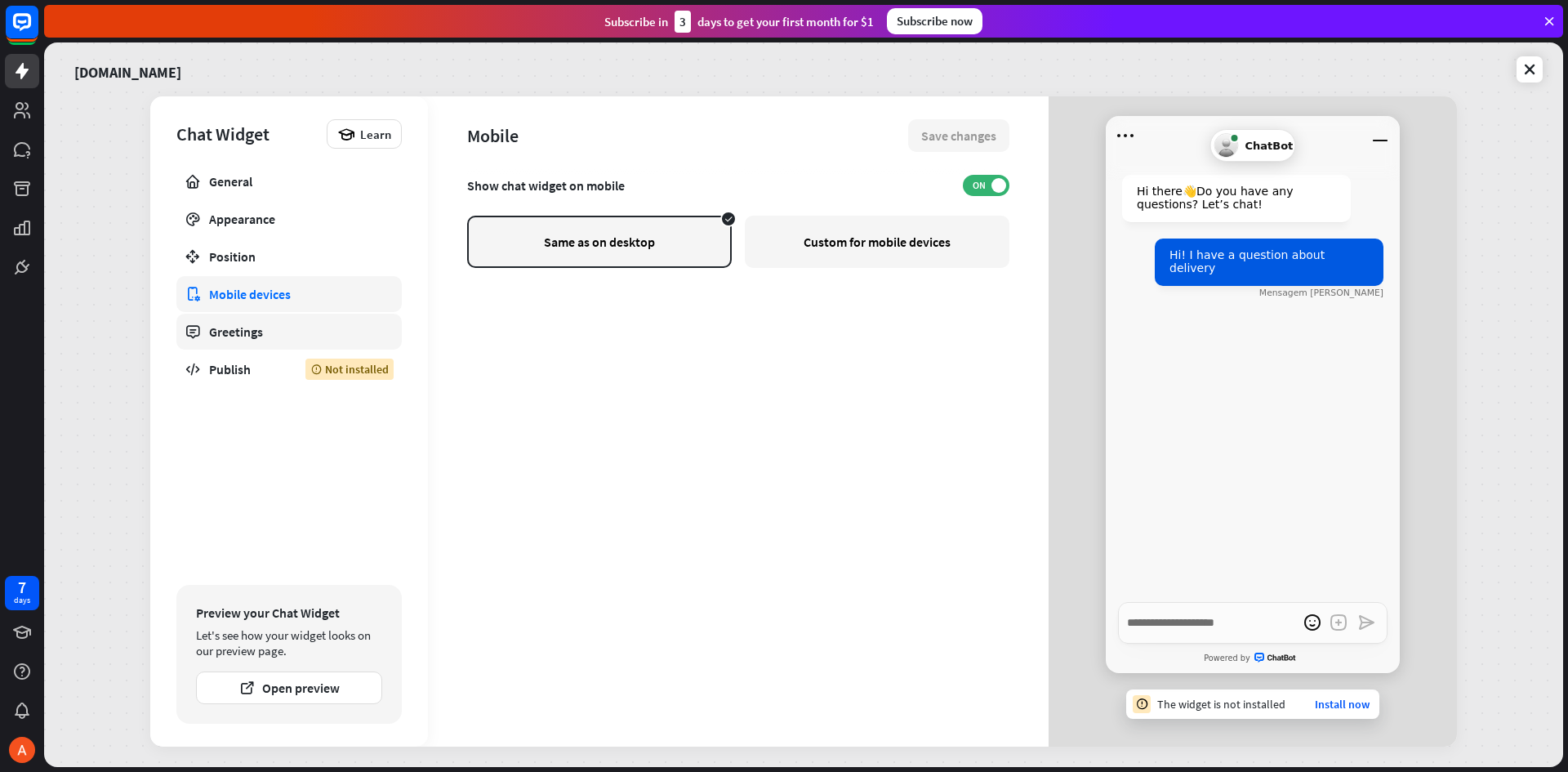
click at [243, 324] on div "Greetings" at bounding box center [289, 331] width 160 height 17
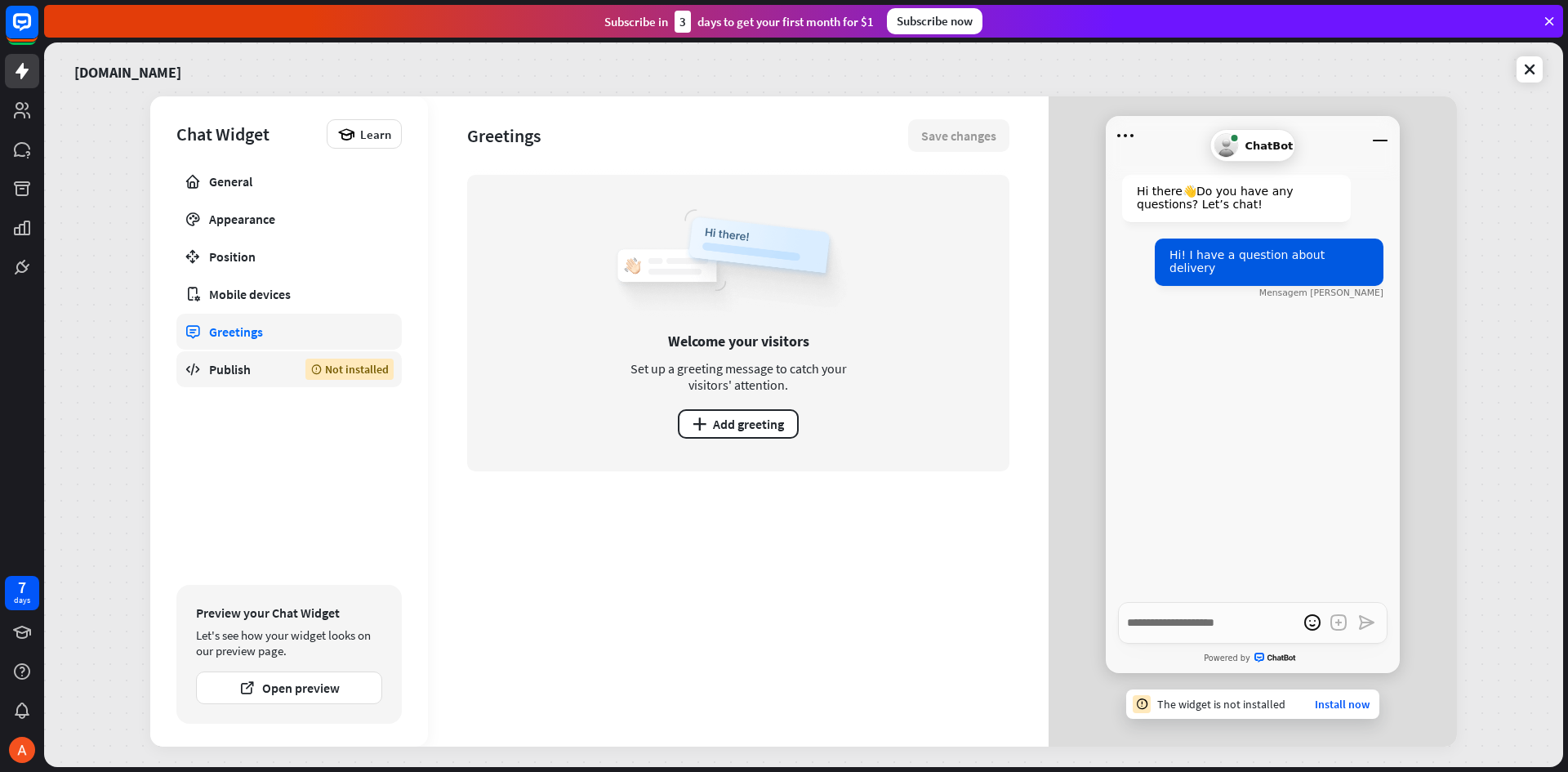
click at [235, 371] on div "Publish" at bounding box center [244, 369] width 72 height 17
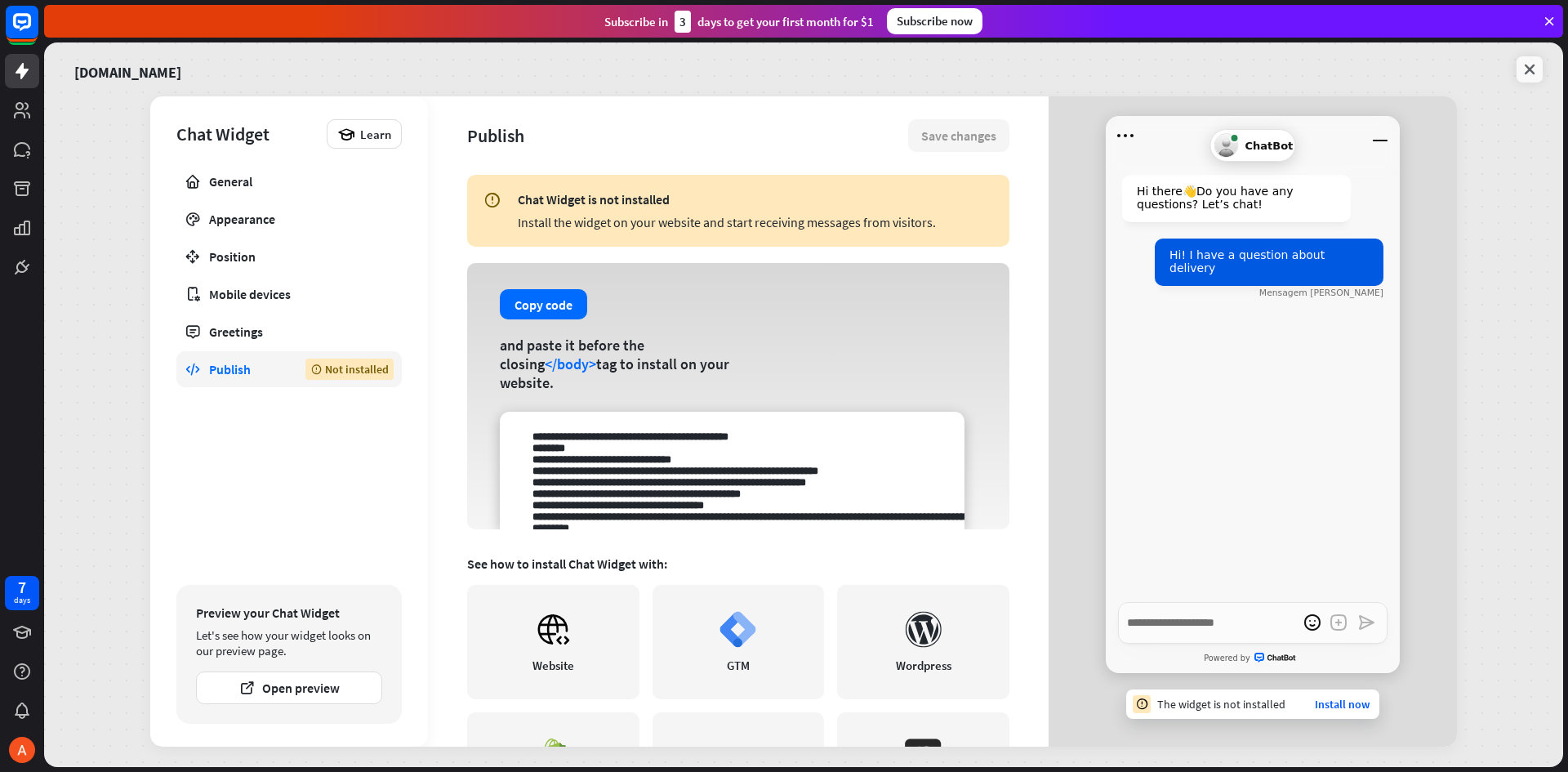
click at [1533, 66] on icon at bounding box center [1530, 69] width 17 height 17
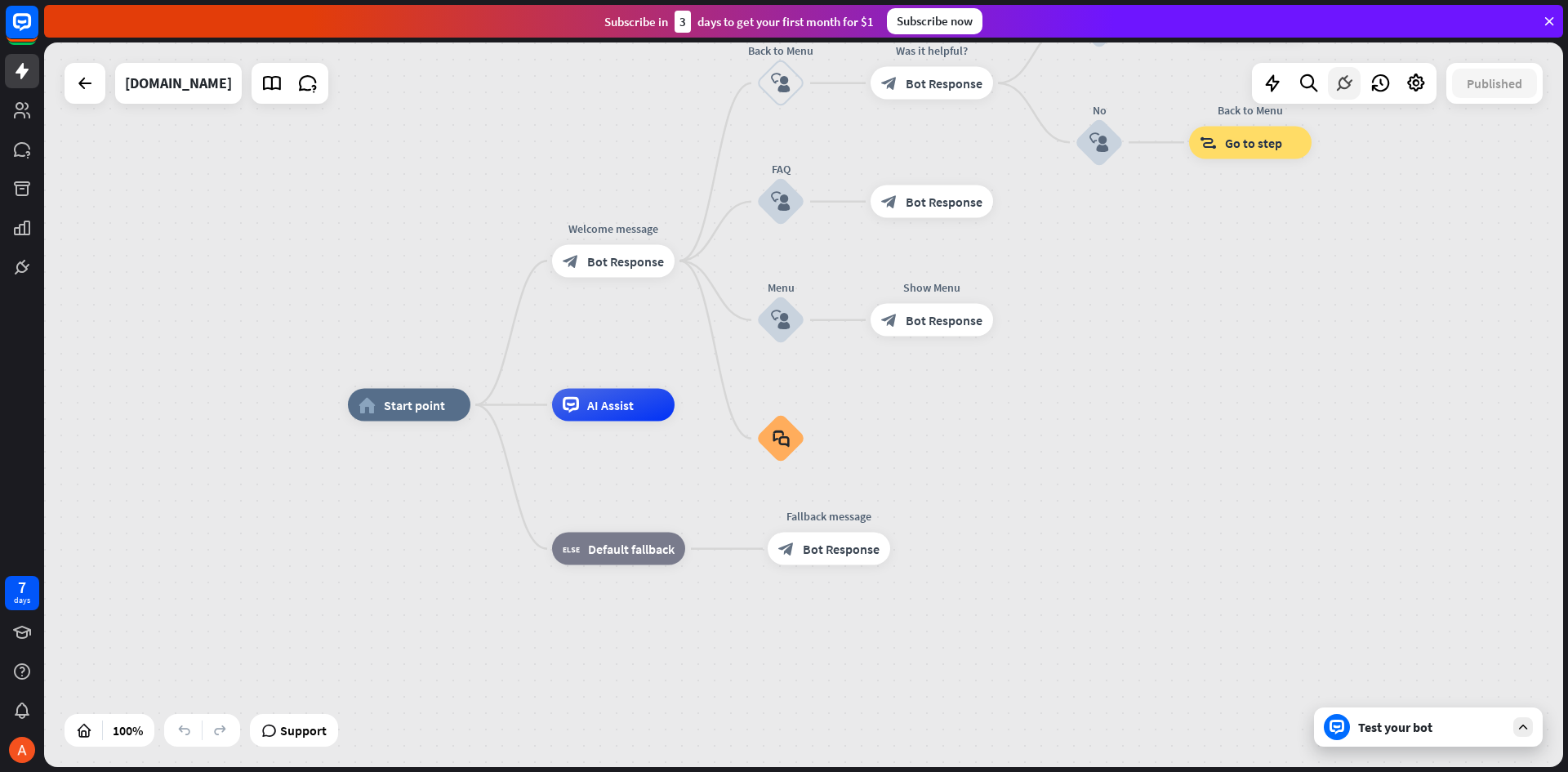
click at [1344, 85] on icon at bounding box center [1345, 83] width 22 height 22
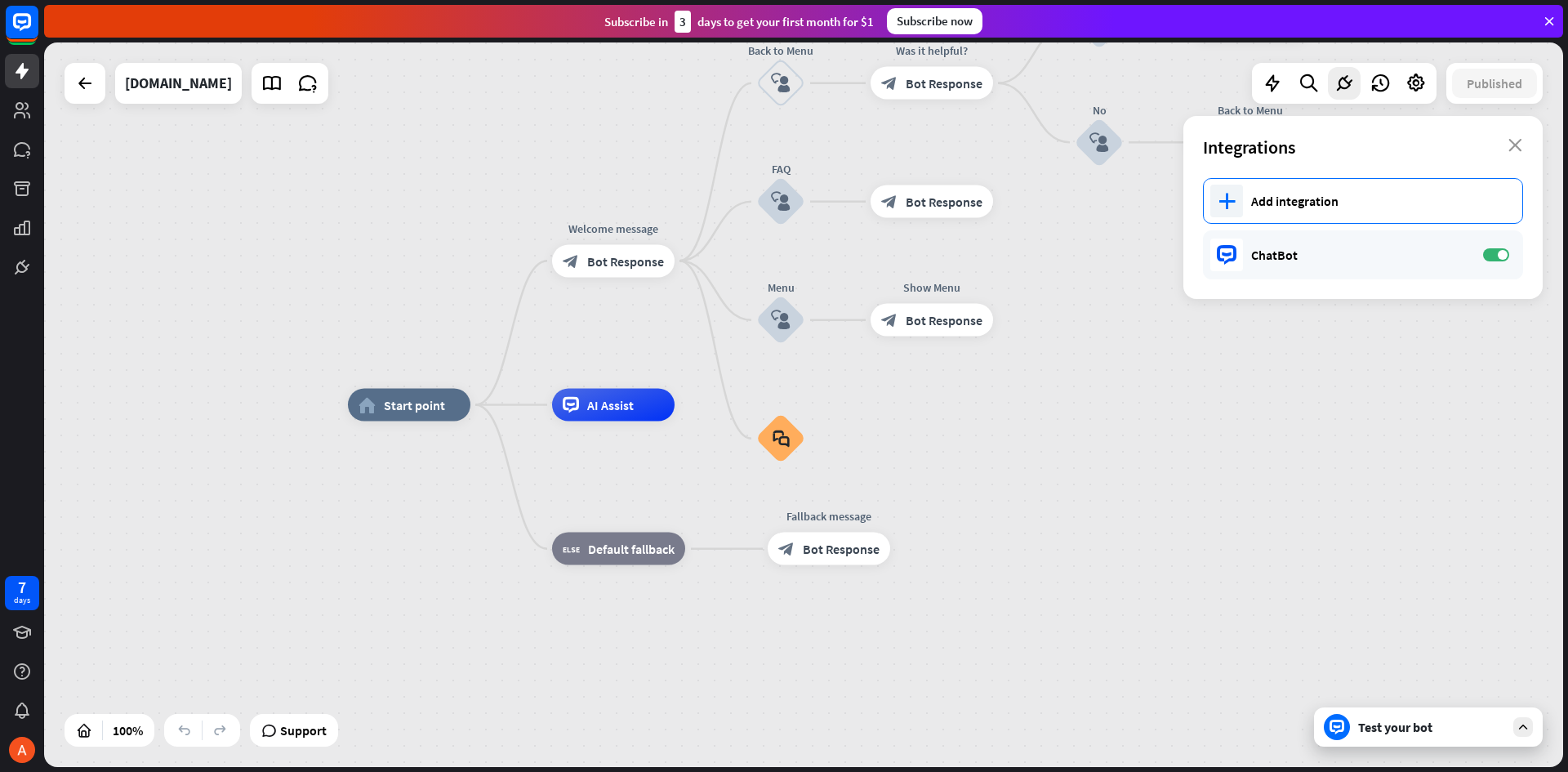
click at [1266, 196] on div "Add integration" at bounding box center [1379, 200] width 255 height 17
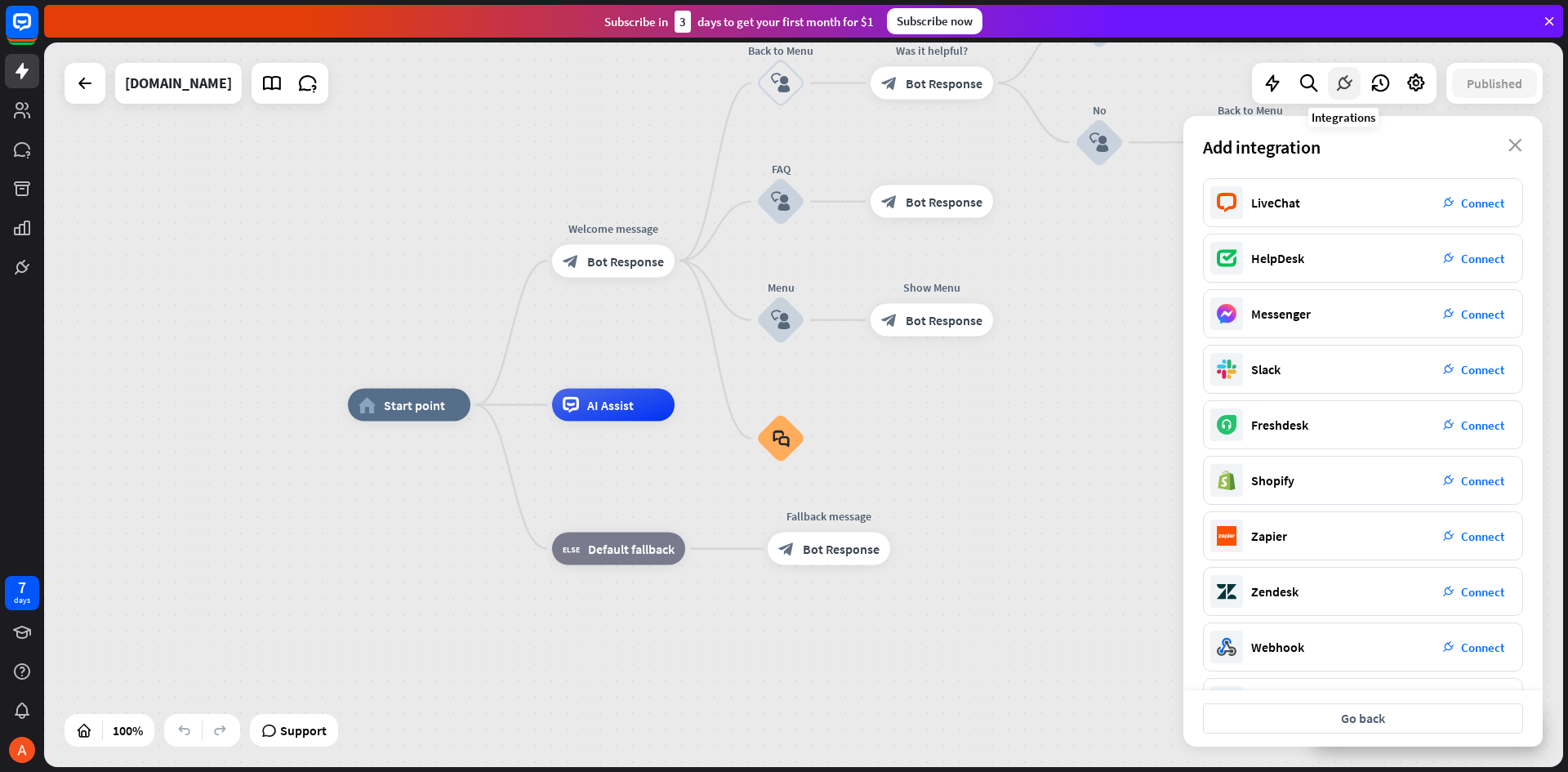
click at [1337, 83] on icon at bounding box center [1345, 83] width 22 height 22
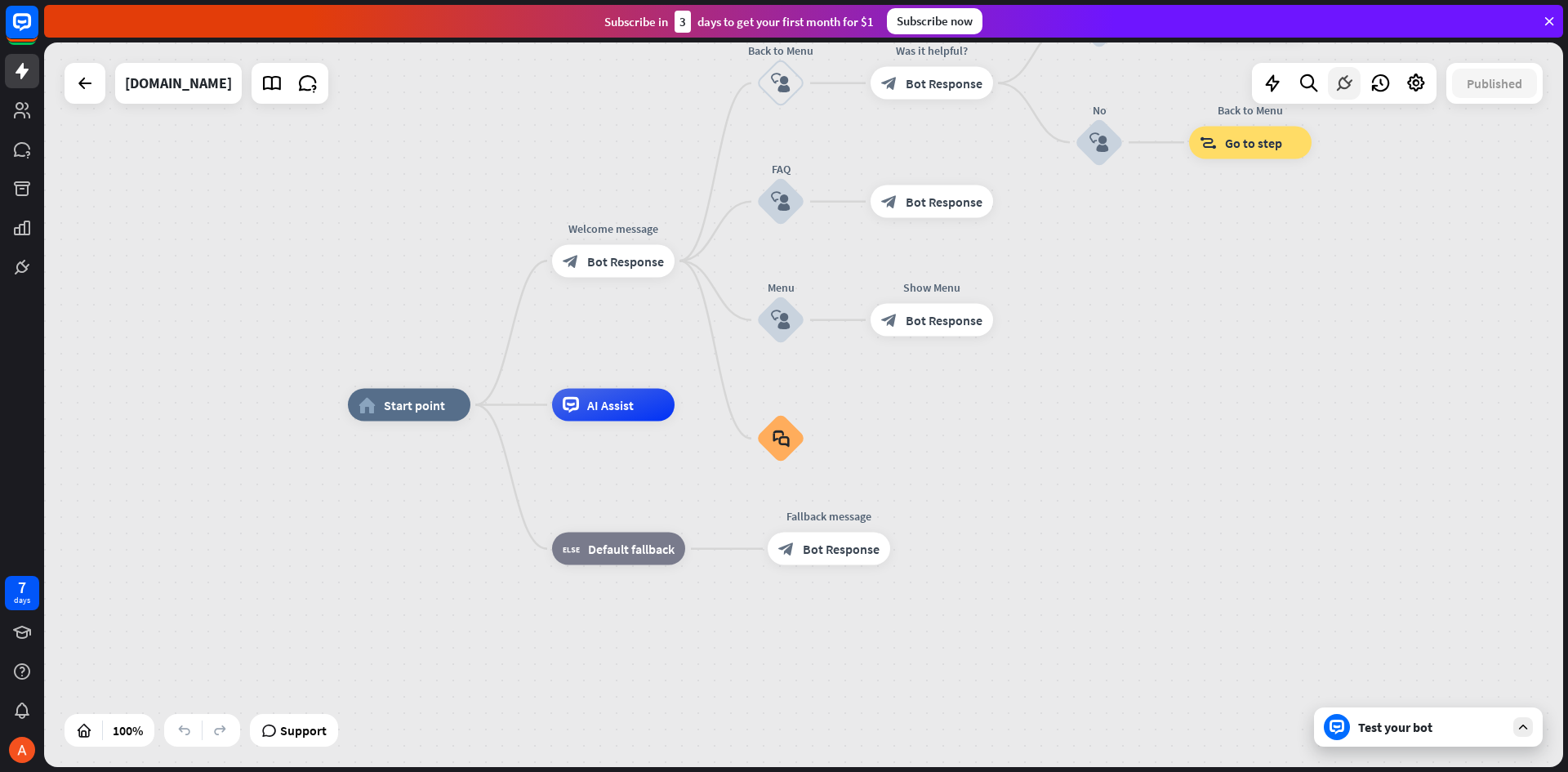
click at [1337, 83] on icon at bounding box center [1345, 83] width 22 height 22
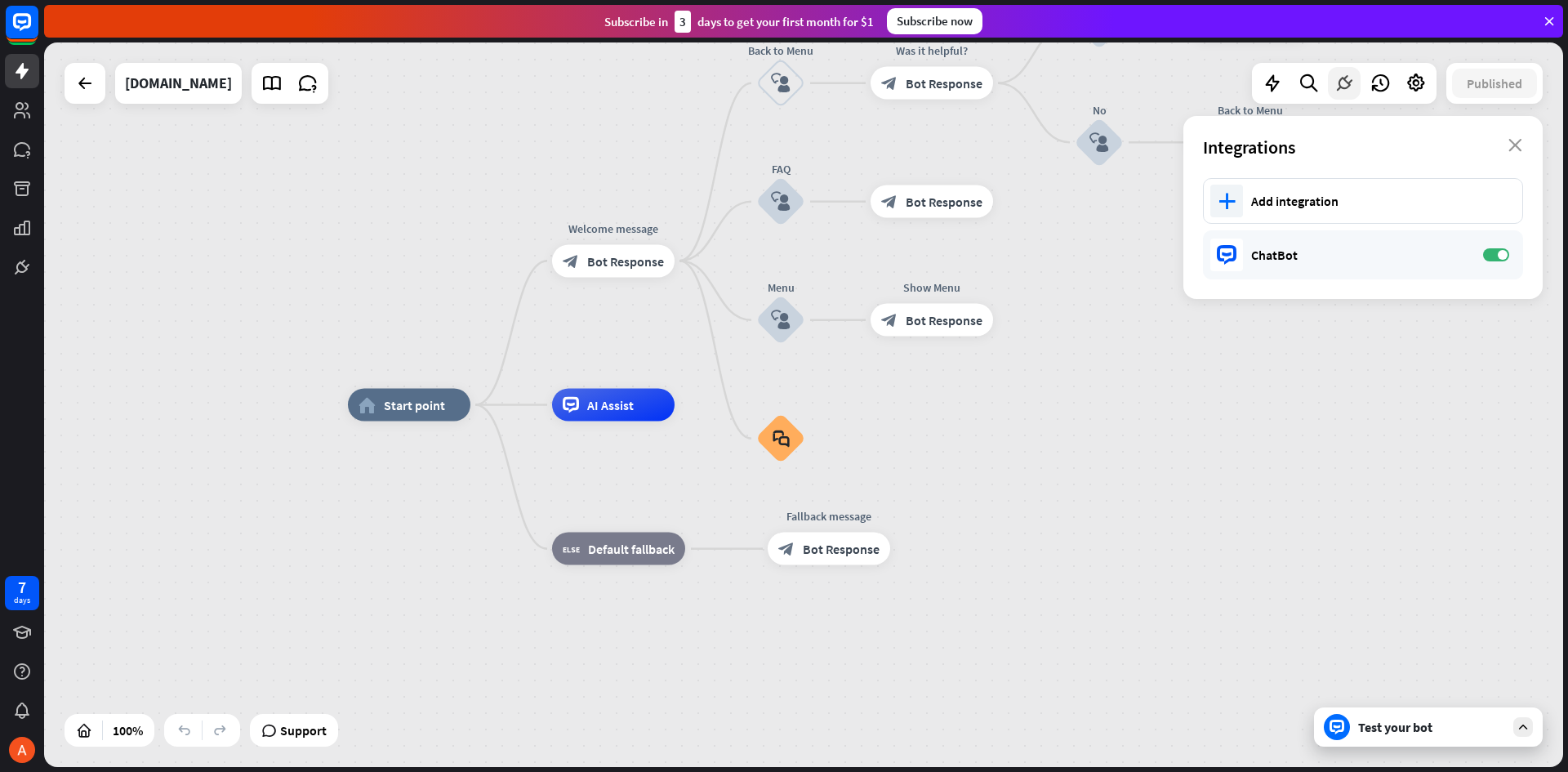
click at [1337, 83] on icon at bounding box center [1345, 83] width 22 height 22
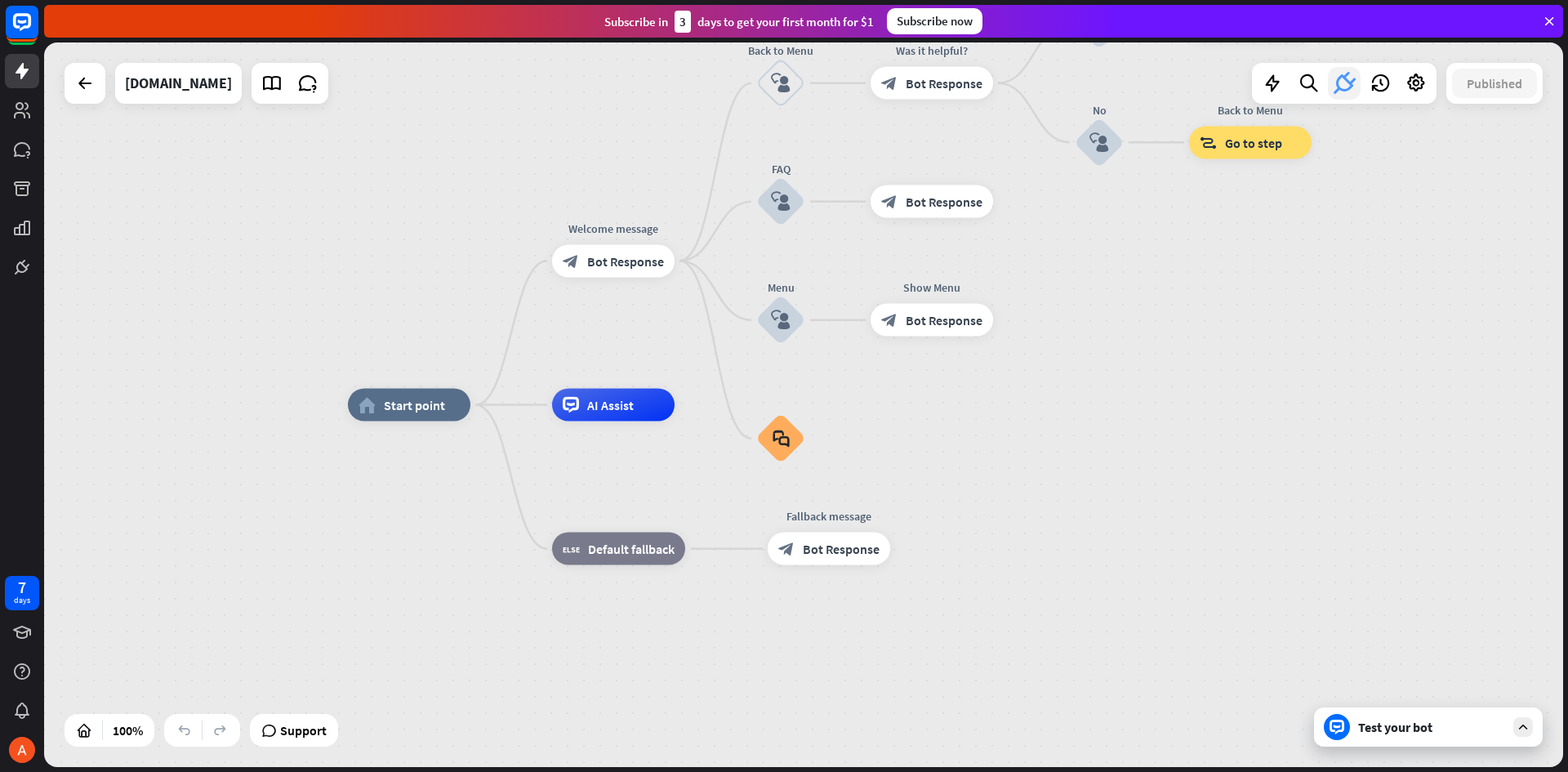
click at [1337, 83] on icon at bounding box center [1344, 83] width 29 height 29
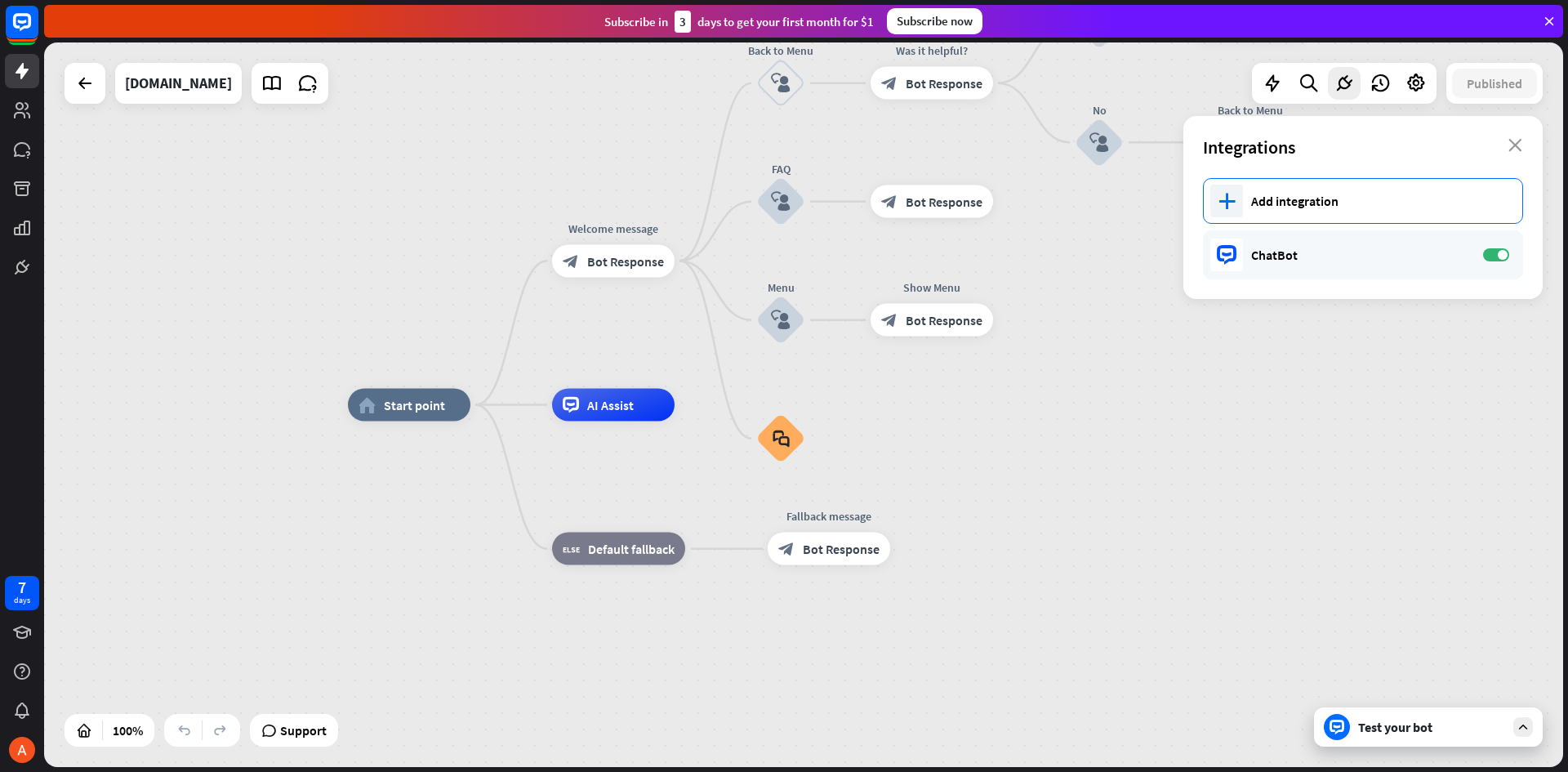
click at [1272, 191] on div "plus Add integration" at bounding box center [1363, 200] width 320 height 46
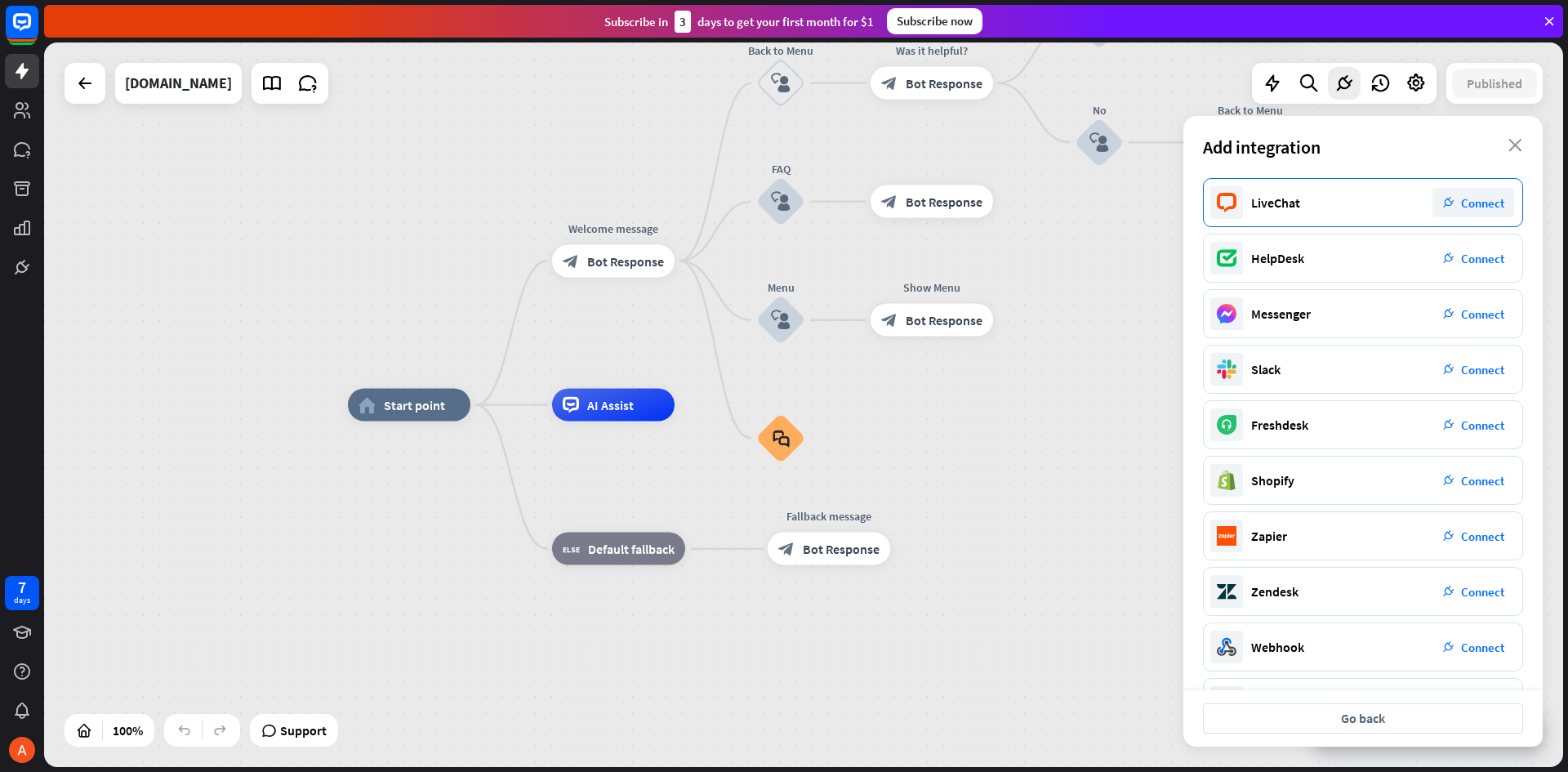
click at [1256, 201] on div "LiveChat" at bounding box center [1276, 202] width 49 height 17
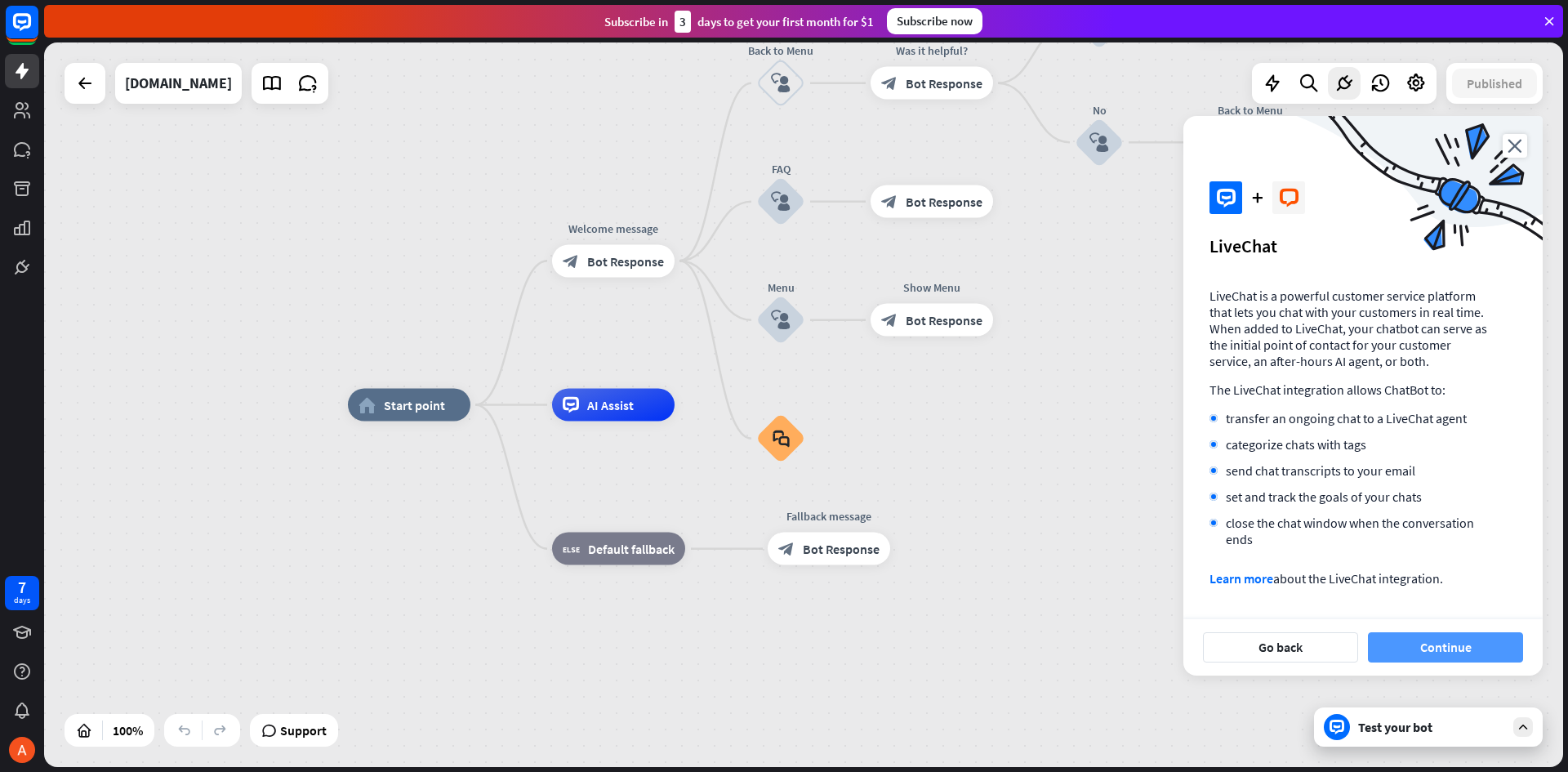
click at [1461, 643] on button "Continue" at bounding box center [1445, 647] width 155 height 30
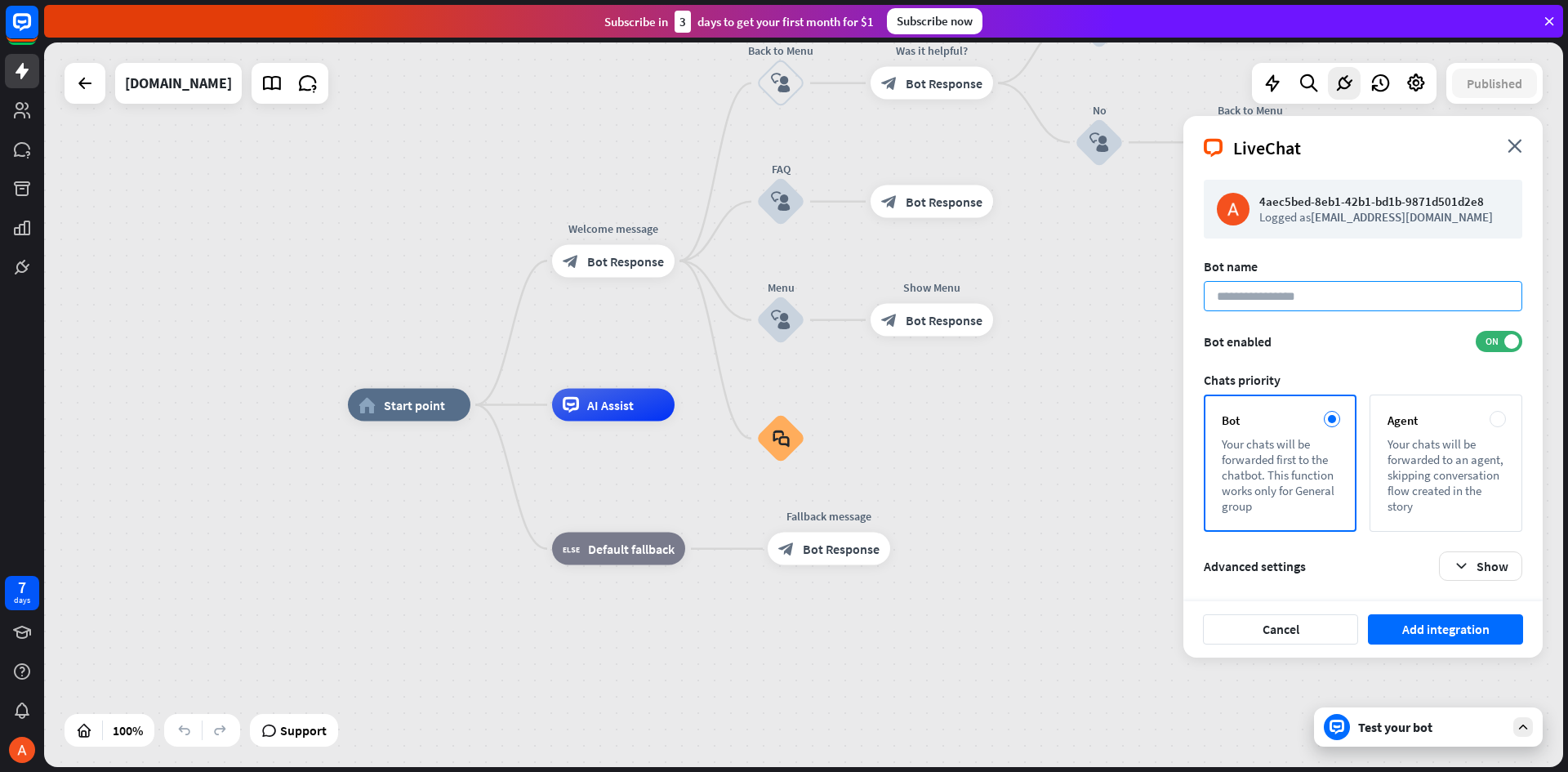
click at [1324, 303] on input at bounding box center [1363, 296] width 318 height 30
type input "*"
type input "*********"
drag, startPoint x: 1265, startPoint y: 202, endPoint x: 1389, endPoint y: 202, distance: 124.0
click at [1389, 202] on p "4aec5bed-8eb1-42b1-bd1b-9871d501d2e8" at bounding box center [1384, 201] width 250 height 16
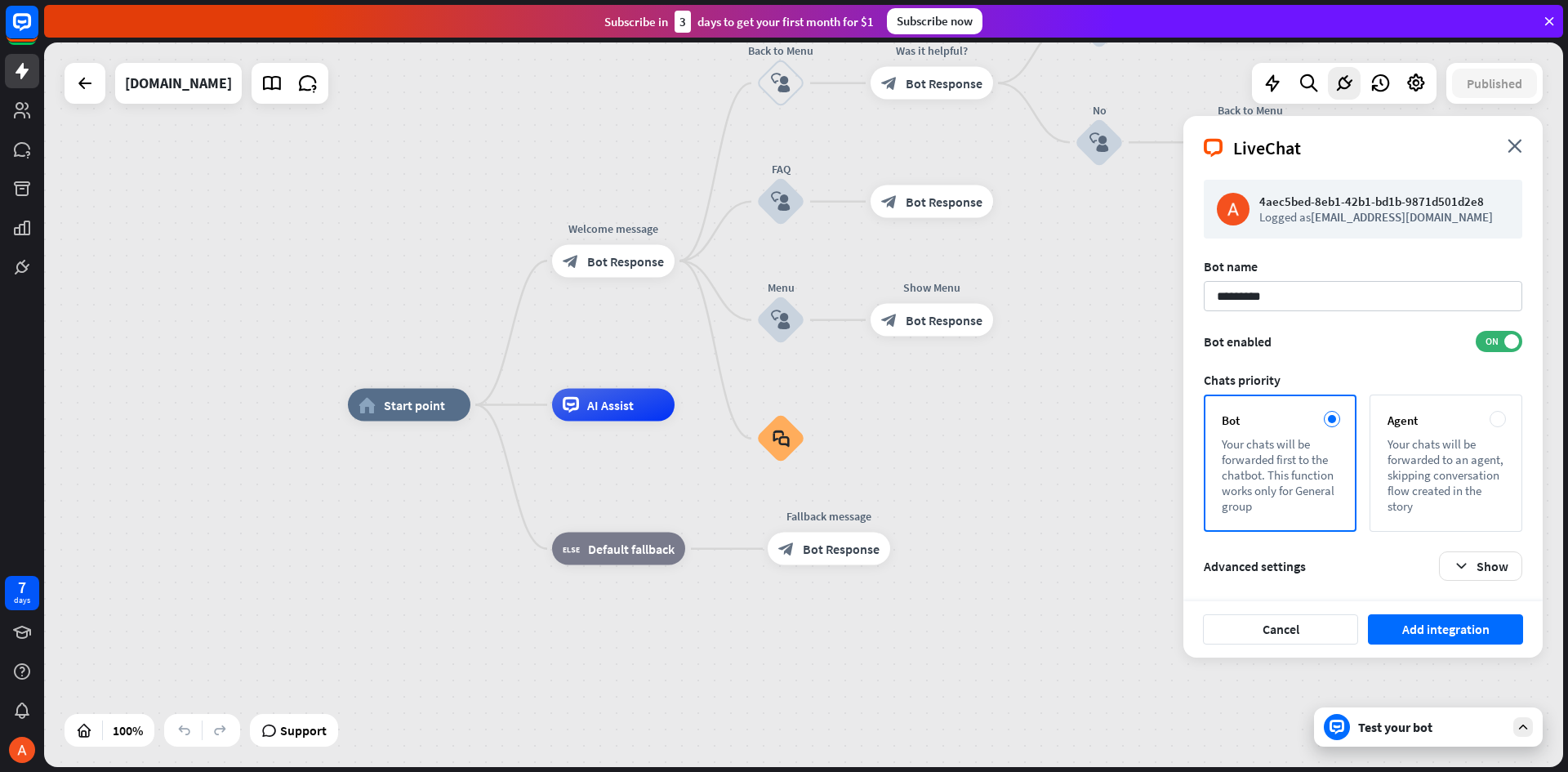
click at [1267, 199] on p "4aec5bed-8eb1-42b1-bd1b-9871d501d2e8" at bounding box center [1384, 201] width 250 height 16
click at [1445, 630] on button "Add integration" at bounding box center [1445, 630] width 155 height 30
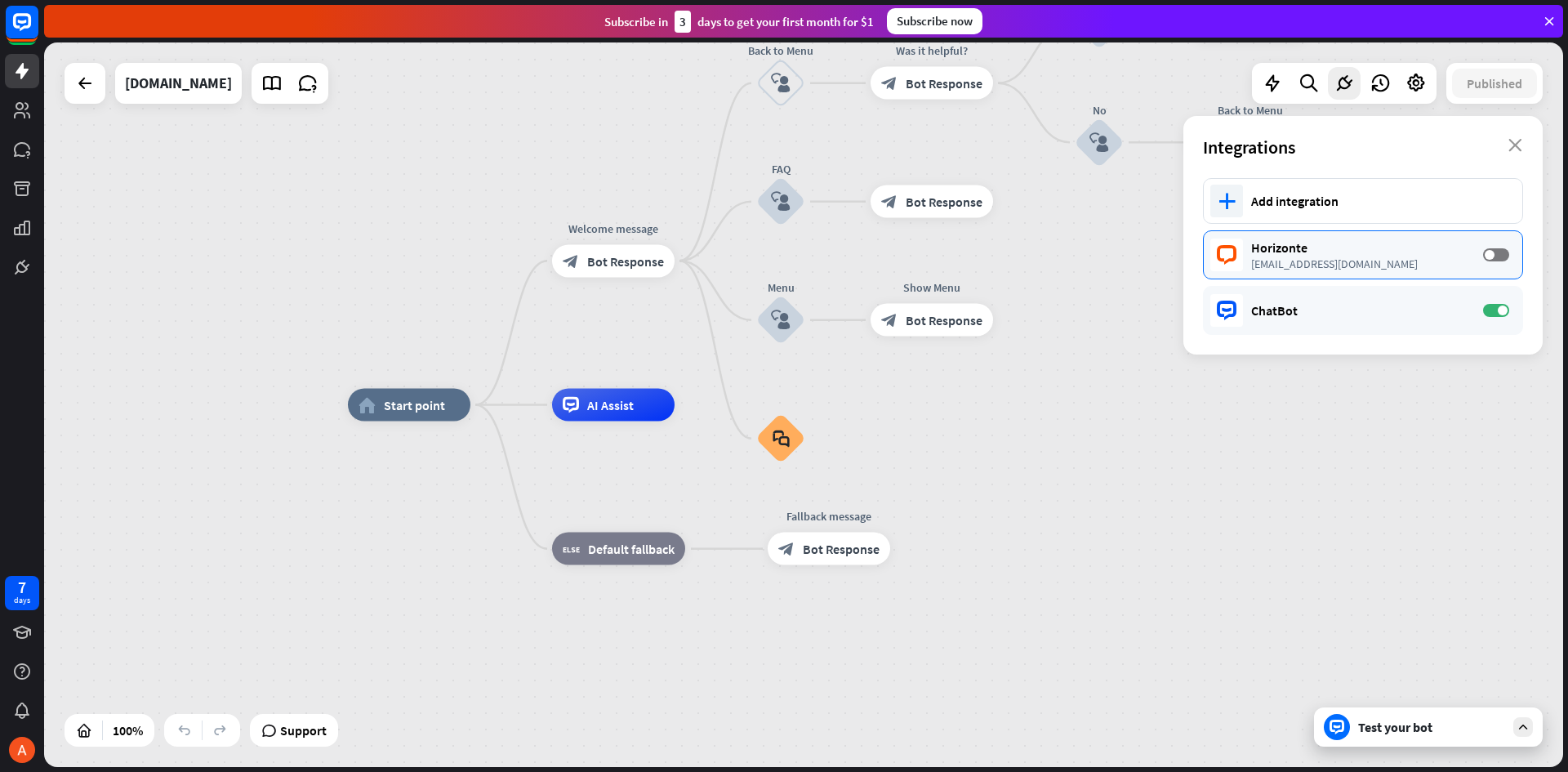
click at [1281, 242] on div "Horizonte" at bounding box center [1360, 248] width 216 height 17
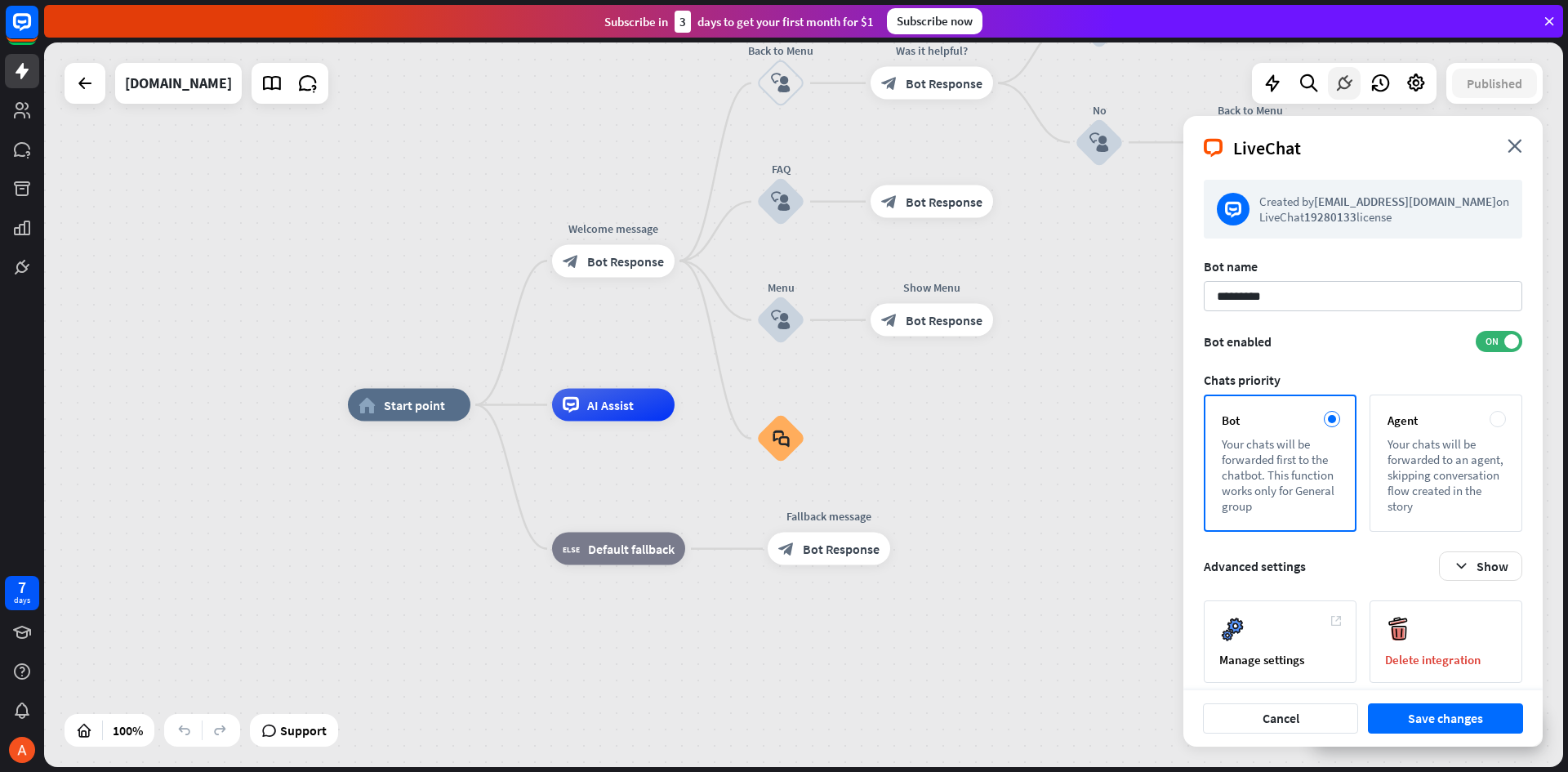
click at [1342, 81] on icon at bounding box center [1345, 83] width 22 height 22
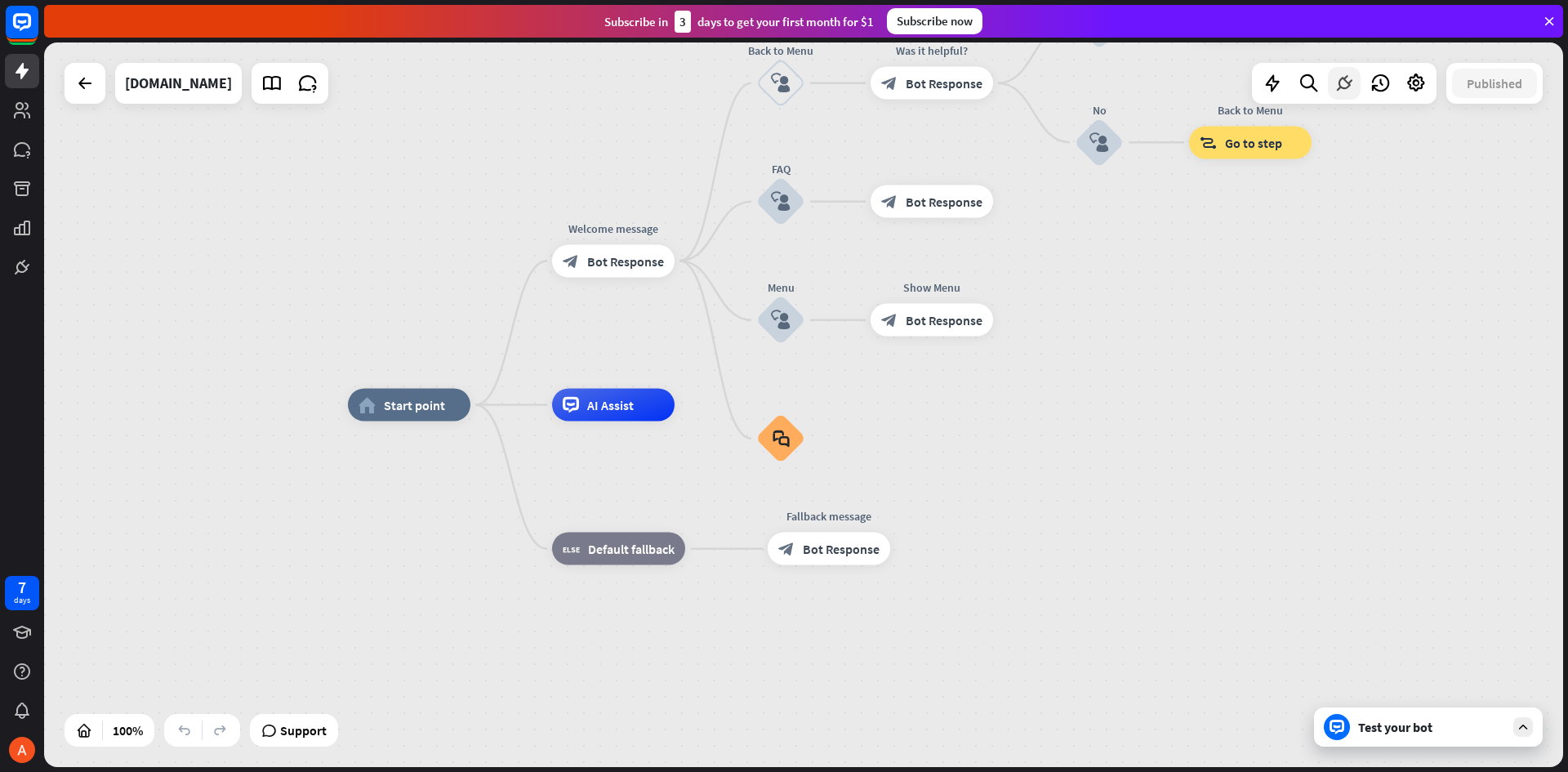
click at [1347, 81] on icon at bounding box center [1345, 83] width 22 height 22
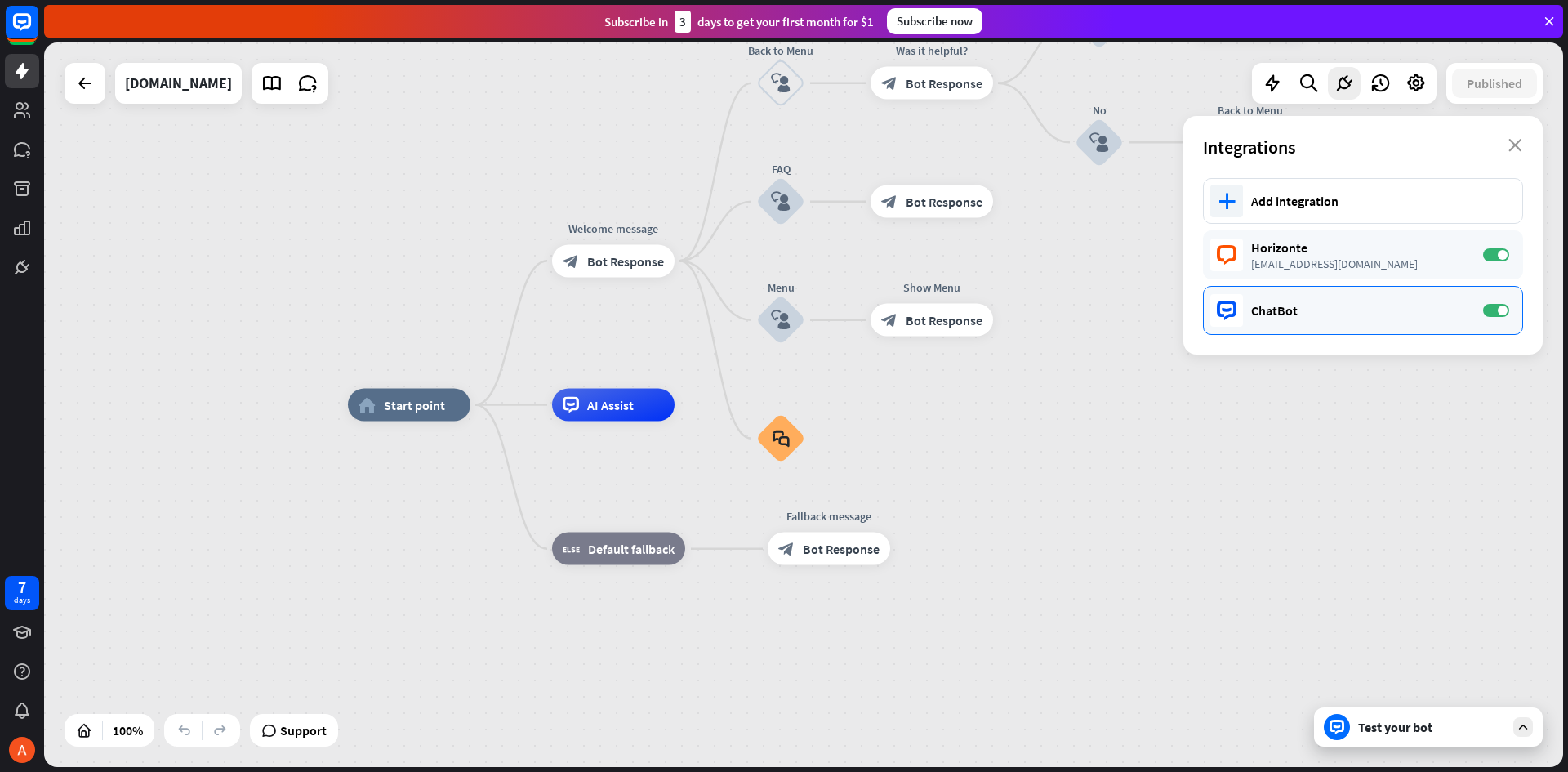
click at [1286, 309] on div "ChatBot" at bounding box center [1360, 310] width 216 height 17
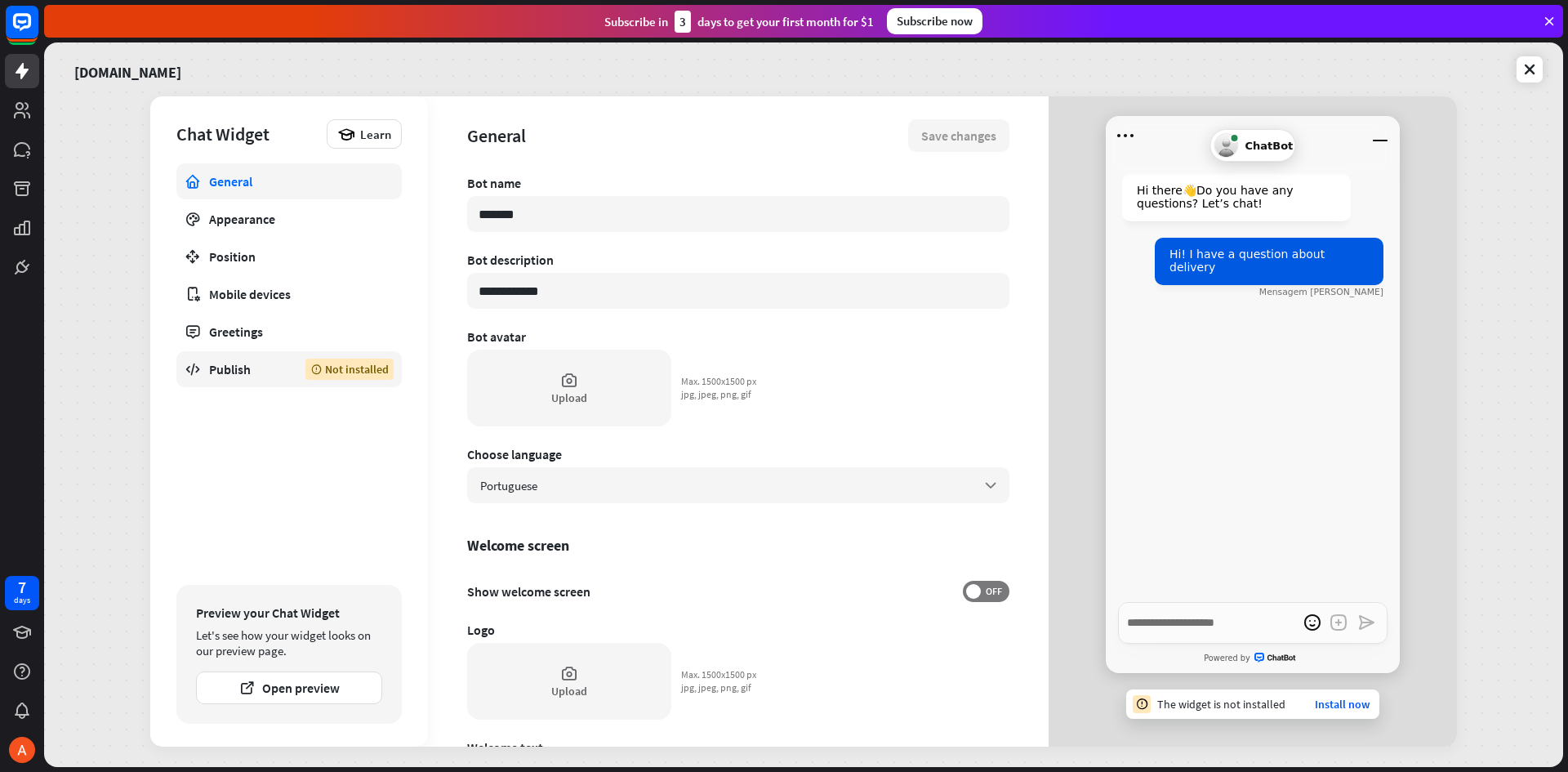
click at [224, 367] on div "Publish" at bounding box center [244, 369] width 72 height 17
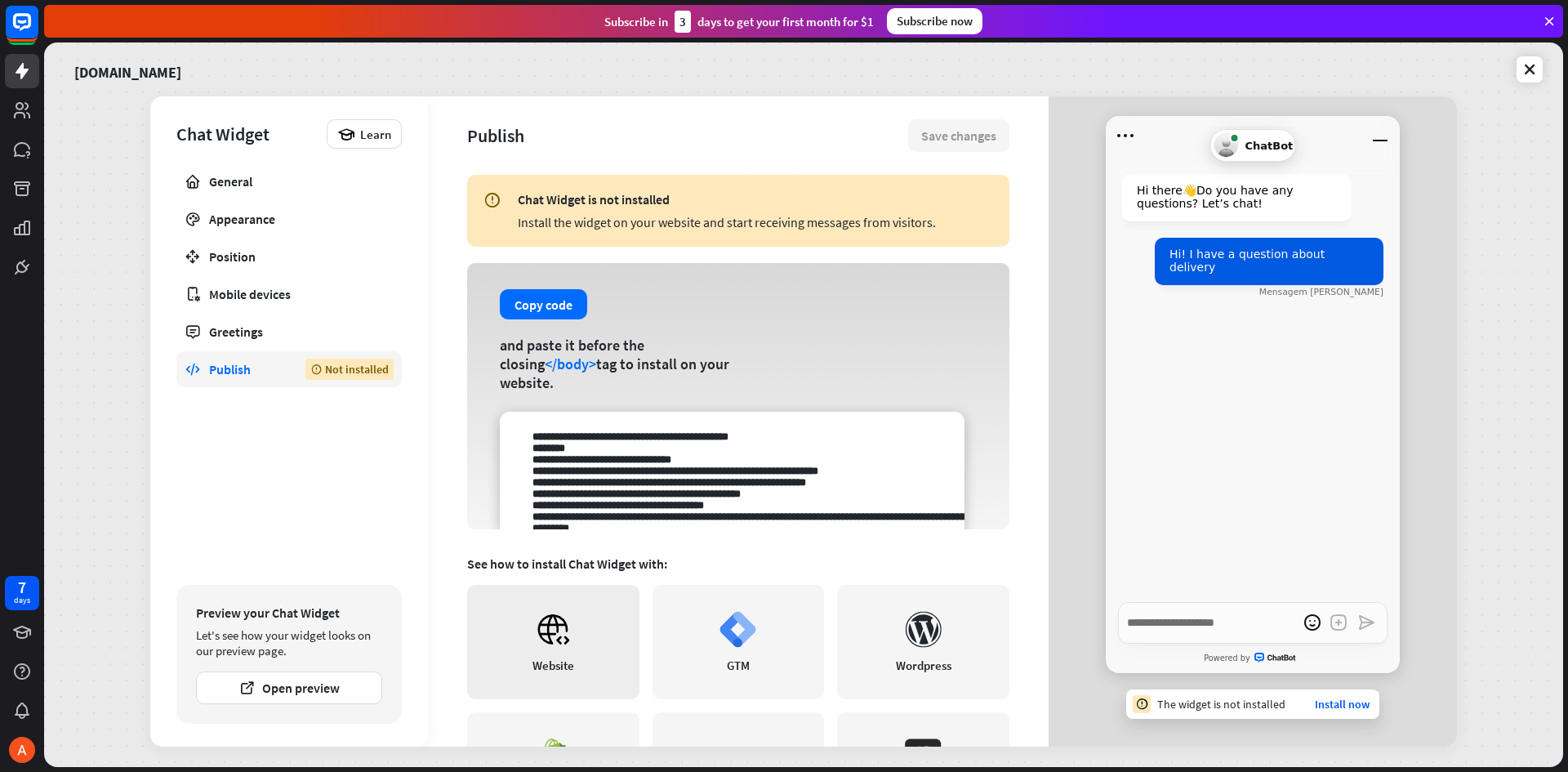
click at [553, 643] on icon at bounding box center [553, 629] width 36 height 36
click at [1335, 705] on link "Install now" at bounding box center [1342, 704] width 55 height 15
click at [1336, 696] on div "The widget is not installed Install now" at bounding box center [1253, 704] width 253 height 29
click at [1337, 703] on link "Install now" at bounding box center [1342, 704] width 55 height 15
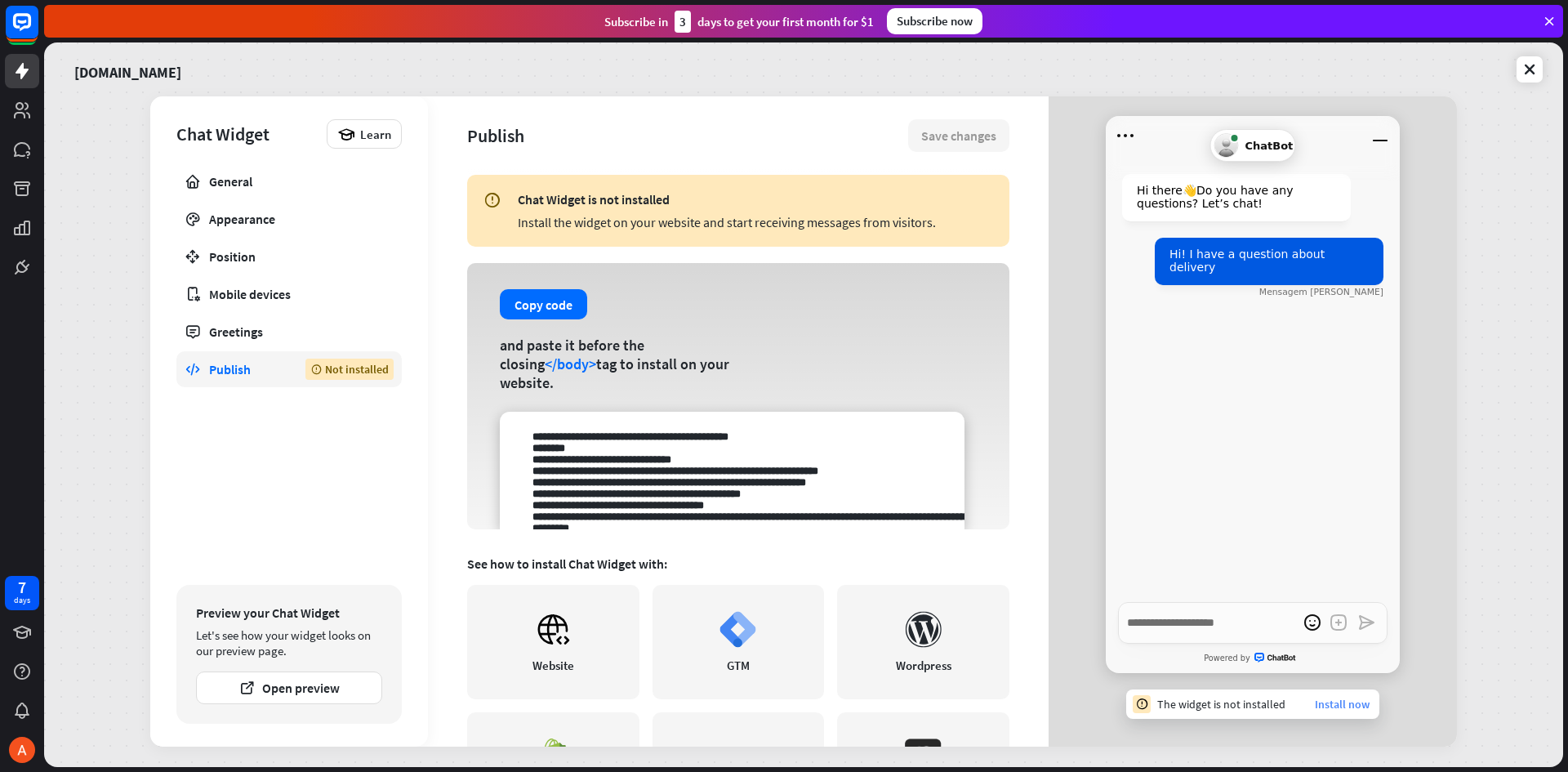
click at [1347, 702] on link "Install now" at bounding box center [1342, 704] width 55 height 15
click at [1145, 707] on icon at bounding box center [1142, 703] width 14 height 13
click at [1144, 703] on icon at bounding box center [1142, 703] width 14 height 13
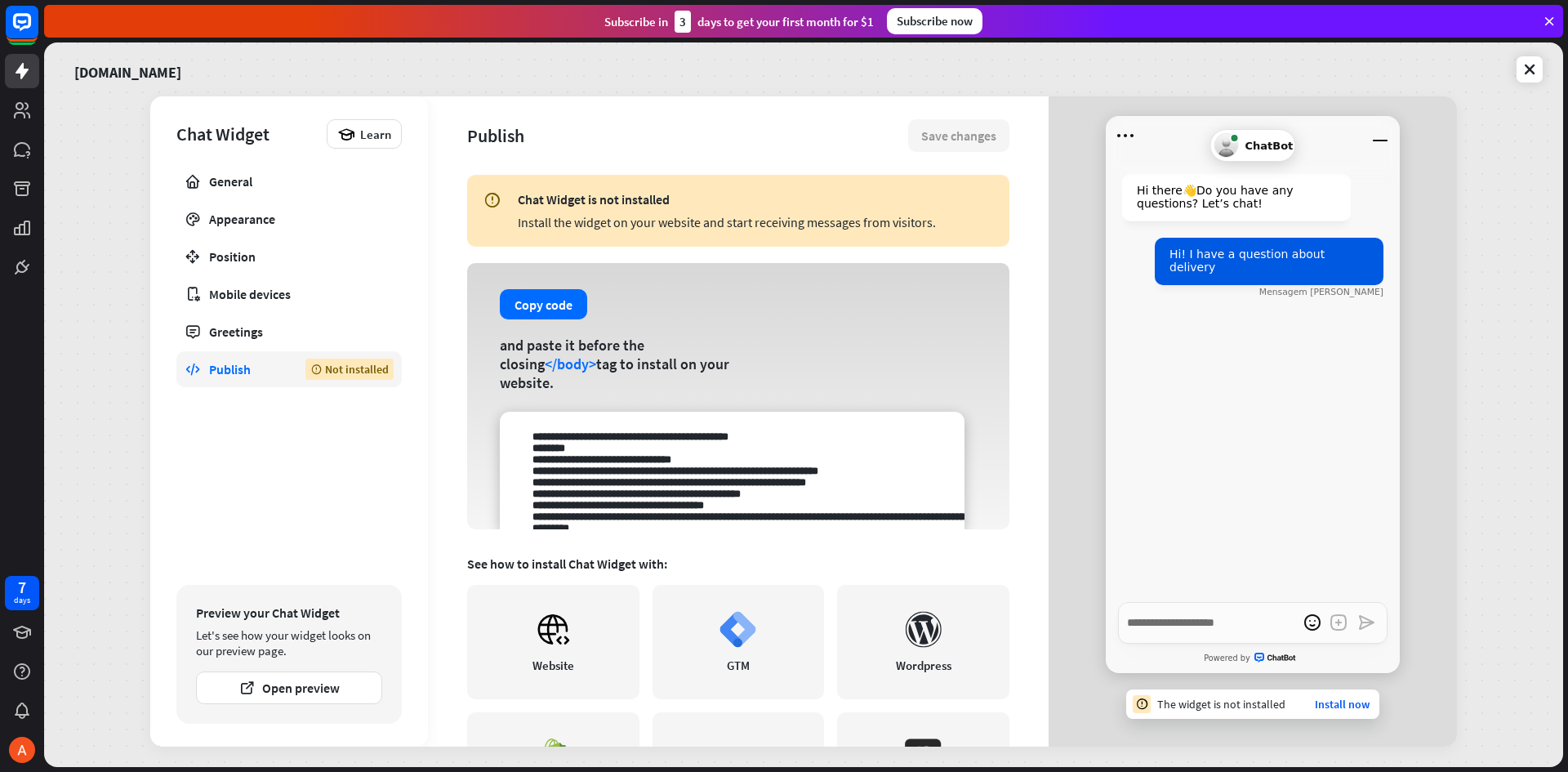
click at [1144, 703] on icon at bounding box center [1142, 703] width 14 height 13
click at [1143, 700] on icon at bounding box center [1142, 703] width 14 height 13
click at [1358, 700] on link "Install now" at bounding box center [1342, 704] width 55 height 15
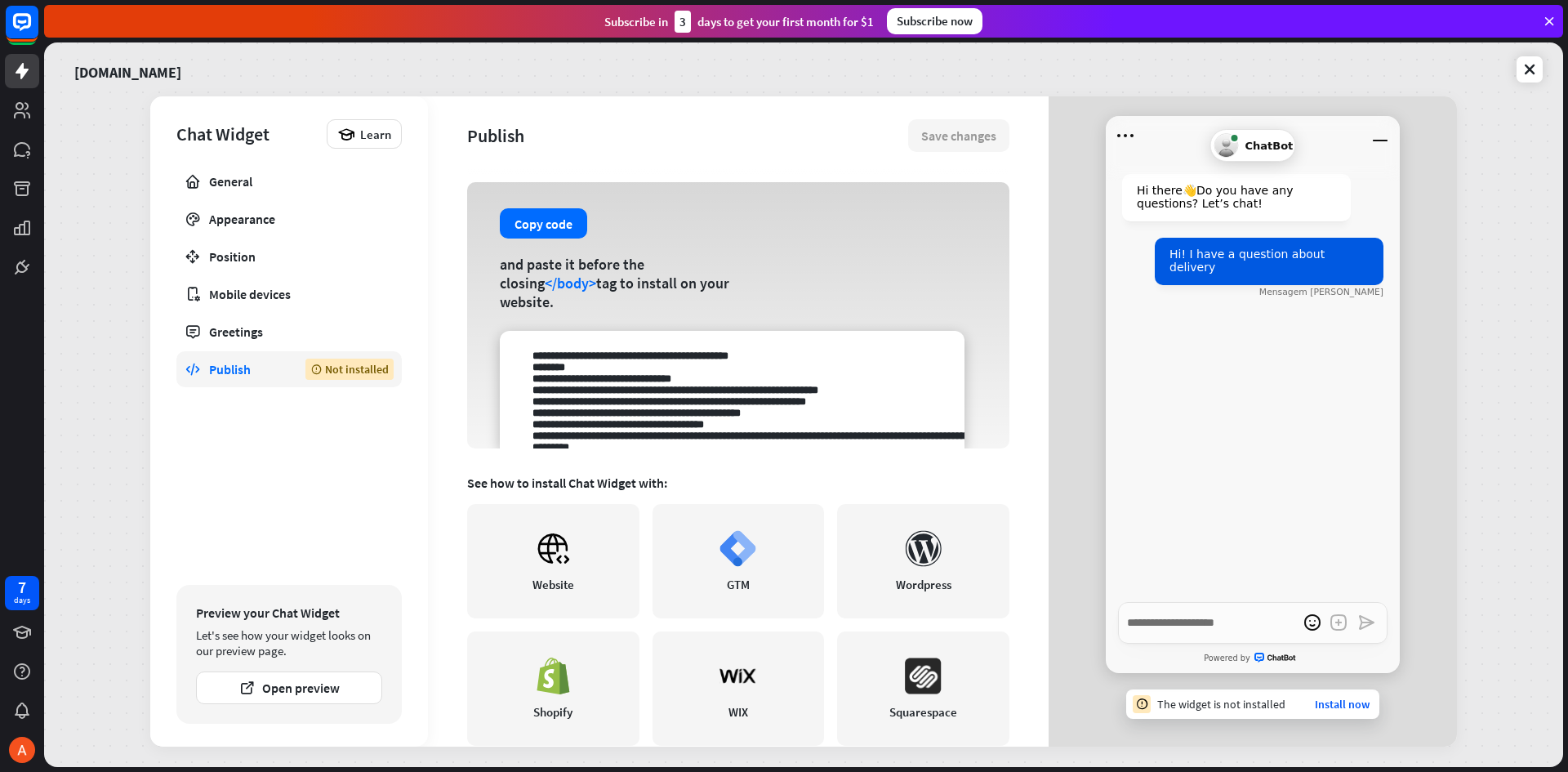
scroll to position [82, 0]
click at [1338, 698] on link "Install now" at bounding box center [1342, 704] width 55 height 15
click at [1343, 702] on link "Install now" at bounding box center [1342, 704] width 55 height 15
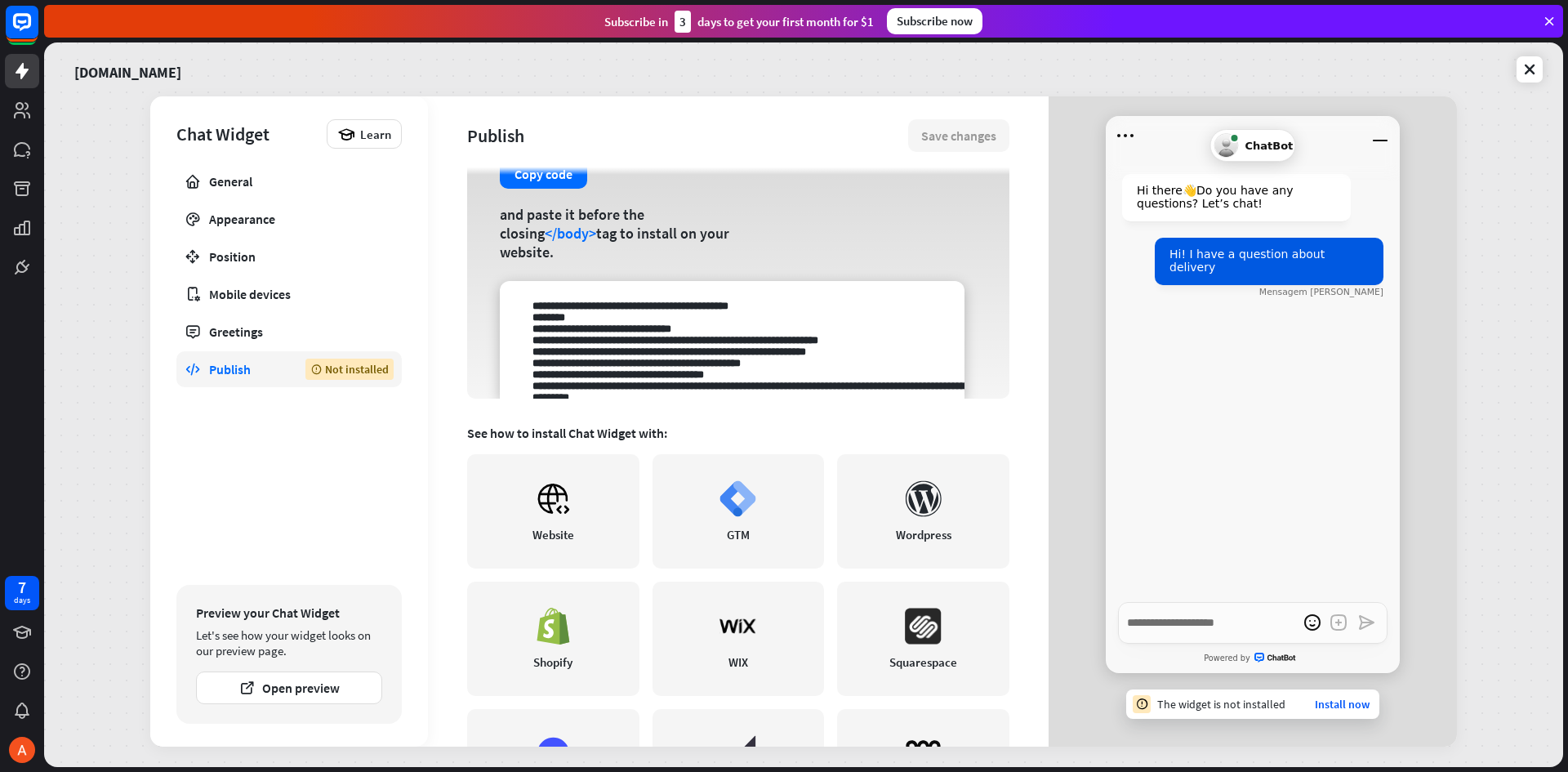
scroll to position [0, 0]
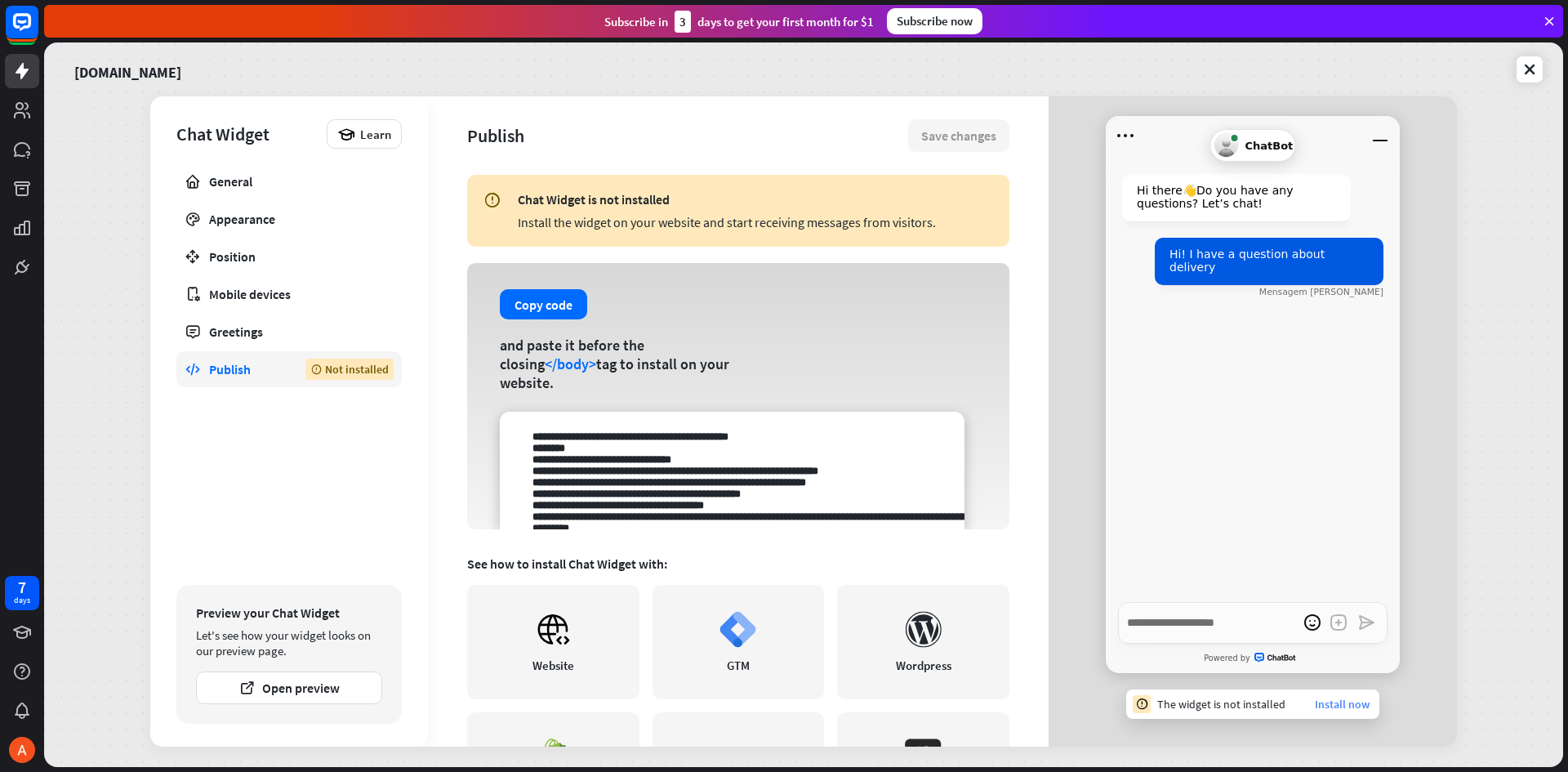
click at [1335, 703] on link "Install now" at bounding box center [1342, 704] width 55 height 15
click at [1334, 702] on link "Install now" at bounding box center [1342, 704] width 55 height 15
click at [1327, 704] on link "Install now" at bounding box center [1342, 704] width 55 height 15
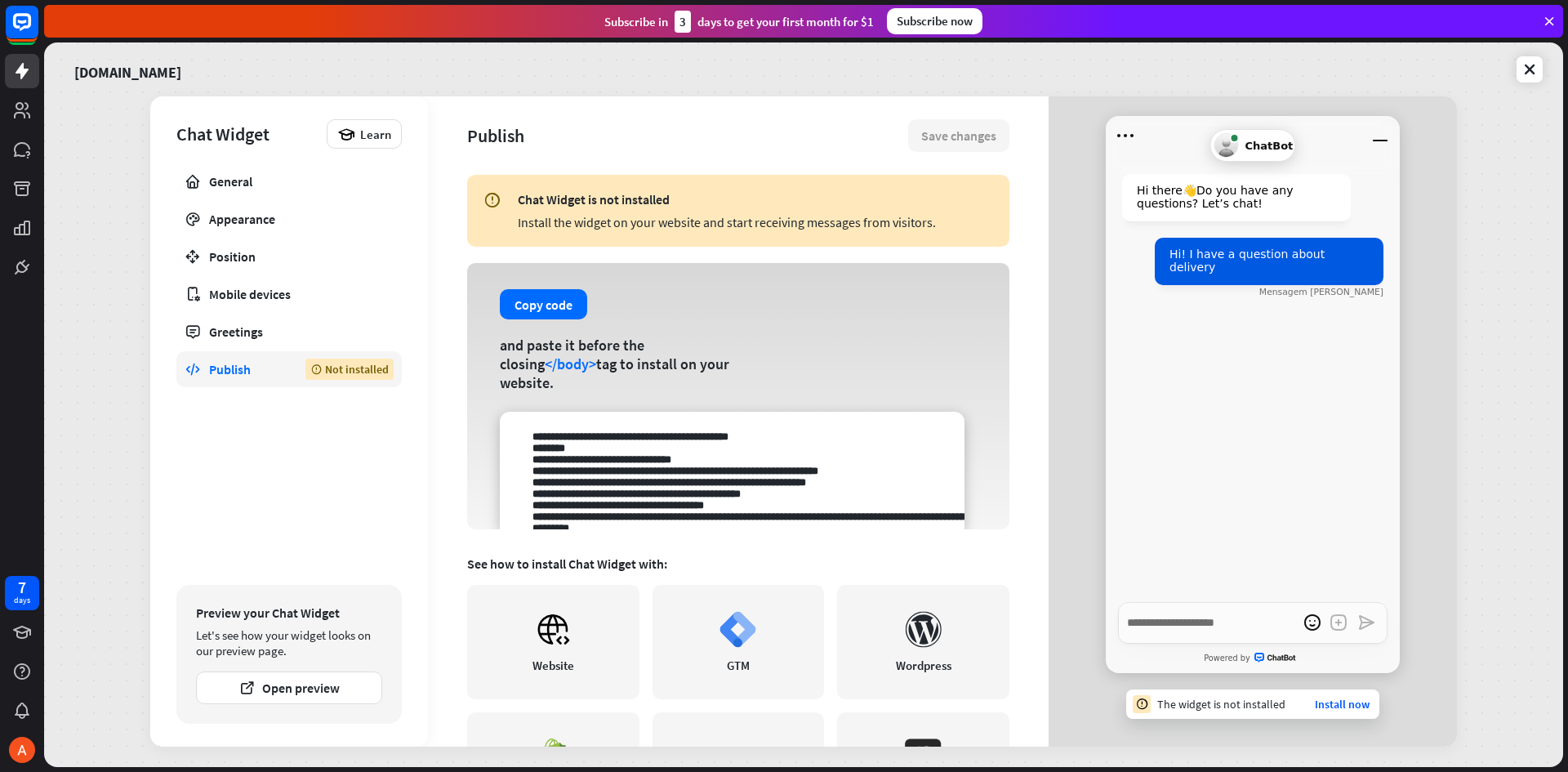
type textarea "*"
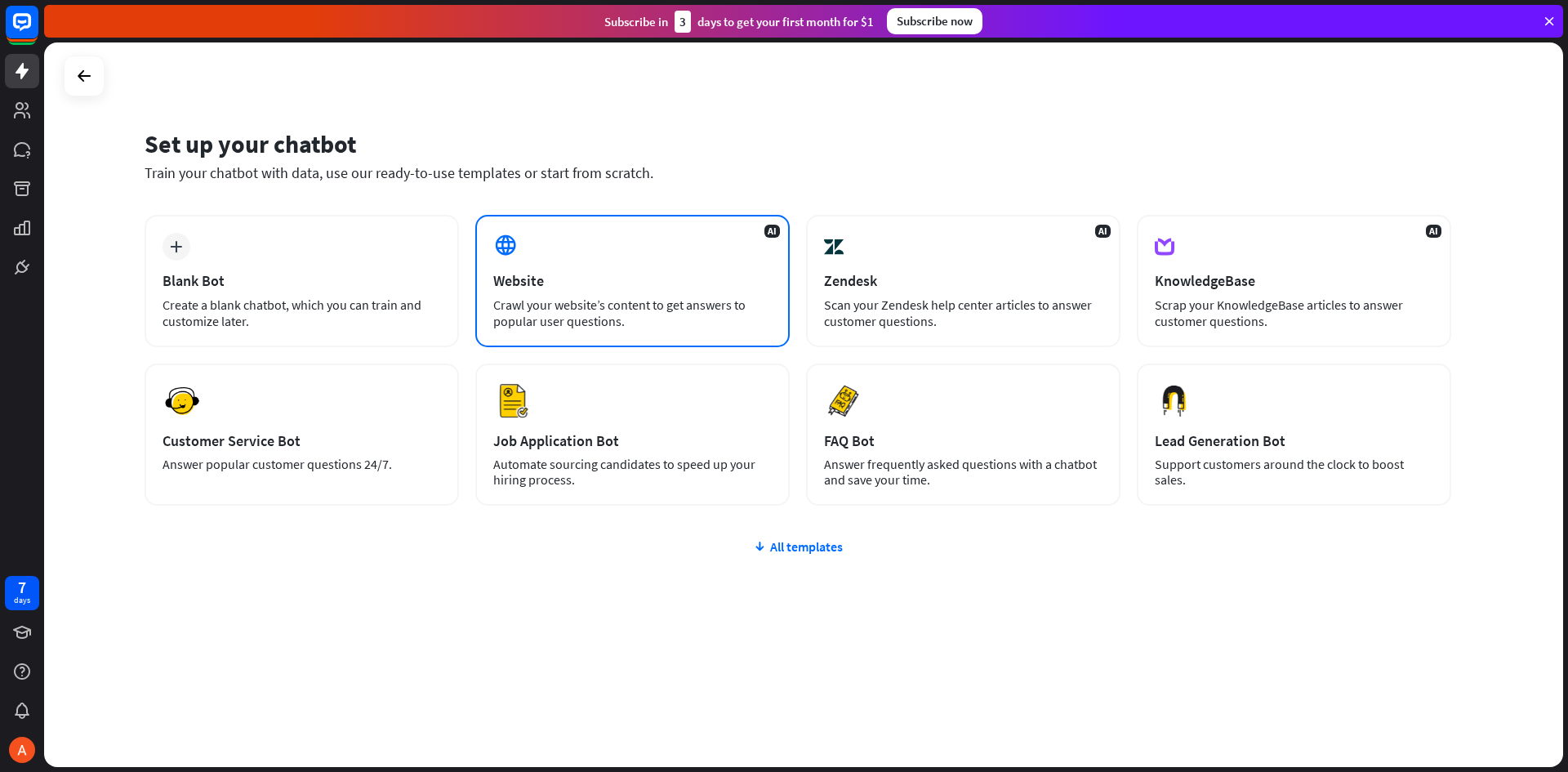
click at [528, 254] on div "AI Website Crawl your website’s content to get answers to popular user question…" at bounding box center [632, 281] width 314 height 133
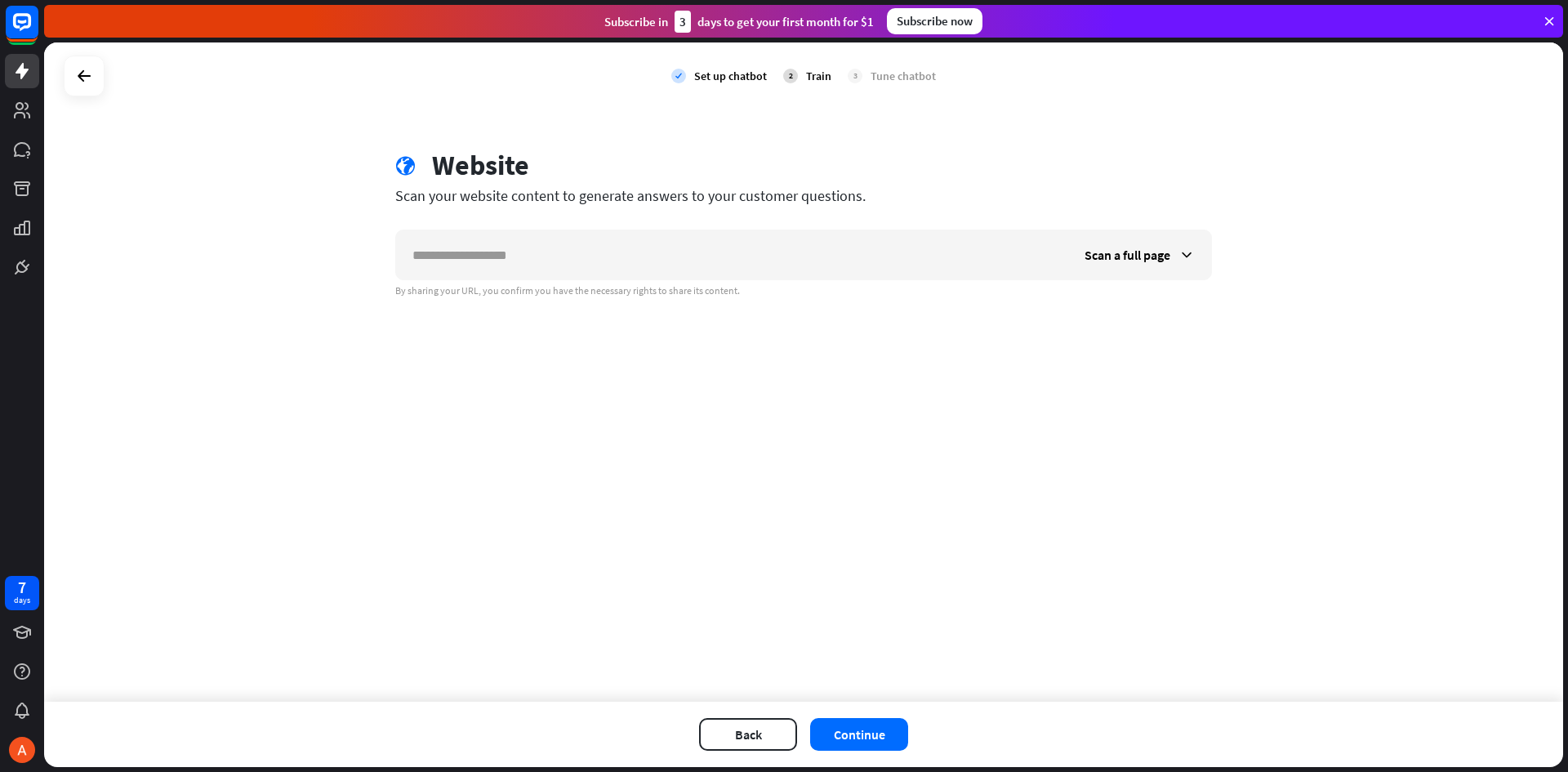
type input "**********"
drag, startPoint x: 85, startPoint y: 255, endPoint x: 45, endPoint y: 256, distance: 40.0
click at [45, 256] on div "**********" at bounding box center [803, 371] width 1519 height 659
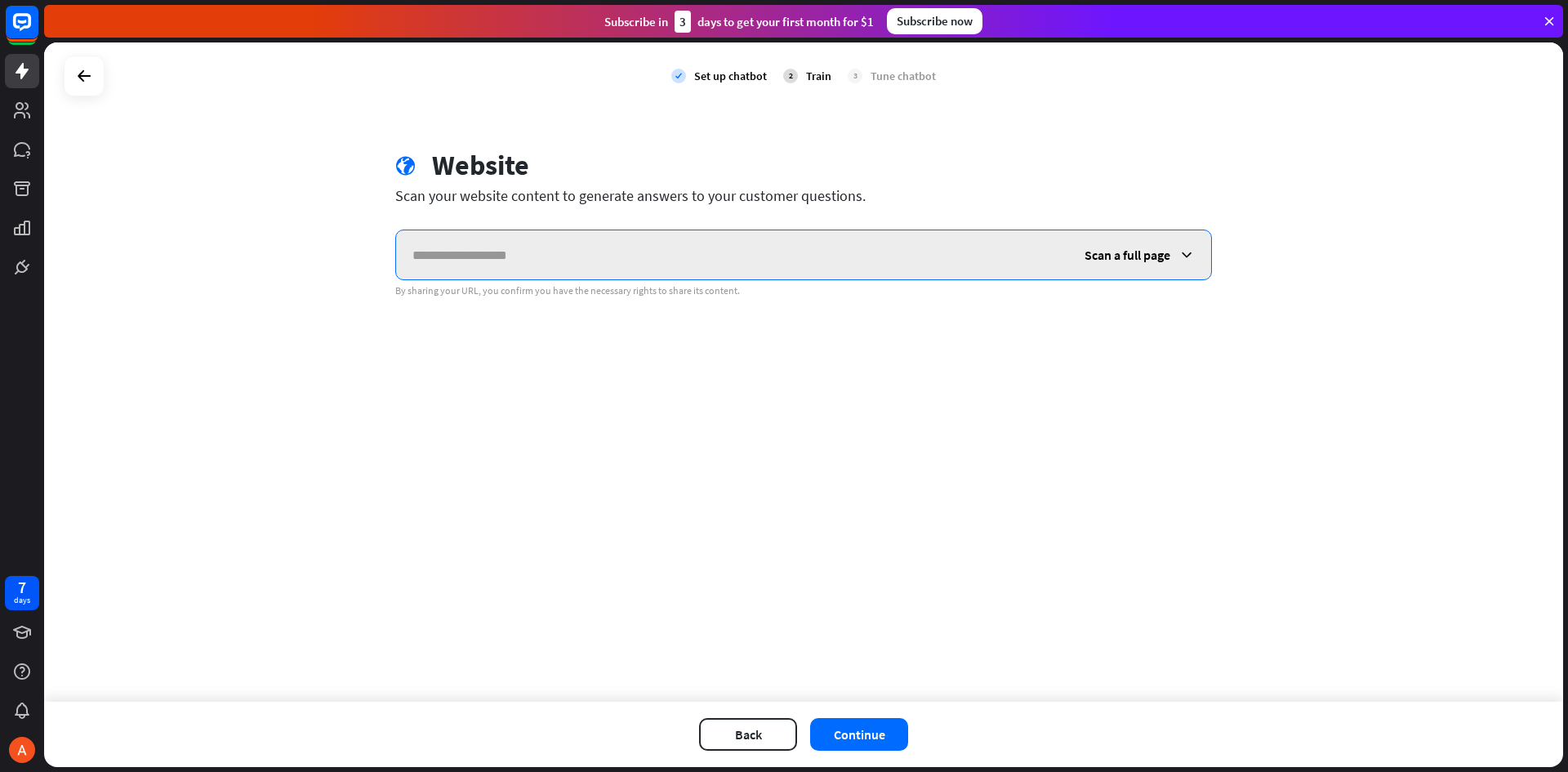
click at [463, 257] on input "text" at bounding box center [731, 255] width 673 height 49
paste input "**********"
type input "**********"
click at [1195, 260] on div "Scan a full page" at bounding box center [1140, 255] width 143 height 49
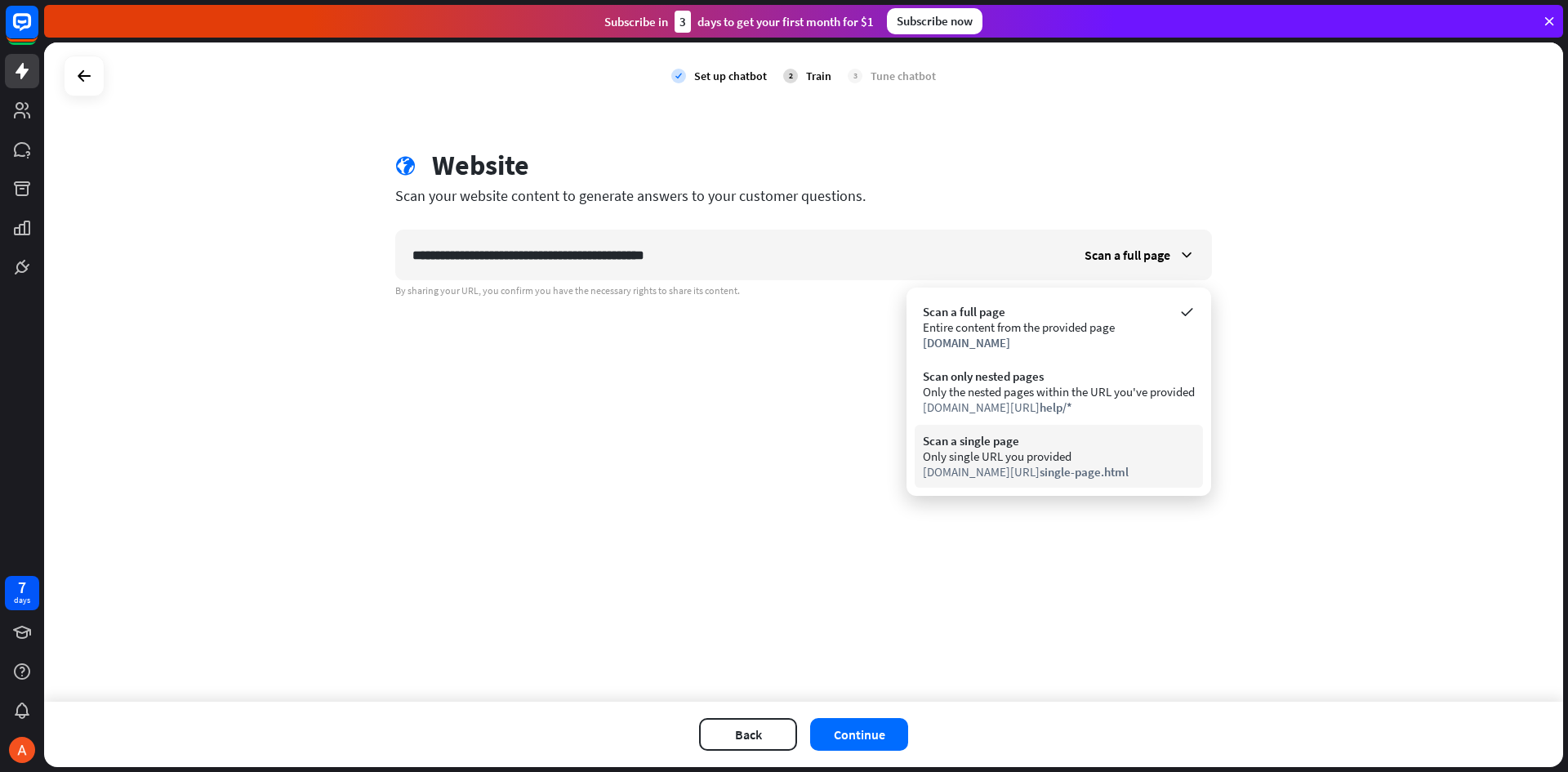
click at [1048, 453] on div "Only single URL you provided" at bounding box center [1058, 457] width 272 height 16
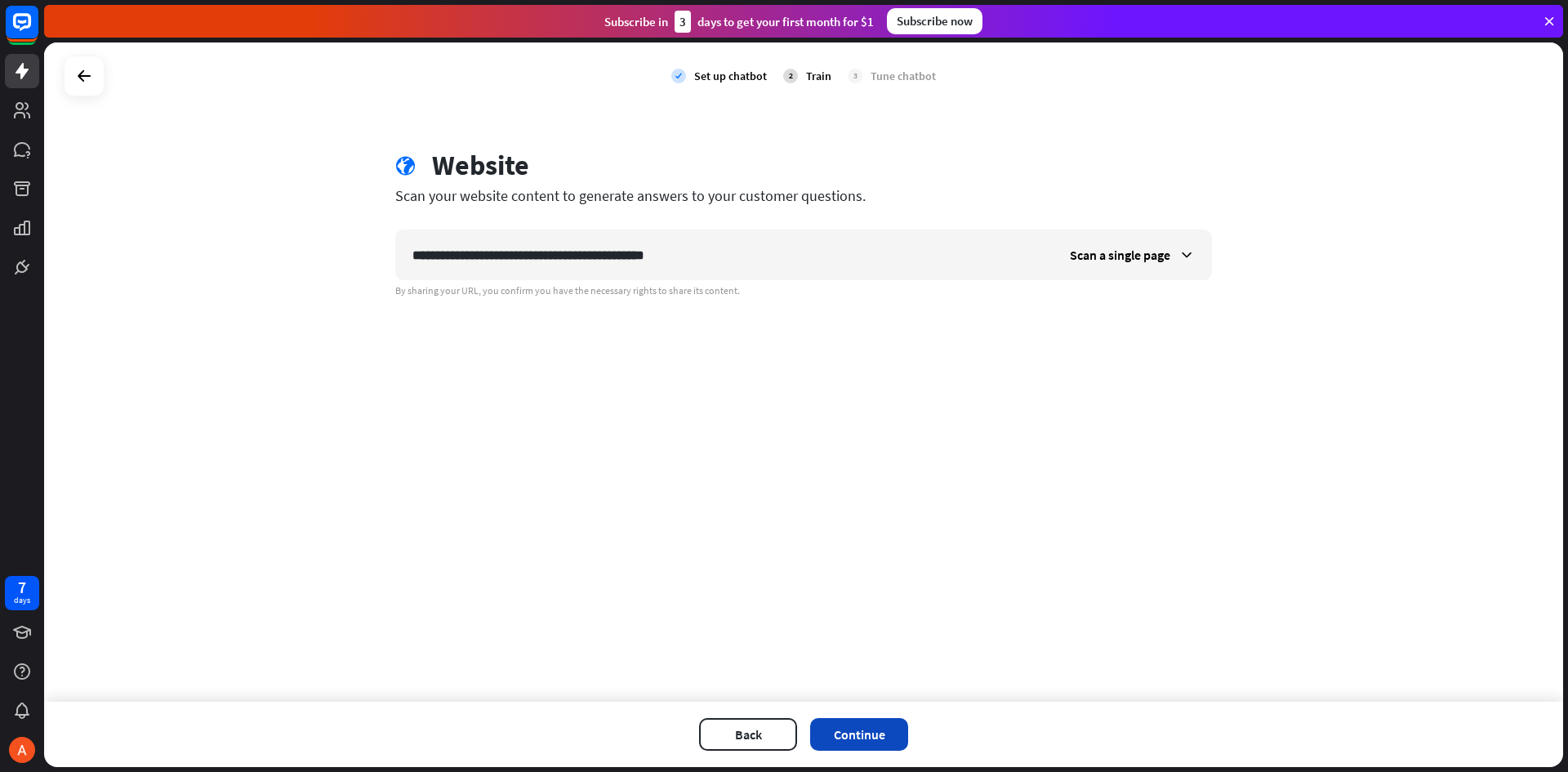
click at [880, 734] on button "Continue" at bounding box center [859, 734] width 98 height 32
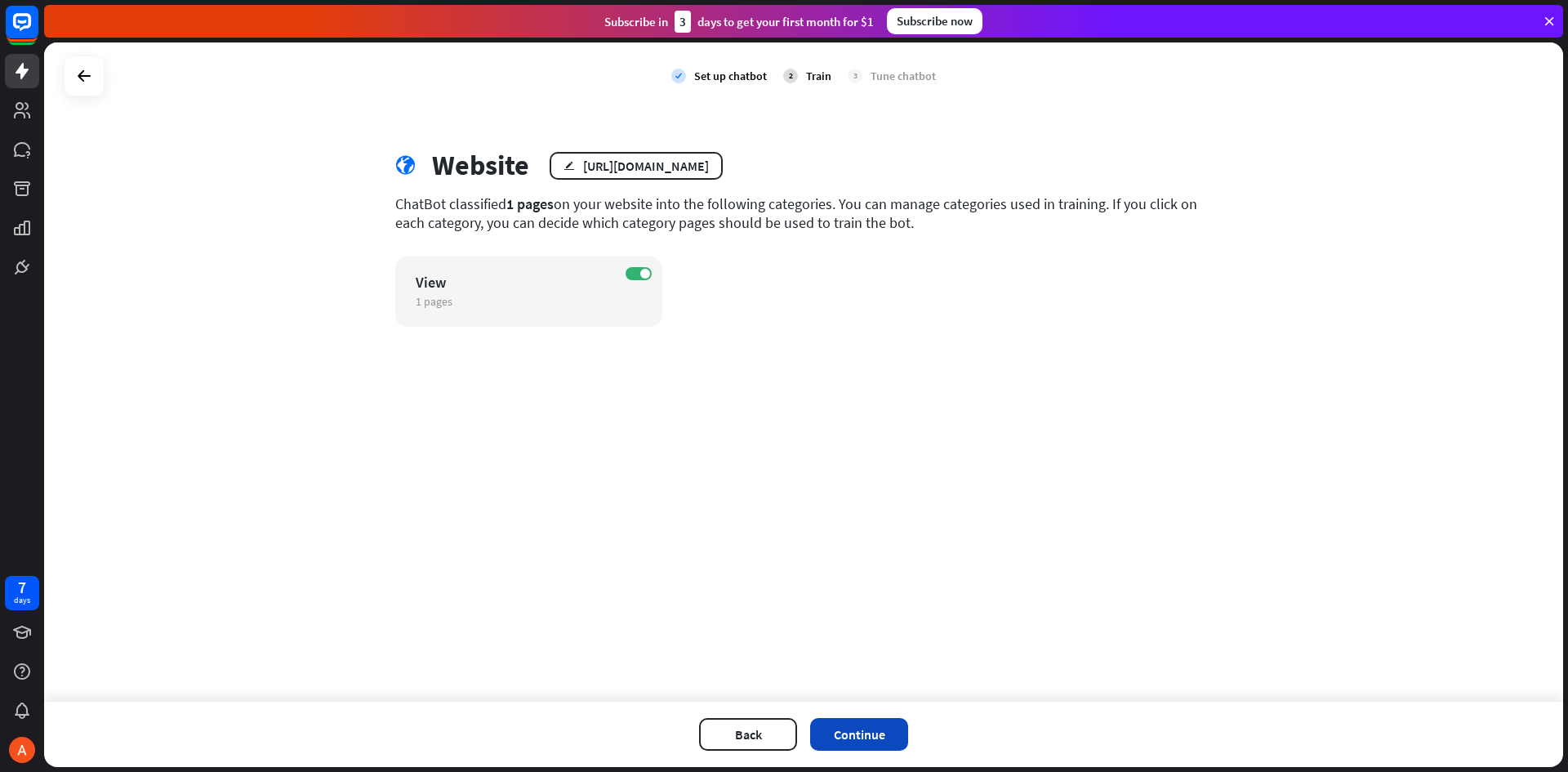
click at [859, 743] on button "Continue" at bounding box center [859, 734] width 98 height 32
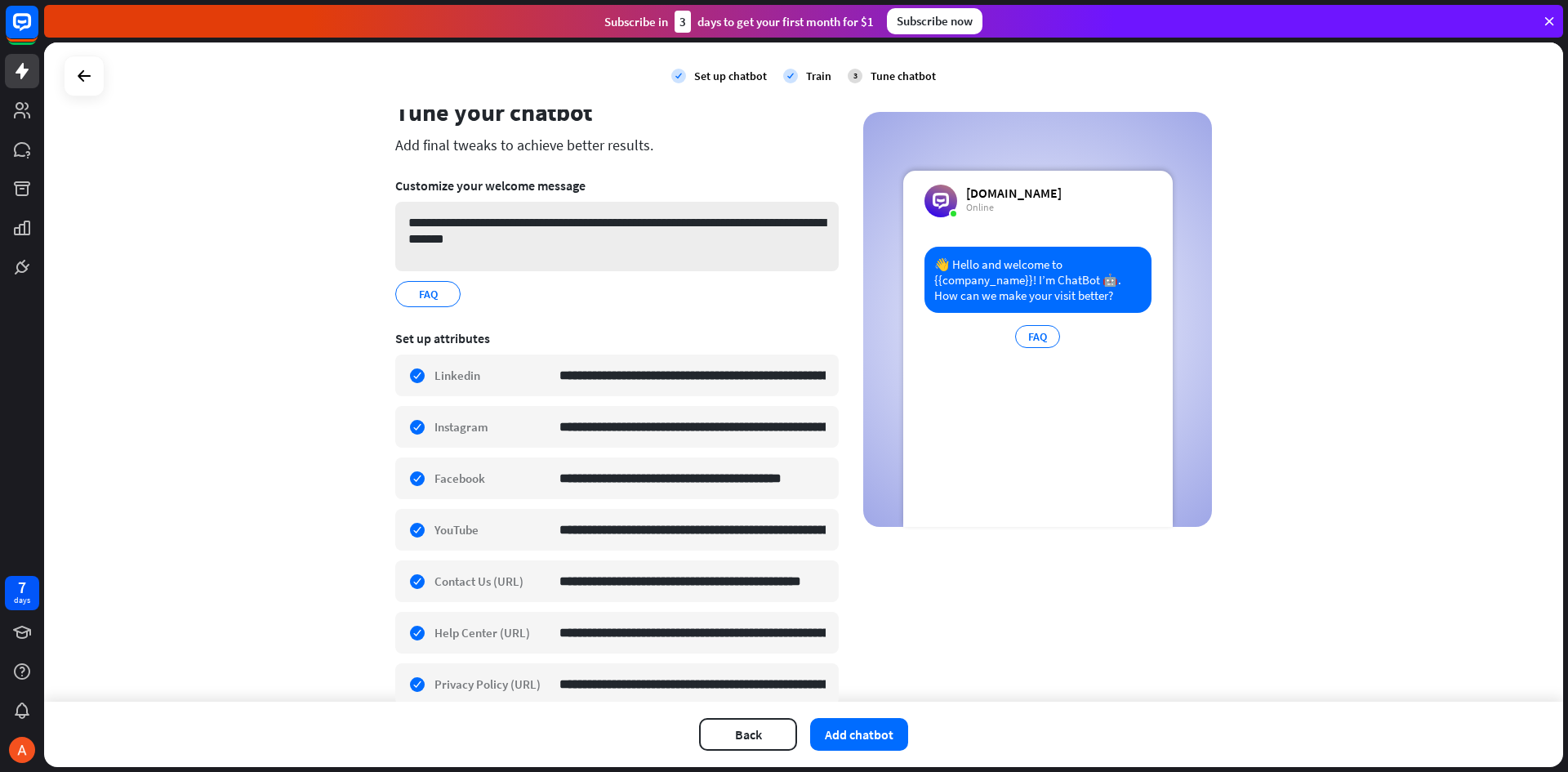
scroll to position [82, 0]
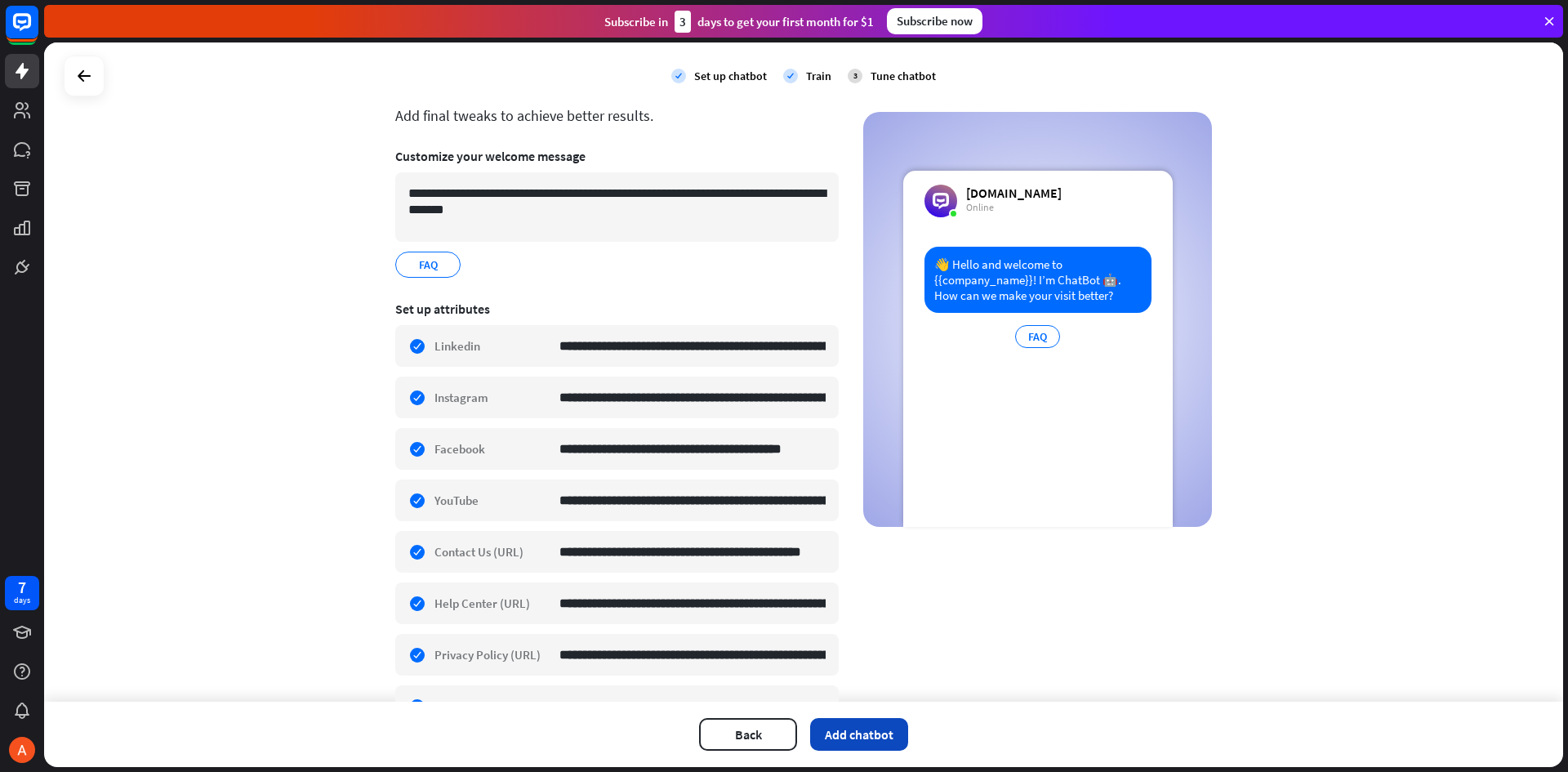
click at [863, 727] on button "Add chatbot" at bounding box center [859, 734] width 98 height 32
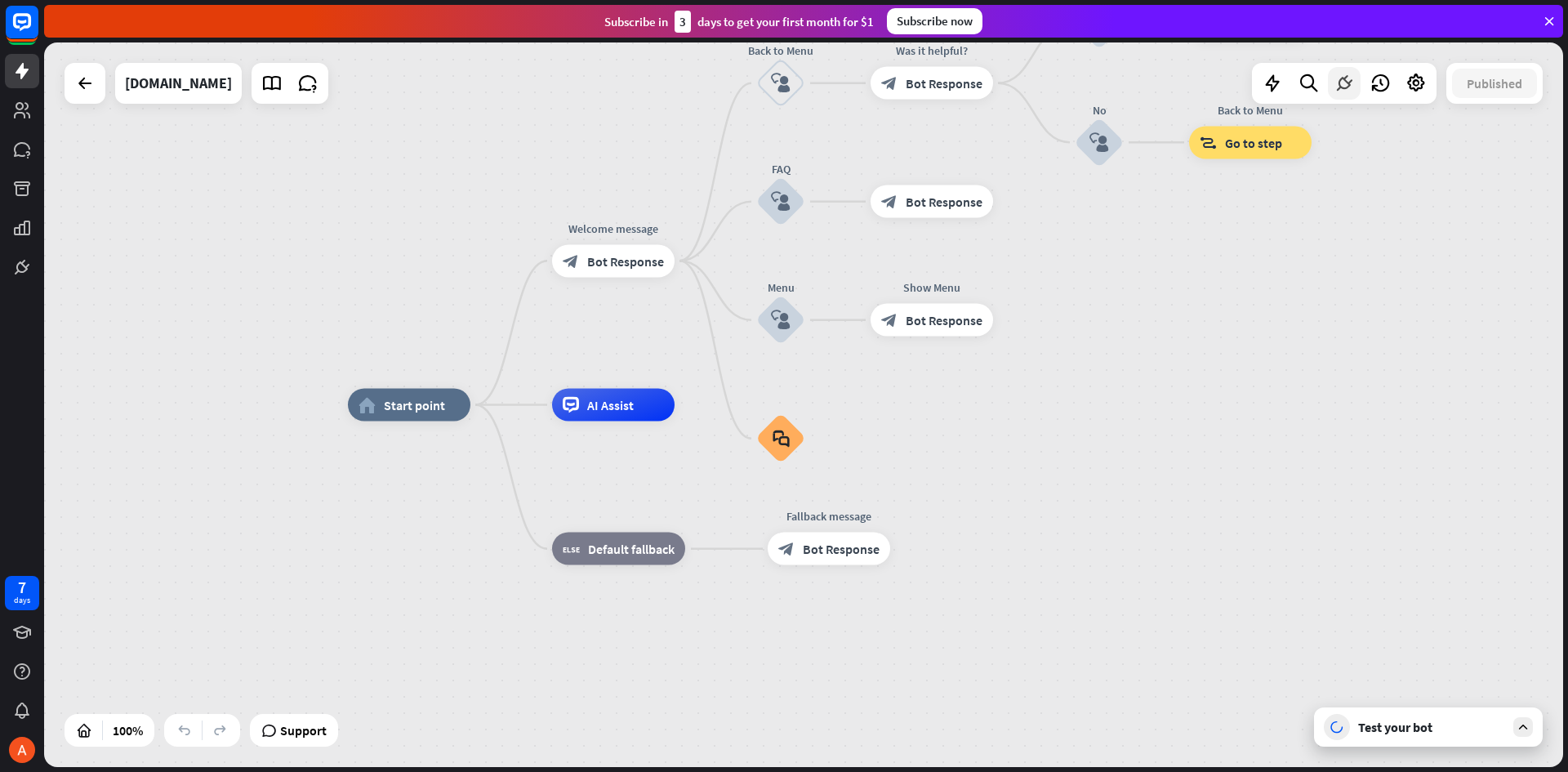
click at [1341, 83] on icon at bounding box center [1345, 83] width 22 height 22
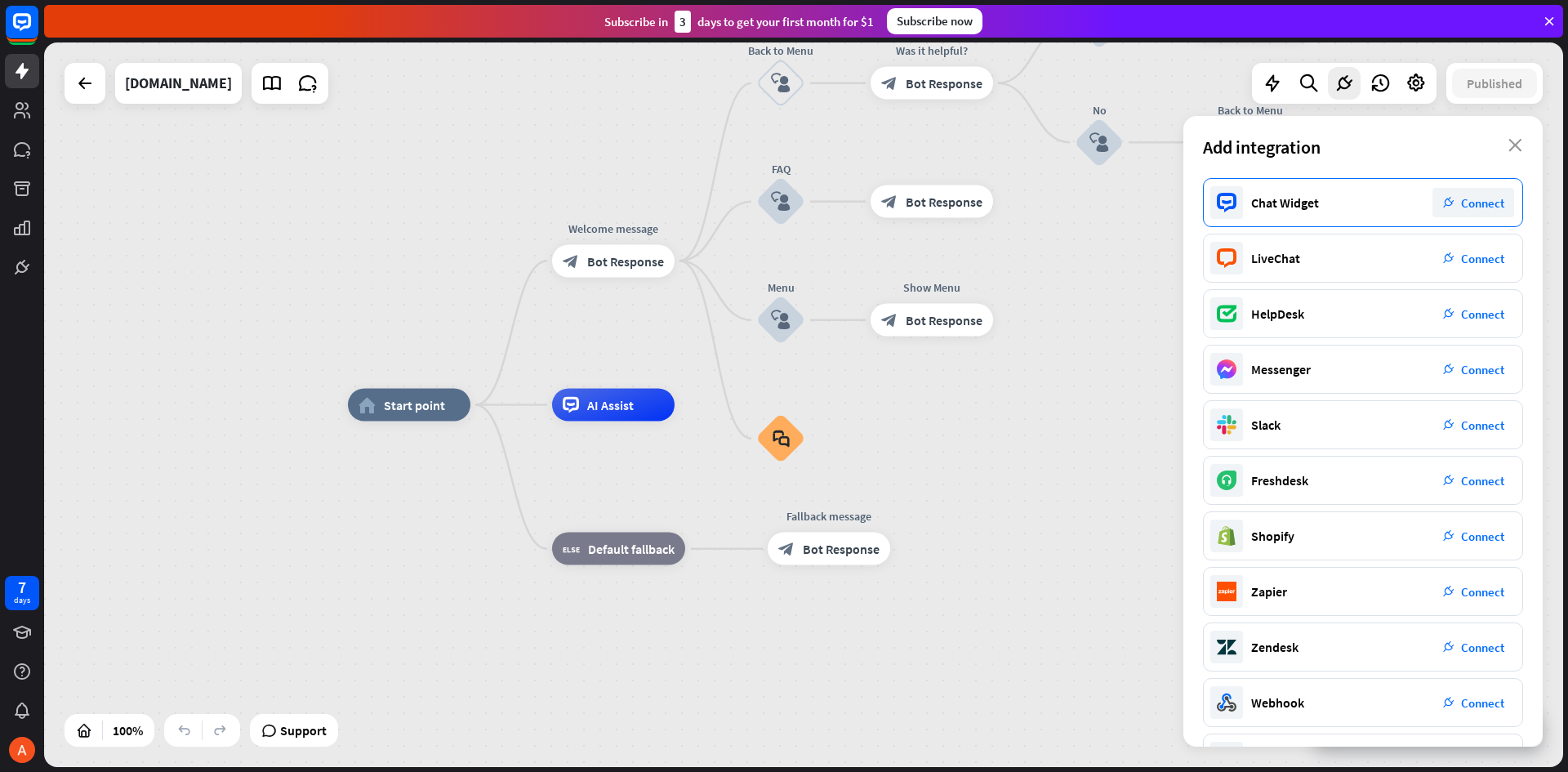
click at [1273, 200] on div "Chat Widget" at bounding box center [1285, 202] width 68 height 17
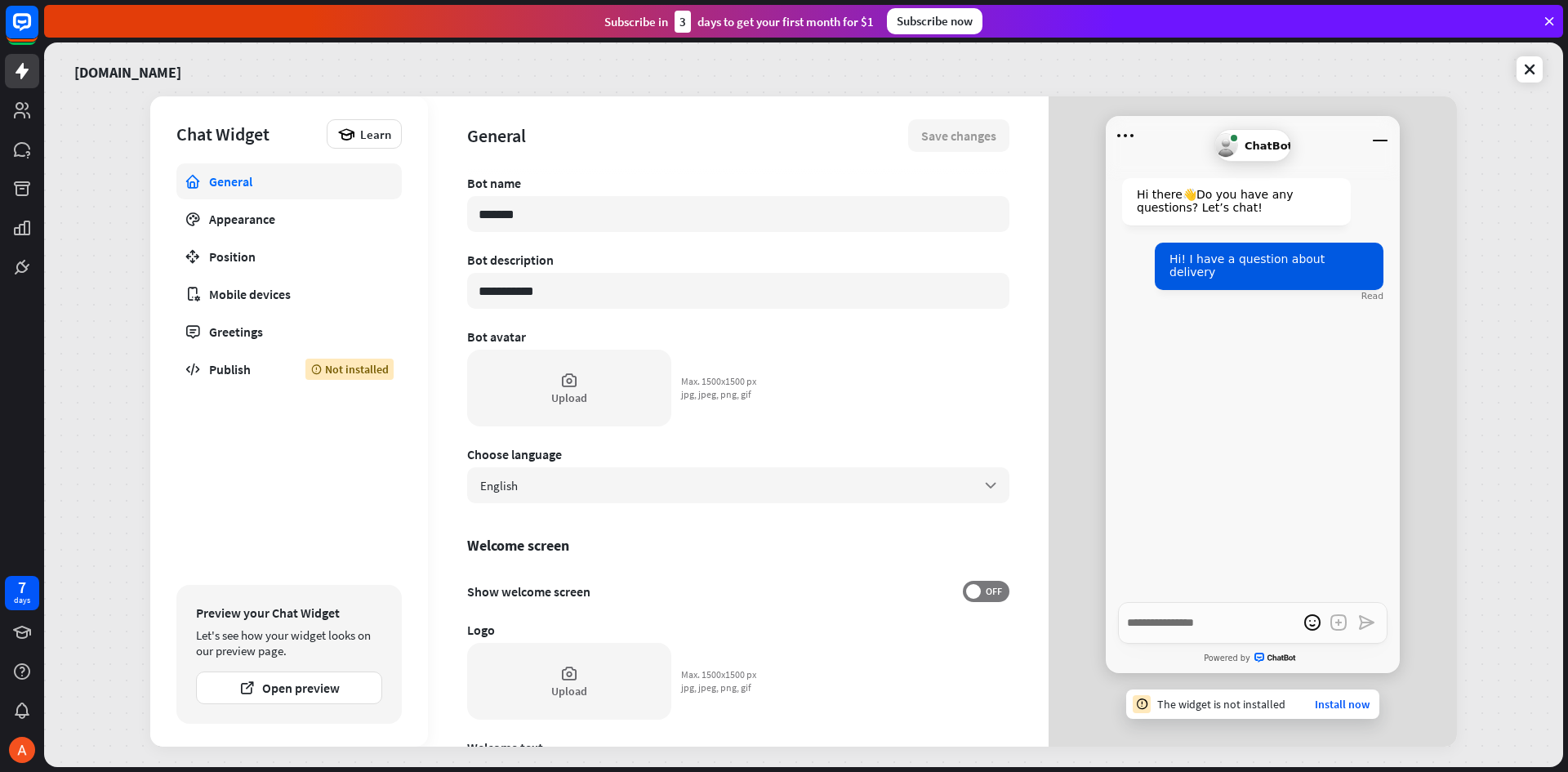
type textarea "*"
click at [354, 367] on div "Not installed" at bounding box center [350, 369] width 88 height 22
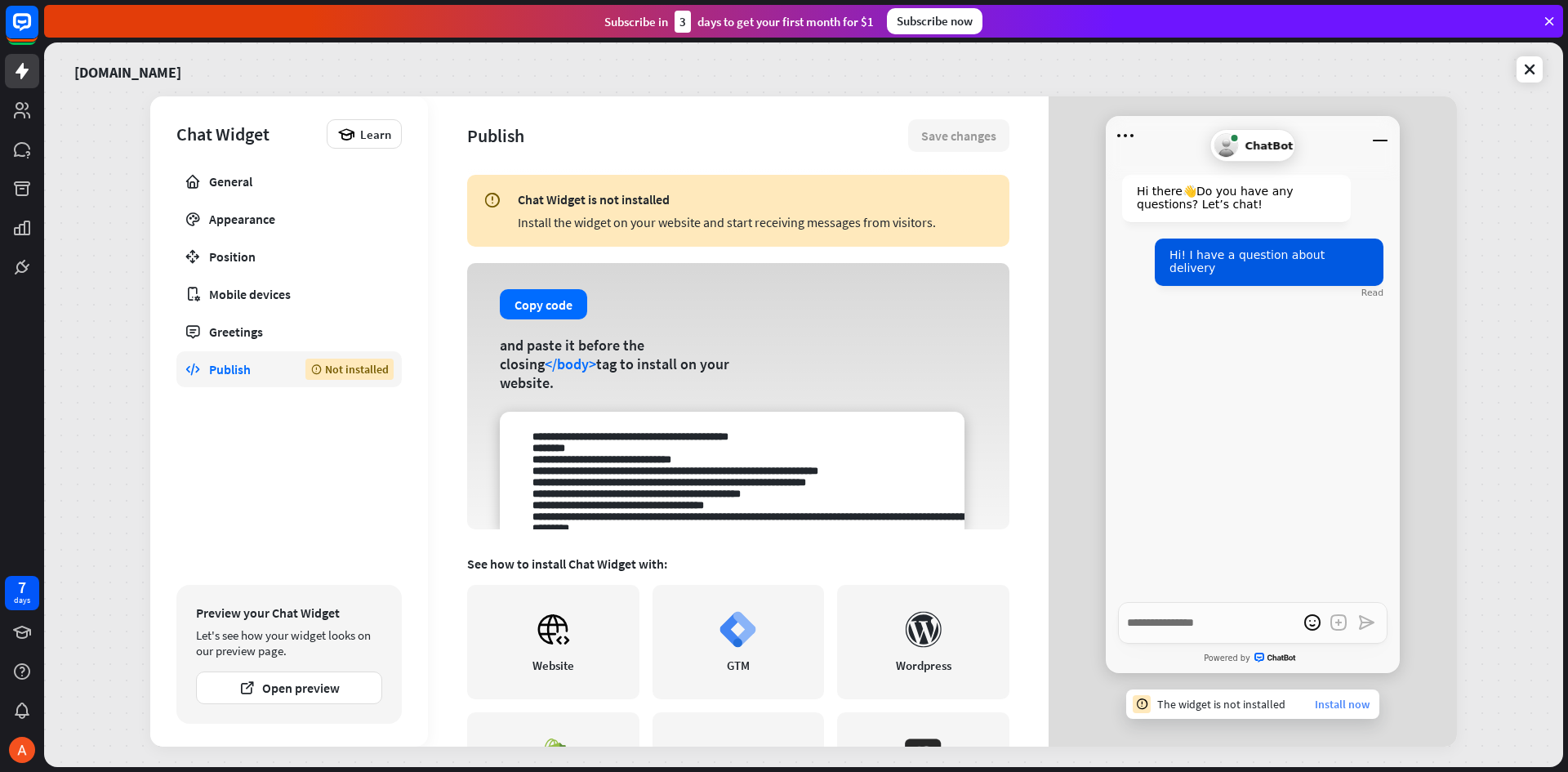
click at [1351, 707] on link "Install now" at bounding box center [1342, 704] width 55 height 15
click at [1342, 704] on link "Install now" at bounding box center [1342, 704] width 55 height 15
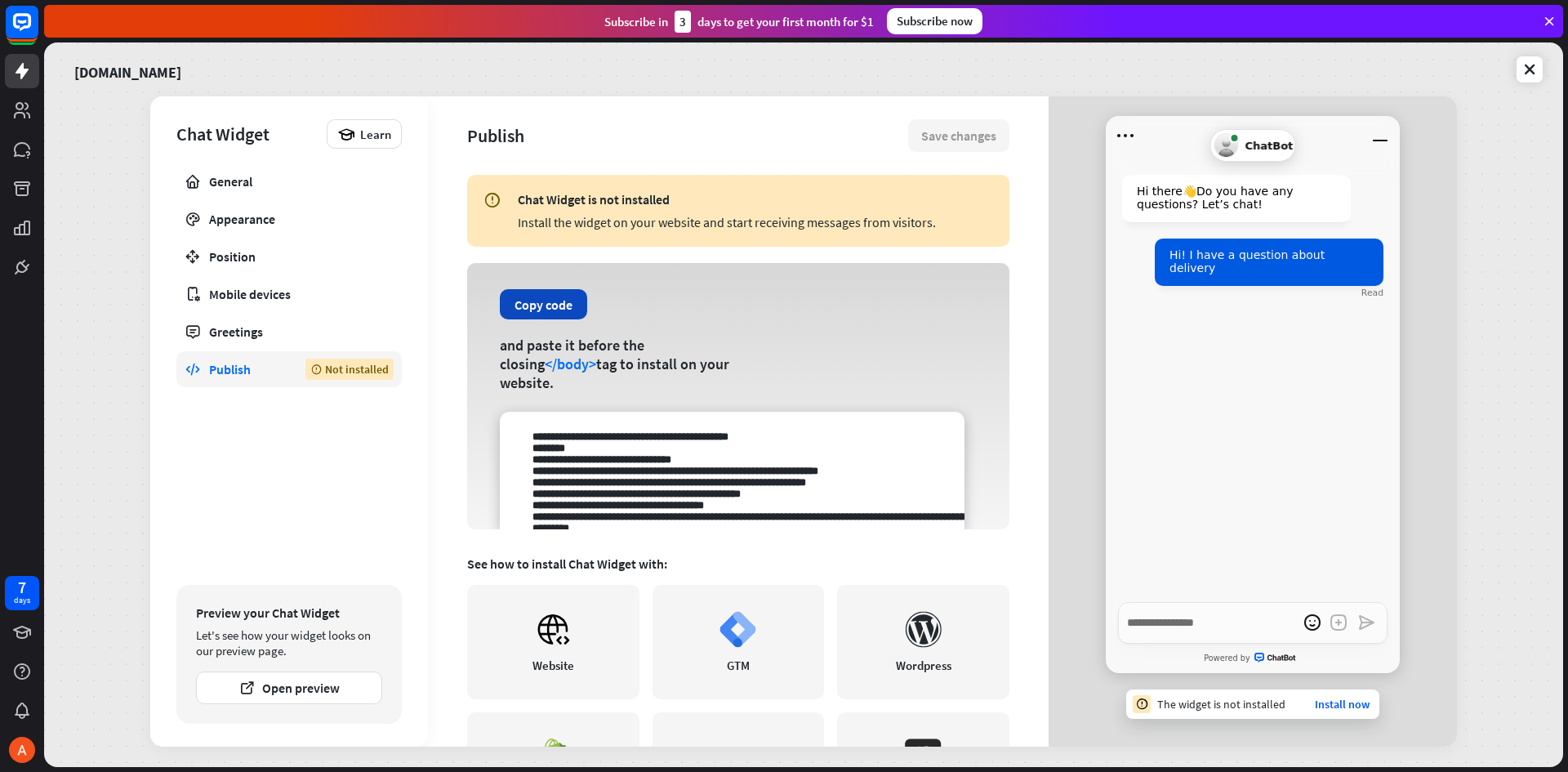
click at [557, 305] on button "Copy code" at bounding box center [543, 304] width 87 height 30
